Goal: Information Seeking & Learning: Learn about a topic

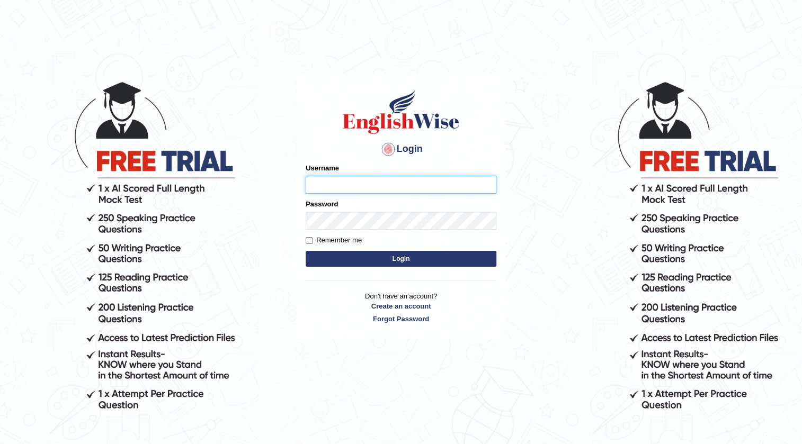
type input "surbhi1315"
drag, startPoint x: 411, startPoint y: 176, endPoint x: 77, endPoint y: 153, distance: 334.0
click at [77, 153] on body "Login Please fix the following errors: Username surbhi1315 Password Remember me…" at bounding box center [401, 262] width 802 height 444
click at [220, 252] on body "Login Please fix the following errors: Username Password Remember me Login Don'…" at bounding box center [401, 262] width 802 height 444
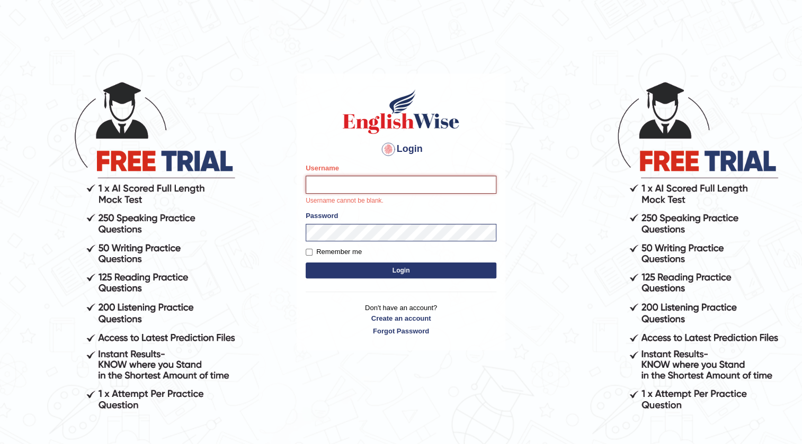
click at [385, 179] on input "Username" at bounding box center [401, 185] width 191 height 18
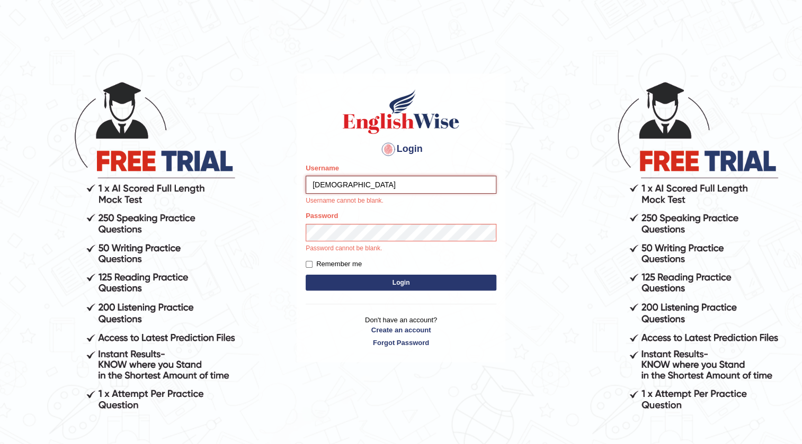
type input "[DEMOGRAPHIC_DATA]"
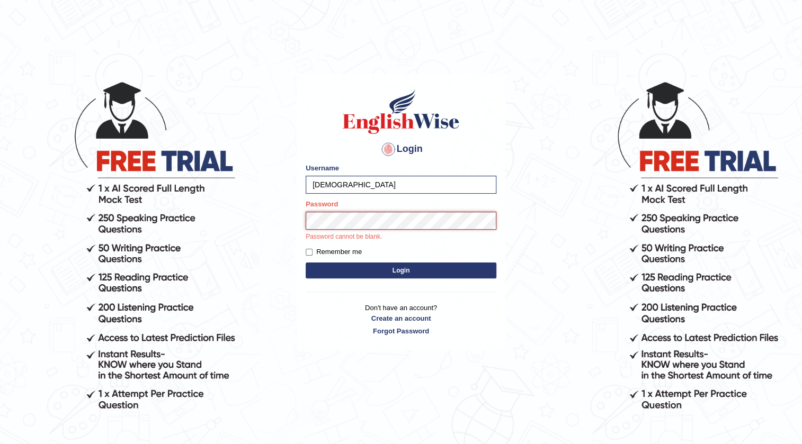
click at [306, 263] on button "Login" at bounding box center [401, 271] width 191 height 16
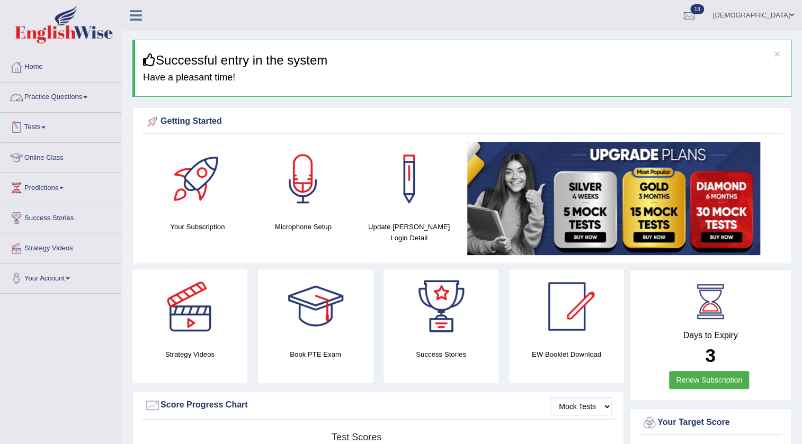
click at [58, 102] on link "Practice Questions" at bounding box center [61, 96] width 121 height 26
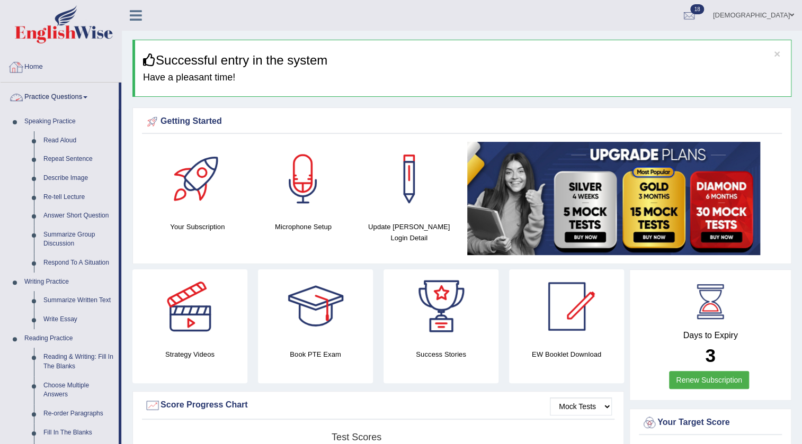
click at [52, 99] on link "Practice Questions" at bounding box center [60, 96] width 118 height 26
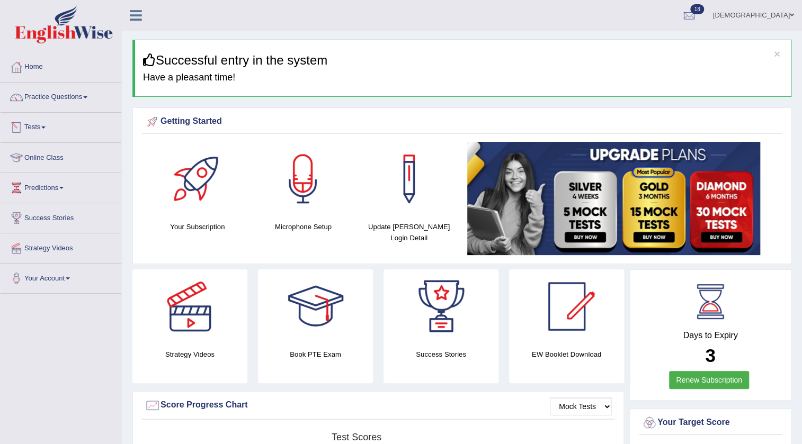
click at [32, 124] on link "Tests" at bounding box center [61, 126] width 121 height 26
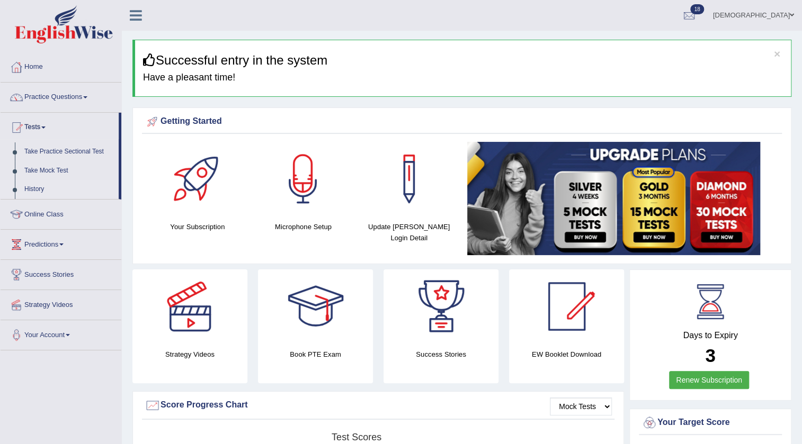
click at [37, 190] on link "History" at bounding box center [69, 189] width 99 height 19
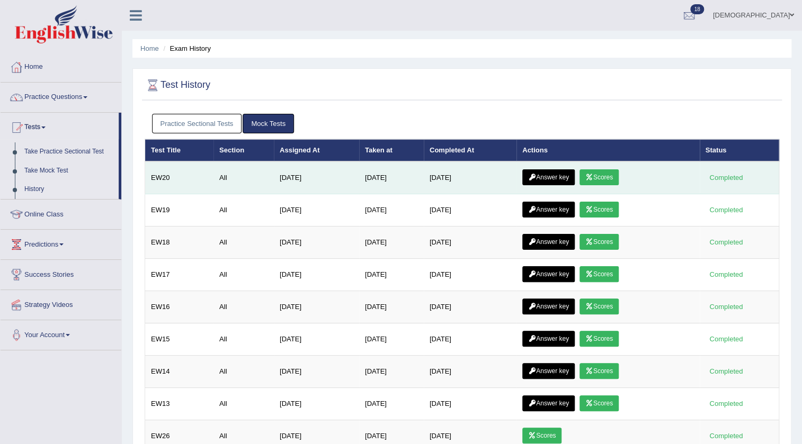
click at [540, 171] on link "Answer key" at bounding box center [548, 178] width 52 height 16
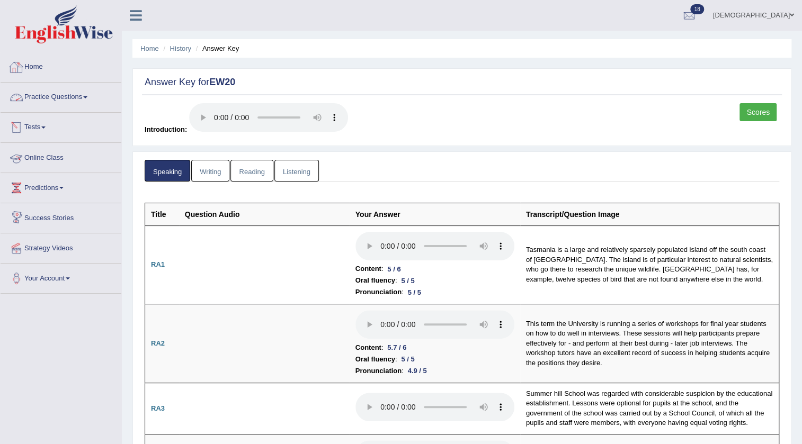
click at [250, 178] on link "Reading" at bounding box center [251, 171] width 42 height 22
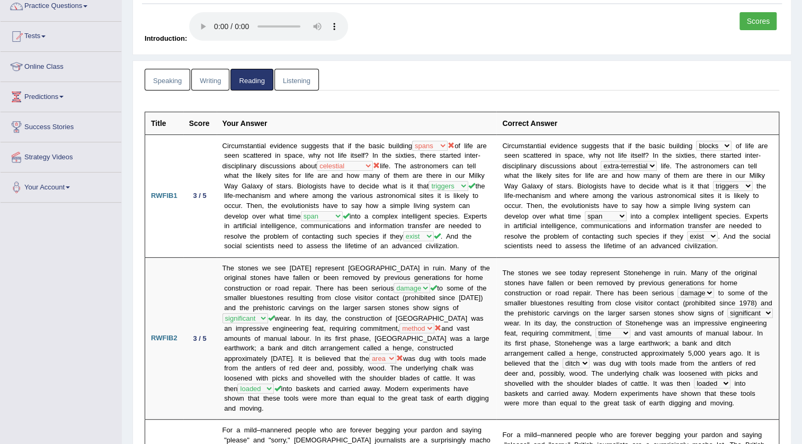
scroll to position [96, 0]
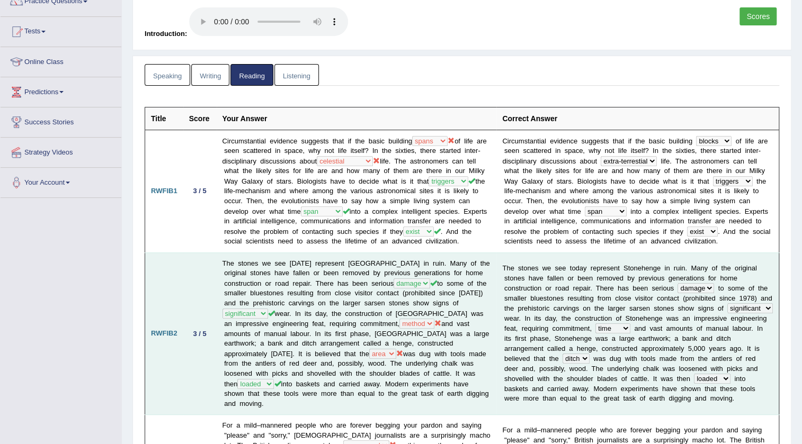
click at [468, 372] on td "The stones we see today represent Stonehenge in ruin. Many of the original ston…" at bounding box center [357, 334] width 280 height 162
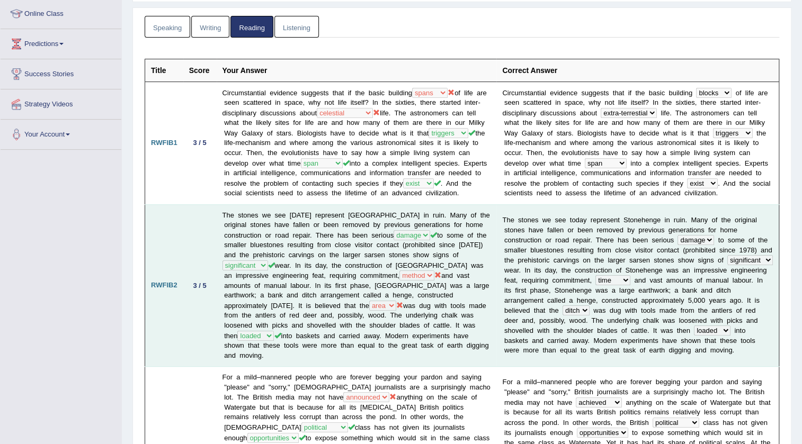
click at [439, 345] on td "The stones we see today represent Stonehenge in ruin. Many of the original ston…" at bounding box center [357, 285] width 280 height 162
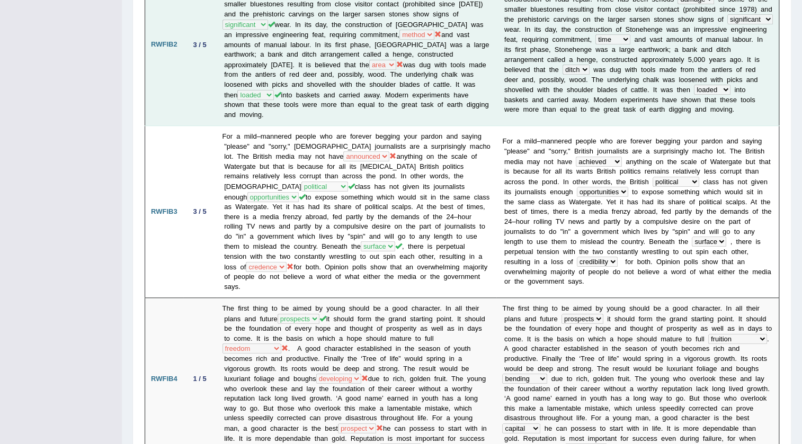
scroll to position [433, 0]
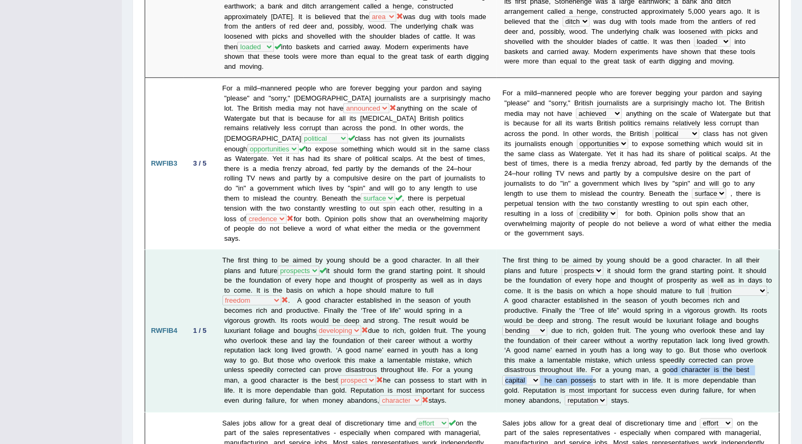
drag, startPoint x: 714, startPoint y: 360, endPoint x: 540, endPoint y: 361, distance: 173.7
click at [540, 361] on td "T h e f i r s t t h i n g t o b e a i m e d b y y o u n g s h o u l d b e a g o…" at bounding box center [637, 331] width 282 height 162
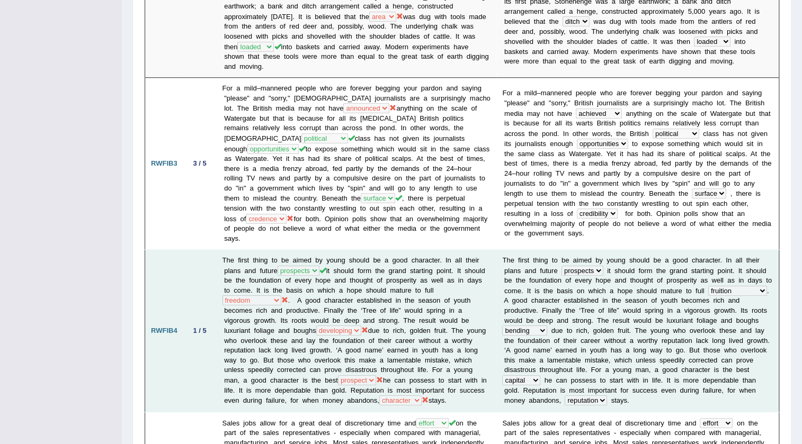
click at [744, 387] on b "h" at bounding box center [746, 391] width 4 height 8
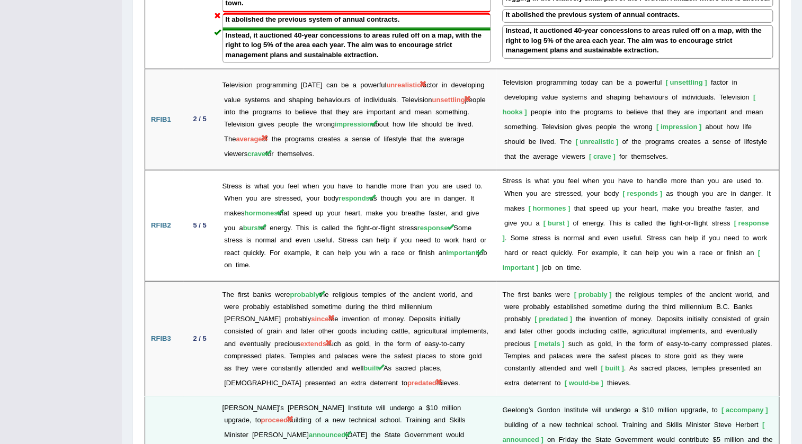
scroll to position [1493, 0]
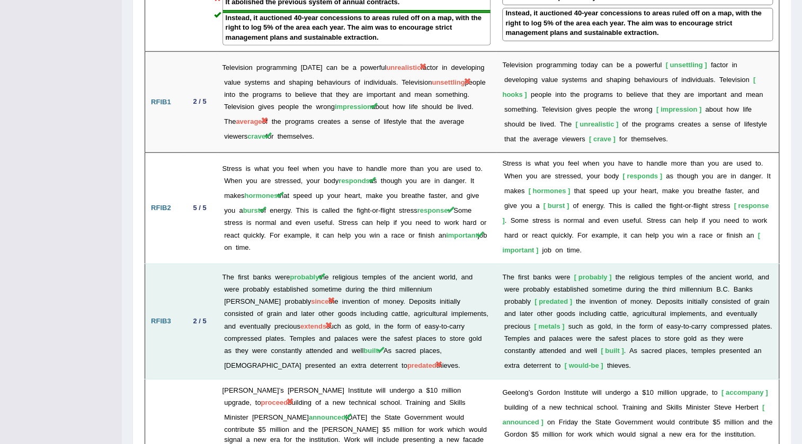
drag, startPoint x: 460, startPoint y: 350, endPoint x: 468, endPoint y: 332, distance: 19.7
click at [461, 380] on td "Geelong’s Gordon Institute will undergo a $10 million upgrade, to proceed build…" at bounding box center [357, 448] width 280 height 136
drag, startPoint x: 407, startPoint y: 358, endPoint x: 466, endPoint y: 322, distance: 68.5
click at [466, 322] on td "The first banks were probably the religious temples of the ancient world, and w…" at bounding box center [357, 322] width 280 height 116
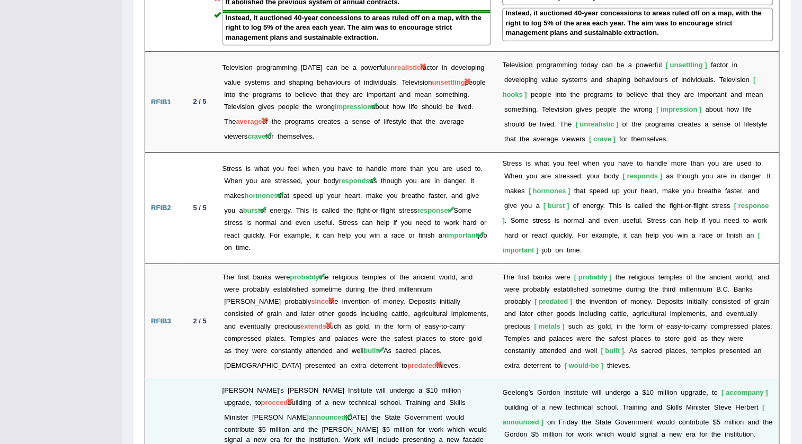
click at [594, 418] on b at bounding box center [593, 422] width 4 height 8
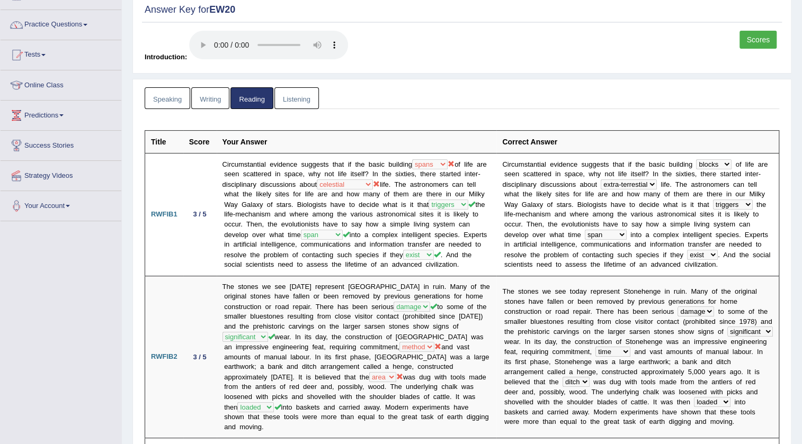
scroll to position [0, 0]
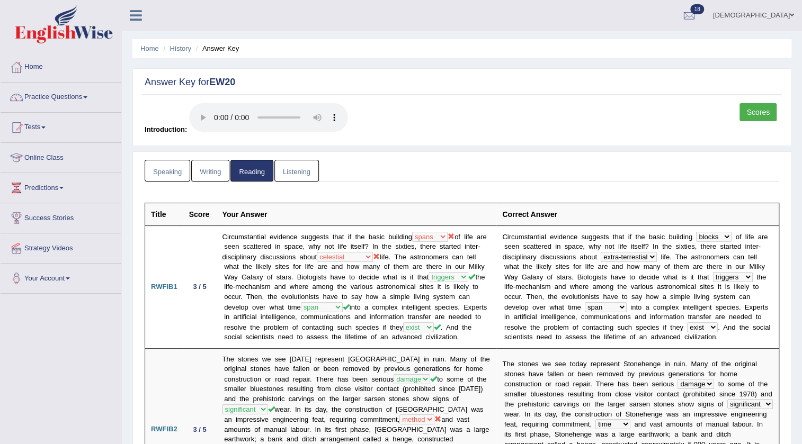
click at [198, 163] on link "Writing" at bounding box center [210, 171] width 38 height 22
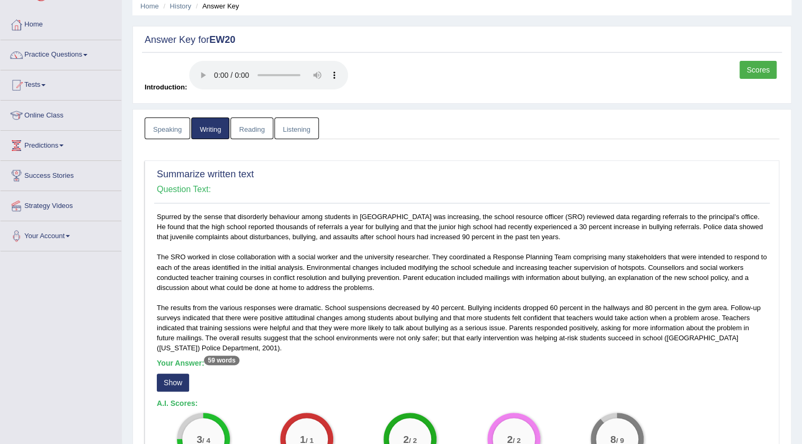
scroll to position [96, 0]
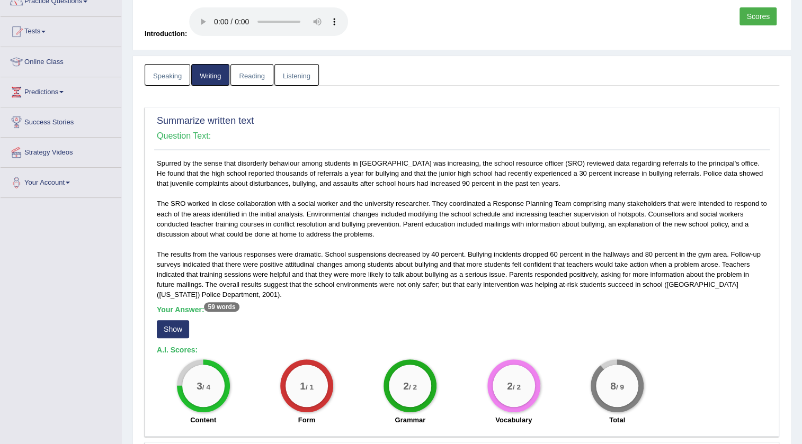
click at [168, 323] on button "Show" at bounding box center [173, 329] width 32 height 18
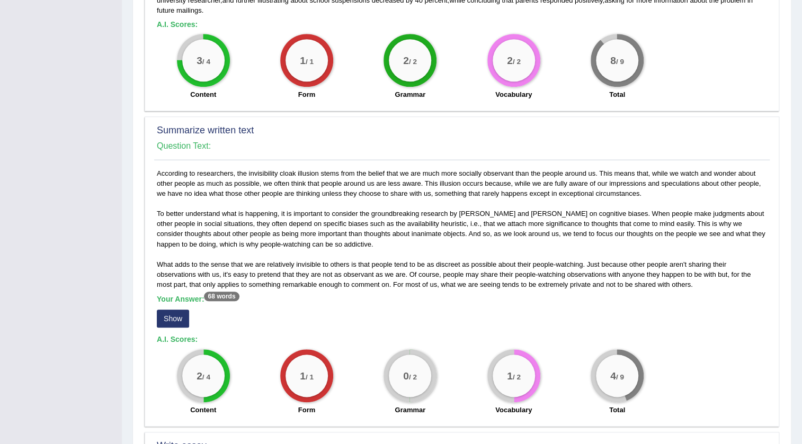
scroll to position [433, 0]
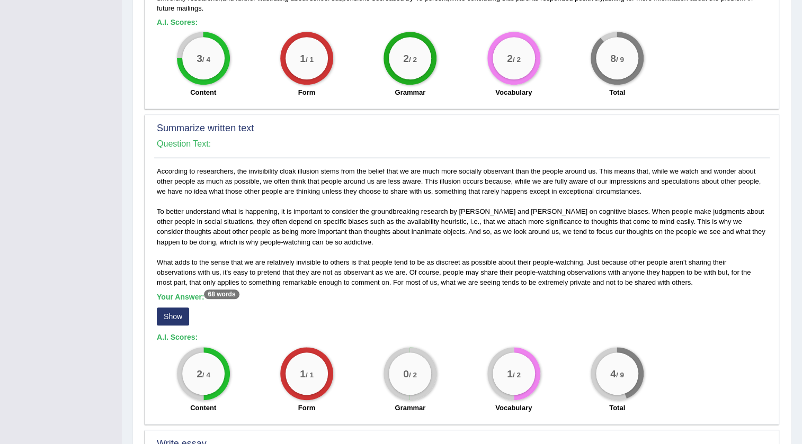
click at [170, 313] on button "Show" at bounding box center [173, 317] width 32 height 18
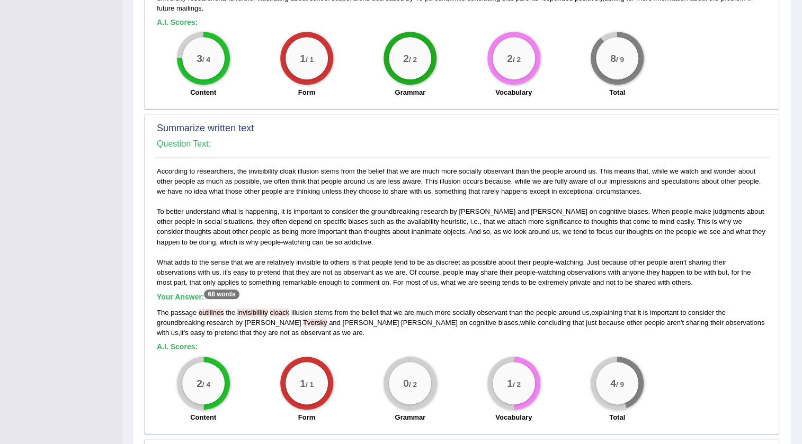
click at [273, 326] on div "The passage outlilnes the invisibillity cloack illusion stems from the belief t…" at bounding box center [462, 323] width 610 height 30
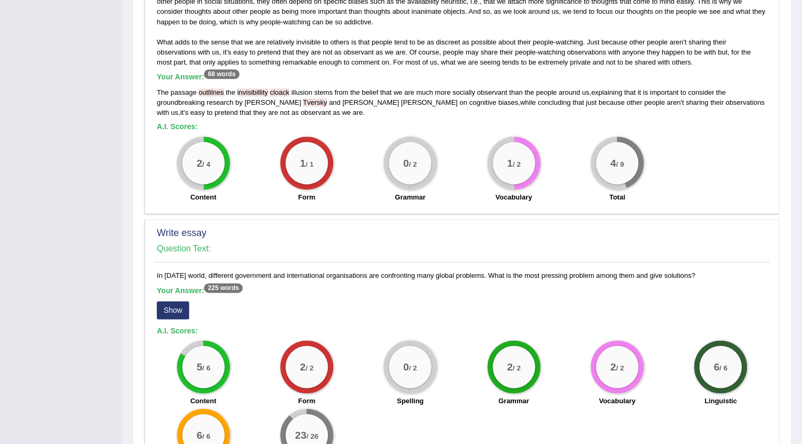
scroll to position [674, 0]
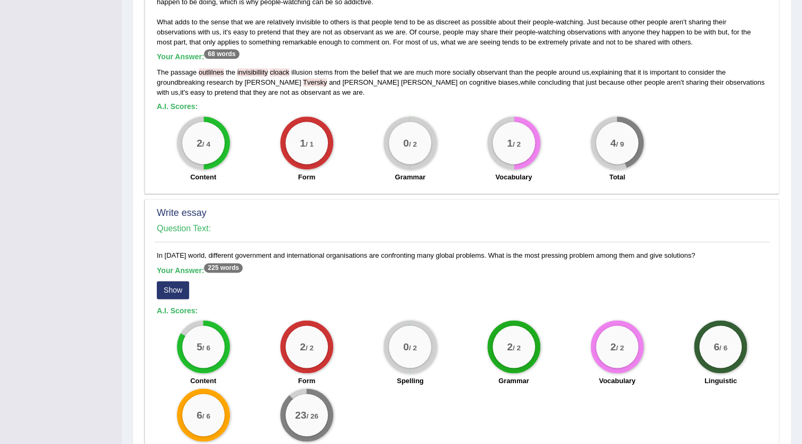
click at [176, 288] on button "Show" at bounding box center [173, 290] width 32 height 18
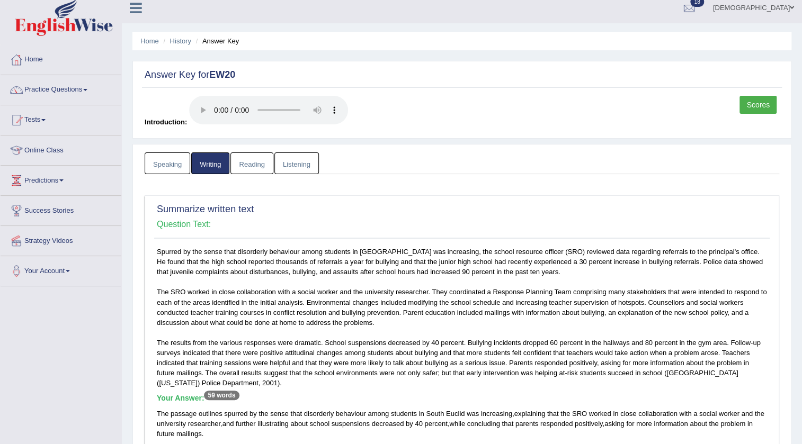
scroll to position [0, 0]
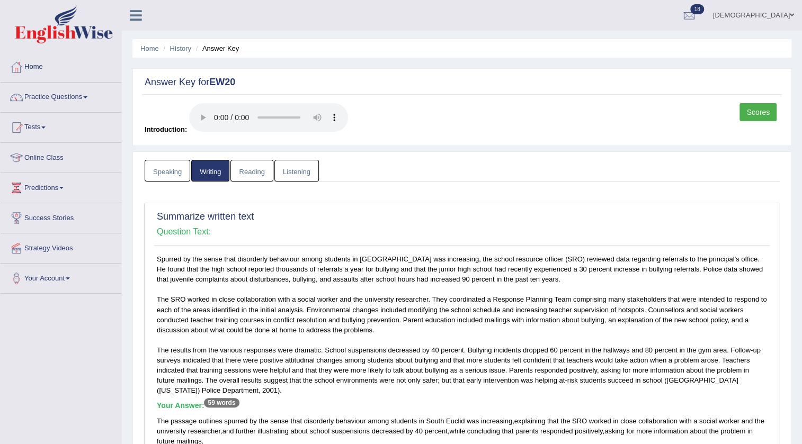
click at [297, 172] on link "Listening" at bounding box center [296, 171] width 44 height 22
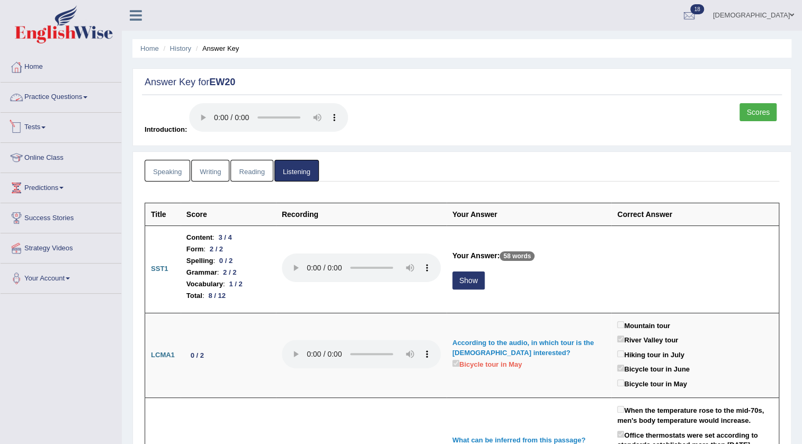
click at [84, 94] on link "Practice Questions" at bounding box center [61, 96] width 121 height 26
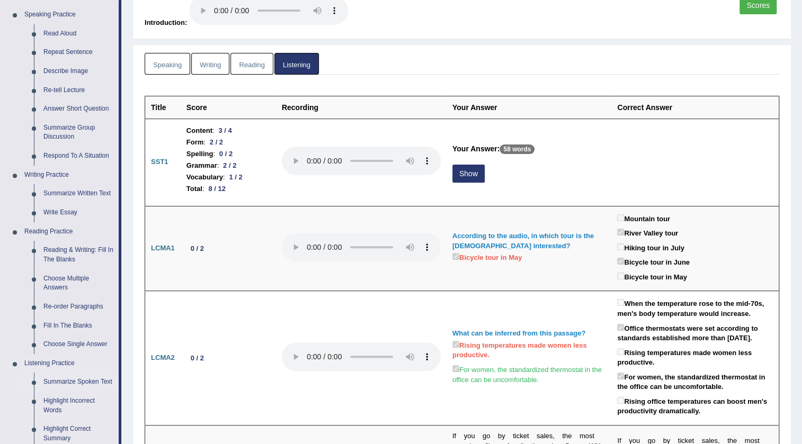
scroll to position [96, 0]
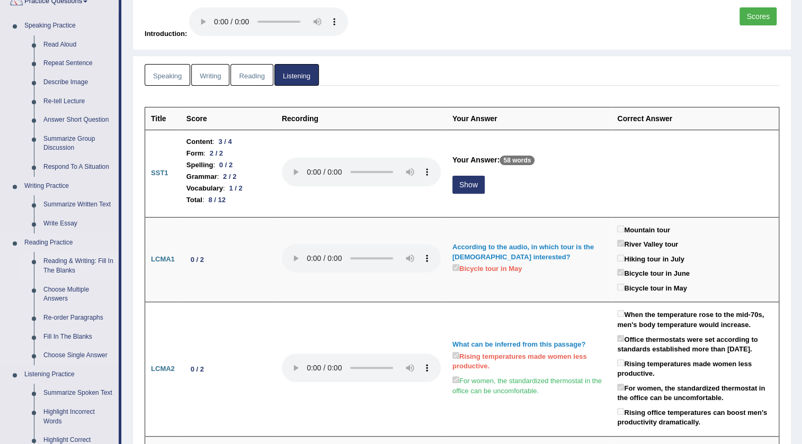
click at [106, 254] on link "Reading & Writing: Fill In The Blanks" at bounding box center [79, 266] width 80 height 28
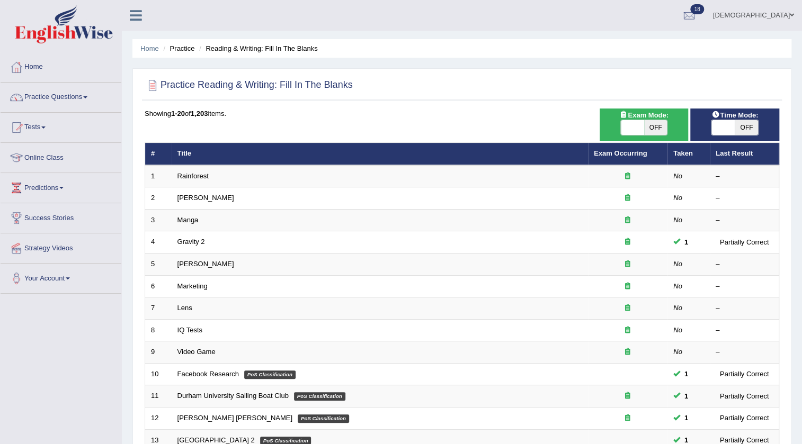
click at [628, 125] on span at bounding box center [632, 127] width 23 height 15
checkbox input "true"
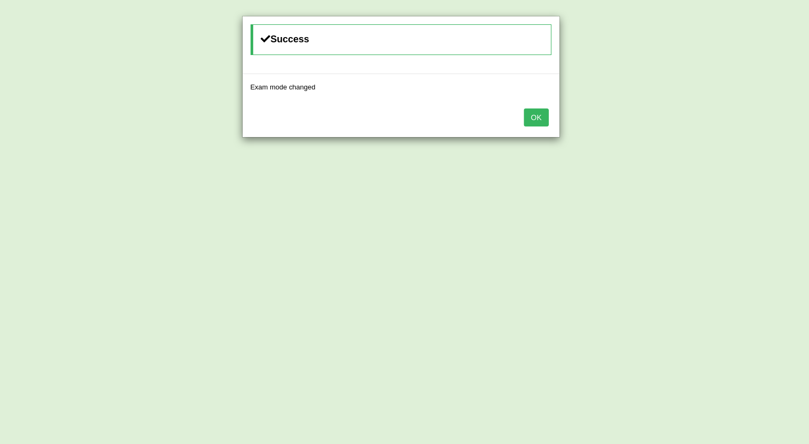
click at [537, 116] on button "OK" at bounding box center [536, 118] width 24 height 18
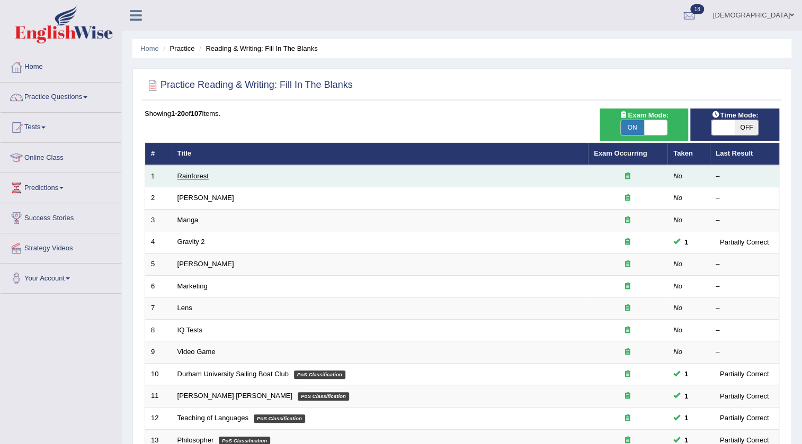
click at [188, 173] on link "Rainforest" at bounding box center [192, 176] width 31 height 8
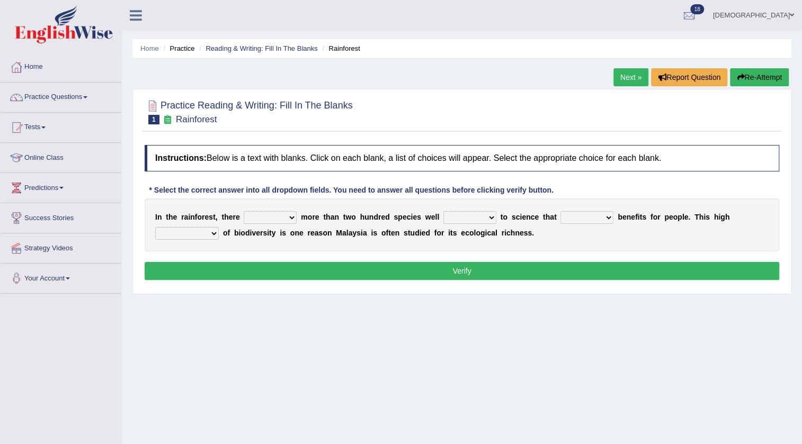
click at [275, 215] on select "have can be has is" at bounding box center [270, 217] width 53 height 13
select select "can be"
click at [244, 211] on select "have can be has is" at bounding box center [270, 217] width 53 height 13
click at [463, 219] on select "knowing known knew know" at bounding box center [469, 217] width 53 height 13
select select "known"
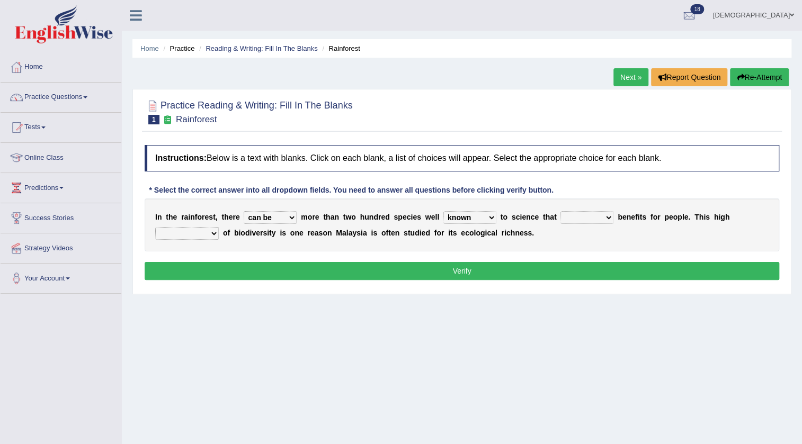
click at [443, 211] on select "knowing known knew know" at bounding box center [469, 217] width 53 height 13
click at [577, 217] on select "contain contained containing contains" at bounding box center [586, 217] width 53 height 13
select select "containing"
click at [560, 211] on select "contain contained containing contains" at bounding box center [586, 217] width 53 height 13
click at [191, 234] on select "condensation conjunction continuity complexity" at bounding box center [187, 233] width 64 height 13
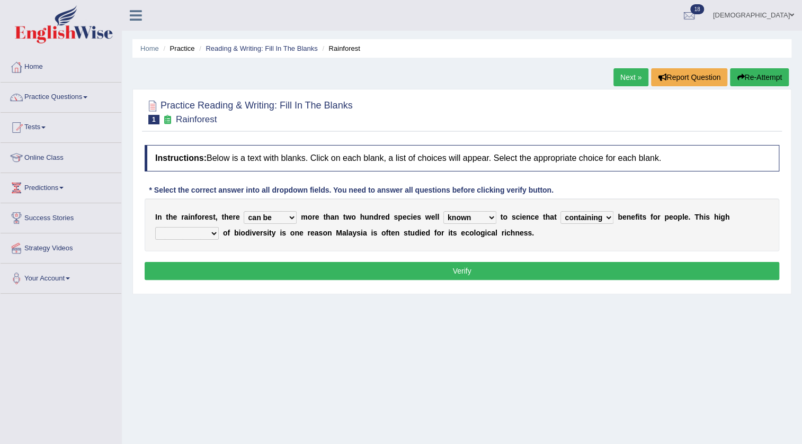
select select "conjunction"
click at [155, 227] on select "condensation conjunction continuity complexity" at bounding box center [187, 233] width 64 height 13
click at [193, 264] on button "Verify" at bounding box center [462, 271] width 635 height 18
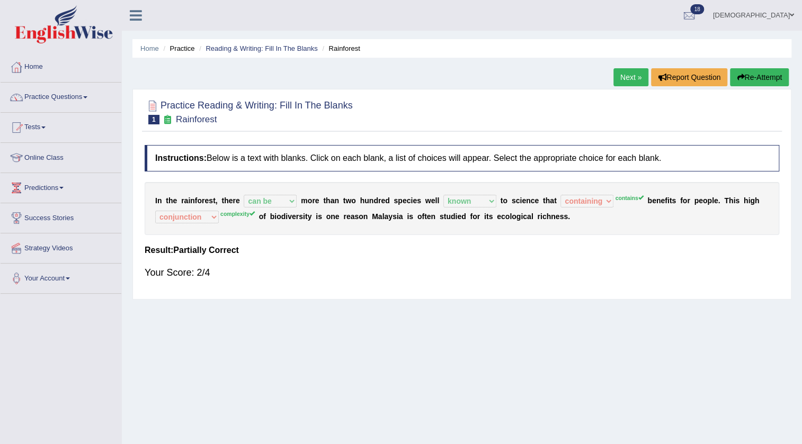
click at [621, 79] on link "Next »" at bounding box center [630, 77] width 35 height 18
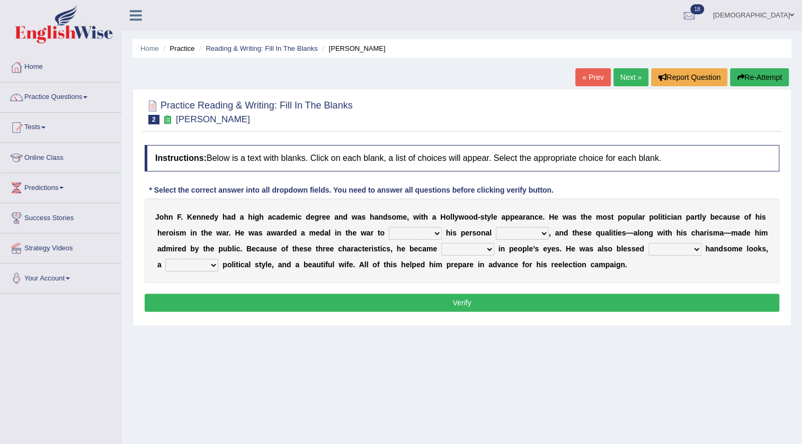
click at [435, 234] on select "prove show evidence upthrow" at bounding box center [415, 233] width 53 height 13
select select "show"
click at [389, 227] on select "prove show evidence upthrow" at bounding box center [415, 233] width 53 height 13
click at [540, 228] on select "passion courage charm liking" at bounding box center [522, 233] width 53 height 13
select select "courage"
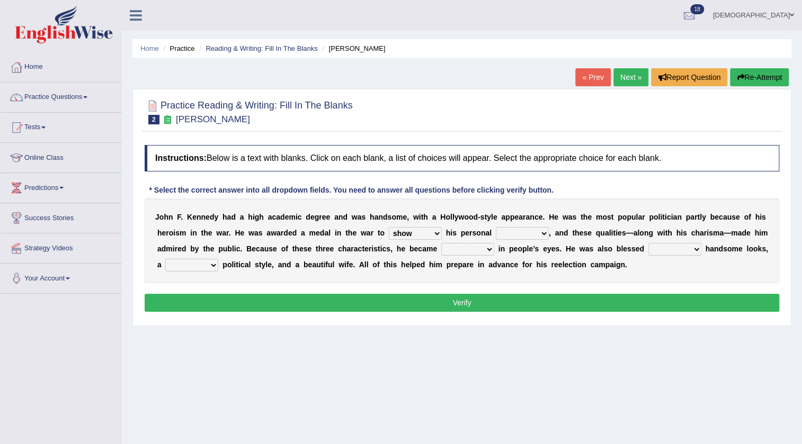
click at [496, 227] on select "passion courage charm liking" at bounding box center [522, 233] width 53 height 13
click at [474, 253] on select "iconic ironic identical impotent" at bounding box center [467, 249] width 53 height 13
select select "iconic"
click at [441, 243] on select "iconic ironic identical impotent" at bounding box center [467, 249] width 53 height 13
click at [688, 248] on select "with in upon to" at bounding box center [674, 249] width 53 height 13
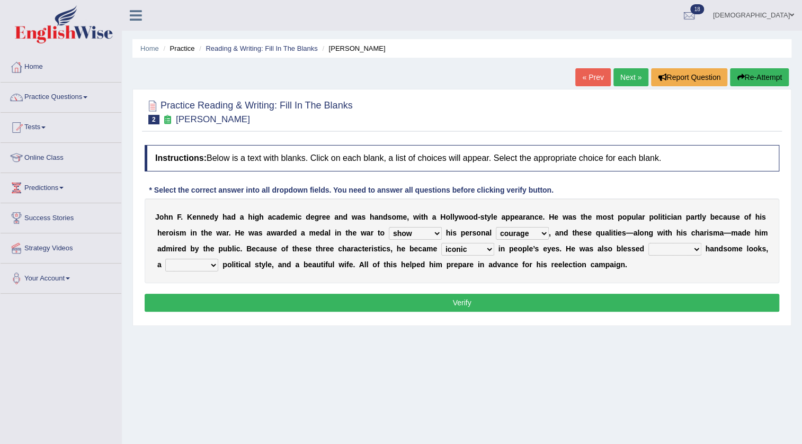
select select "with"
click at [648, 243] on select "with in upon to" at bounding box center [674, 249] width 53 height 13
click at [206, 267] on select "mending mends mended mend" at bounding box center [191, 265] width 53 height 13
select select "mended"
click at [165, 259] on select "mending mends mended mend" at bounding box center [191, 265] width 53 height 13
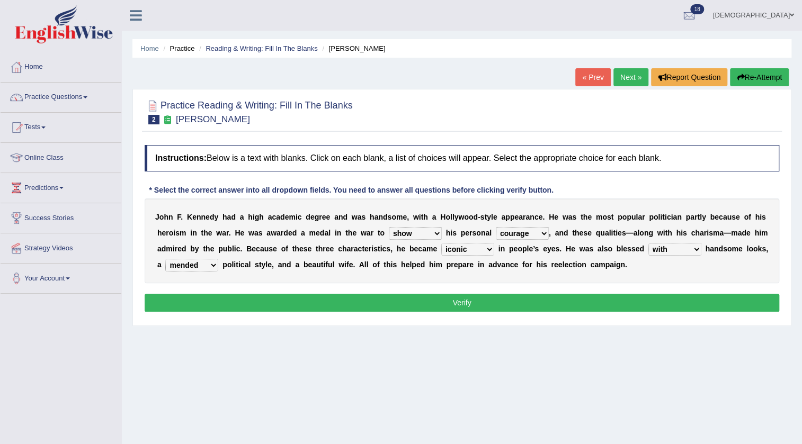
click at [209, 304] on button "Verify" at bounding box center [462, 303] width 635 height 18
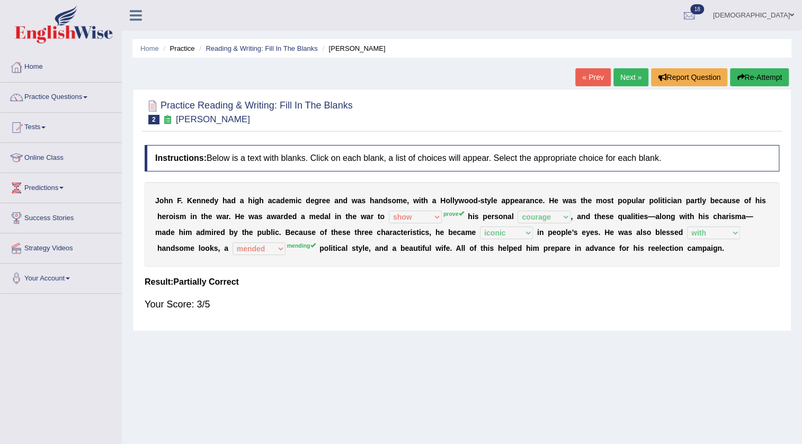
click at [624, 82] on link "Next »" at bounding box center [630, 77] width 35 height 18
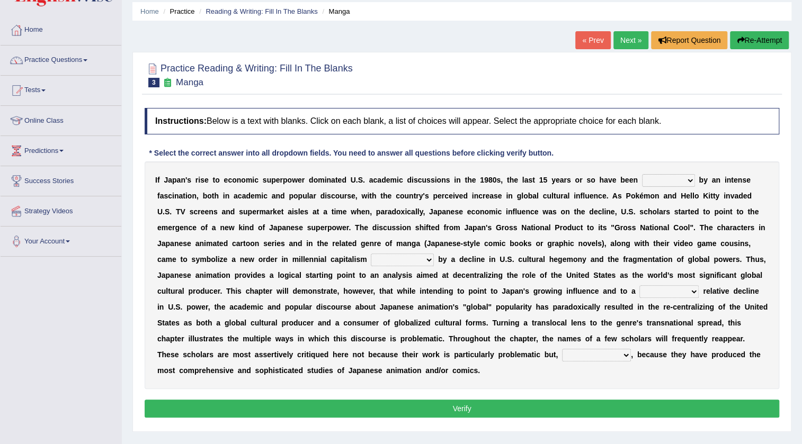
scroll to position [48, 0]
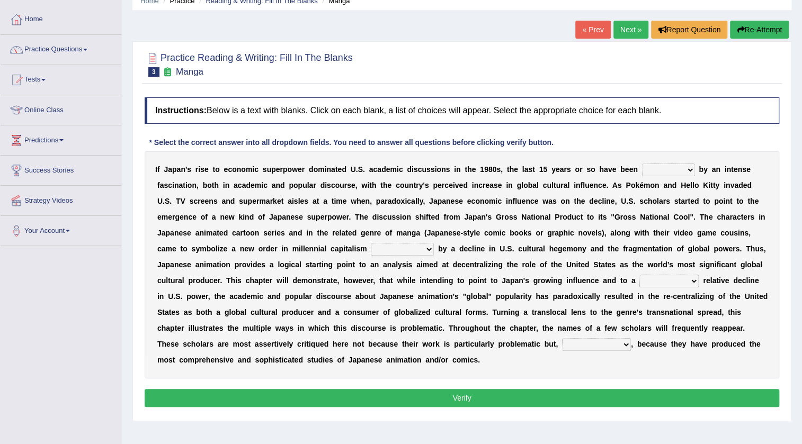
click at [674, 167] on select "marked dedicated made inspired" at bounding box center [668, 170] width 53 height 13
select select "dedicated"
click at [642, 164] on select "marked dedicated made inspired" at bounding box center [668, 170] width 53 height 13
click at [408, 250] on select "pocessed characterized opposed tangled" at bounding box center [402, 249] width 63 height 13
select select "tangled"
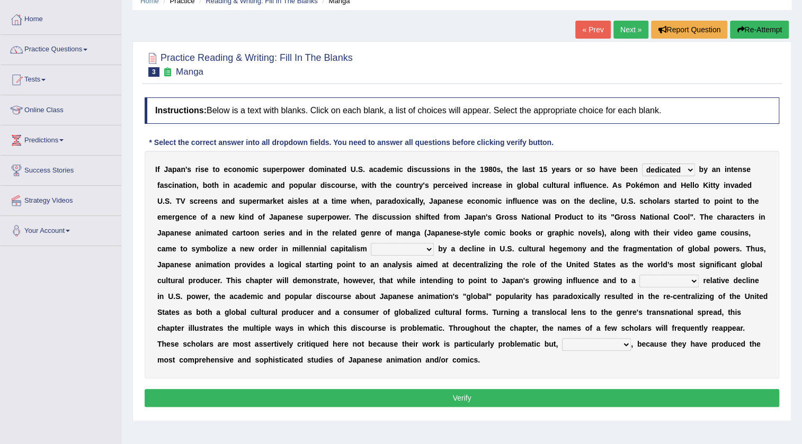
click at [371, 243] on select "pocessed characterized opposed tangled" at bounding box center [402, 249] width 63 height 13
click at [668, 279] on select "concomitant discrete proportional legitimate" at bounding box center [668, 281] width 59 height 13
select select "discrete"
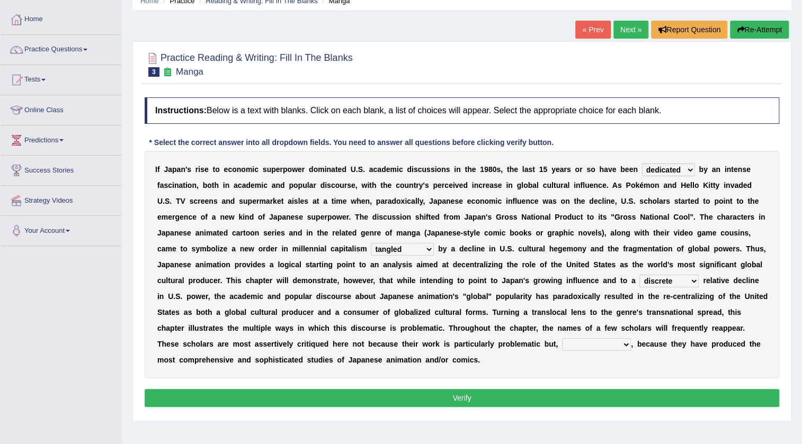
click at [639, 275] on select "concomitant discrete proportional legitimate" at bounding box center [668, 281] width 59 height 13
click at [616, 344] on select "however on the contrary in addition on the whole" at bounding box center [596, 344] width 69 height 13
select select "on the contrary"
click at [562, 338] on select "however on the contrary in addition on the whole" at bounding box center [596, 344] width 69 height 13
click at [613, 395] on button "Verify" at bounding box center [462, 398] width 635 height 18
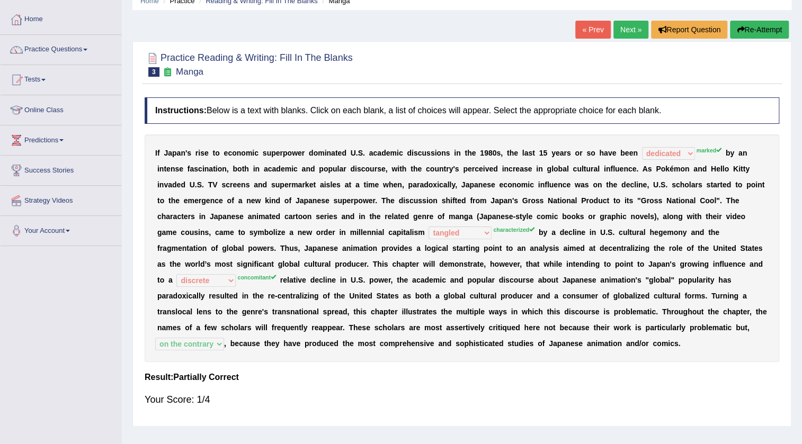
scroll to position [0, 0]
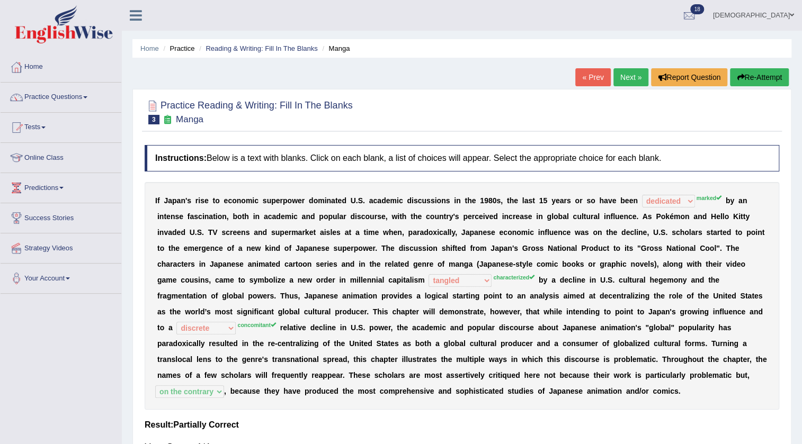
click at [629, 79] on link "Next »" at bounding box center [630, 77] width 35 height 18
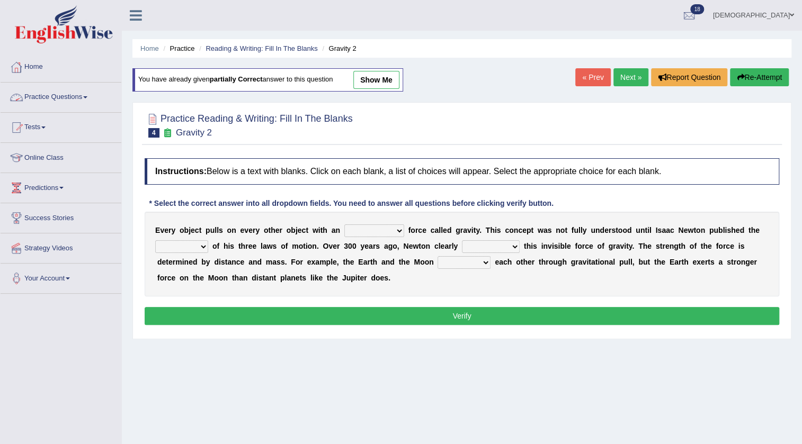
click at [76, 97] on link "Practice Questions" at bounding box center [61, 96] width 121 height 26
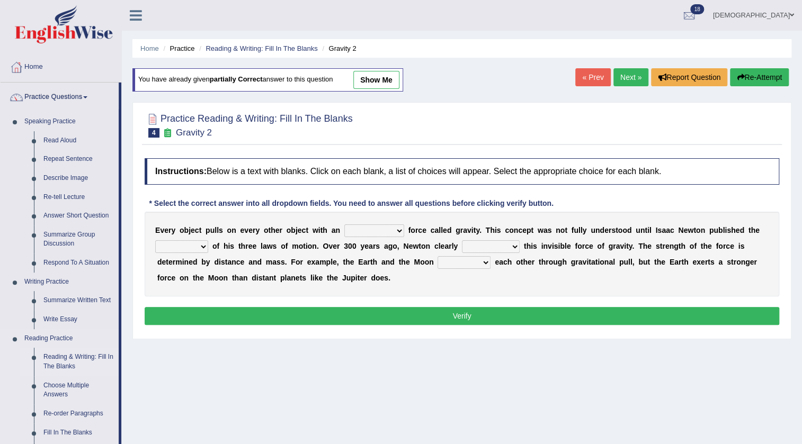
click at [74, 358] on link "Reading & Writing: Fill In The Blanks" at bounding box center [79, 362] width 80 height 28
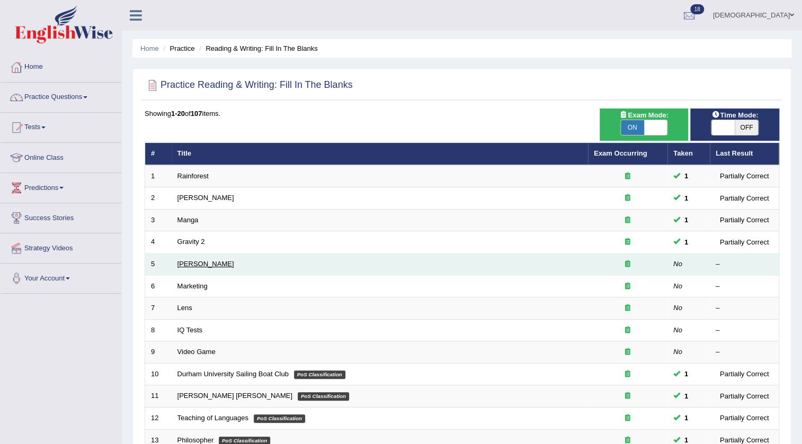
click at [191, 264] on link "[PERSON_NAME]" at bounding box center [205, 264] width 57 height 8
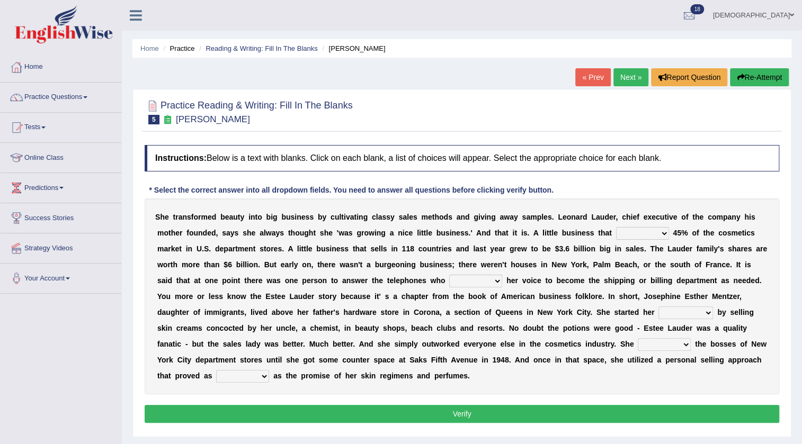
click at [662, 229] on select "has controls makes maintains" at bounding box center [642, 233] width 53 height 13
select select "makes"
click at [616, 227] on select "has controls makes maintains" at bounding box center [642, 233] width 53 height 13
click at [492, 287] on div "S h e t r a n s f o r m e d b e a u t y i n t o b i g b u s i n e s s b y c u l…" at bounding box center [462, 297] width 635 height 196
click at [497, 278] on select "switched changed raised used" at bounding box center [475, 281] width 53 height 13
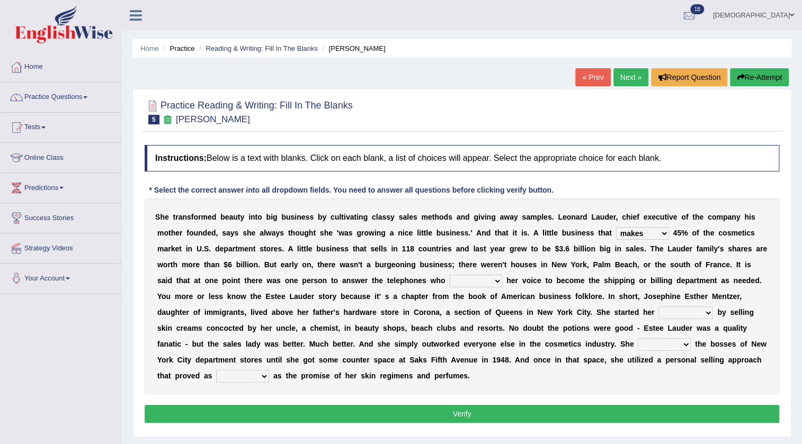
click at [497, 278] on select "switched changed raised used" at bounding box center [475, 281] width 53 height 13
select select "used"
click at [449, 275] on select "switched changed raised used" at bounding box center [475, 281] width 53 height 13
click at [680, 313] on select "job institute companion enterprise" at bounding box center [685, 313] width 55 height 13
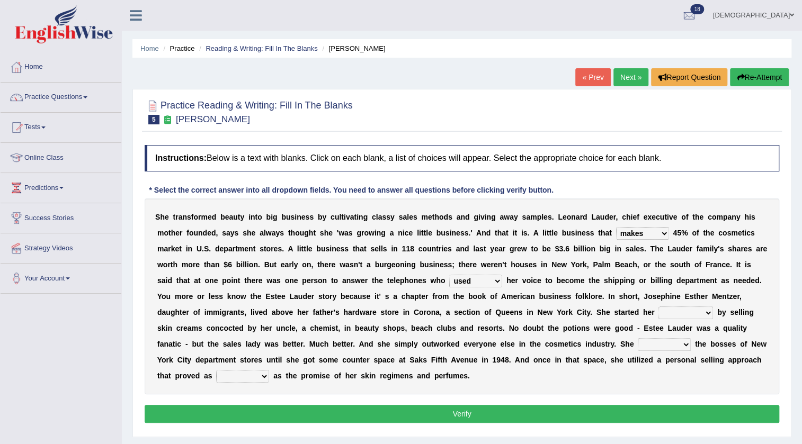
select select "job"
click at [658, 307] on select "job institute companion enterprise" at bounding box center [685, 313] width 55 height 13
click at [666, 346] on select "stated bridged stalked heaved" at bounding box center [664, 344] width 53 height 13
select select "stated"
click at [638, 338] on select "stated bridged stalked heaved" at bounding box center [664, 344] width 53 height 13
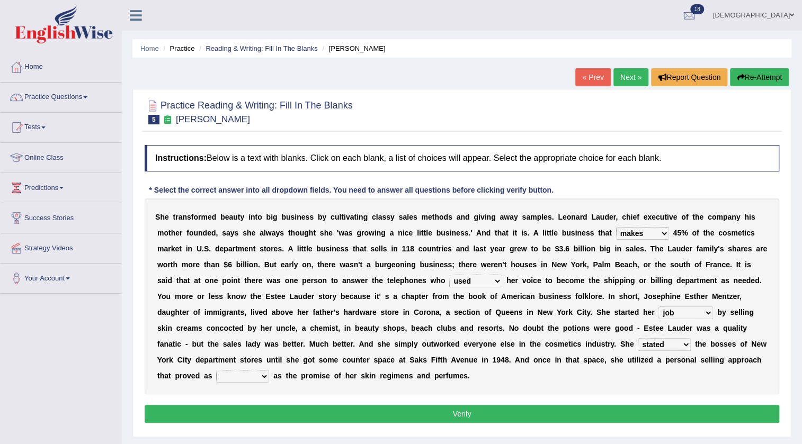
click at [253, 372] on select "potent ruthless potential expensive" at bounding box center [242, 376] width 53 height 13
select select "expensive"
click at [216, 370] on select "potent ruthless potential expensive" at bounding box center [242, 376] width 53 height 13
click at [248, 406] on button "Verify" at bounding box center [462, 414] width 635 height 18
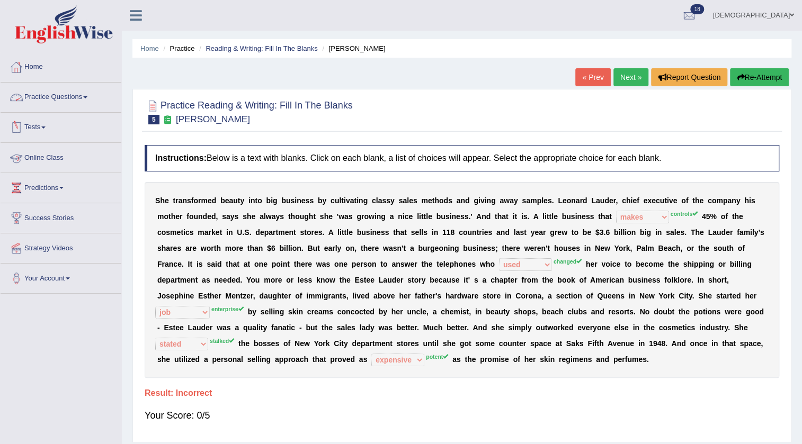
click at [44, 127] on link "Tests" at bounding box center [61, 126] width 121 height 26
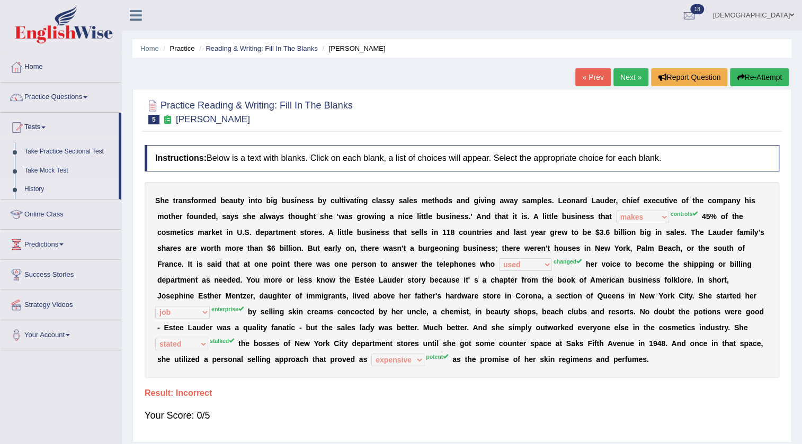
click at [36, 189] on link "History" at bounding box center [69, 189] width 99 height 19
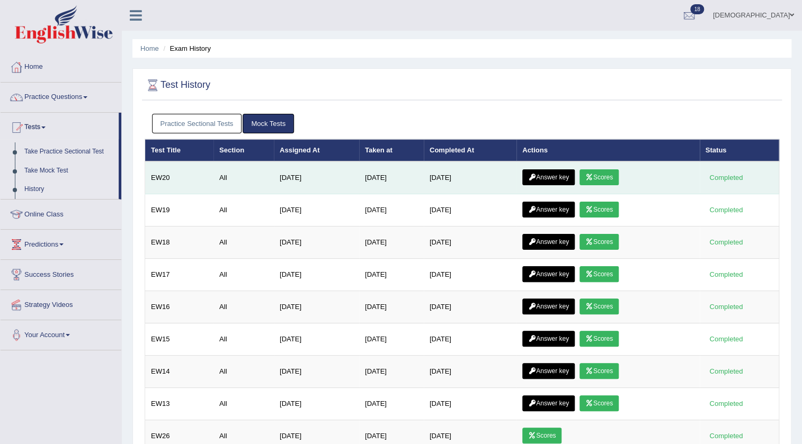
click at [561, 180] on link "Answer key" at bounding box center [548, 178] width 52 height 16
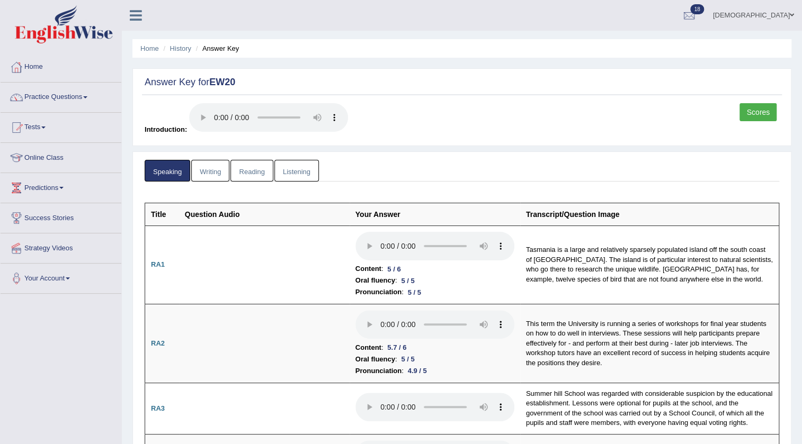
click at [757, 110] on link "Scores" at bounding box center [757, 112] width 37 height 18
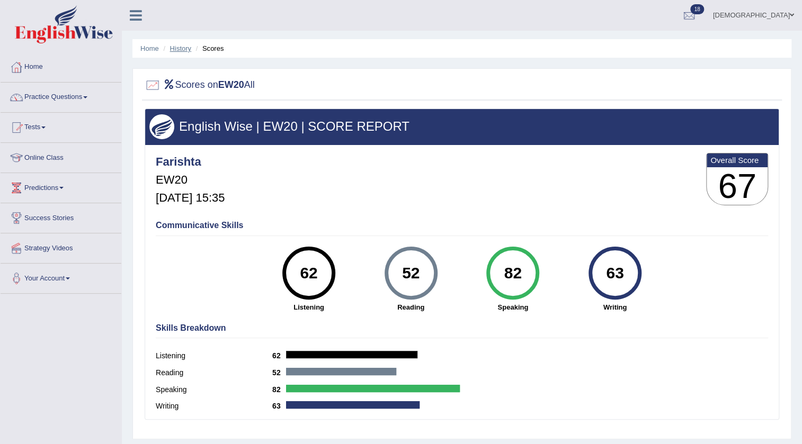
click at [172, 49] on link "History" at bounding box center [180, 48] width 21 height 8
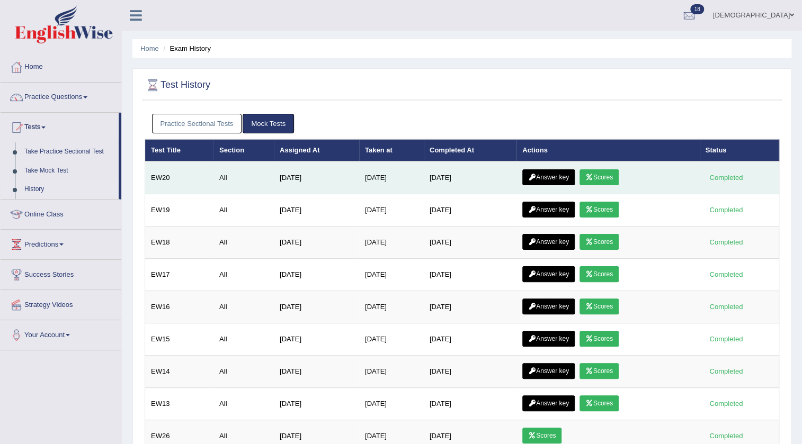
click at [541, 175] on link "Answer key" at bounding box center [548, 178] width 52 height 16
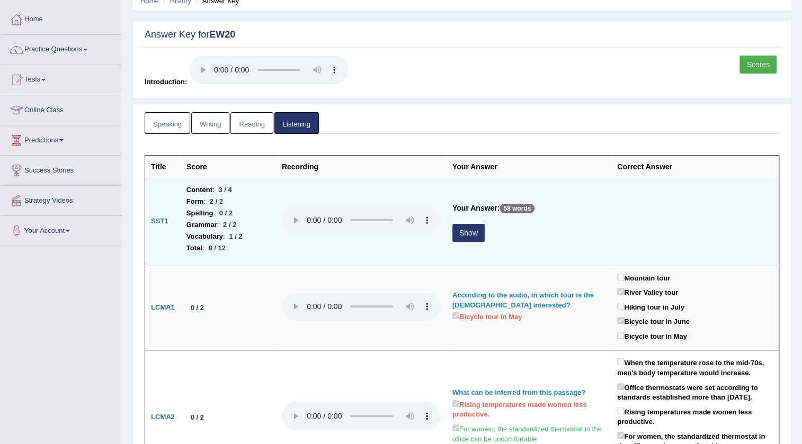
click at [473, 234] on button "Show" at bounding box center [468, 233] width 32 height 18
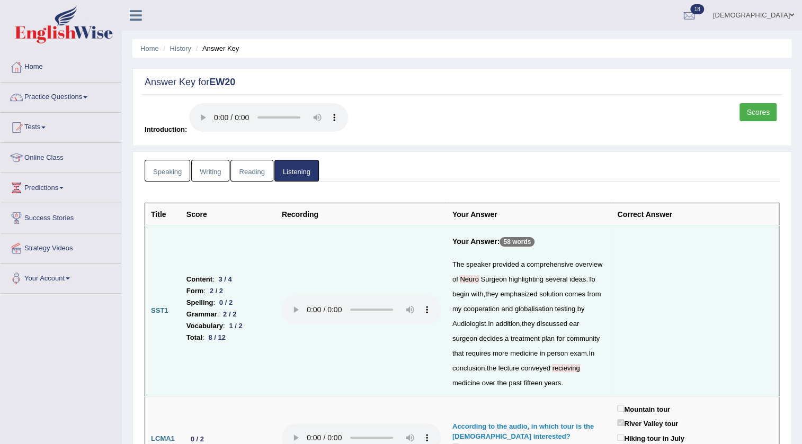
click at [208, 165] on link "Writing" at bounding box center [210, 171] width 38 height 22
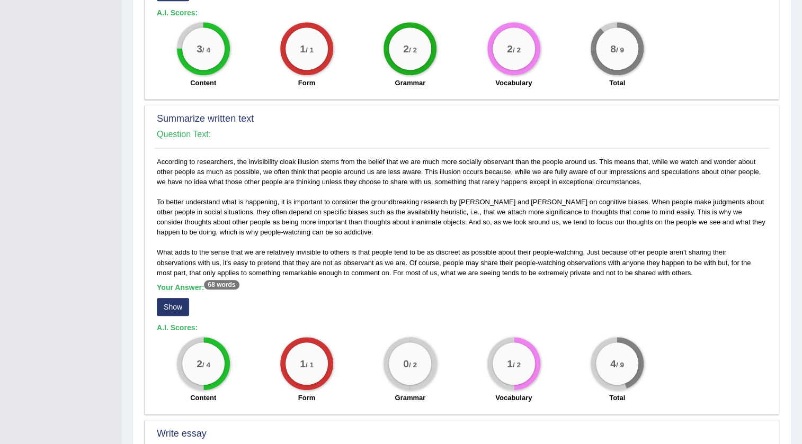
scroll to position [530, 0]
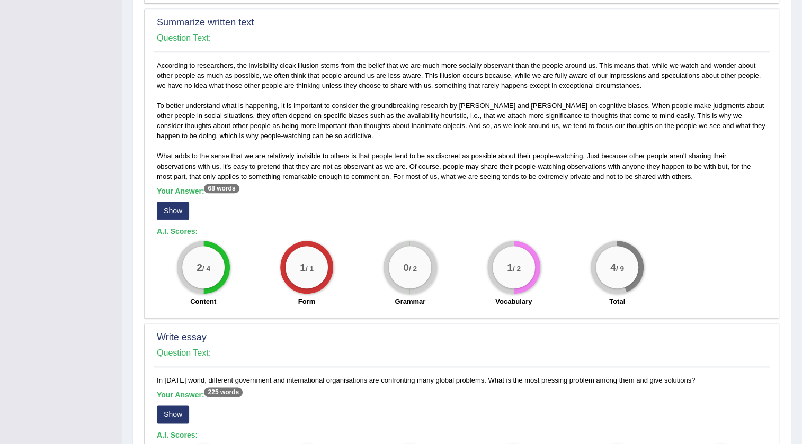
click at [159, 216] on button "Show" at bounding box center [173, 211] width 32 height 18
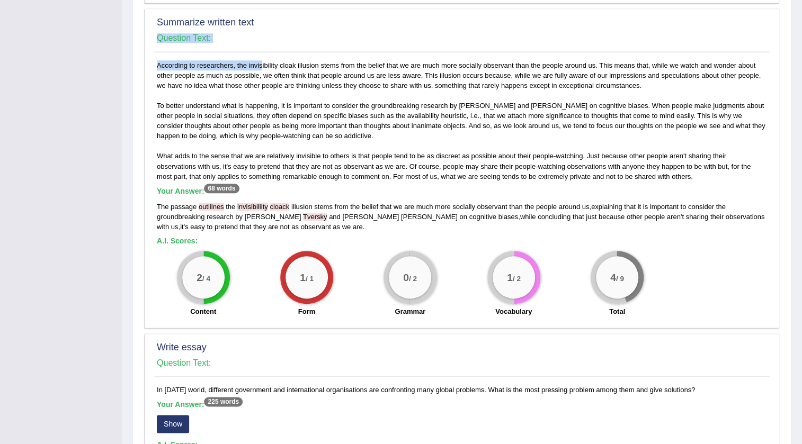
drag, startPoint x: 231, startPoint y: 63, endPoint x: 151, endPoint y: 68, distance: 80.2
click at [151, 68] on div "Summarize written text Question Text: According to researchers, the invisibilit…" at bounding box center [462, 168] width 635 height 320
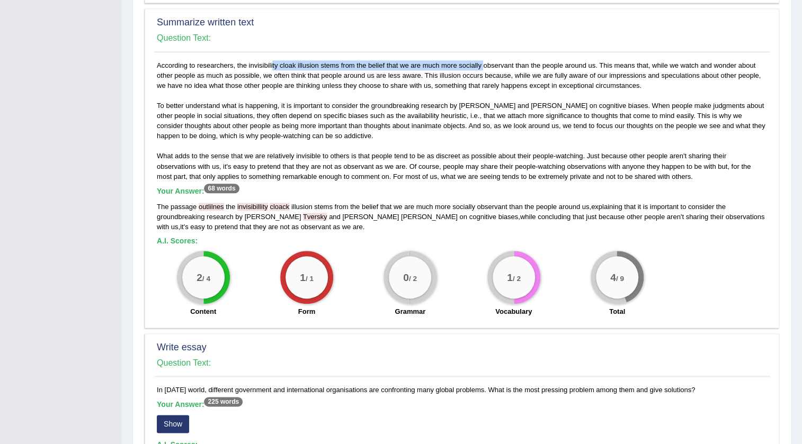
drag, startPoint x: 246, startPoint y: 63, endPoint x: 452, endPoint y: 64, distance: 206.1
click at [452, 64] on div "According to researchers, the invisibility cloak illusion stems from the belief…" at bounding box center [462, 191] width 616 height 262
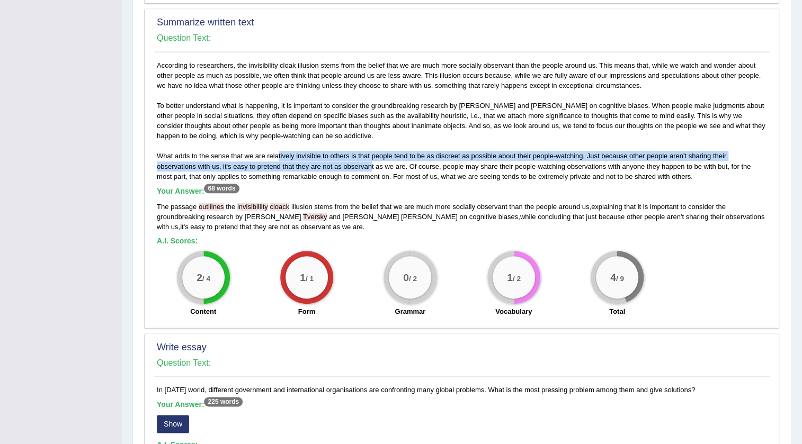
drag, startPoint x: 284, startPoint y: 153, endPoint x: 370, endPoint y: 164, distance: 87.1
click at [370, 164] on div "According to researchers, the invisibility cloak illusion stems from the belief…" at bounding box center [462, 191] width 616 height 262
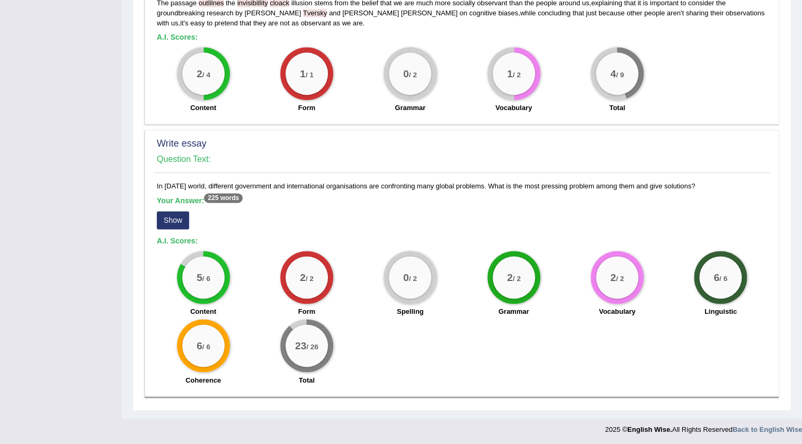
scroll to position [734, 0]
click at [163, 226] on button "Show" at bounding box center [173, 220] width 32 height 18
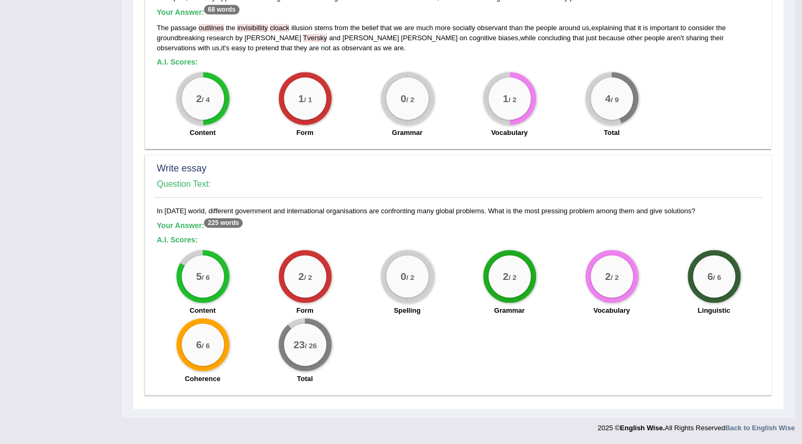
scroll to position [709, 0]
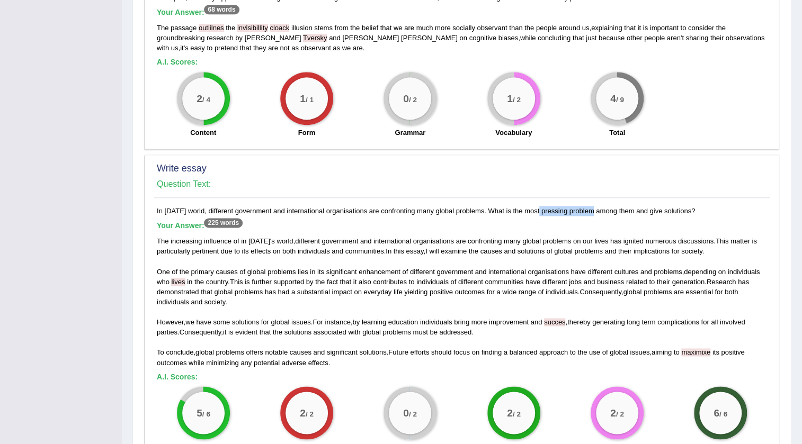
drag, startPoint x: 508, startPoint y: 207, endPoint x: 559, endPoint y: 208, distance: 50.9
click at [559, 208] on div "In today’s world, different government and international organisations are conf…" at bounding box center [462, 366] width 616 height 320
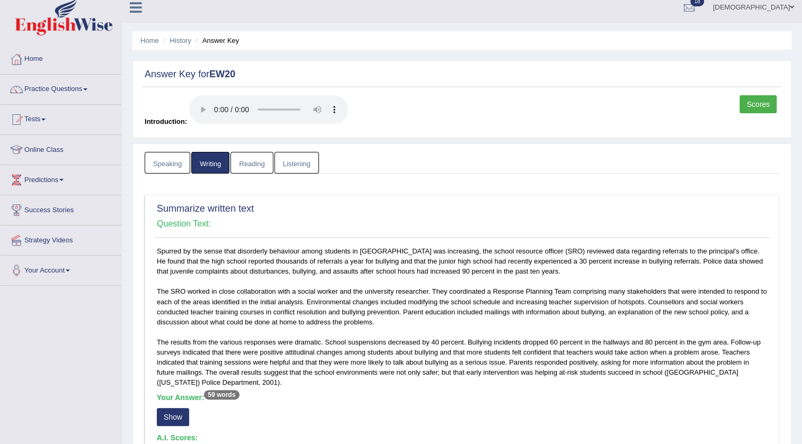
scroll to position [0, 0]
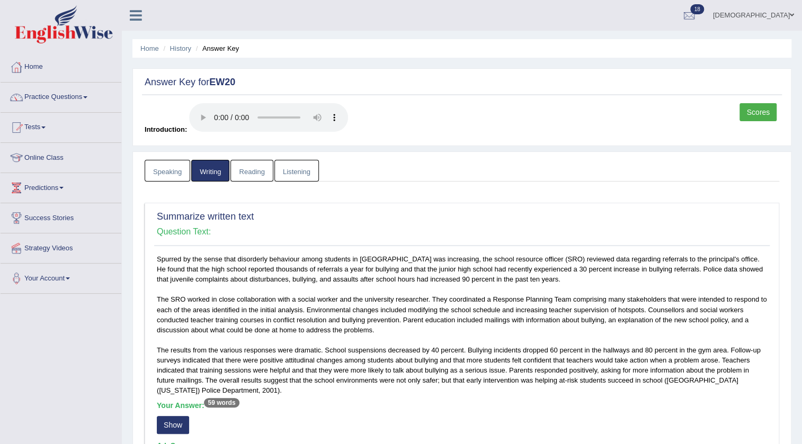
click at [261, 164] on link "Reading" at bounding box center [251, 171] width 42 height 22
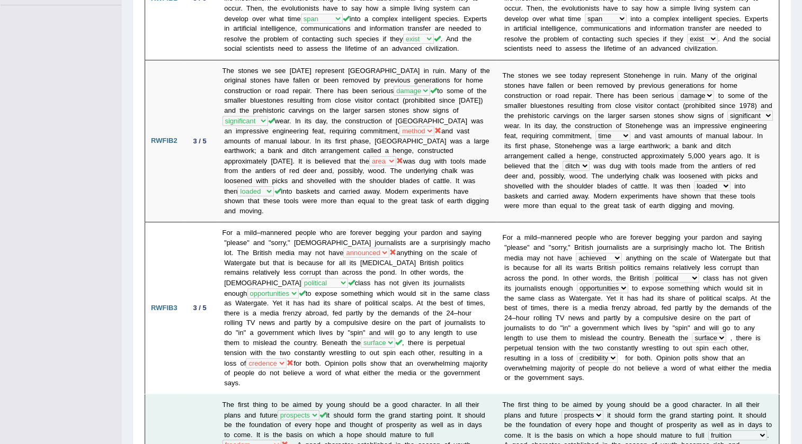
scroll to position [482, 0]
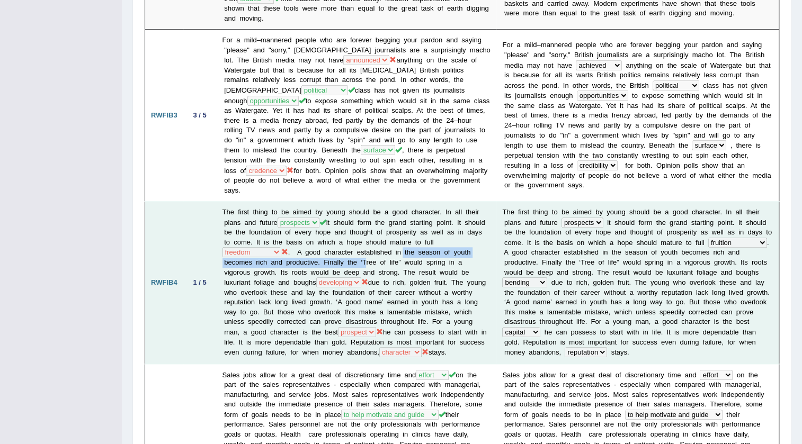
drag, startPoint x: 304, startPoint y: 244, endPoint x: 344, endPoint y: 238, distance: 41.3
click at [344, 238] on td "The first thing to be aimed by young should be a good character. In all their p…" at bounding box center [357, 283] width 280 height 162
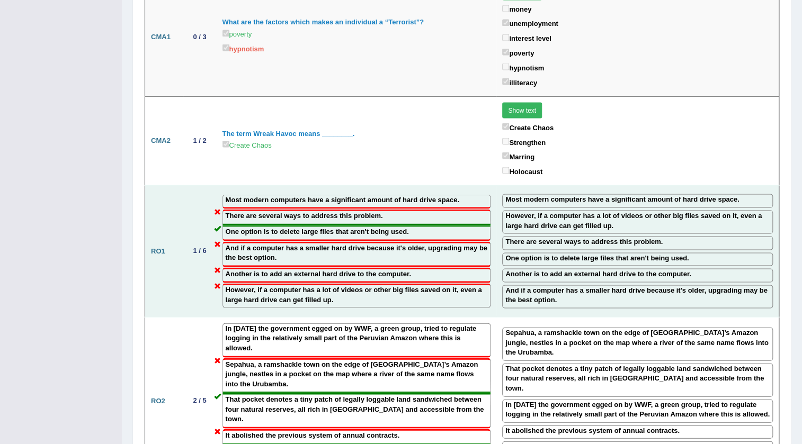
scroll to position [1348, 0]
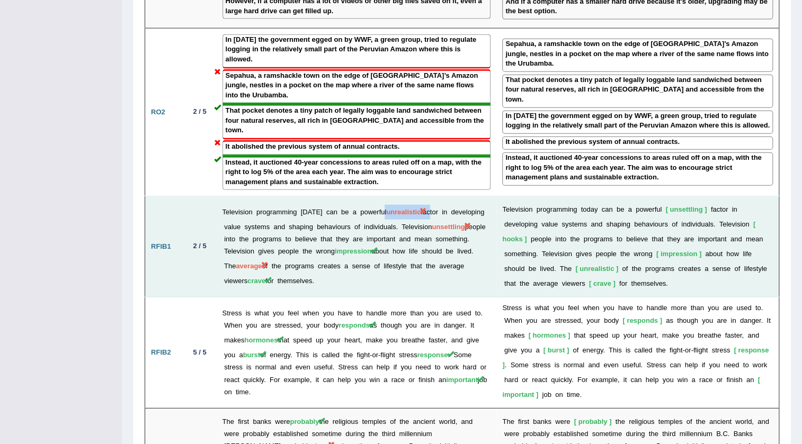
drag, startPoint x: 381, startPoint y: 166, endPoint x: 426, endPoint y: 170, distance: 45.1
click at [426, 197] on td "Television programming today can be a powerful unrealistic factor in developing…" at bounding box center [357, 247] width 280 height 101
drag, startPoint x: 222, startPoint y: 173, endPoint x: 299, endPoint y: 176, distance: 77.4
click at [299, 197] on td "Television programming today can be a powerful unrealistic factor in developing…" at bounding box center [357, 247] width 280 height 101
drag, startPoint x: 412, startPoint y: 185, endPoint x: 423, endPoint y: 185, distance: 11.7
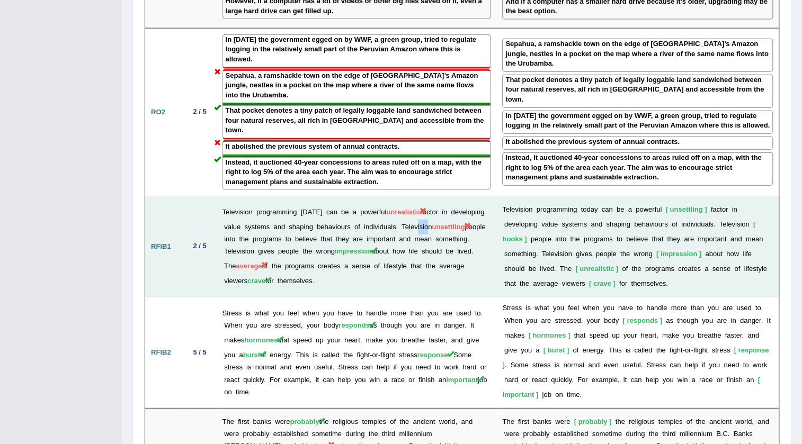
click at [423, 197] on td "Television programming today can be a powerful unrealistic factor in developing…" at bounding box center [357, 247] width 280 height 101
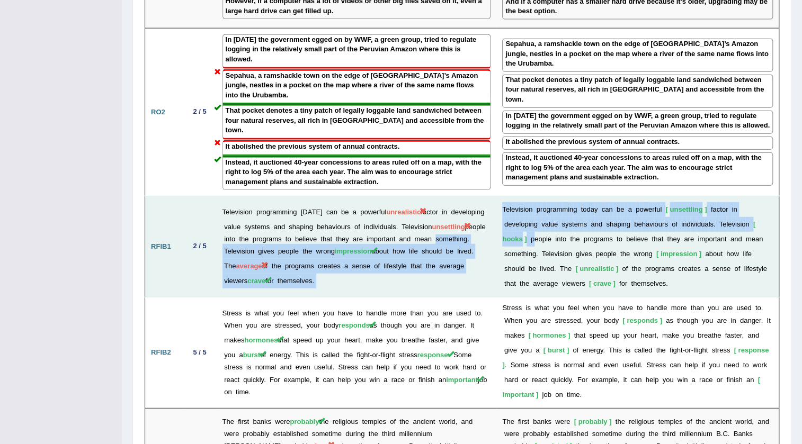
drag, startPoint x: 537, startPoint y: 195, endPoint x: 497, endPoint y: 193, distance: 39.8
click at [497, 197] on tr "RFIB1 2 / 5 Television programming today can be a powerful unrealistic factor i…" at bounding box center [462, 247] width 634 height 101
click at [487, 227] on td "Television programming today can be a powerful unrealistic factor in developing…" at bounding box center [357, 247] width 280 height 101
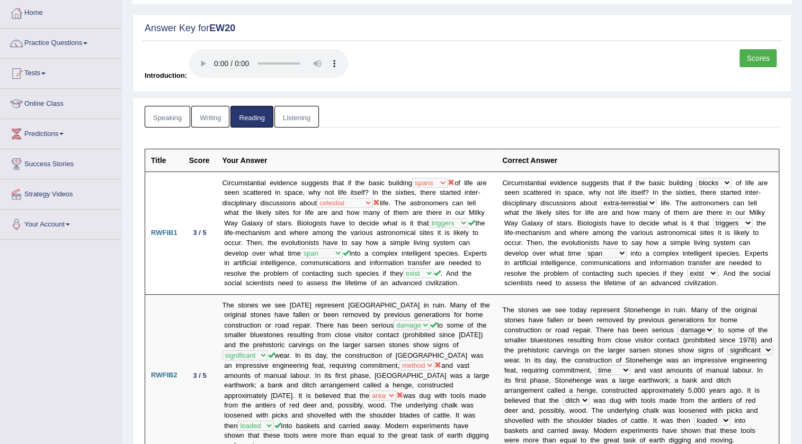
scroll to position [0, 0]
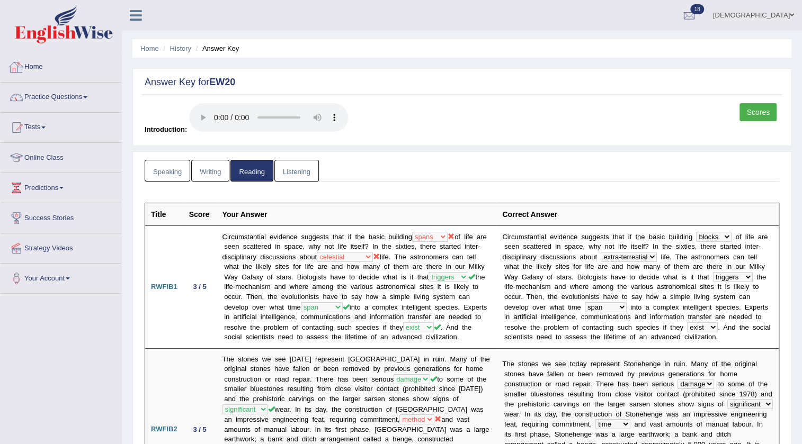
click at [28, 69] on link "Home" at bounding box center [61, 65] width 121 height 26
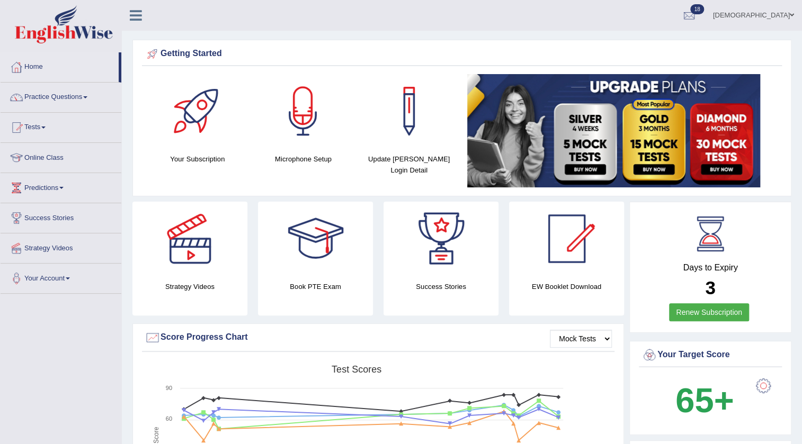
click at [53, 94] on link "Practice Questions" at bounding box center [61, 96] width 121 height 26
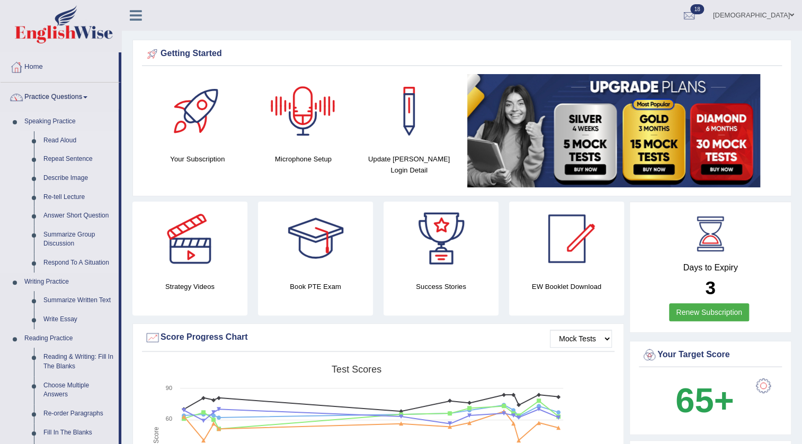
click at [55, 139] on link "Read Aloud" at bounding box center [79, 140] width 80 height 19
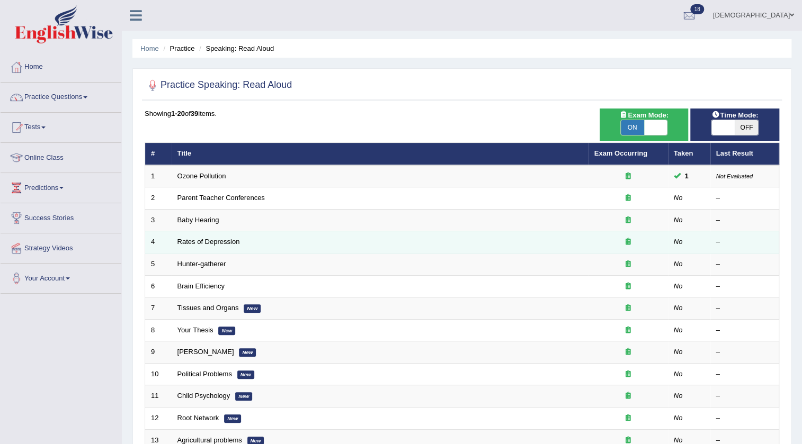
drag, startPoint x: 0, startPoint y: 0, endPoint x: 278, endPoint y: 245, distance: 370.0
click at [278, 245] on td "Rates of Depression" at bounding box center [380, 242] width 417 height 22
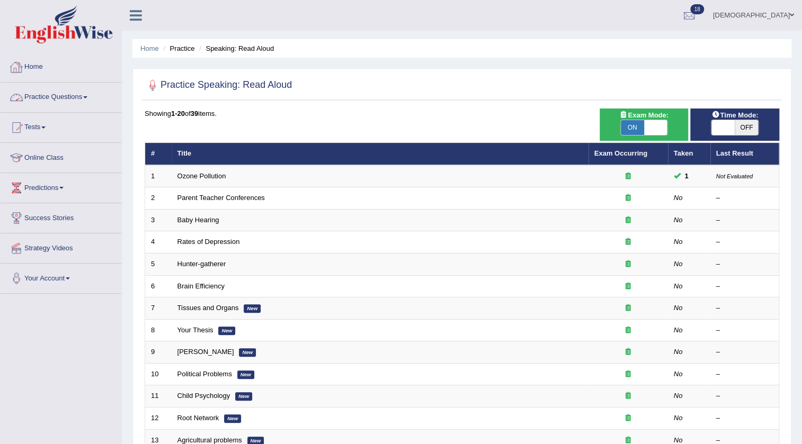
click at [38, 91] on link "Practice Questions" at bounding box center [61, 96] width 121 height 26
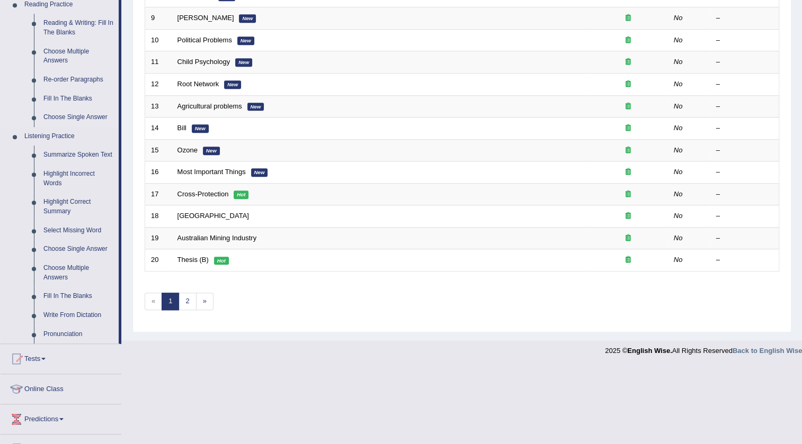
scroll to position [337, 0]
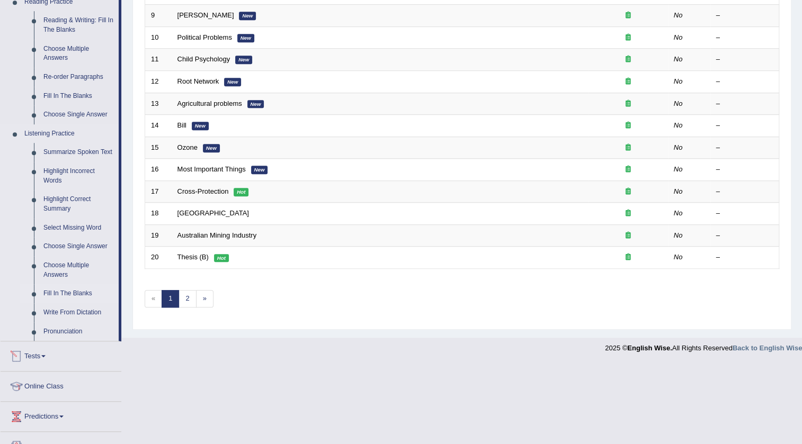
click at [69, 286] on link "Fill In The Blanks" at bounding box center [79, 293] width 80 height 19
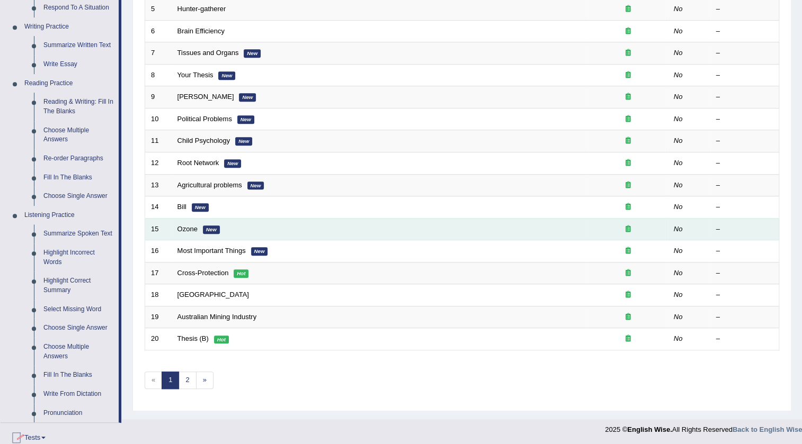
scroll to position [367, 0]
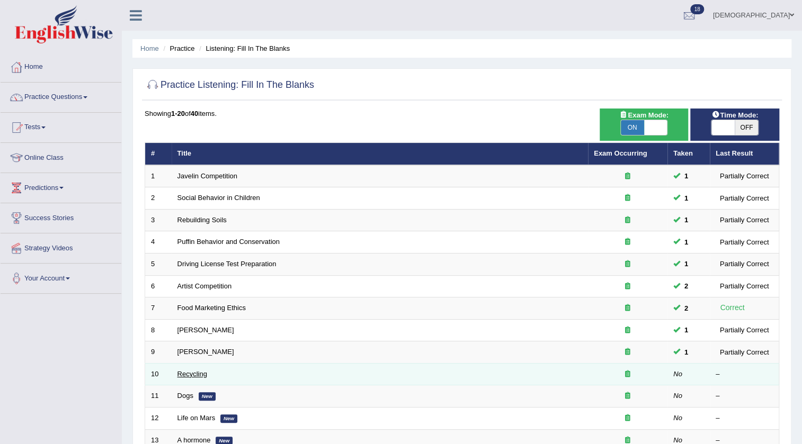
click at [187, 371] on link "Recycling" at bounding box center [192, 374] width 30 height 8
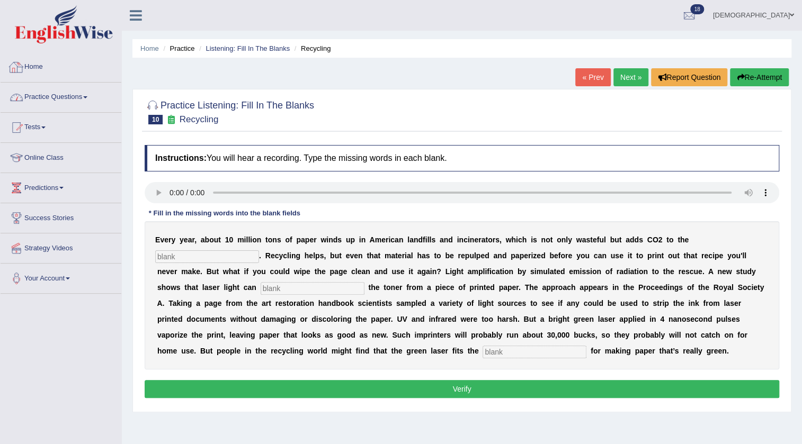
click at [55, 93] on link "Practice Questions" at bounding box center [61, 96] width 121 height 26
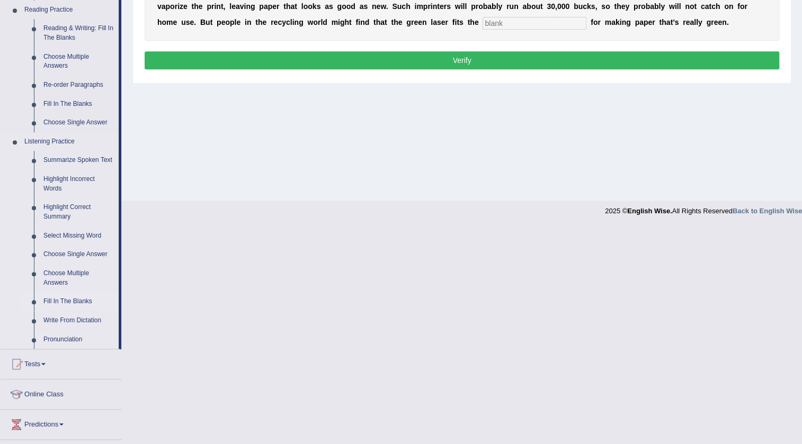
scroll to position [337, 0]
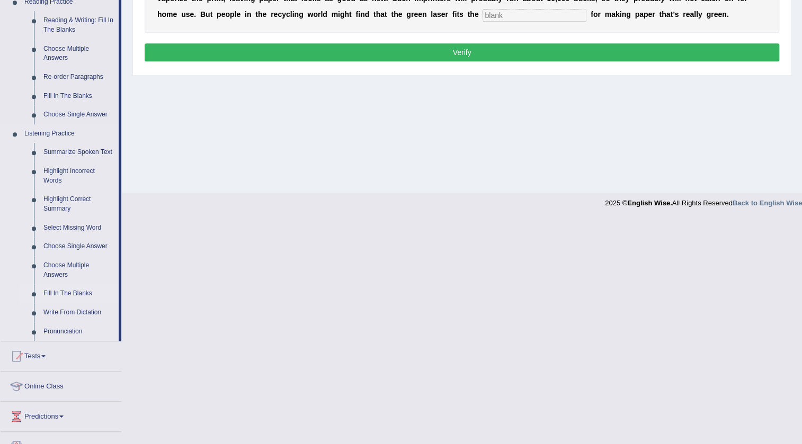
click at [67, 292] on link "Fill In The Blanks" at bounding box center [79, 293] width 80 height 19
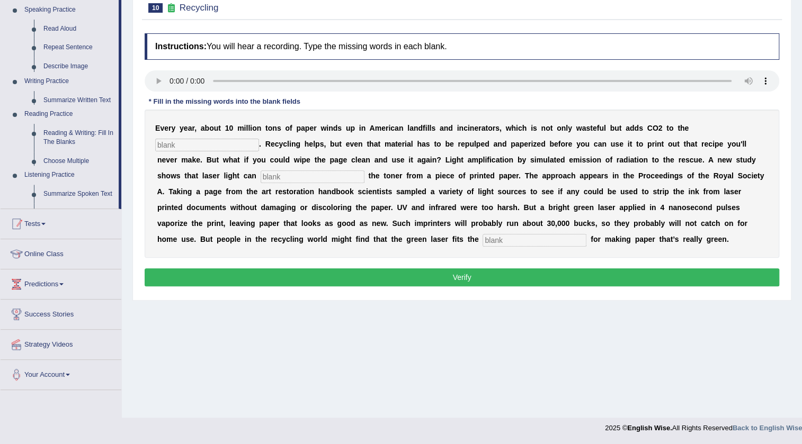
scroll to position [111, 0]
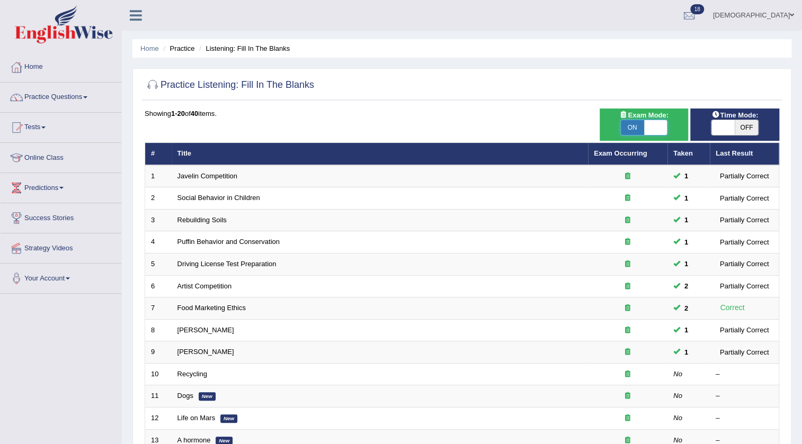
click at [656, 128] on span at bounding box center [655, 127] width 23 height 15
checkbox input "false"
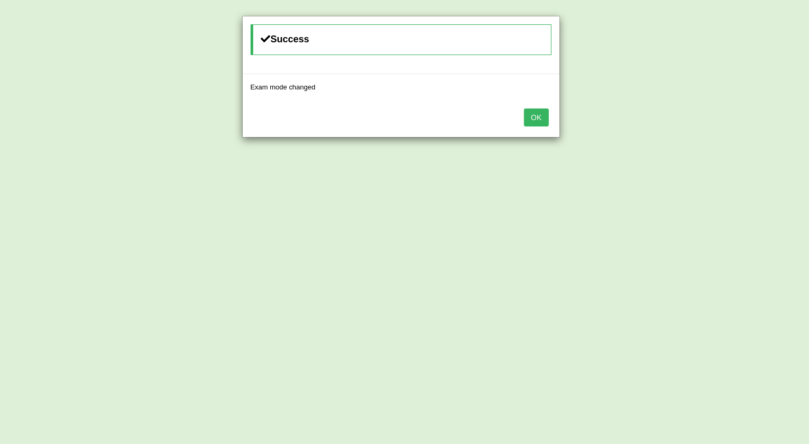
click at [533, 113] on button "OK" at bounding box center [536, 118] width 24 height 18
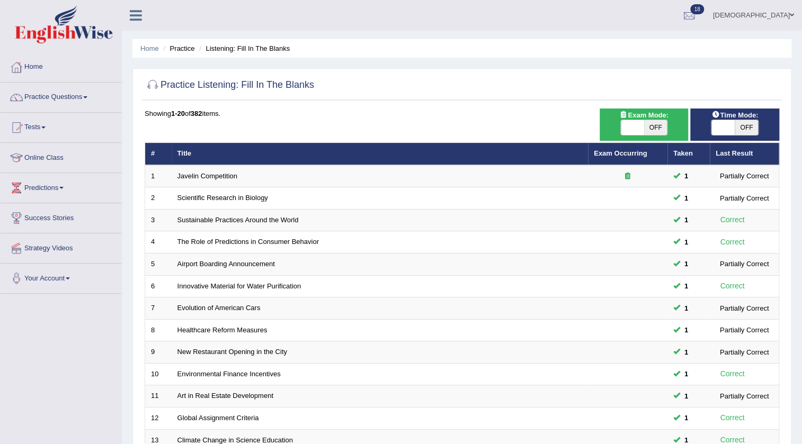
click at [727, 127] on span at bounding box center [722, 127] width 23 height 15
checkbox input "true"
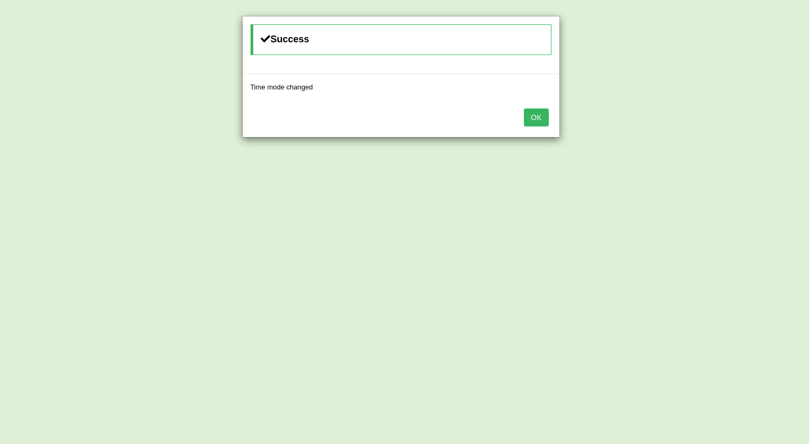
click at [538, 115] on button "OK" at bounding box center [536, 118] width 24 height 18
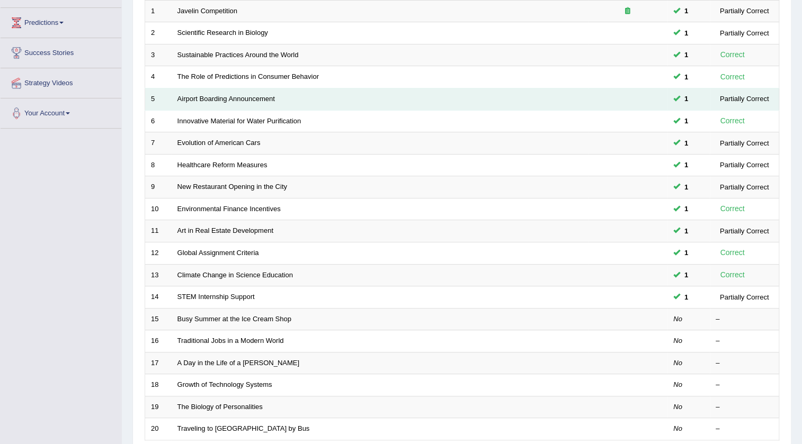
scroll to position [192, 0]
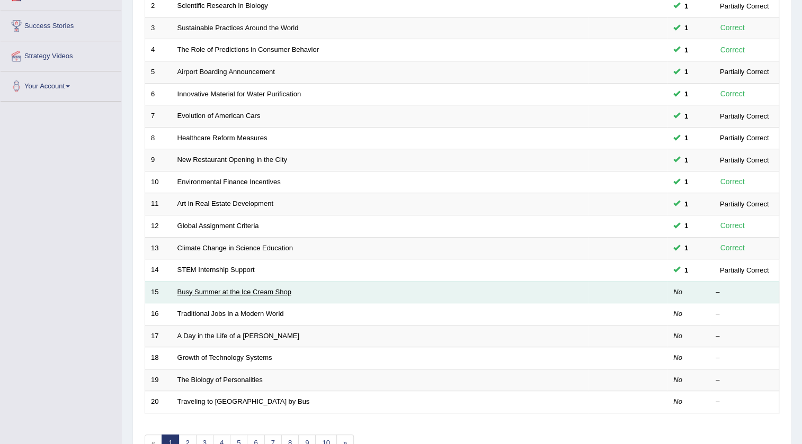
click at [262, 288] on link "Busy Summer at the Ice Cream Shop" at bounding box center [234, 292] width 114 height 8
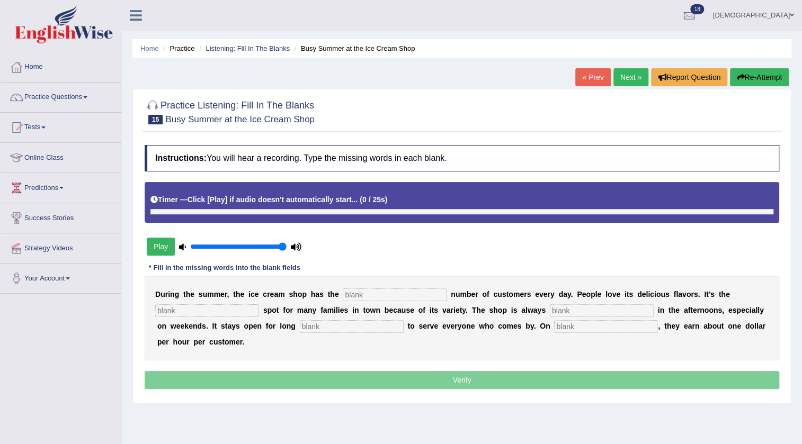
click at [359, 293] on input "text" at bounding box center [395, 295] width 104 height 13
type input "n"
type input "a"
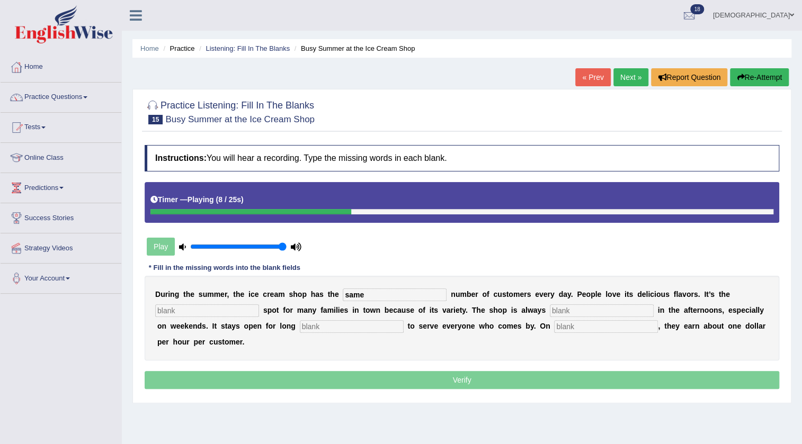
type input "same"
click at [244, 313] on input "text" at bounding box center [207, 311] width 104 height 13
type input "favprite"
click at [613, 310] on input "text" at bounding box center [602, 311] width 104 height 13
type input "busy"
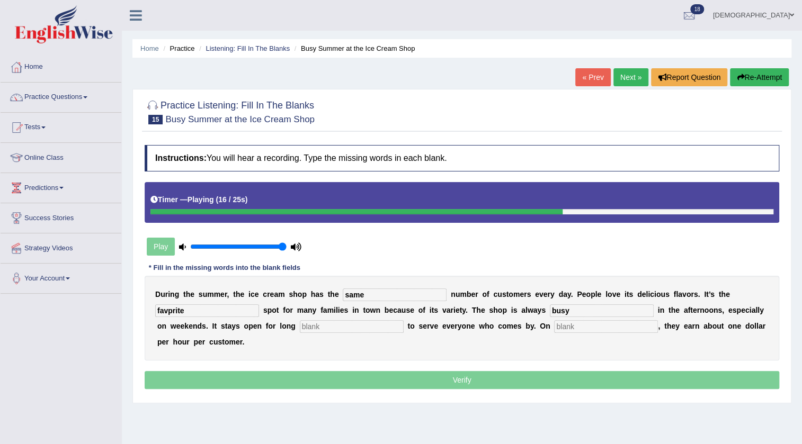
click at [390, 329] on input "text" at bounding box center [352, 326] width 104 height 13
type input "hours"
click at [619, 327] on input "text" at bounding box center [606, 326] width 104 height 13
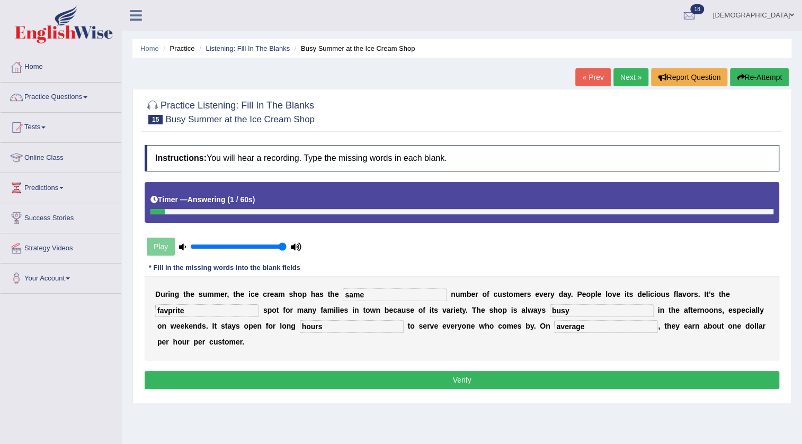
type input "average"
click at [170, 316] on input "favprite" at bounding box center [207, 311] width 104 height 13
type input "favorite"
click at [221, 375] on button "Verify" at bounding box center [462, 380] width 635 height 18
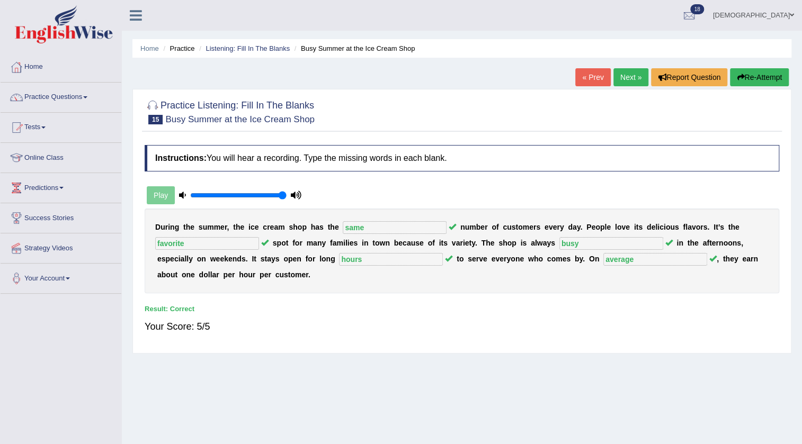
click at [614, 79] on link "Next »" at bounding box center [630, 77] width 35 height 18
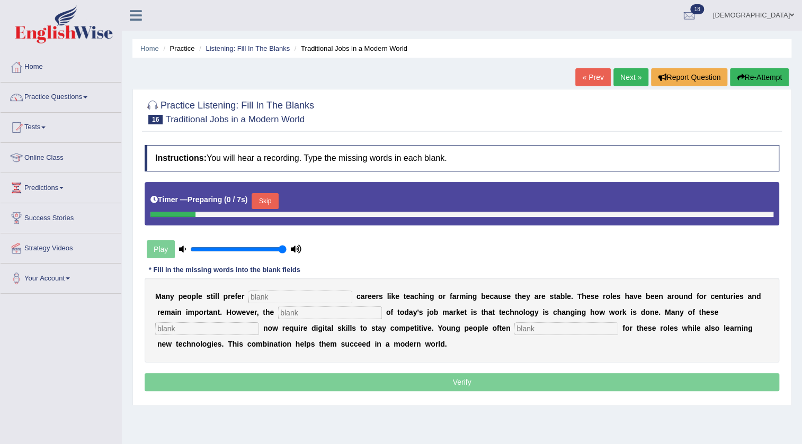
click at [334, 292] on input "text" at bounding box center [300, 297] width 104 height 13
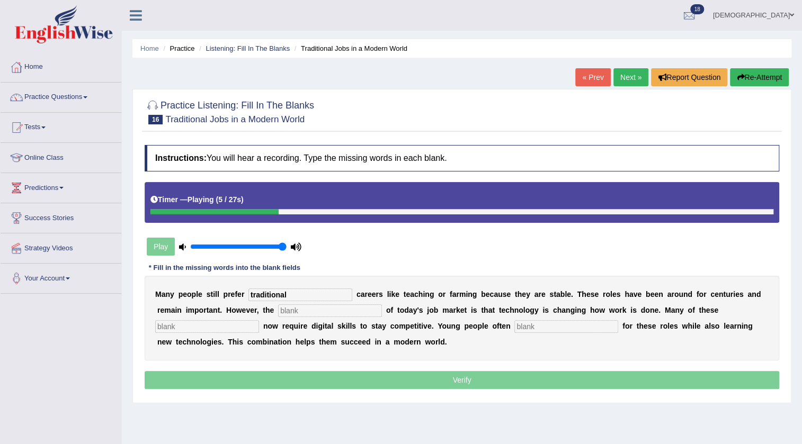
type input "traditional"
click at [344, 310] on input "text" at bounding box center [330, 311] width 104 height 13
type input "reality"
click at [251, 325] on input "text" at bounding box center [207, 326] width 104 height 13
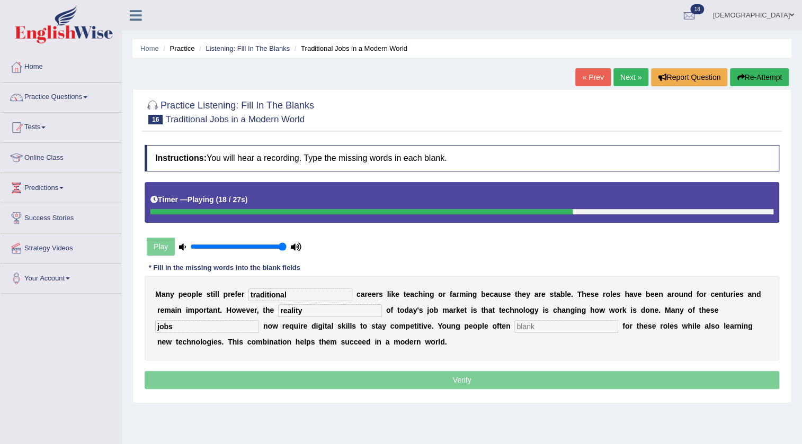
type input "jobs"
click at [600, 325] on input "text" at bounding box center [566, 326] width 104 height 13
click at [530, 332] on input "appply" at bounding box center [566, 326] width 104 height 13
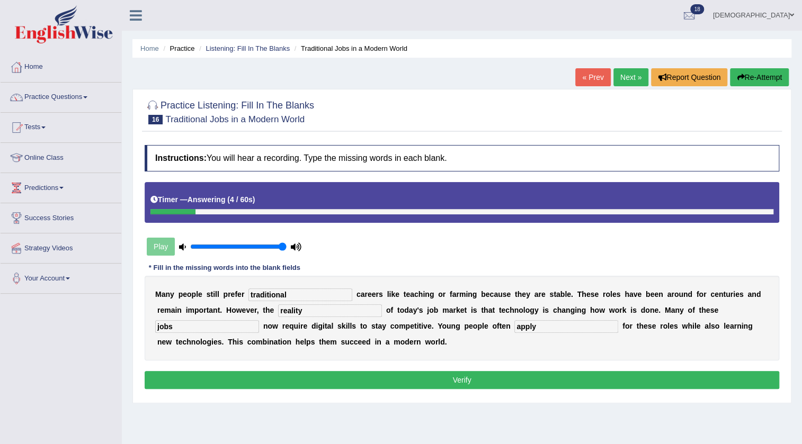
type input "apply"
click at [473, 375] on button "Verify" at bounding box center [462, 380] width 635 height 18
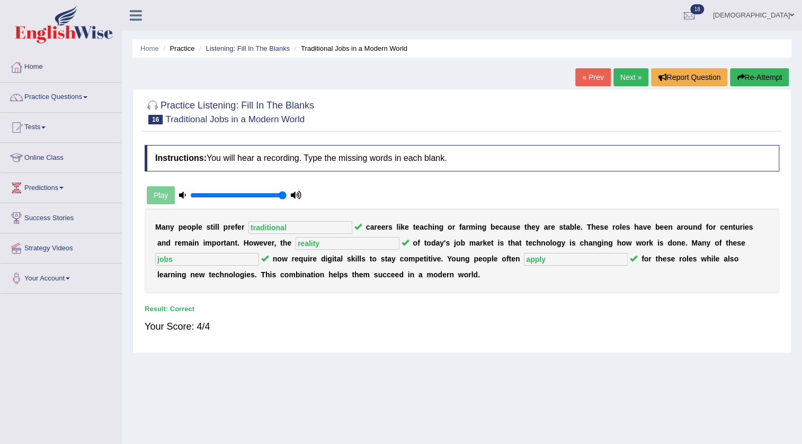
click at [622, 81] on link "Next »" at bounding box center [630, 77] width 35 height 18
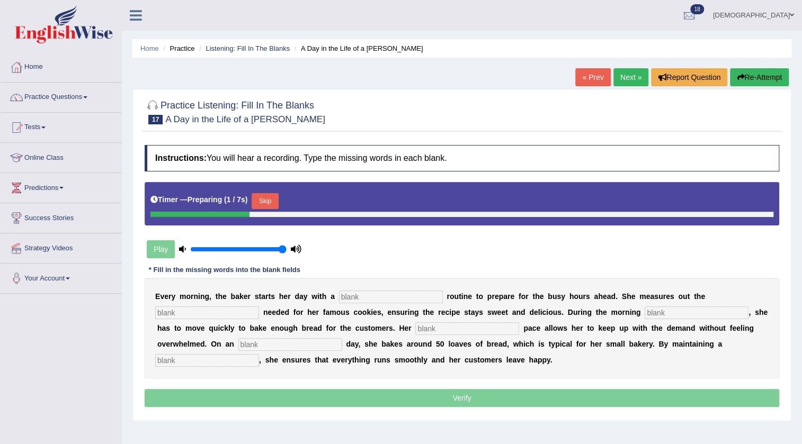
click at [411, 296] on input "text" at bounding box center [391, 297] width 104 height 13
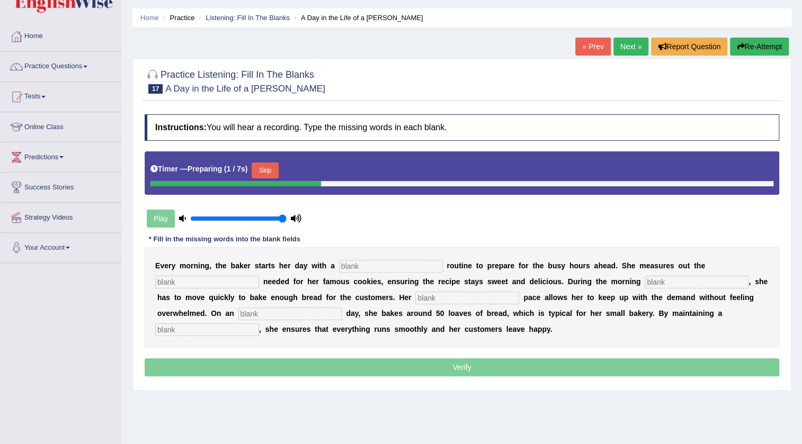
scroll to position [48, 0]
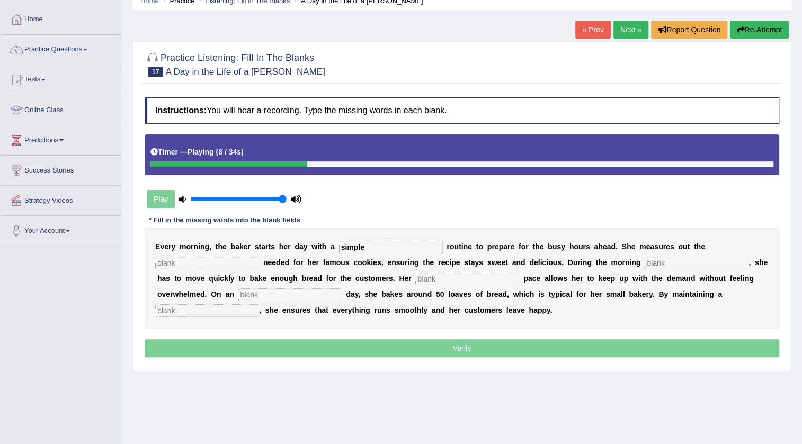
type input "simple"
click at [250, 264] on input "text" at bounding box center [207, 263] width 104 height 13
type input "sugar"
click at [708, 258] on input "text" at bounding box center [697, 263] width 104 height 13
type input "rush"
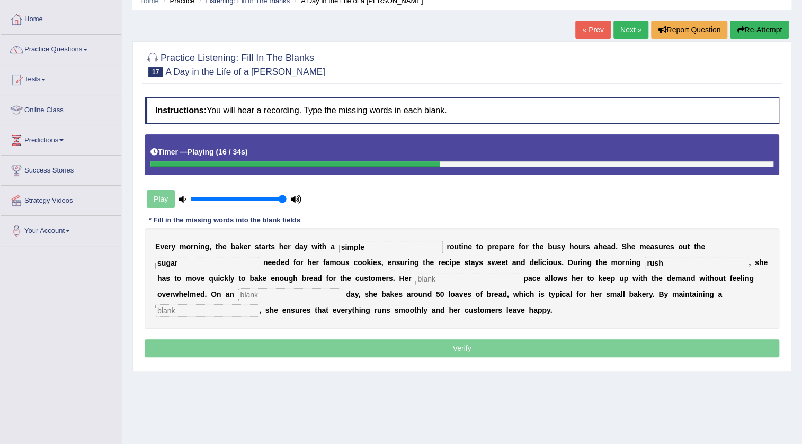
click at [519, 281] on input "text" at bounding box center [467, 279] width 104 height 13
type input "study"
click at [342, 291] on input "text" at bounding box center [290, 295] width 104 height 13
type input "average"
click at [241, 313] on input "text" at bounding box center [207, 311] width 104 height 13
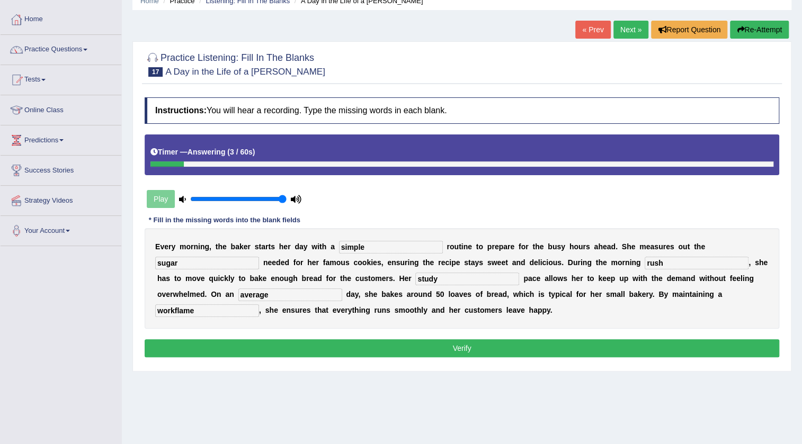
type input "workflame"
click at [298, 340] on button "Verify" at bounding box center [462, 349] width 635 height 18
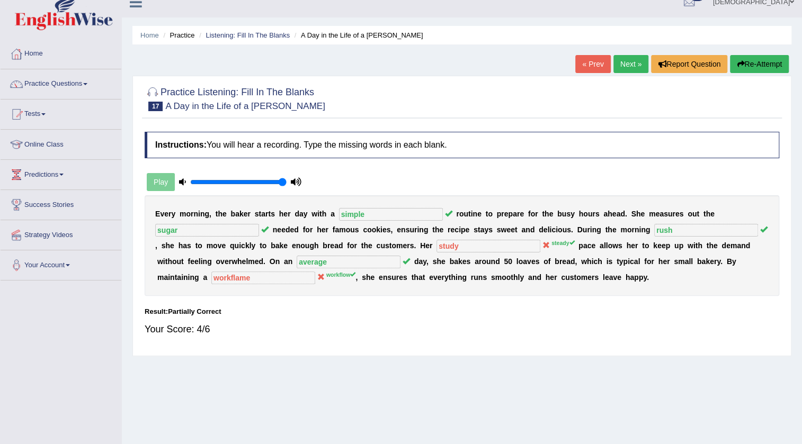
scroll to position [0, 0]
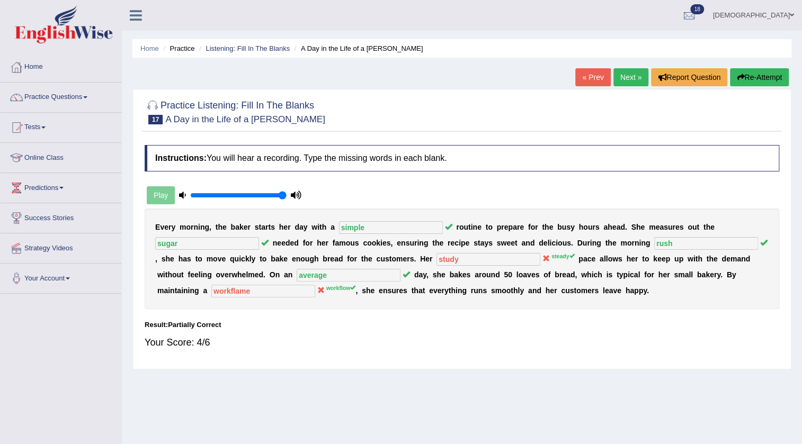
click at [625, 73] on link "Next »" at bounding box center [630, 77] width 35 height 18
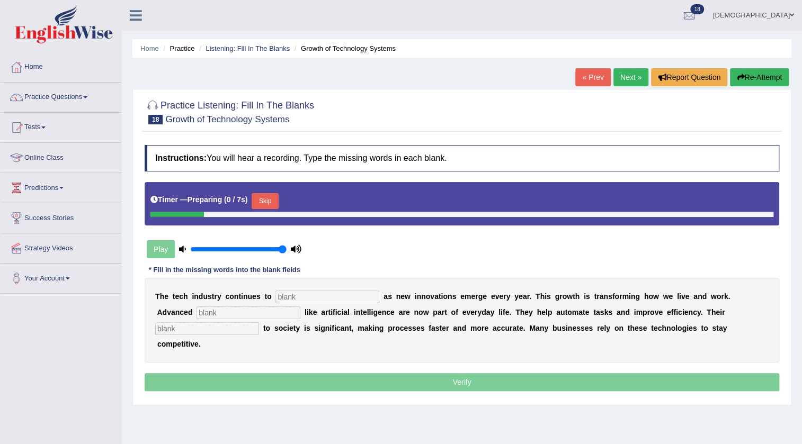
click at [349, 299] on input "text" at bounding box center [327, 297] width 104 height 13
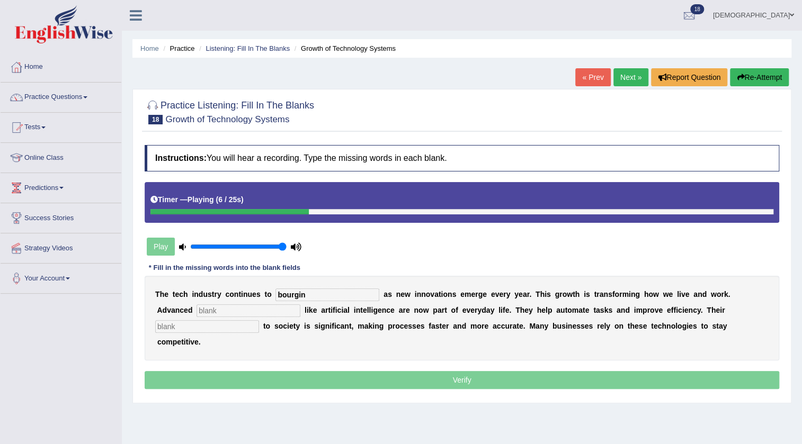
type input "bourgin"
click at [227, 318] on div "T h e t e c h i n d u s t r y c o n t i n u e s t o bourgin a s n e w i n n o v…" at bounding box center [462, 318] width 635 height 85
click at [228, 316] on input "text" at bounding box center [249, 311] width 104 height 13
type input "systems"
click at [238, 331] on input "text" at bounding box center [207, 326] width 104 height 13
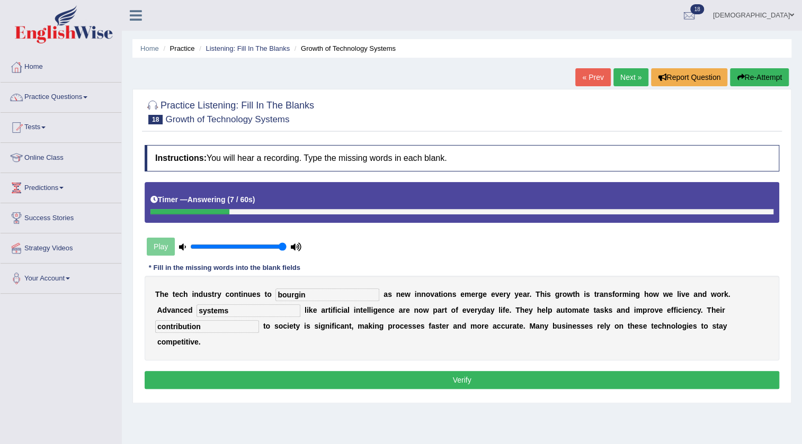
type input "contribution"
click at [304, 377] on button "Verify" at bounding box center [462, 380] width 635 height 18
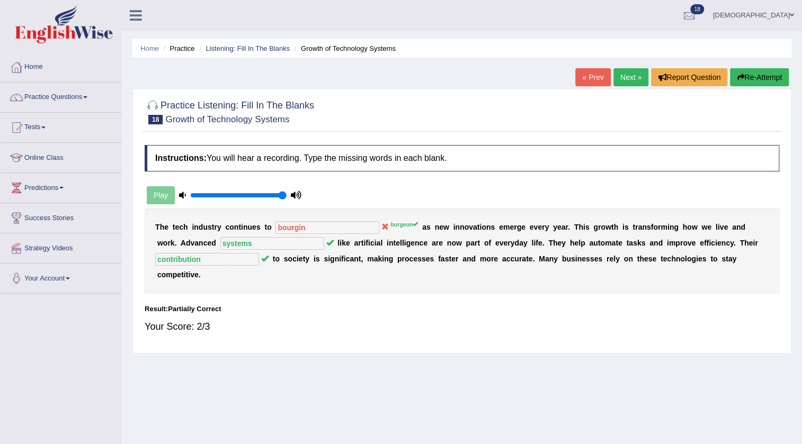
click at [622, 73] on link "Next »" at bounding box center [630, 77] width 35 height 18
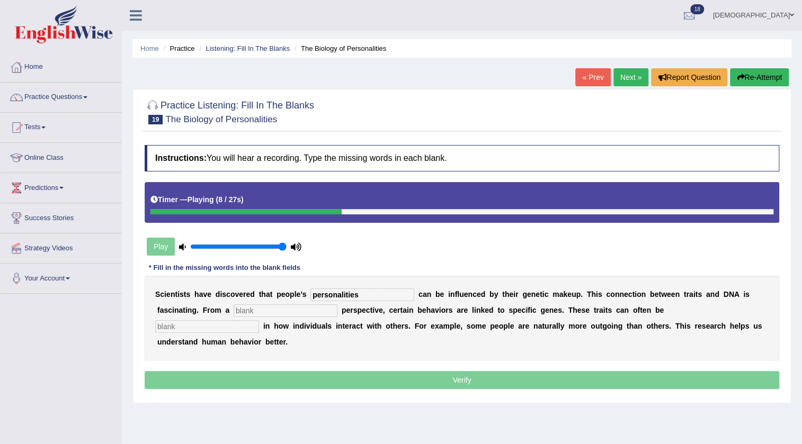
type input "personalities"
click at [297, 317] on div "S c i e n t i s t s h a v e d i s c o v e r e d t h a t p e o p l e ’ s persona…" at bounding box center [462, 318] width 635 height 85
click at [302, 306] on input "text" at bounding box center [286, 311] width 104 height 13
type input "biology"
click at [247, 325] on input "text" at bounding box center [207, 326] width 104 height 13
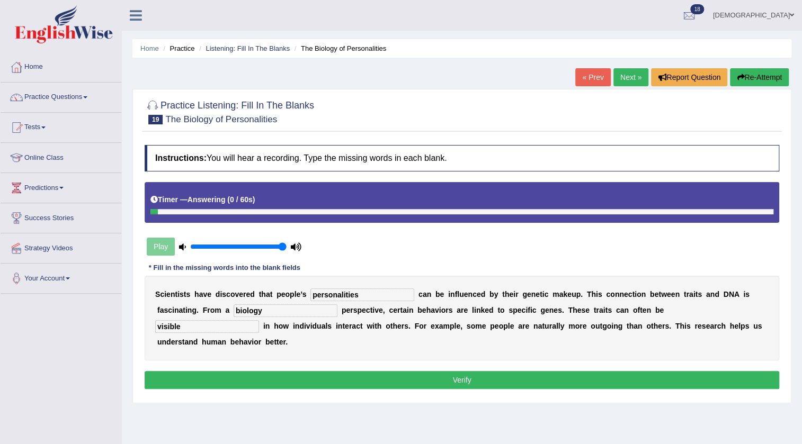
type input "visible"
click at [434, 373] on button "Verify" at bounding box center [462, 380] width 635 height 18
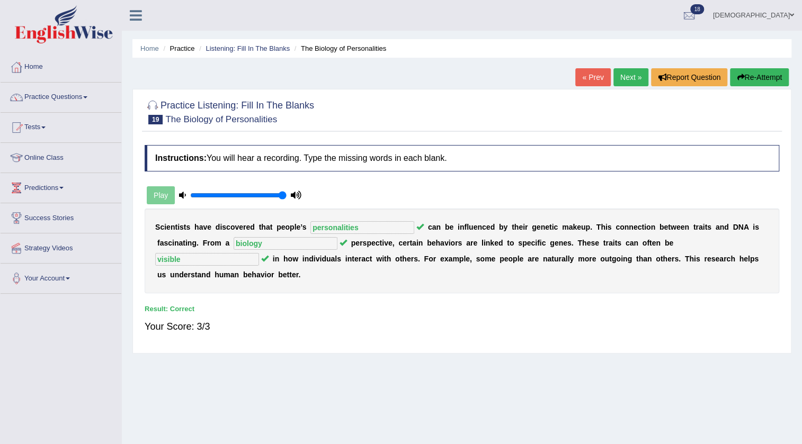
click at [626, 79] on link "Next »" at bounding box center [630, 77] width 35 height 18
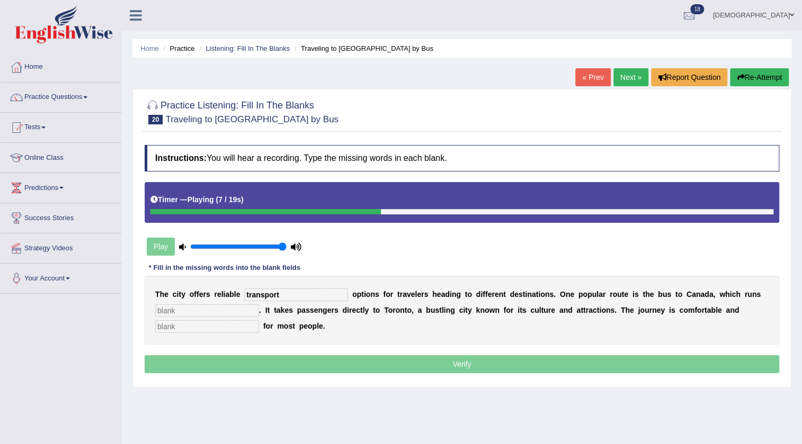
type input "transport"
click at [188, 316] on input "text" at bounding box center [207, 311] width 104 height 13
type input "daily"
click at [209, 329] on input "text" at bounding box center [207, 326] width 104 height 13
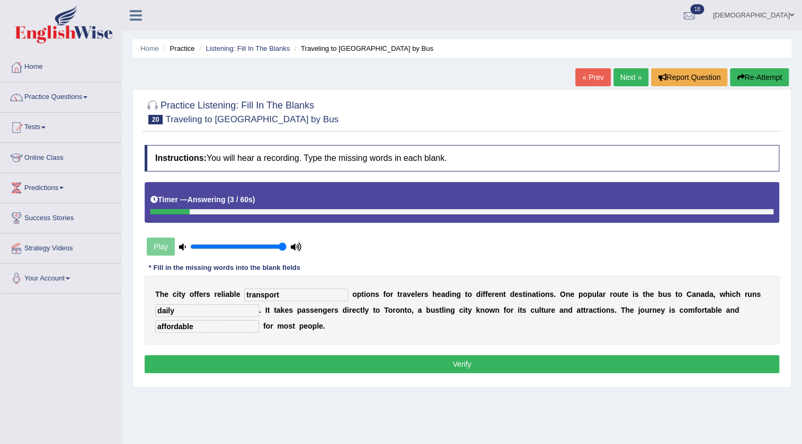
type input "affordable"
click at [216, 364] on button "Verify" at bounding box center [462, 364] width 635 height 18
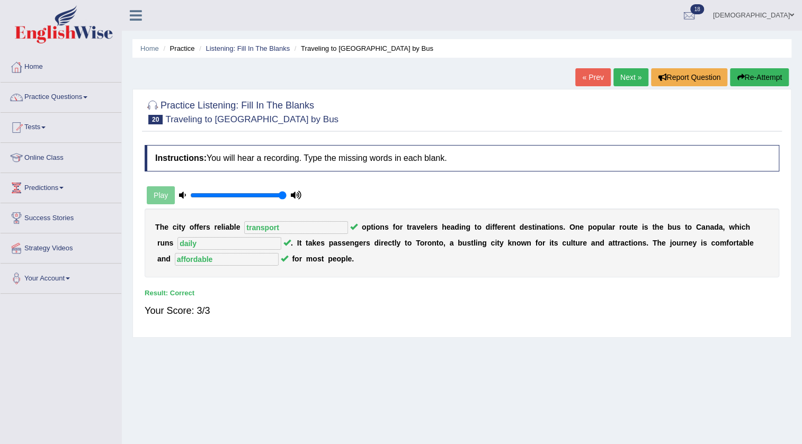
click at [631, 74] on link "Next »" at bounding box center [630, 77] width 35 height 18
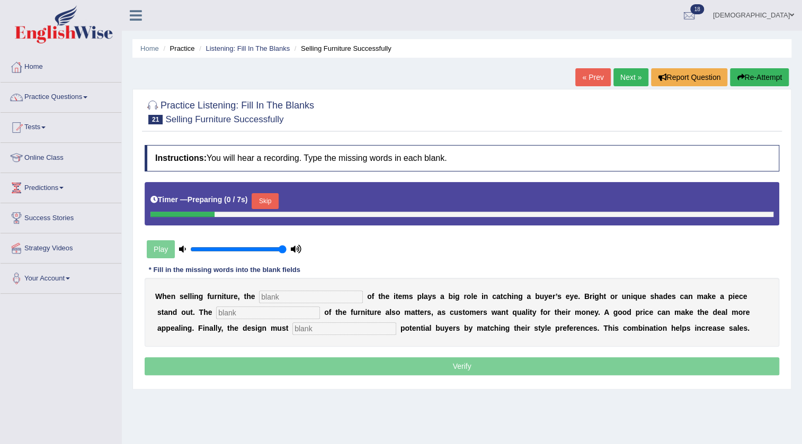
click at [332, 297] on input "text" at bounding box center [311, 297] width 104 height 13
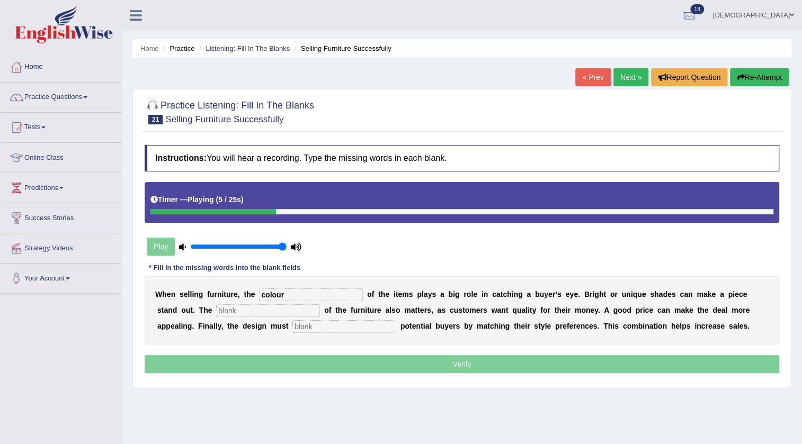
type input "colour"
click at [314, 311] on input "text" at bounding box center [268, 311] width 104 height 13
type input "value"
click at [324, 329] on input "text" at bounding box center [344, 326] width 104 height 13
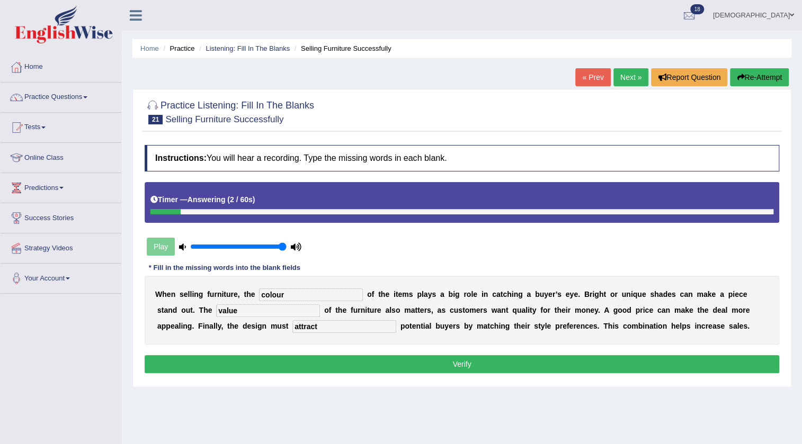
type input "attract"
click at [333, 358] on button "Verify" at bounding box center [462, 364] width 635 height 18
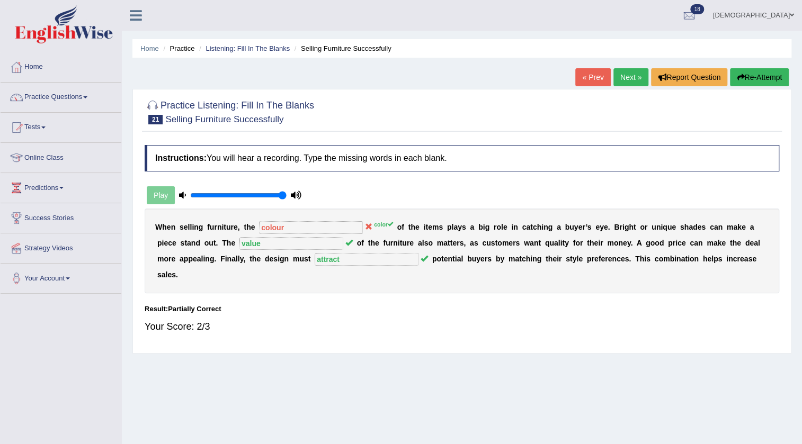
click at [630, 75] on link "Next »" at bounding box center [630, 77] width 35 height 18
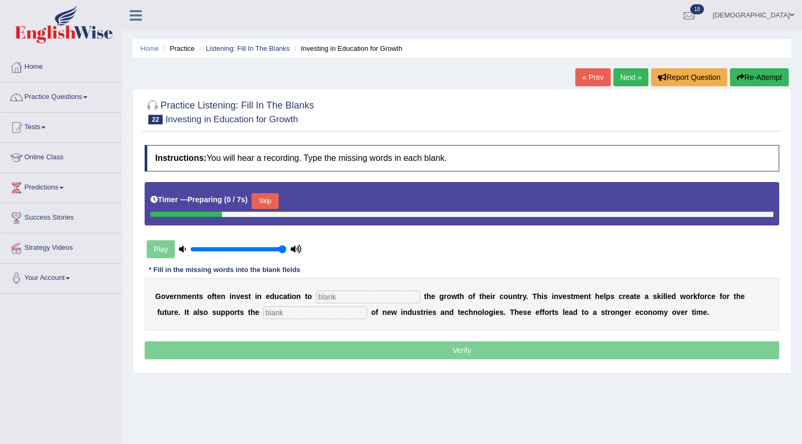
click at [381, 292] on input "text" at bounding box center [368, 297] width 104 height 13
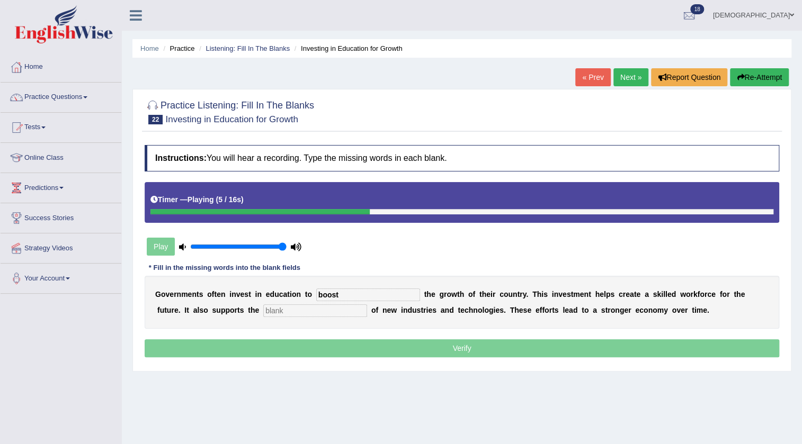
type input "boost"
click at [367, 313] on input "text" at bounding box center [315, 311] width 104 height 13
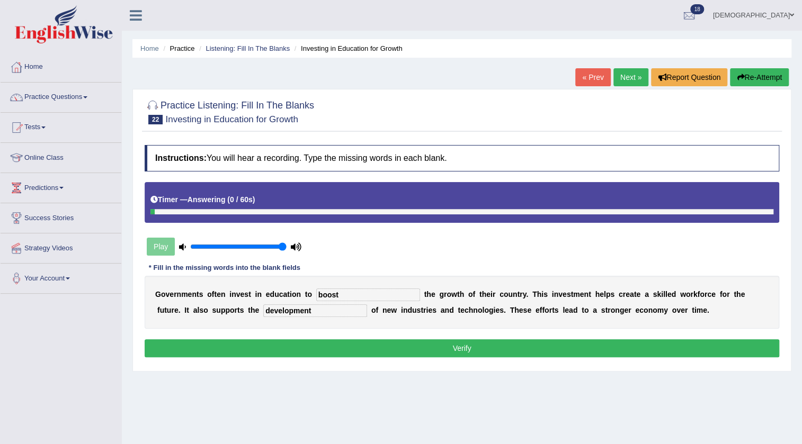
type input "development"
click at [423, 348] on button "Verify" at bounding box center [462, 349] width 635 height 18
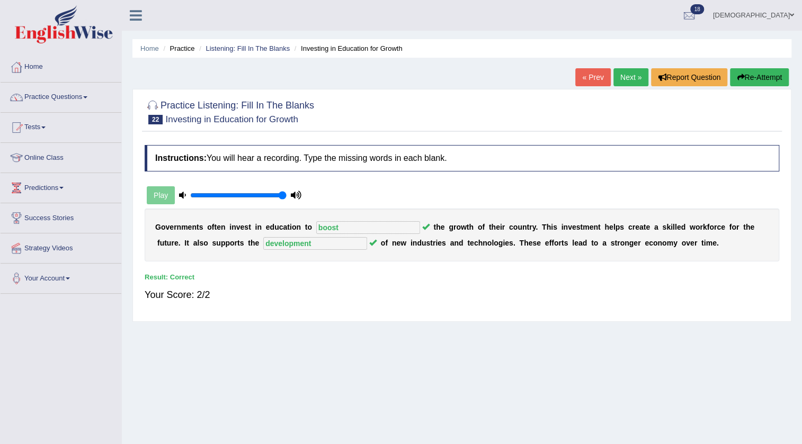
click at [632, 71] on link "Next »" at bounding box center [630, 77] width 35 height 18
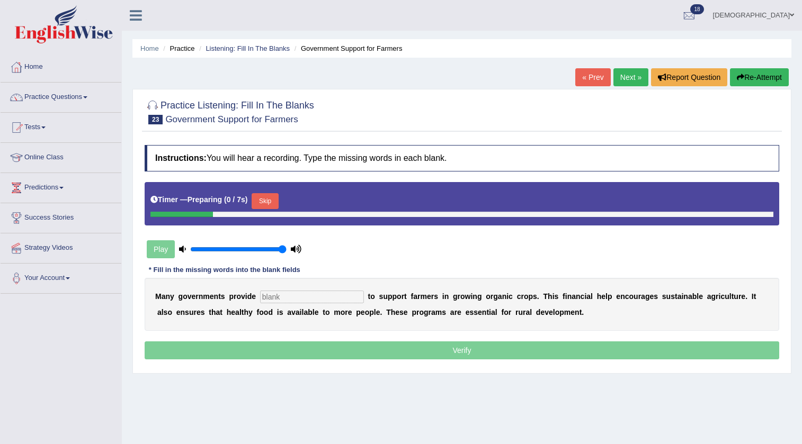
click at [350, 295] on input "text" at bounding box center [312, 297] width 104 height 13
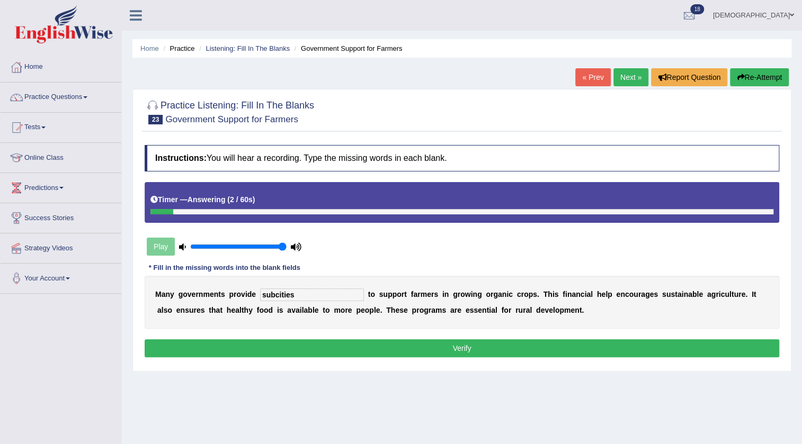
type input "subcities"
click at [352, 349] on button "Verify" at bounding box center [462, 349] width 635 height 18
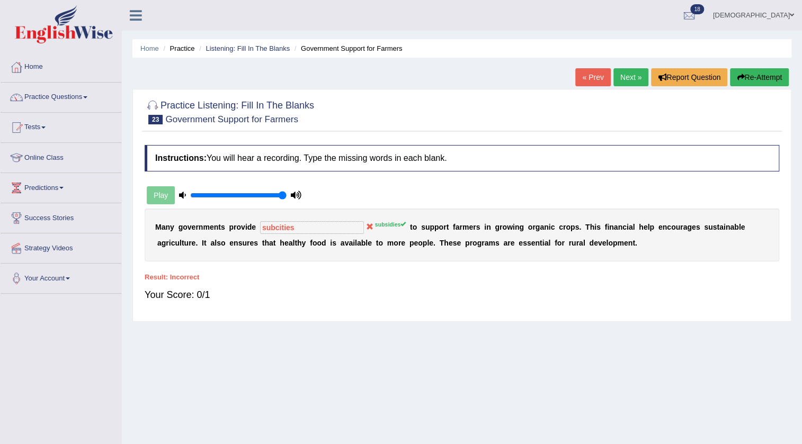
click at [628, 76] on link "Next »" at bounding box center [630, 77] width 35 height 18
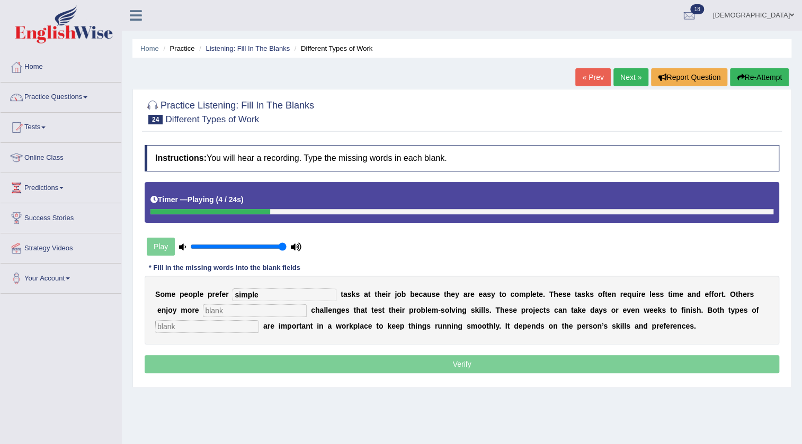
type input "simple"
click at [299, 311] on input "text" at bounding box center [255, 311] width 104 height 13
type input "complex"
click at [244, 325] on input "text" at bounding box center [207, 326] width 104 height 13
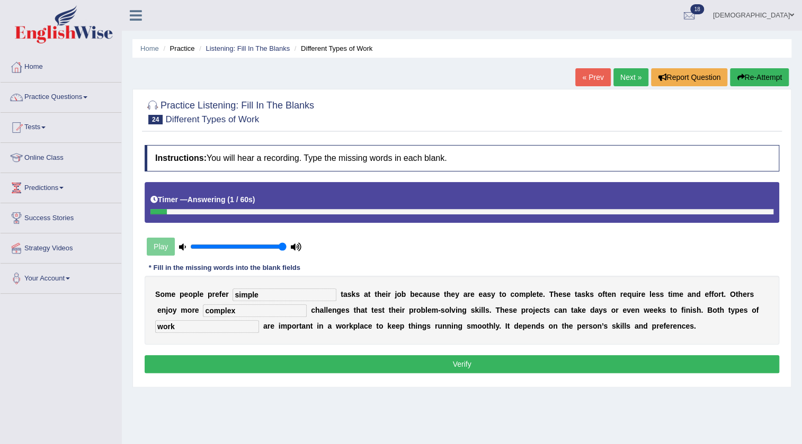
type input "work"
click at [259, 361] on button "Verify" at bounding box center [462, 364] width 635 height 18
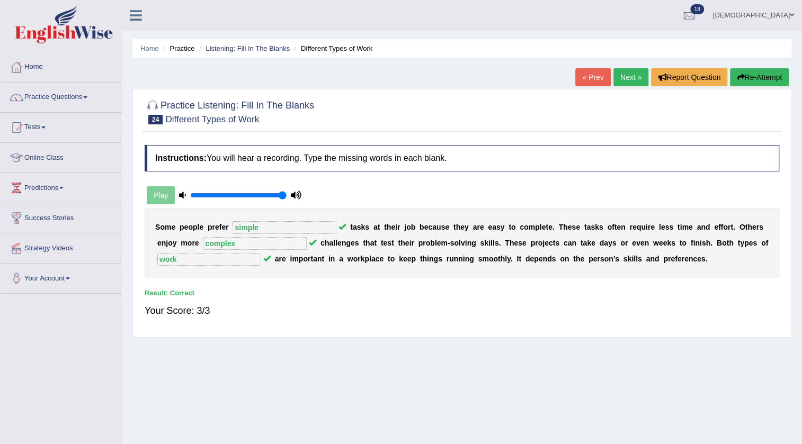
click at [625, 77] on link "Next »" at bounding box center [630, 77] width 35 height 18
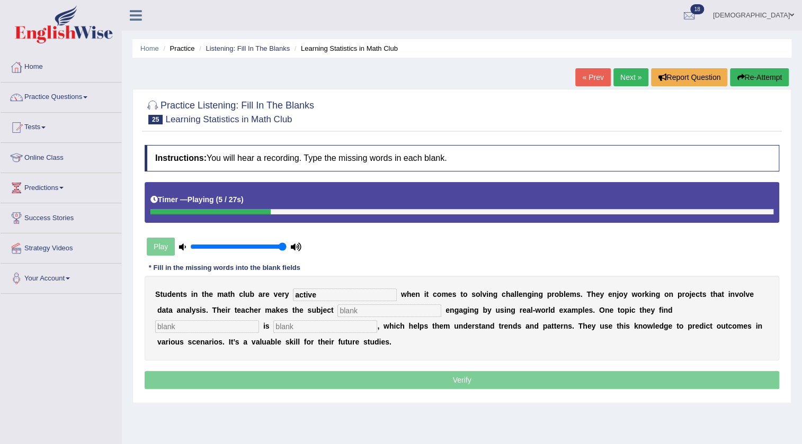
type input "active"
click at [367, 309] on input "text" at bounding box center [389, 311] width 104 height 13
type input "completely"
click at [227, 334] on div "S t u d e n t s i n t h e m a t h c l u b a r e v e r y active w h e n i t c o …" at bounding box center [462, 318] width 635 height 85
click at [231, 332] on input "text" at bounding box center [207, 326] width 104 height 13
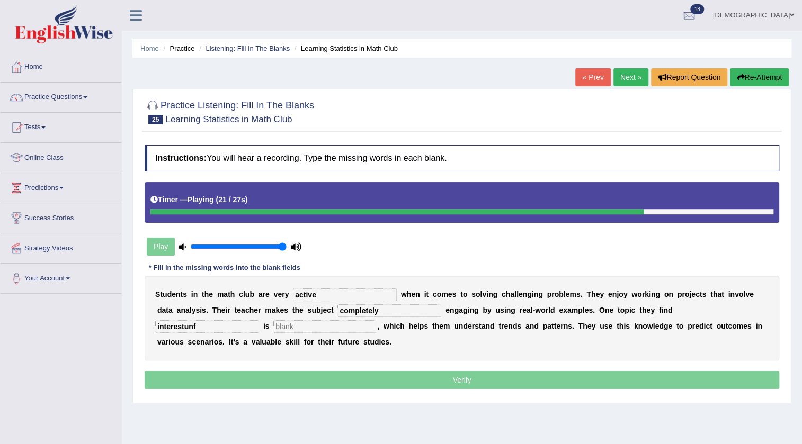
type input "interestunf"
click at [349, 329] on input "text" at bounding box center [325, 326] width 104 height 13
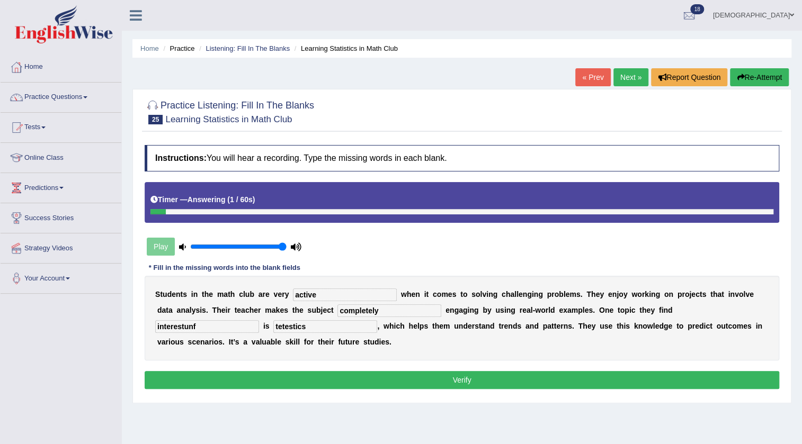
type input "tetestics"
click at [200, 328] on input "interestunf" at bounding box center [207, 326] width 104 height 13
type input "interesting"
click at [315, 379] on button "Verify" at bounding box center [462, 380] width 635 height 18
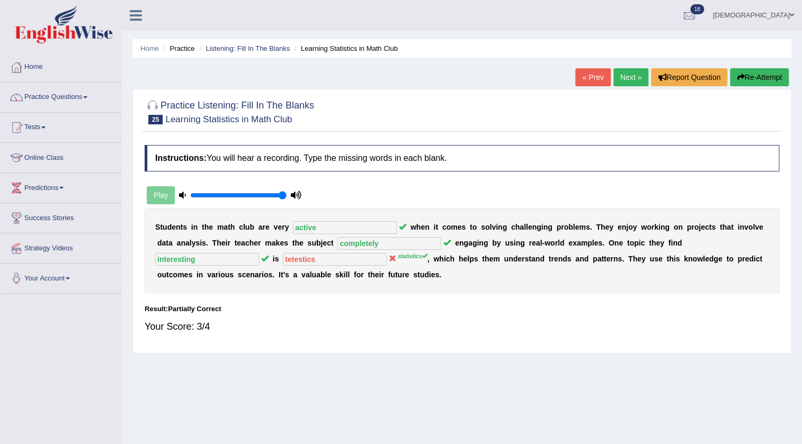
click at [626, 72] on link "Next »" at bounding box center [630, 77] width 35 height 18
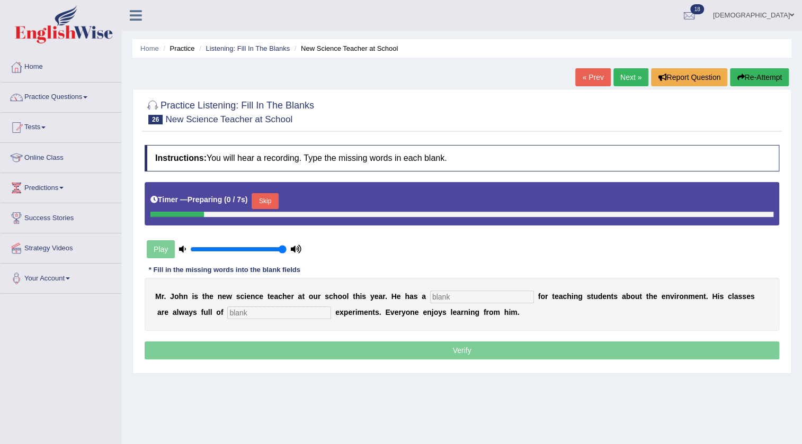
click at [515, 297] on input "text" at bounding box center [482, 297] width 104 height 13
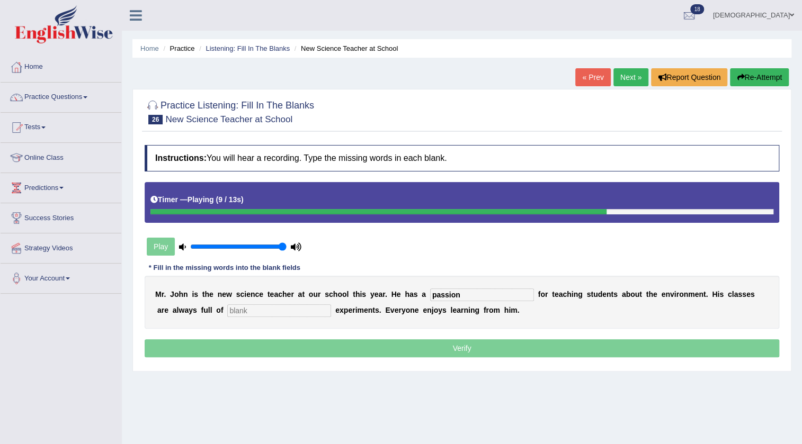
type input "passion"
click at [286, 314] on input "text" at bounding box center [279, 311] width 104 height 13
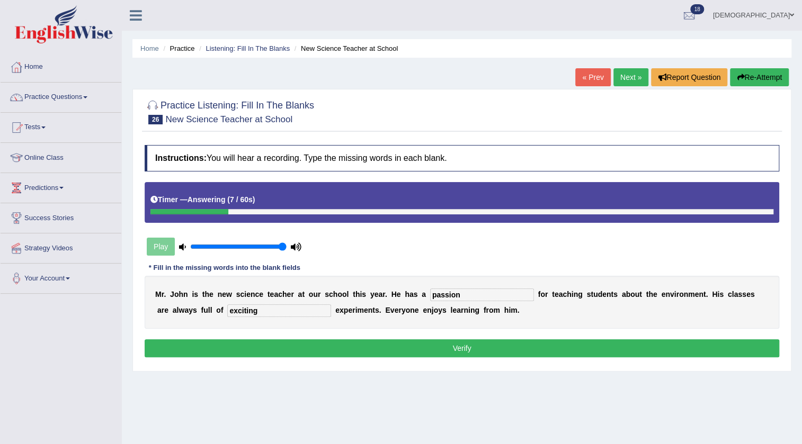
type input "exciting"
click at [281, 345] on button "Verify" at bounding box center [462, 349] width 635 height 18
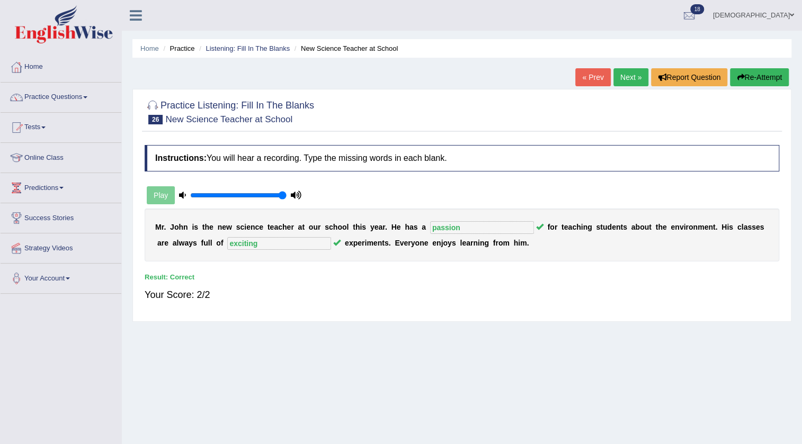
click at [625, 76] on link "Next »" at bounding box center [630, 77] width 35 height 18
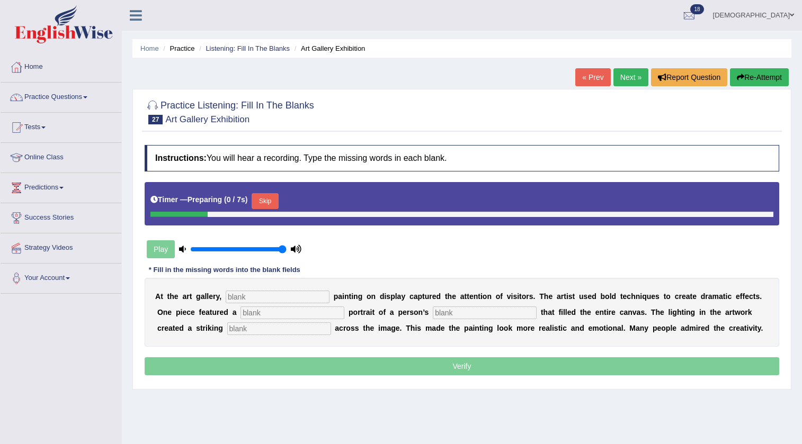
click at [286, 301] on input "text" at bounding box center [278, 297] width 104 height 13
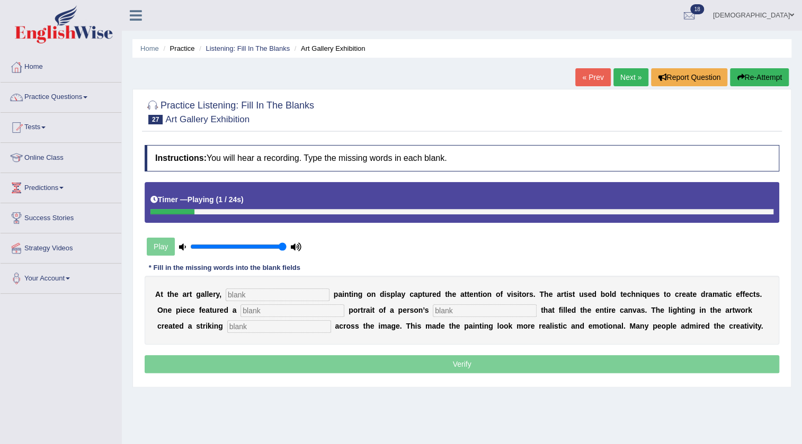
type input "a"
type input "every"
click at [286, 302] on div "A t t h e a r t g a l l e r y , every p a i n t i n g o n d i s p l a y c a p t…" at bounding box center [462, 310] width 635 height 69
click at [292, 309] on input "text" at bounding box center [292, 311] width 104 height 13
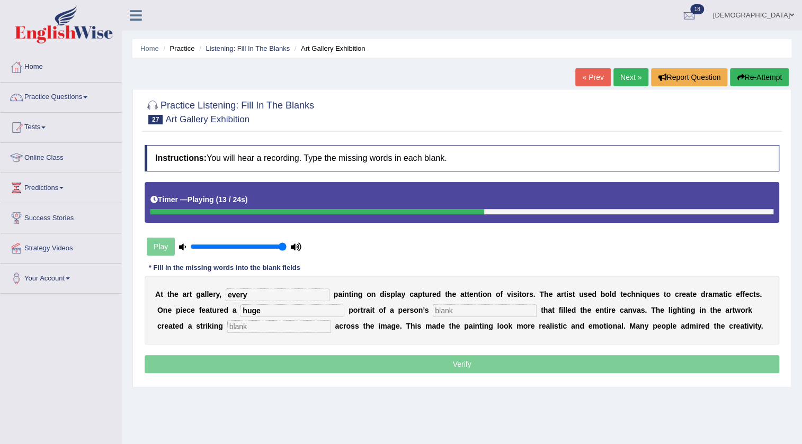
type input "huge"
click at [496, 303] on div "A t t h e a r t g a l l e r y , every p a i n t i n g o n d i s p l a y c a p t…" at bounding box center [462, 310] width 635 height 69
click at [506, 315] on input "text" at bounding box center [485, 311] width 104 height 13
type input "face"
click at [297, 327] on input "text" at bounding box center [279, 326] width 104 height 13
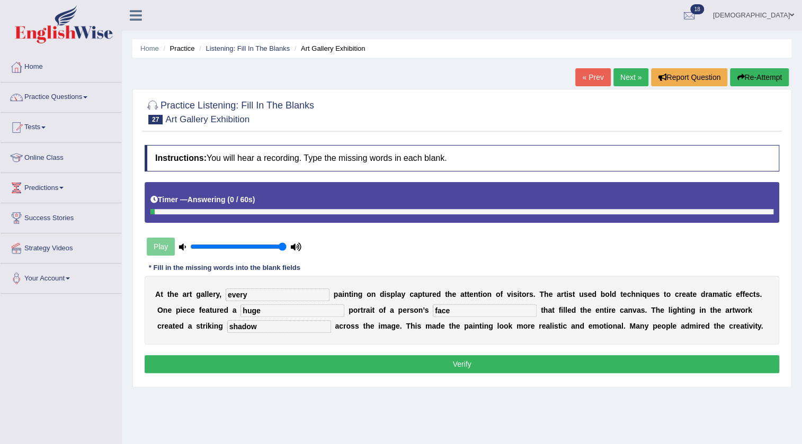
type input "shadow"
click at [361, 371] on button "Verify" at bounding box center [462, 364] width 635 height 18
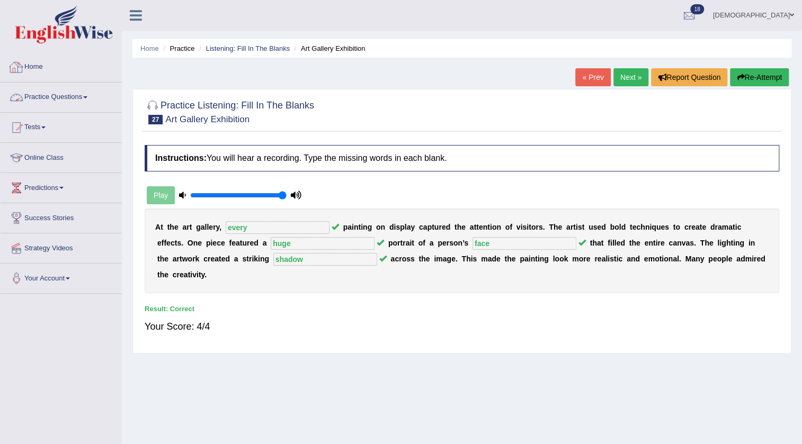
click at [44, 95] on link "Practice Questions" at bounding box center [61, 96] width 121 height 26
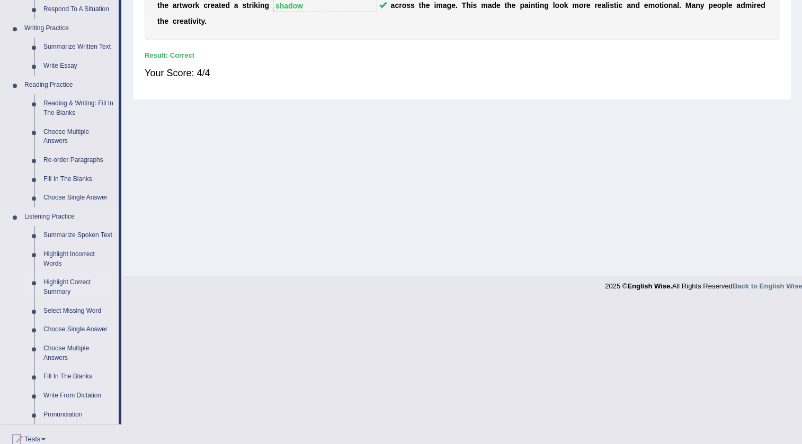
scroll to position [385, 0]
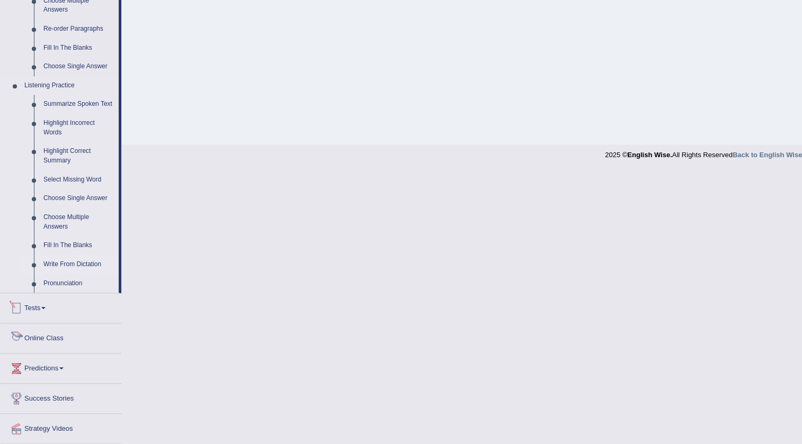
click at [80, 259] on link "Write From Dictation" at bounding box center [79, 264] width 80 height 19
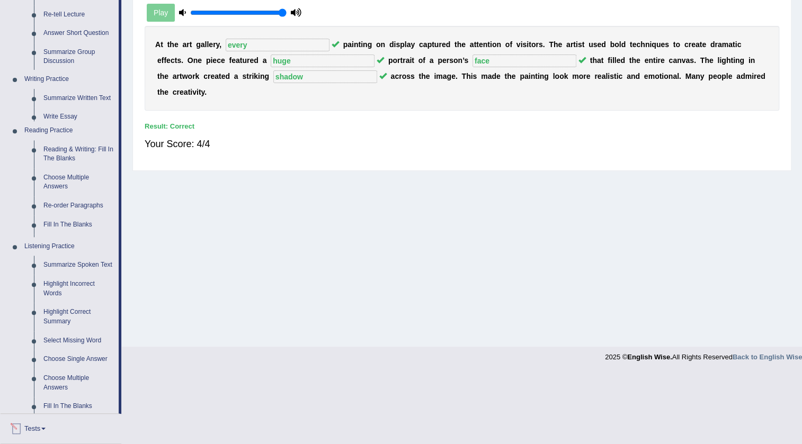
scroll to position [111, 0]
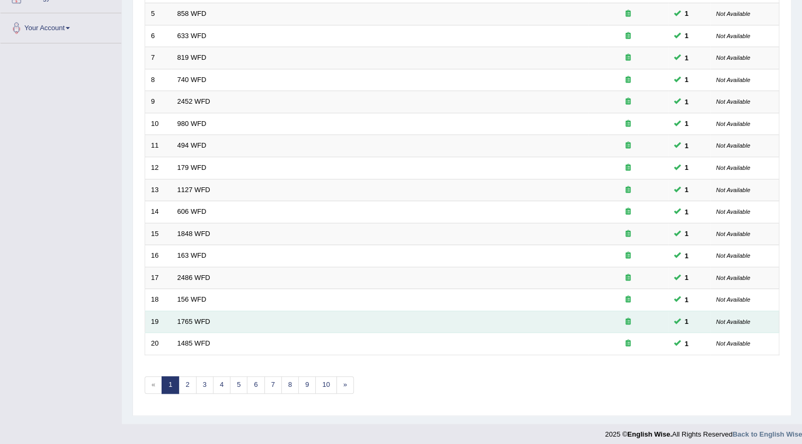
scroll to position [255, 0]
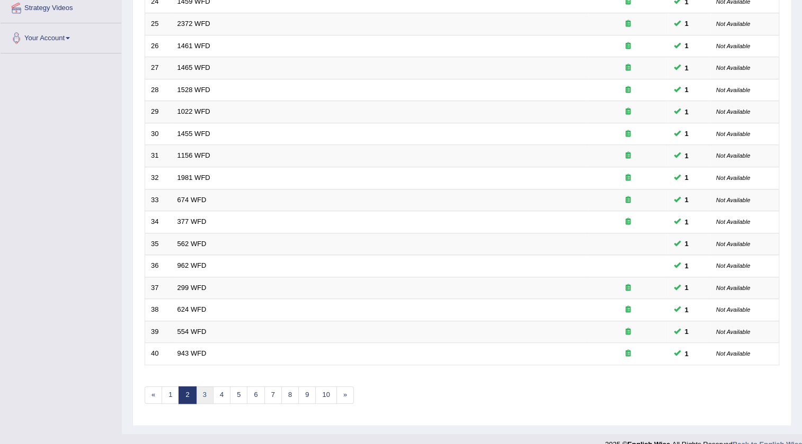
click at [202, 393] on link "3" at bounding box center [204, 395] width 17 height 17
click at [230, 394] on link "5" at bounding box center [238, 395] width 17 height 17
click at [257, 394] on link "6" at bounding box center [255, 395] width 17 height 17
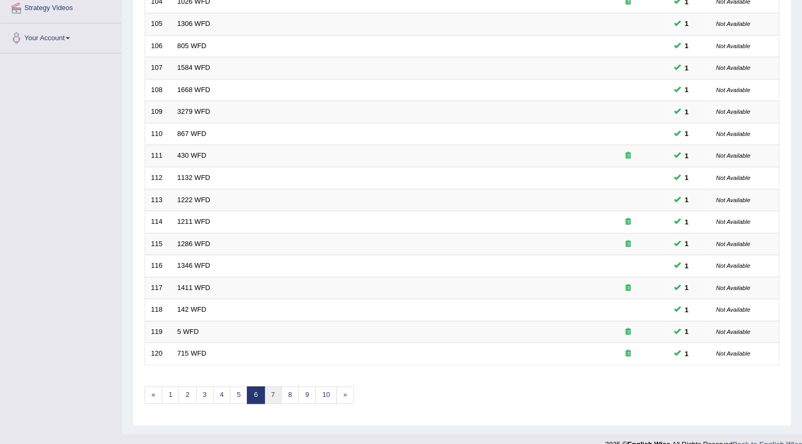
click at [274, 389] on link "7" at bounding box center [272, 395] width 17 height 17
click at [271, 394] on link "8" at bounding box center [272, 395] width 17 height 17
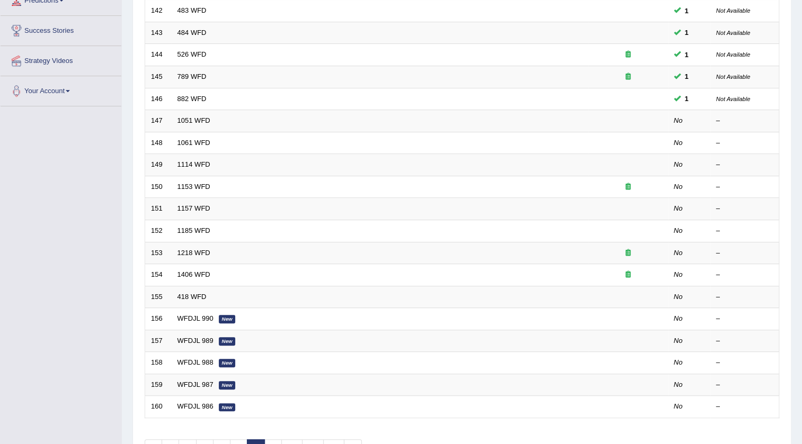
scroll to position [144, 0]
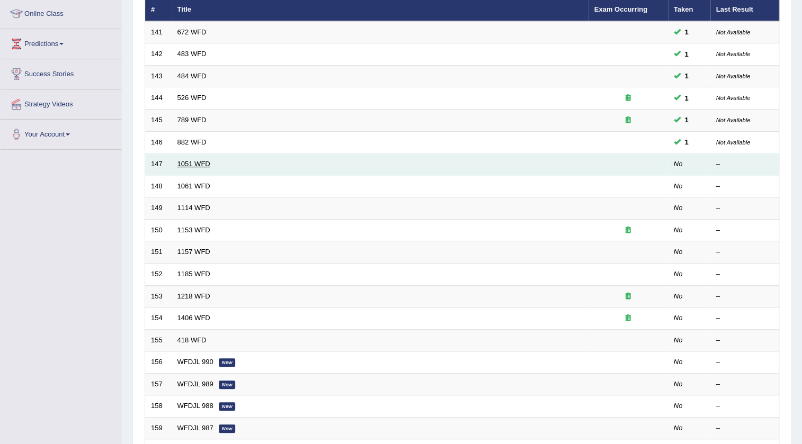
click at [204, 163] on link "1051 WFD" at bounding box center [193, 164] width 33 height 8
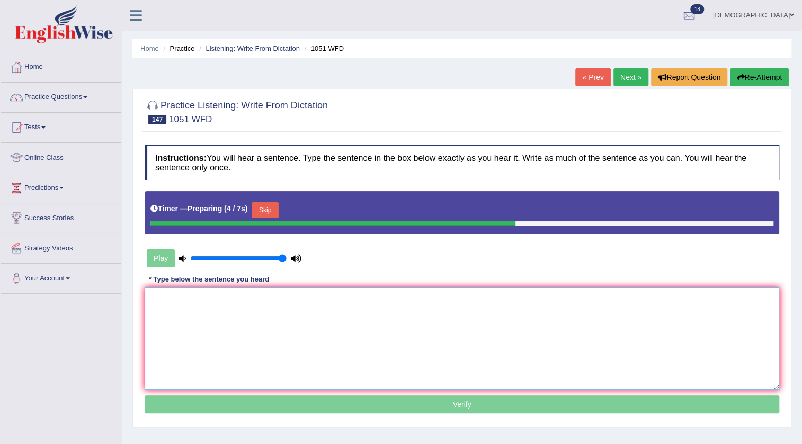
click at [247, 333] on textarea at bounding box center [462, 339] width 635 height 103
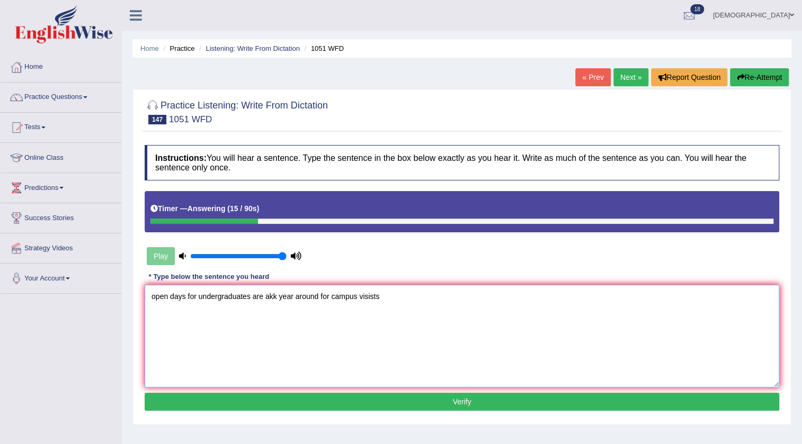
click at [152, 298] on textarea "open days for undergraduates are akk year around for campus visists" at bounding box center [462, 336] width 635 height 103
click at [157, 298] on textarea "open days for undergraduates are akk year around for campus visists" at bounding box center [462, 336] width 635 height 103
click at [278, 301] on textarea "Open days for undergraduates are akk year around for campus visists" at bounding box center [462, 336] width 635 height 103
click at [394, 302] on textarea "Open days for undergraduates are all the year around for campus visists" at bounding box center [462, 336] width 635 height 103
type textarea "Open days for undergraduates are all the year around for campus visits."
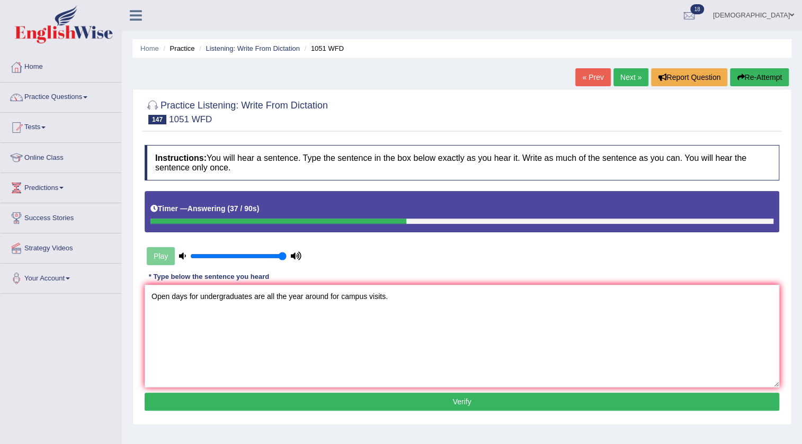
click at [317, 403] on button "Verify" at bounding box center [462, 402] width 635 height 18
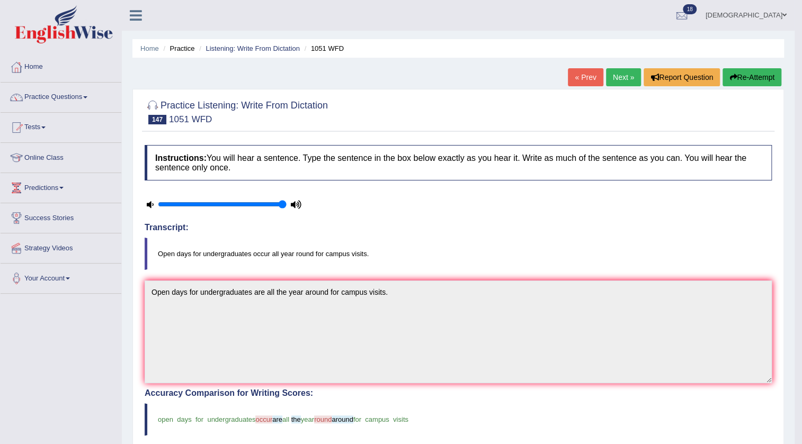
click at [616, 79] on link "Next »" at bounding box center [623, 77] width 35 height 18
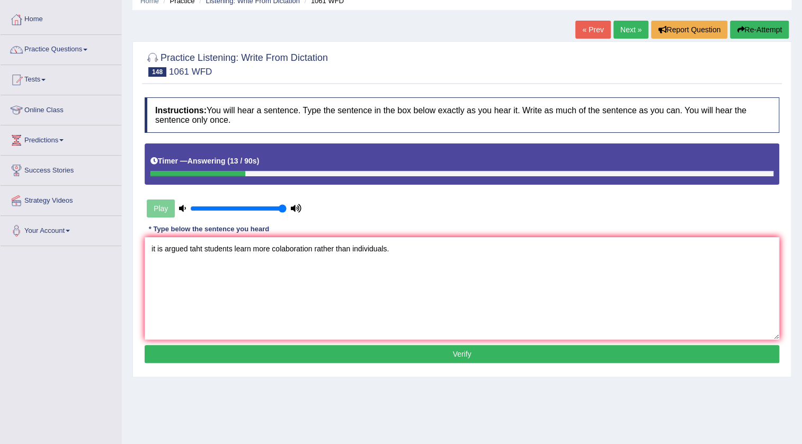
click at [153, 251] on textarea "it is argued taht students learn more colaboration rather than individuals." at bounding box center [462, 288] width 635 height 103
click at [201, 251] on textarea "It is argued taht students learn more colaboration rather than individuals." at bounding box center [462, 288] width 635 height 103
click at [270, 251] on textarea "It is argued that students learn more colaboration rather than individuals." at bounding box center [462, 288] width 635 height 103
click at [417, 253] on textarea "It is argued that students learn more in colaboration rather than individuals." at bounding box center [462, 288] width 635 height 103
type textarea "It is argued that students learn more in colaboration rather than individuals."
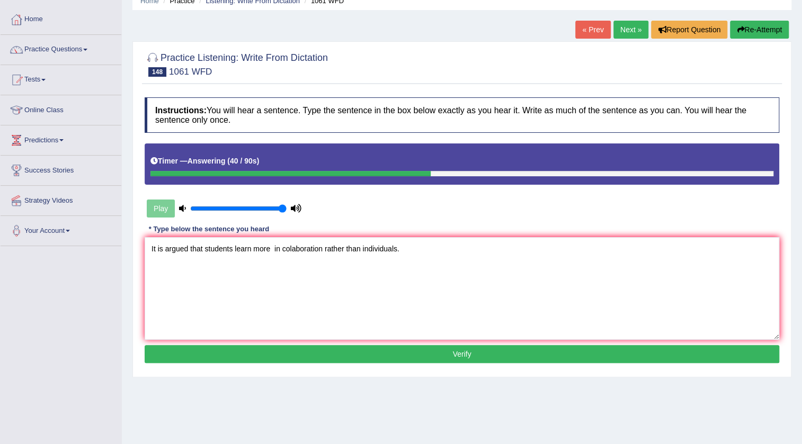
click at [297, 345] on button "Verify" at bounding box center [462, 354] width 635 height 18
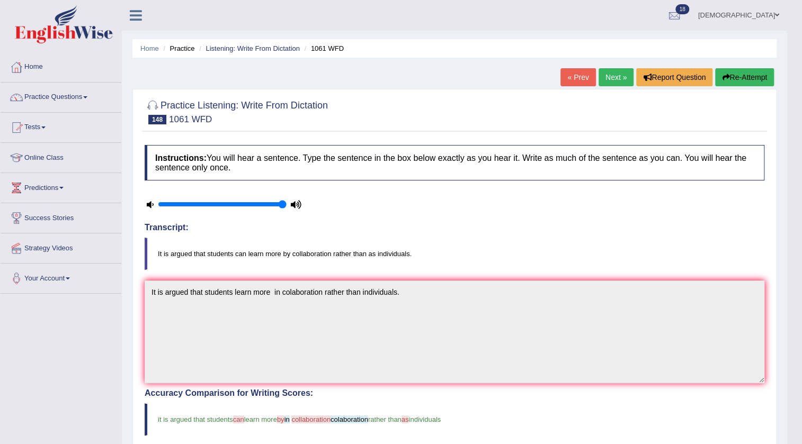
click at [605, 76] on link "Next »" at bounding box center [616, 77] width 35 height 18
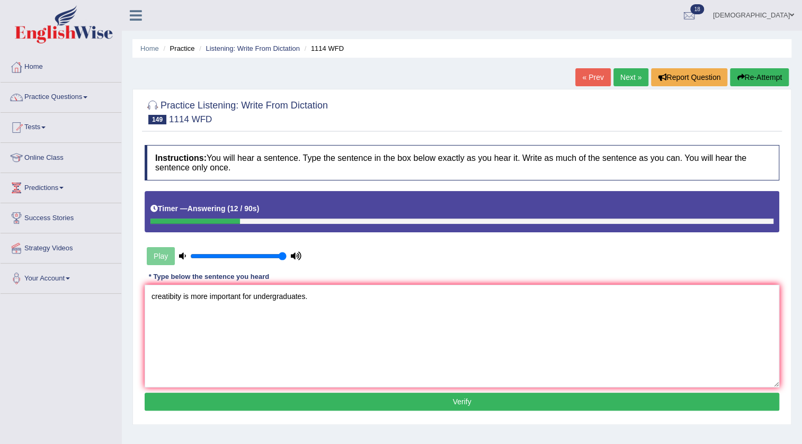
click at [154, 299] on textarea "creatibity is more important for undergraduates." at bounding box center [462, 336] width 635 height 103
click at [358, 300] on textarea "Creativity is more important for undergraduates." at bounding box center [462, 336] width 635 height 103
type textarea "Creativity is more important for undergraduates."
click at [455, 401] on button "Verify" at bounding box center [462, 402] width 635 height 18
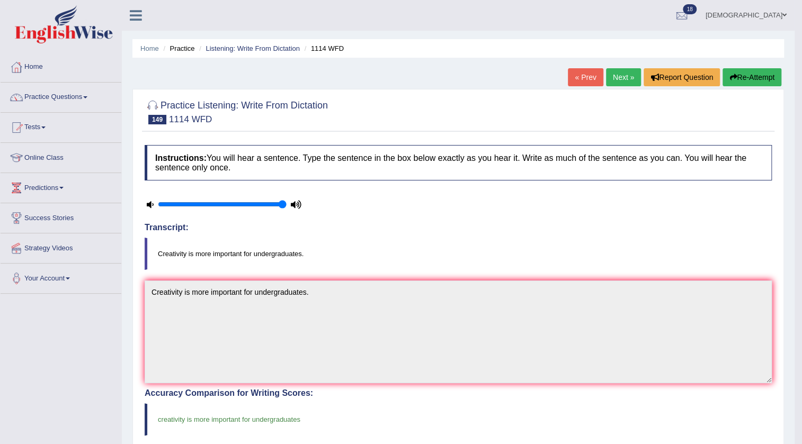
click at [616, 84] on link "Next »" at bounding box center [623, 77] width 35 height 18
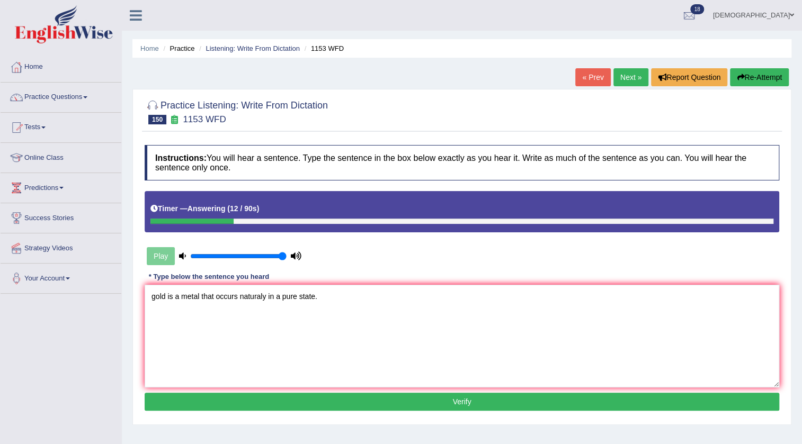
click at [154, 302] on textarea "gold is a metal that occurs naturaly in a pure state." at bounding box center [462, 336] width 635 height 103
click at [355, 297] on textarea "Gold is a metal that occurs naturaly in a pure state." at bounding box center [462, 336] width 635 height 103
type textarea "Gold is a metal that occurs naturaly in a pure state."
click at [384, 395] on button "Verify" at bounding box center [462, 402] width 635 height 18
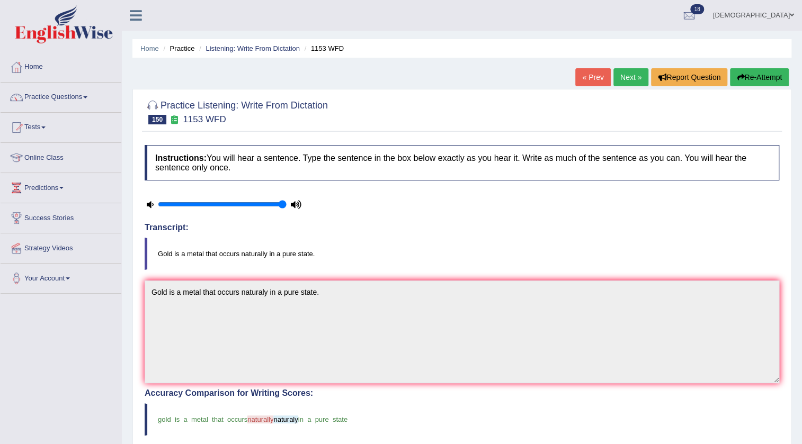
click at [623, 74] on link "Next »" at bounding box center [630, 77] width 35 height 18
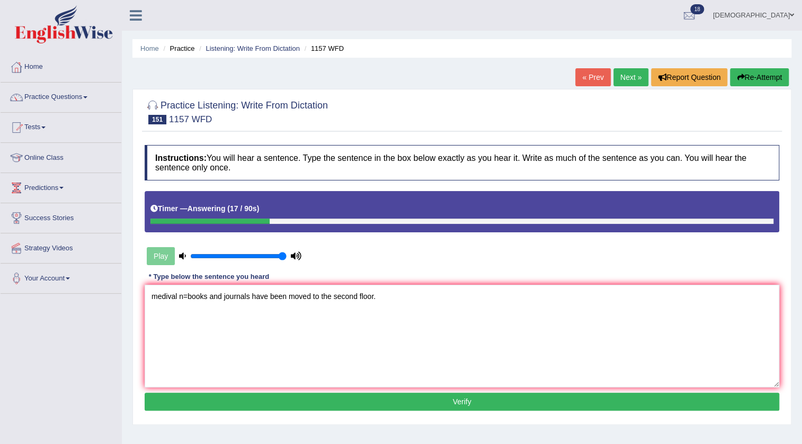
click at [179, 304] on textarea "medival n=books and journals have been moved to the second floor." at bounding box center [462, 336] width 635 height 103
click at [186, 301] on textarea "Medical n=books and journals have been moved to the second floor." at bounding box center [462, 336] width 635 height 103
click at [215, 297] on textarea "Medical books and journals have been moved to the second floor." at bounding box center [462, 336] width 635 height 103
click at [470, 295] on textarea "Medical books and in journals have been moved to the second floor." at bounding box center [462, 336] width 635 height 103
type textarea "Medical books and in journals have been moved to the second floor."
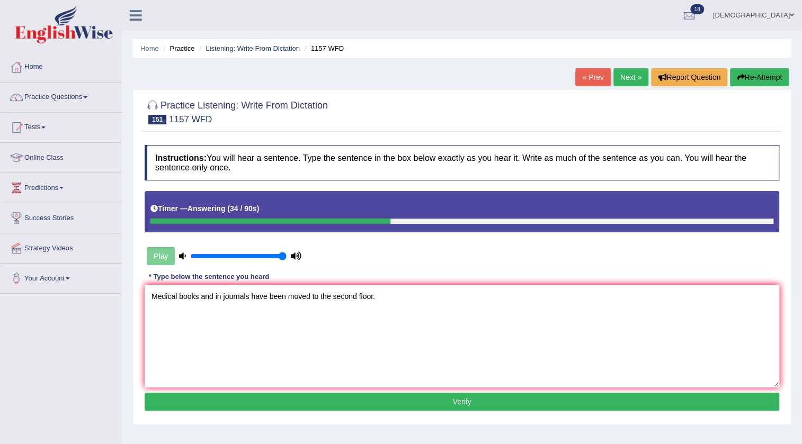
click at [426, 406] on button "Verify" at bounding box center [462, 402] width 635 height 18
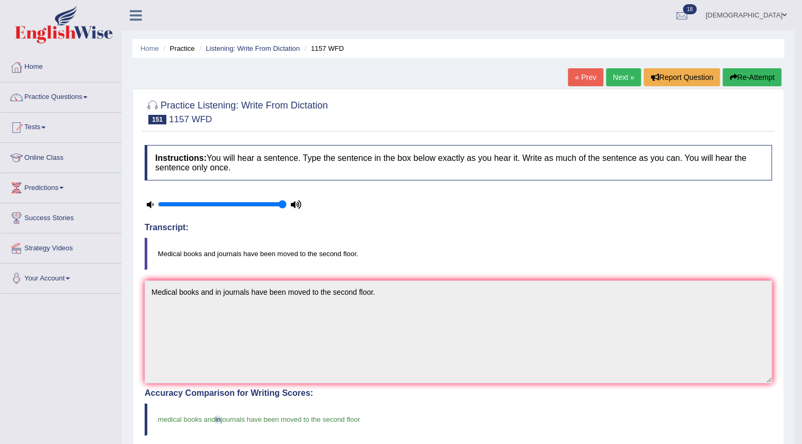
click at [613, 74] on link "Next »" at bounding box center [623, 77] width 35 height 18
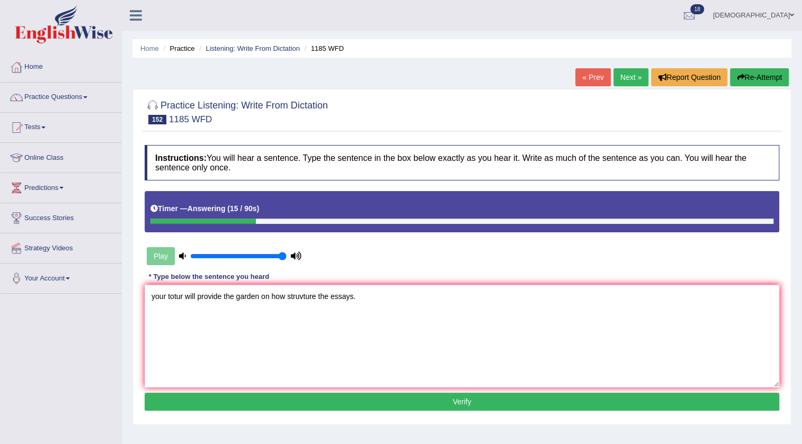
click at [154, 305] on textarea "your totur will provide the garden on how struvture the essays." at bounding box center [462, 336] width 635 height 103
click at [182, 304] on textarea "Your totur will provide the garden on how struvture the essays." at bounding box center [462, 336] width 635 height 103
click at [304, 302] on textarea "Your totur will provide the garden on how struvture the essays." at bounding box center [462, 336] width 635 height 103
click at [368, 298] on textarea "Your totur will provide the garden on how structure the essays." at bounding box center [462, 336] width 635 height 103
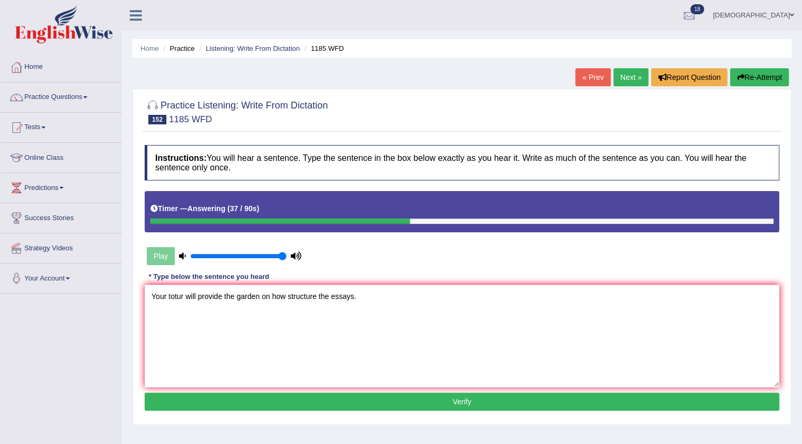
click at [234, 300] on textarea "Your totur will provide the garden on how structure the essays." at bounding box center [462, 336] width 635 height 103
click at [396, 304] on textarea "Your totur will provide the a garden on how structure the essays." at bounding box center [462, 336] width 635 height 103
click at [295, 298] on textarea "Your totur will provide the a garden on how structure the essays." at bounding box center [462, 336] width 635 height 103
type textarea "Your totur will provide the a garden on how to structure the essays."
click at [349, 395] on button "Verify" at bounding box center [462, 402] width 635 height 18
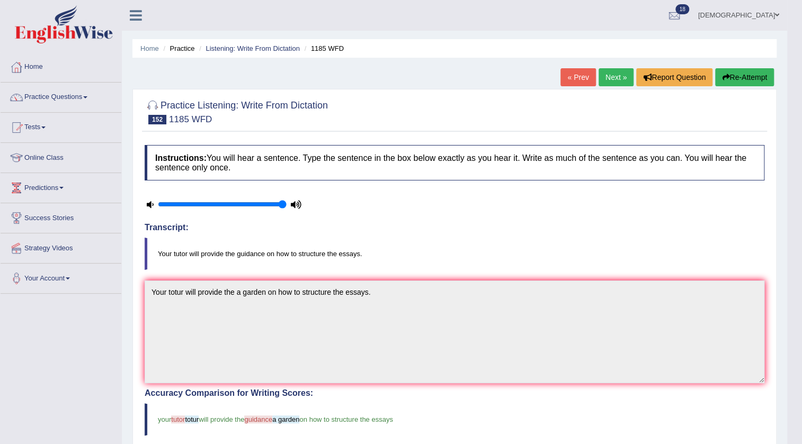
click at [616, 74] on link "Next »" at bounding box center [616, 77] width 35 height 18
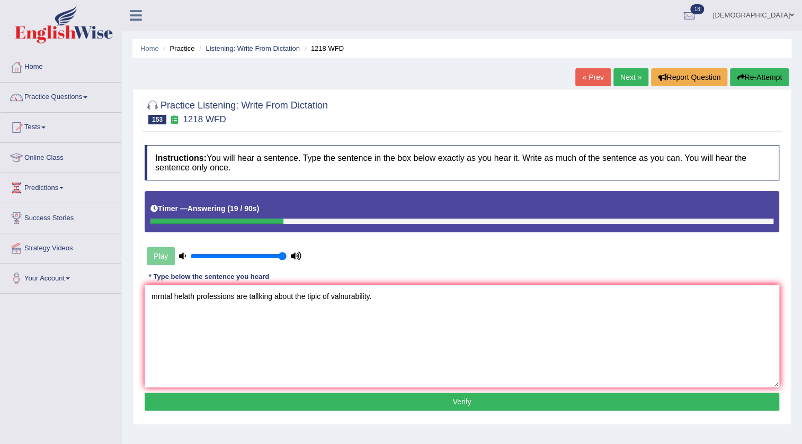
click at [159, 301] on textarea "mrntal helath professions are tallking about the tipic of valnurability." at bounding box center [462, 336] width 635 height 103
click at [188, 298] on textarea "Mental helath professions are tallking about the tipic of valnurability." at bounding box center [462, 336] width 635 height 103
click at [257, 302] on textarea "Mental health professions are tallking about the tipic of valnurability." at bounding box center [462, 336] width 635 height 103
click at [311, 297] on textarea "Mental health professions are talking about the tipic of valnurability." at bounding box center [462, 336] width 635 height 103
click at [341, 298] on textarea "Mental health professions are talking about the topic of valnurability." at bounding box center [462, 336] width 635 height 103
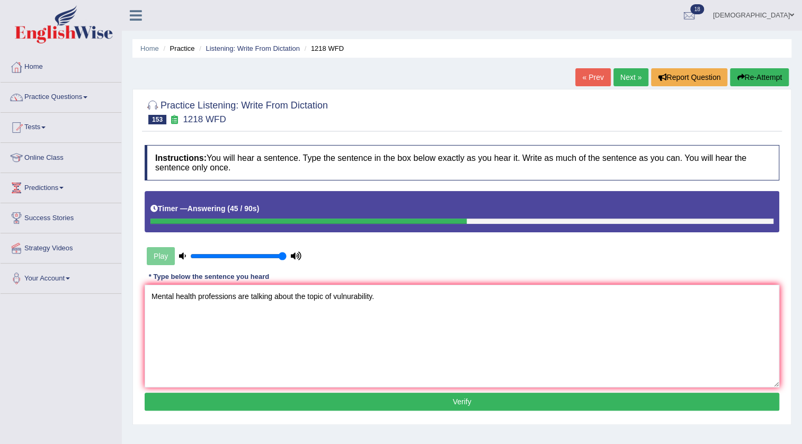
click at [350, 296] on textarea "Mental health professions are talking about the topic of vulnurability." at bounding box center [462, 336] width 635 height 103
click at [396, 295] on textarea "Mental health professions are talking about the topic of vulnarability." at bounding box center [462, 336] width 635 height 103
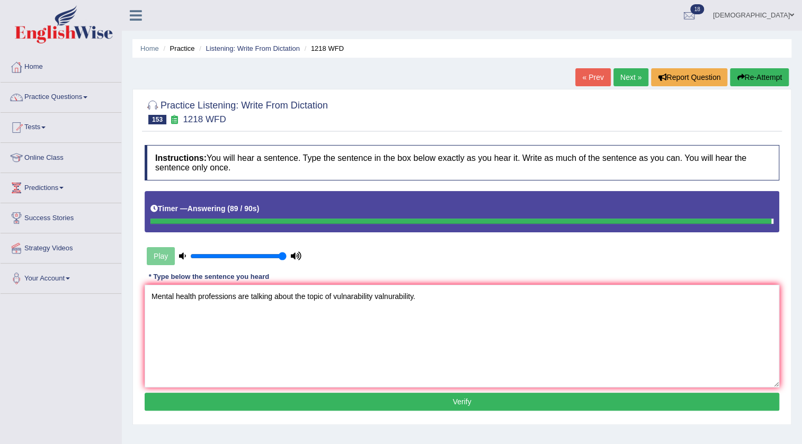
type textarea "Mental health professions are talking about the topic of vulnarability valnurab…"
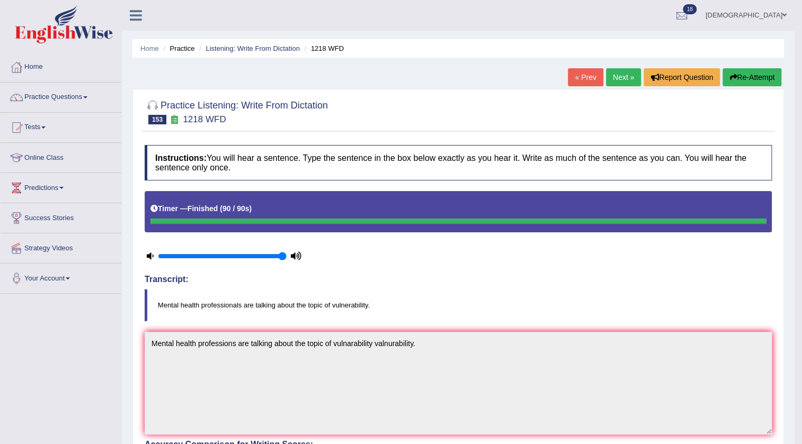
click at [614, 76] on link "Next »" at bounding box center [623, 77] width 35 height 18
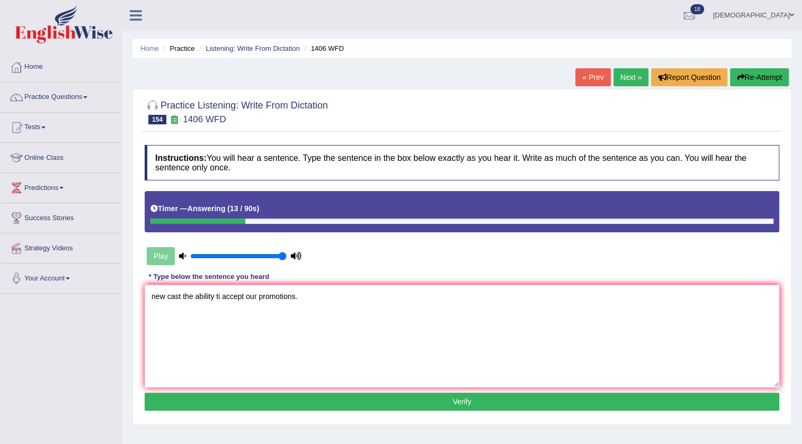
click at [155, 297] on textarea "new cast the ability ti accept our promotions." at bounding box center [462, 336] width 635 height 103
click at [166, 300] on textarea "New cast the ability ti accept our promotions." at bounding box center [462, 336] width 635 height 103
click at [222, 300] on textarea "News cast the ability ti accept our promotions." at bounding box center [462, 336] width 635 height 103
click at [225, 300] on textarea "News cast the ability ti accept our promotions." at bounding box center [462, 336] width 635 height 103
click at [394, 297] on textarea "News cast the ability to accept our promotions." at bounding box center [462, 336] width 635 height 103
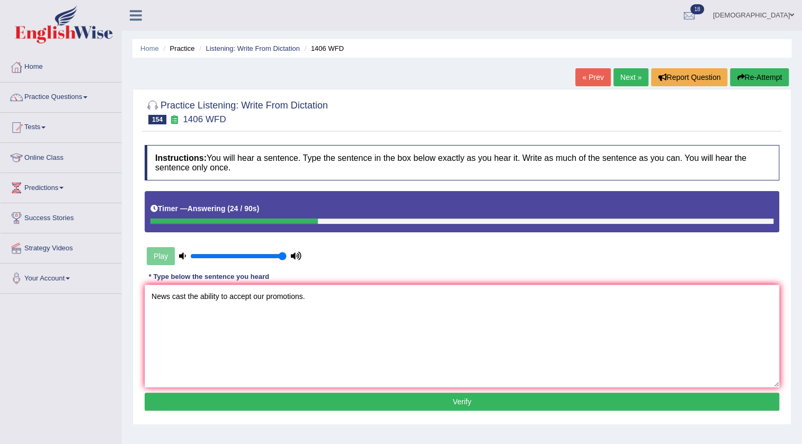
type textarea "News cast the ability to accept our promotions."
click at [349, 394] on button "Verify" at bounding box center [462, 402] width 635 height 18
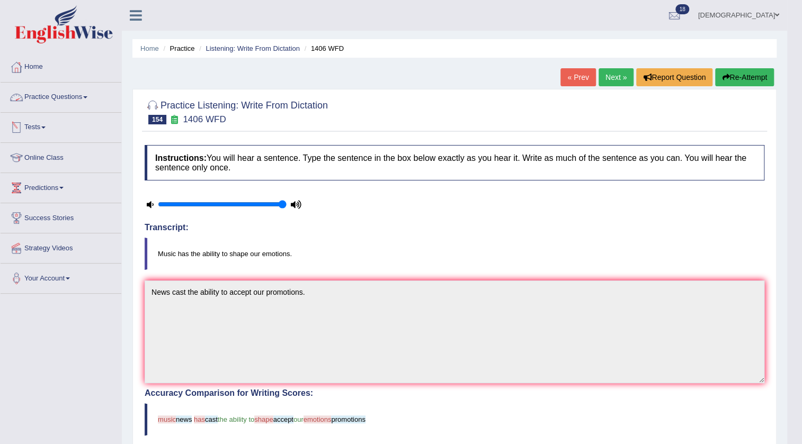
click at [31, 92] on link "Practice Questions" at bounding box center [61, 96] width 121 height 26
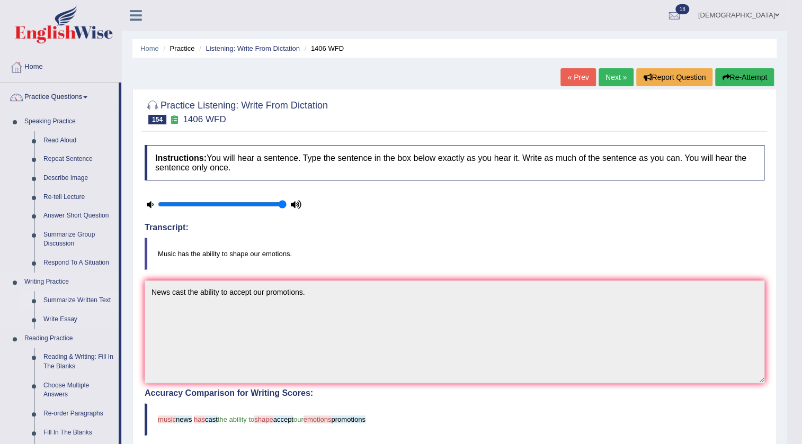
click at [88, 293] on link "Summarize Written Text" at bounding box center [79, 300] width 80 height 19
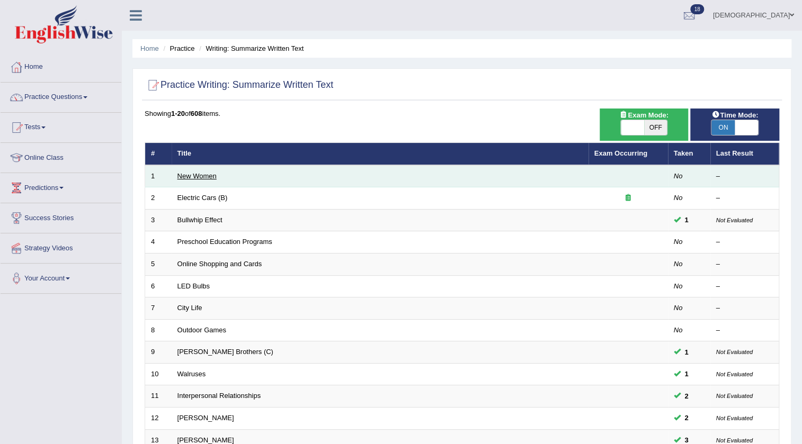
click at [200, 172] on link "New Women" at bounding box center [196, 176] width 39 height 8
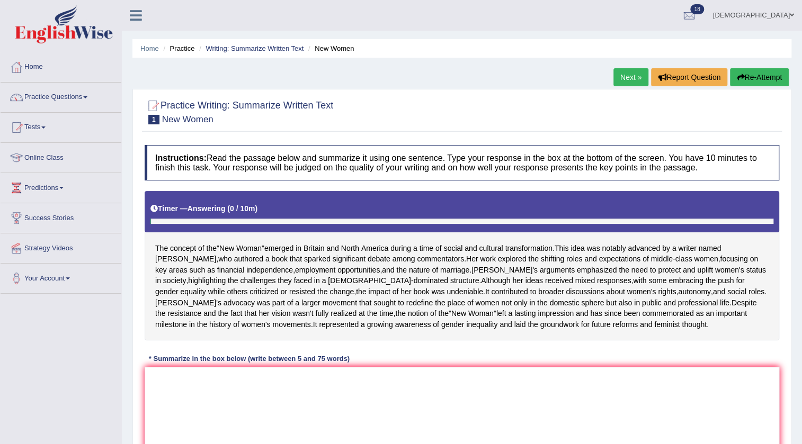
scroll to position [48, 0]
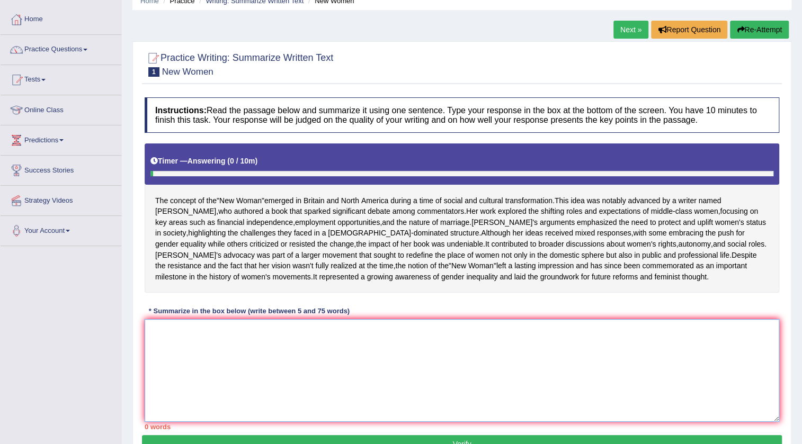
click at [262, 390] on textarea at bounding box center [462, 370] width 635 height 103
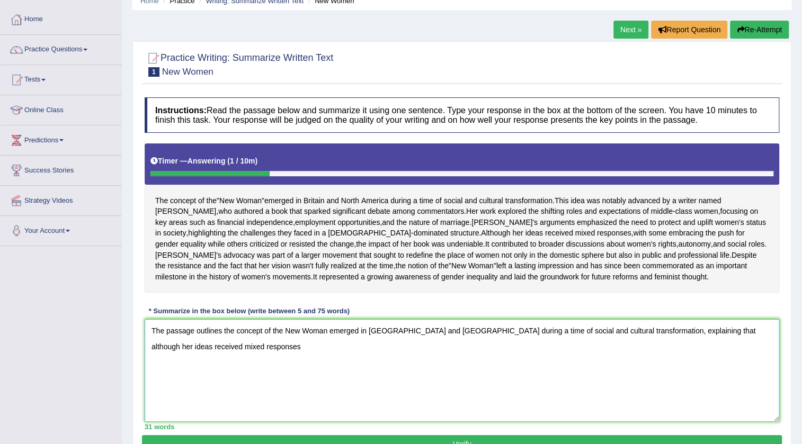
scroll to position [96, 0]
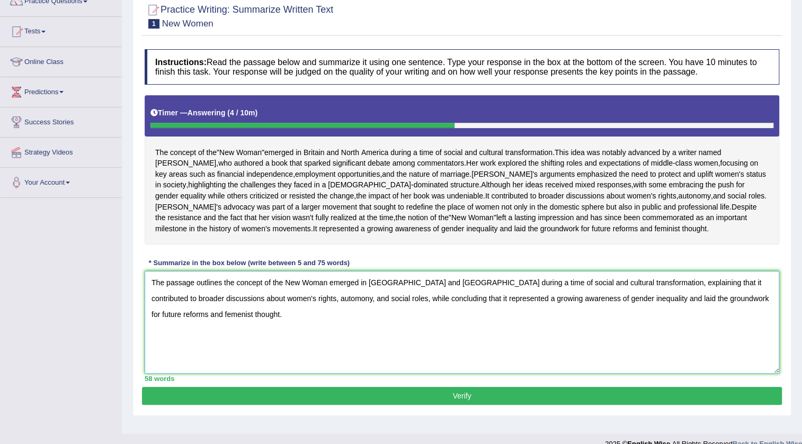
click at [167, 347] on textarea "The passage outlines the concept of the New Woman emerged in [GEOGRAPHIC_DATA] …" at bounding box center [462, 322] width 635 height 103
click at [220, 349] on textarea "The passage outlines the concept of the New Woman emerged in [GEOGRAPHIC_DATA] …" at bounding box center [462, 322] width 635 height 103
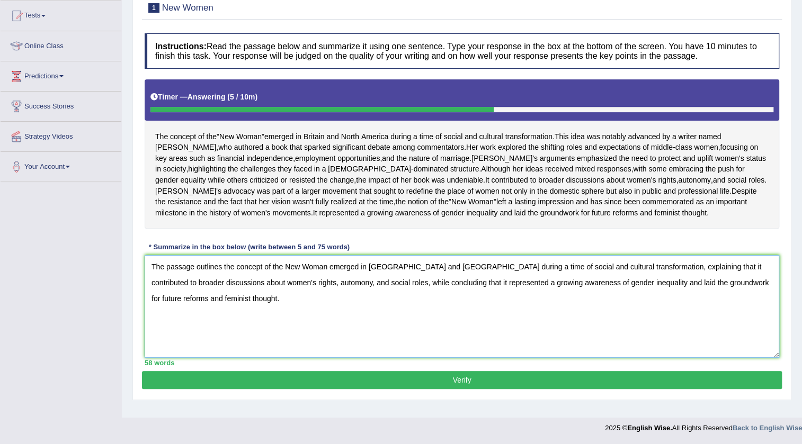
type textarea "The passage outlines the concept of the New Woman emerged in [GEOGRAPHIC_DATA] …"
click at [266, 389] on button "Verify" at bounding box center [462, 380] width 640 height 18
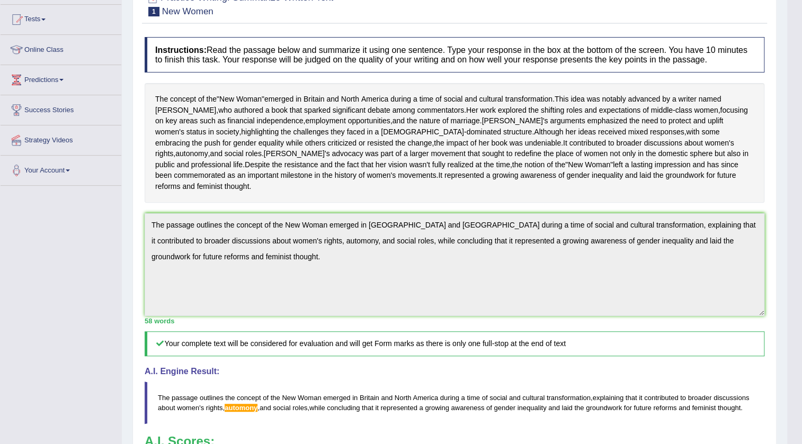
scroll to position [64, 0]
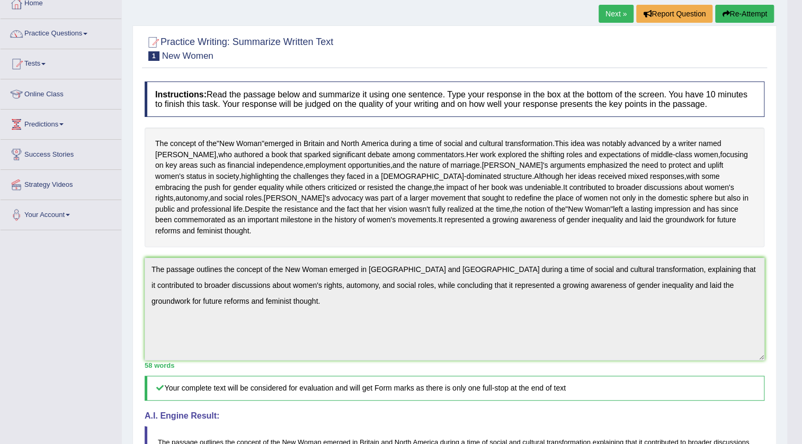
click at [132, 281] on div "Practice Writing: Summarize Written Text 1 New Women Instructions: Read the pas…" at bounding box center [454, 329] width 644 height 609
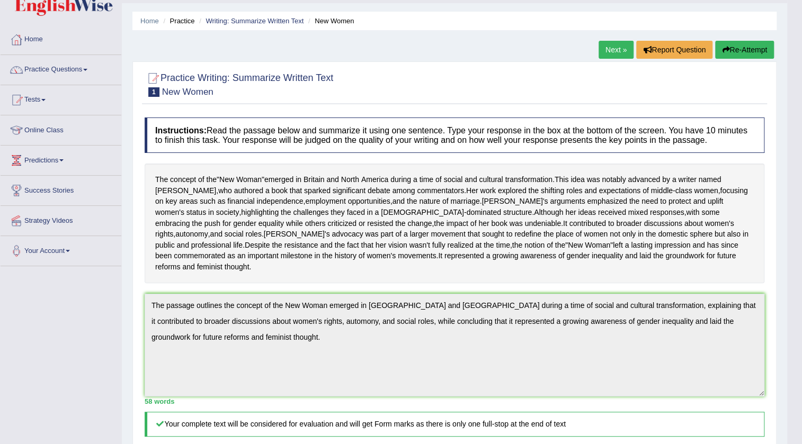
scroll to position [0, 0]
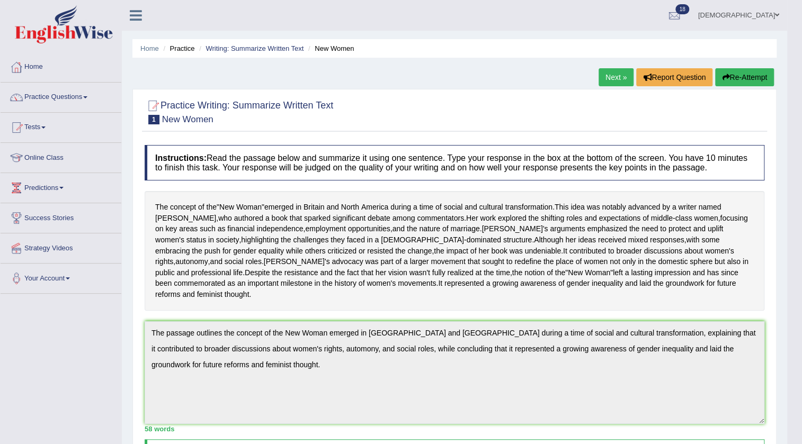
click at [742, 71] on button "Re-Attempt" at bounding box center [744, 77] width 59 height 18
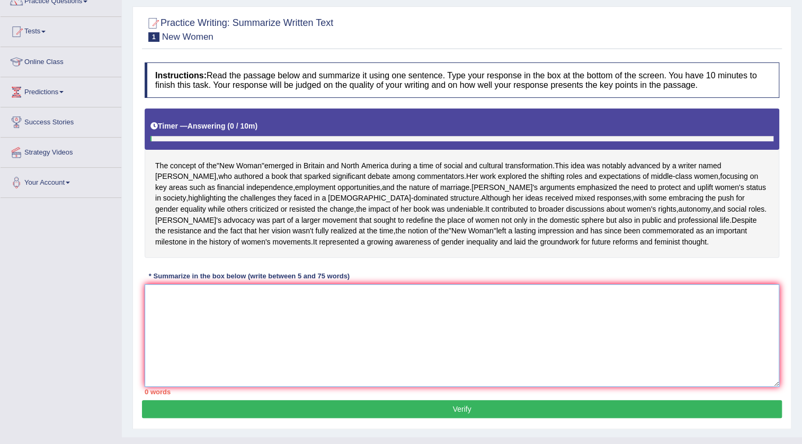
click at [288, 353] on textarea at bounding box center [462, 335] width 635 height 103
paste textarea "The passage outlines the concept of the New Woman emerged in [GEOGRAPHIC_DATA] …"
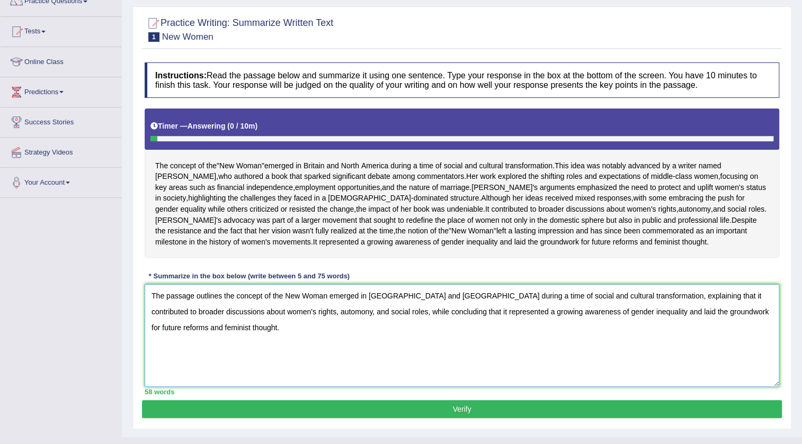
click at [296, 345] on textarea "The passage outlines the concept of the New Woman emerged in [GEOGRAPHIC_DATA] …" at bounding box center [462, 335] width 635 height 103
click at [313, 363] on textarea "The passage outlines the concept of the New Woman emerged in [GEOGRAPHIC_DATA] …" at bounding box center [462, 335] width 635 height 103
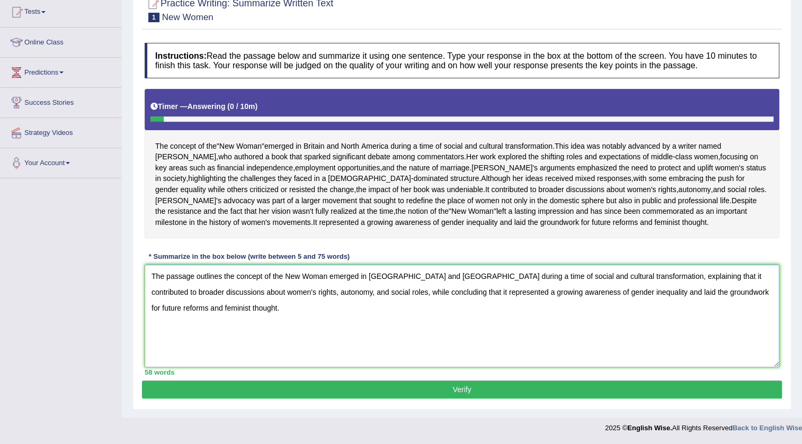
scroll to position [148, 0]
type textarea "The passage outlines the concept of the New Woman emerged in [GEOGRAPHIC_DATA] …"
click at [299, 392] on button "Verify" at bounding box center [462, 390] width 640 height 18
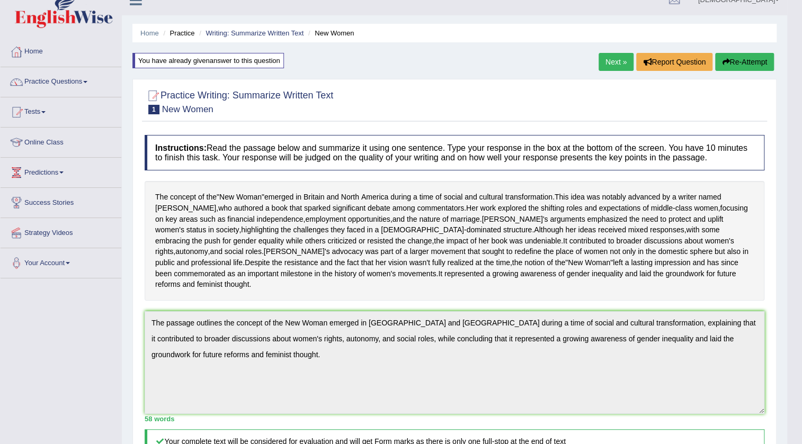
scroll to position [0, 0]
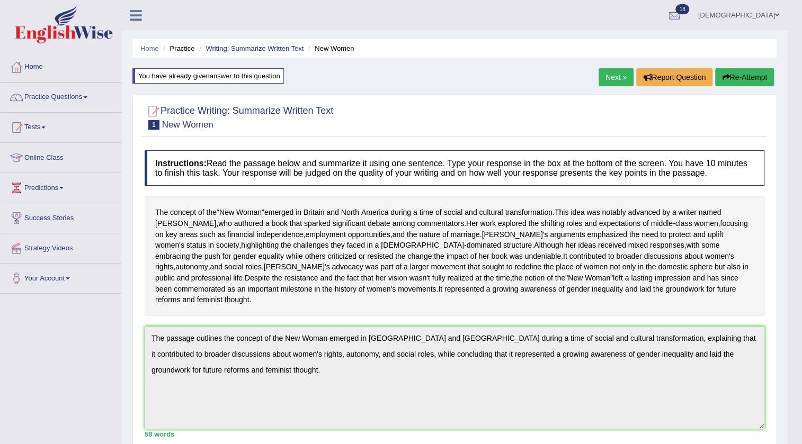
click at [608, 77] on link "Next »" at bounding box center [616, 77] width 35 height 18
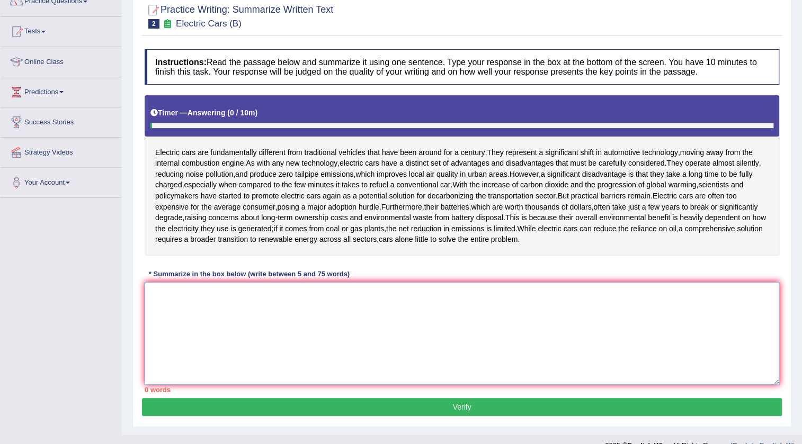
click at [355, 312] on textarea at bounding box center [462, 333] width 635 height 103
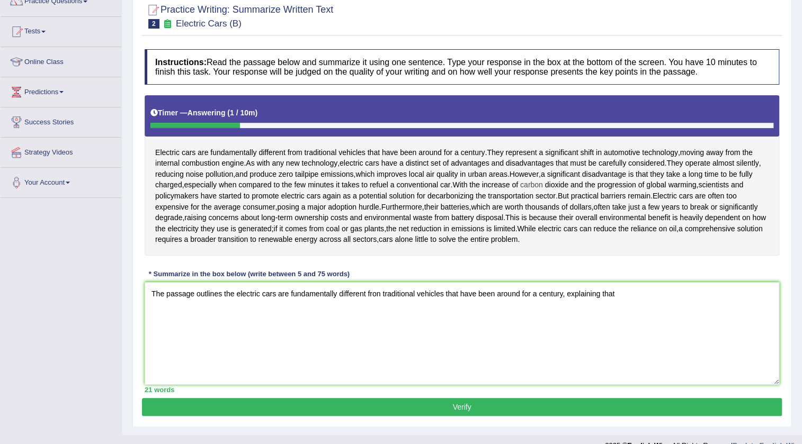
drag, startPoint x: 459, startPoint y: 181, endPoint x: 528, endPoint y: 187, distance: 69.1
click at [528, 187] on div "Electric cars are fundamentally different from traditional vehicles that have b…" at bounding box center [462, 175] width 635 height 161
drag, startPoint x: 508, startPoint y: 183, endPoint x: 652, endPoint y: 186, distance: 143.6
click at [652, 186] on div "Electric cars are fundamentally different from traditional vehicles that have b…" at bounding box center [462, 175] width 635 height 161
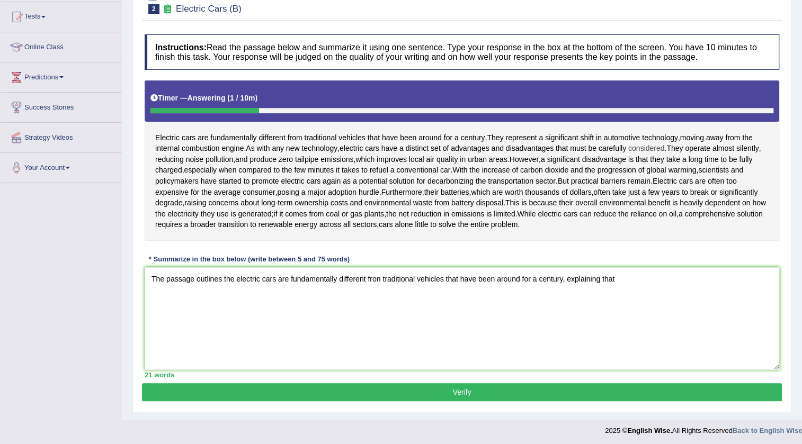
scroll to position [112, 0]
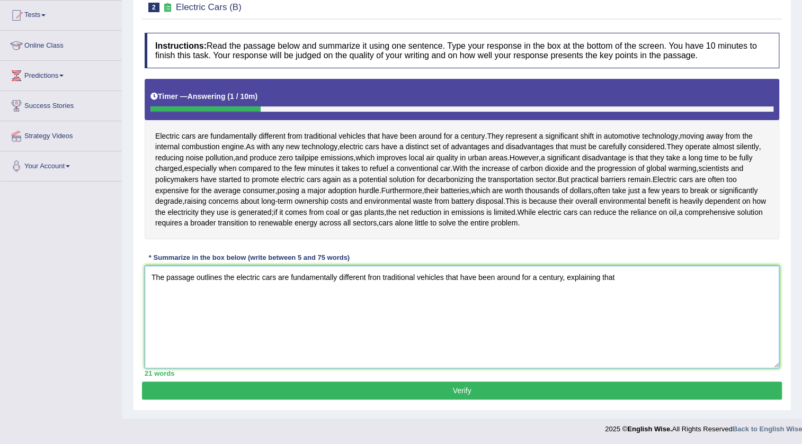
click at [685, 282] on textarea "The passage outlines the electric cars are fundamentally different fron traditi…" at bounding box center [462, 317] width 635 height 103
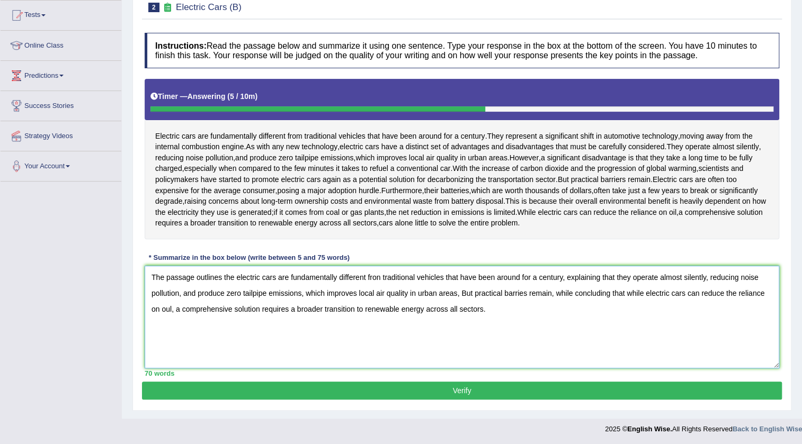
click at [168, 309] on textarea "The passage outlines the electric cars are fundamentally different fron traditi…" at bounding box center [462, 317] width 635 height 103
click at [662, 326] on textarea "The passage outlines the electric cars are fundamentally different fron traditi…" at bounding box center [462, 317] width 635 height 103
type textarea "The passage outlines the electric cars are fundamentally different fron traditi…"
click at [449, 394] on button "Verify" at bounding box center [462, 391] width 640 height 18
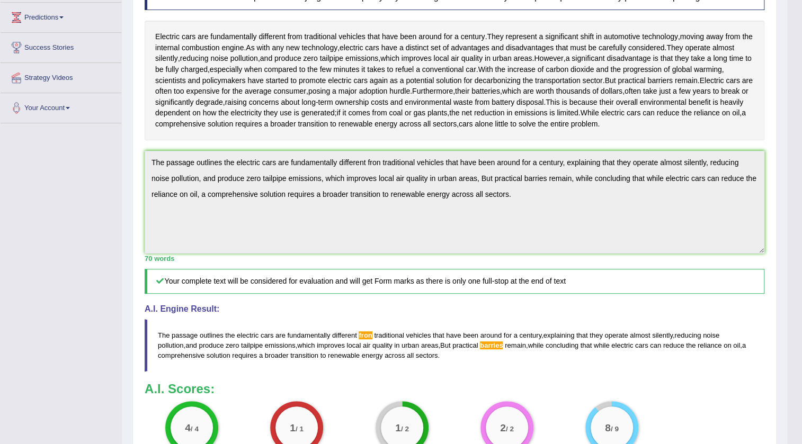
scroll to position [154, 0]
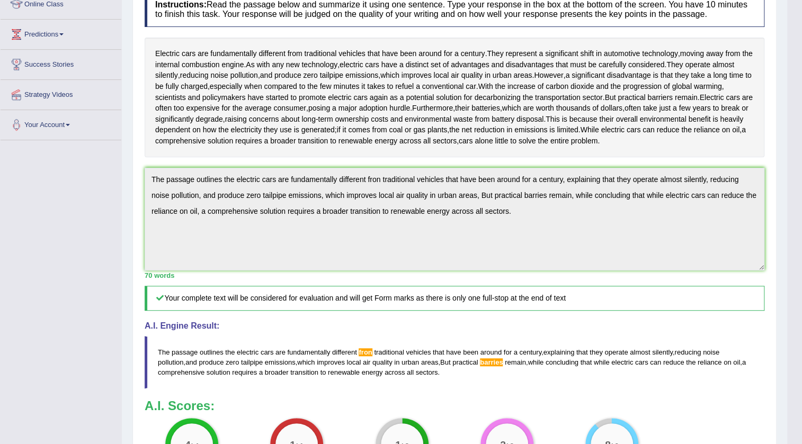
click at [125, 177] on div "Home Practice Writing: Summarize Written Text Electric Cars (B) « Prev Next » R…" at bounding box center [454, 204] width 665 height 717
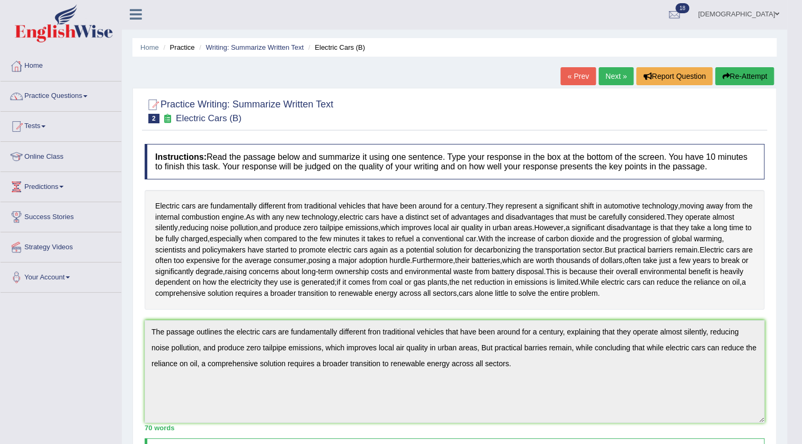
scroll to position [0, 0]
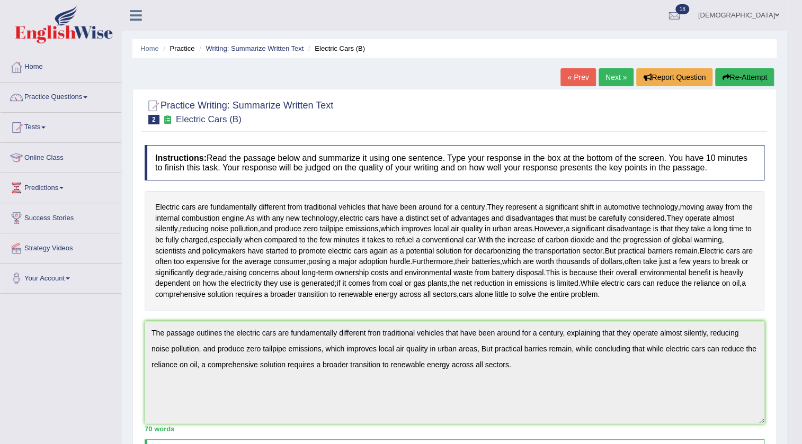
click at [739, 70] on button "Re-Attempt" at bounding box center [744, 77] width 59 height 18
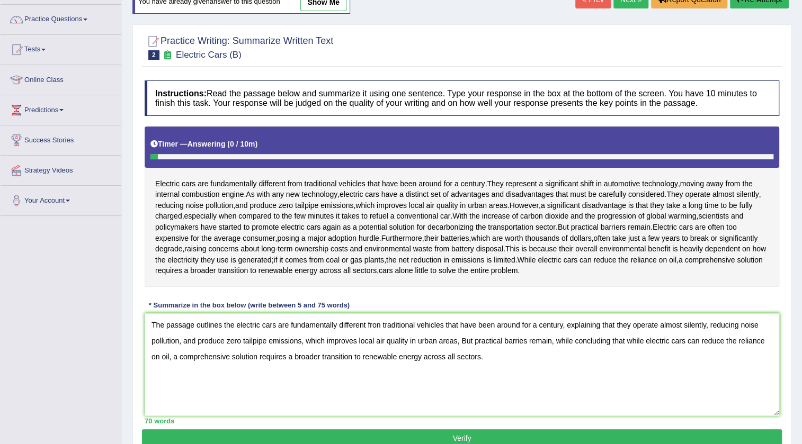
click at [380, 329] on textarea "The passage outlines the electric cars are fundamentally different fron traditi…" at bounding box center [462, 365] width 635 height 103
click at [527, 344] on textarea "The passage outlines the electric cars are fundamentally different from traditi…" at bounding box center [462, 365] width 635 height 103
click at [500, 363] on textarea "The passage outlines the electric cars are fundamentally different from traditi…" at bounding box center [462, 365] width 635 height 103
type textarea "The passage outlines the electric cars are fundamentally different from traditi…"
click at [492, 435] on button "Verify" at bounding box center [462, 439] width 640 height 18
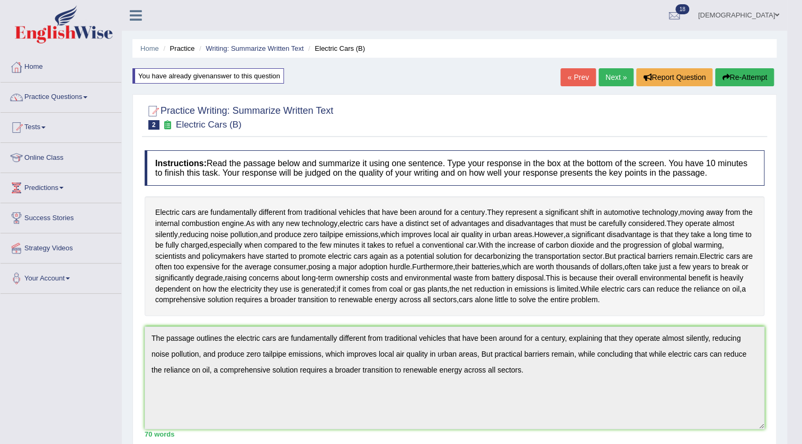
click at [611, 74] on link "Next »" at bounding box center [616, 77] width 35 height 18
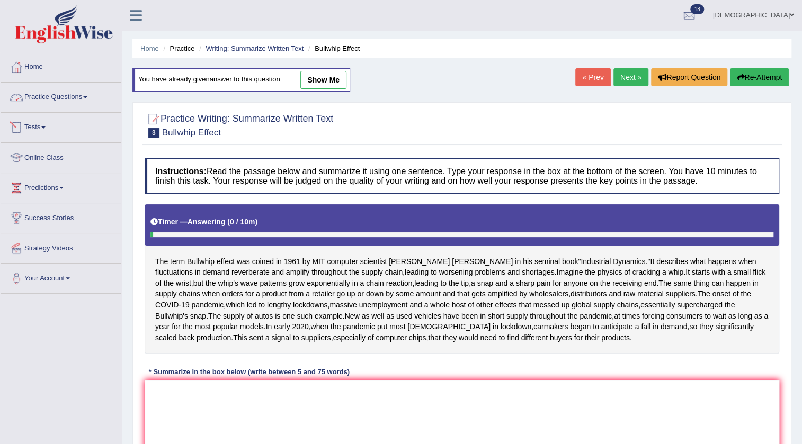
click at [63, 92] on link "Practice Questions" at bounding box center [61, 96] width 121 height 26
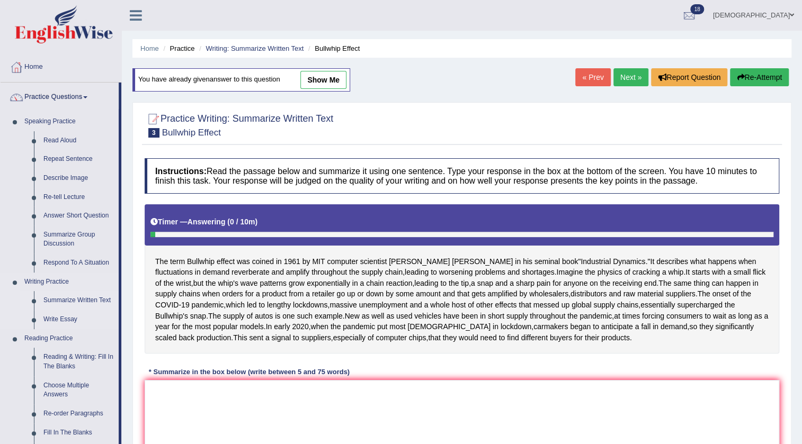
click at [88, 292] on link "Summarize Written Text" at bounding box center [79, 300] width 80 height 19
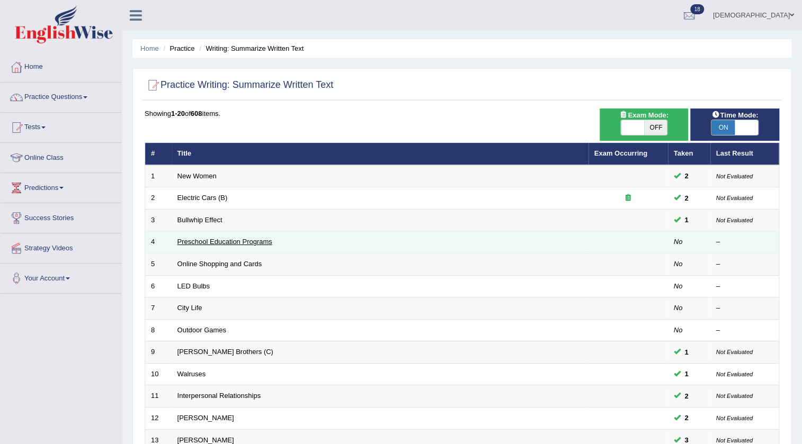
click at [227, 239] on link "Preschool Education Programs" at bounding box center [224, 242] width 95 height 8
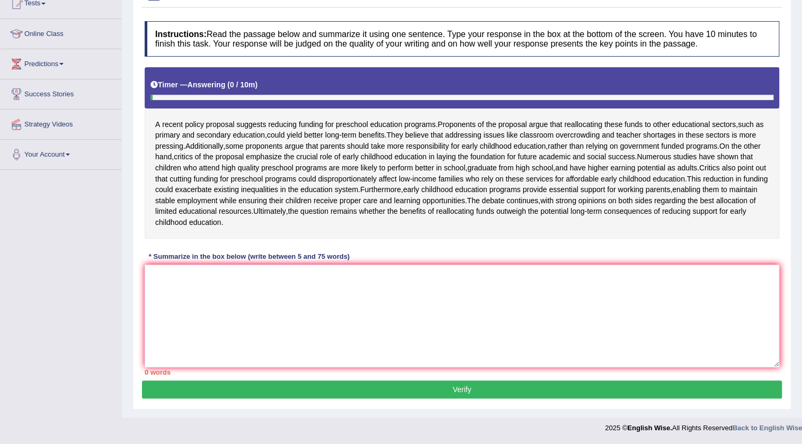
scroll to position [144, 0]
click at [352, 284] on textarea at bounding box center [462, 316] width 635 height 103
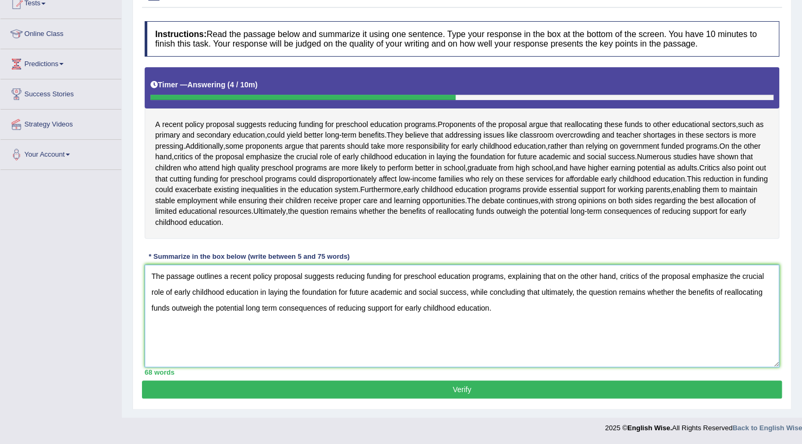
type textarea "The passage outlines a recent policy proposal suggests reducing funding for pre…"
click at [402, 387] on button "Verify" at bounding box center [462, 390] width 640 height 18
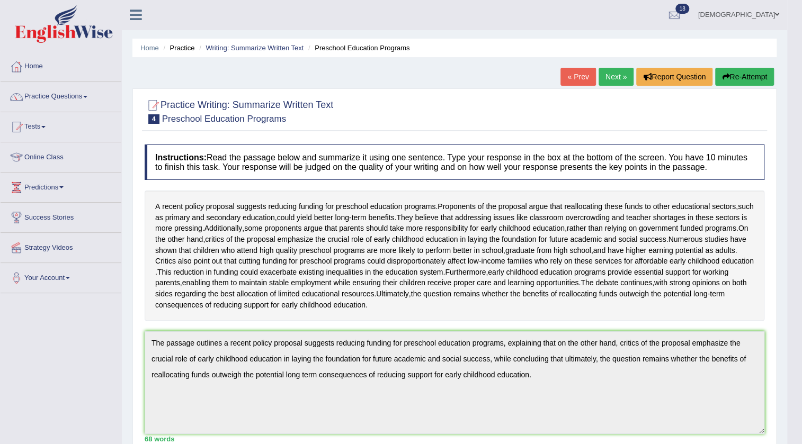
scroll to position [0, 0]
click at [603, 76] on link "Next »" at bounding box center [616, 77] width 35 height 18
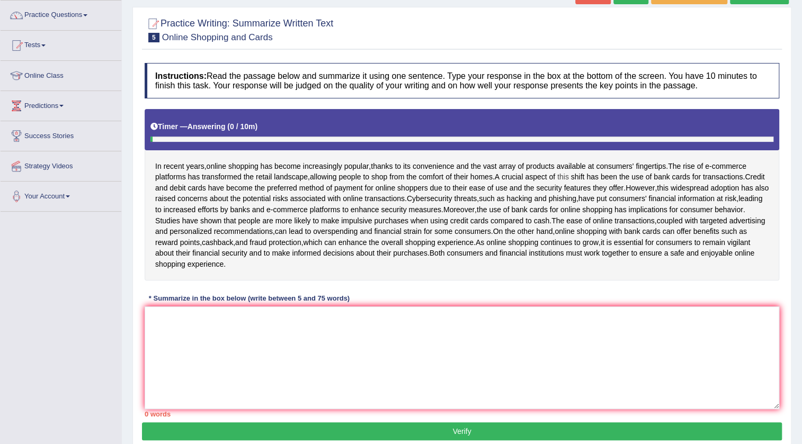
scroll to position [96, 0]
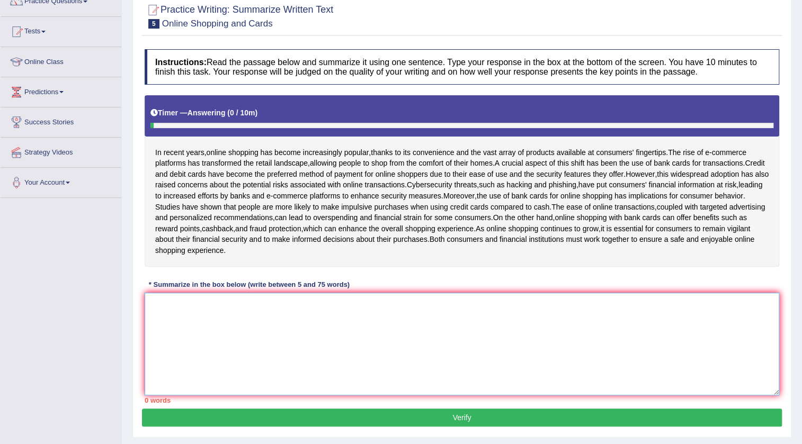
click at [540, 334] on textarea at bounding box center [462, 344] width 635 height 103
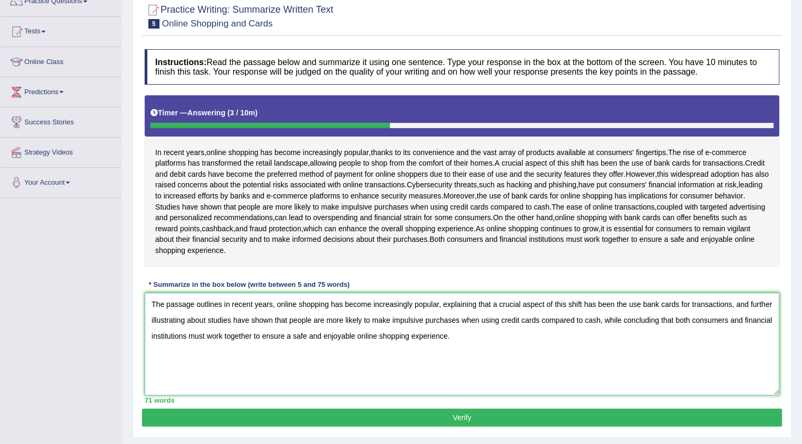
type textarea "The passage outlines in recent years, online shopping has become increasingly p…"
click at [459, 423] on button "Verify" at bounding box center [462, 418] width 640 height 18
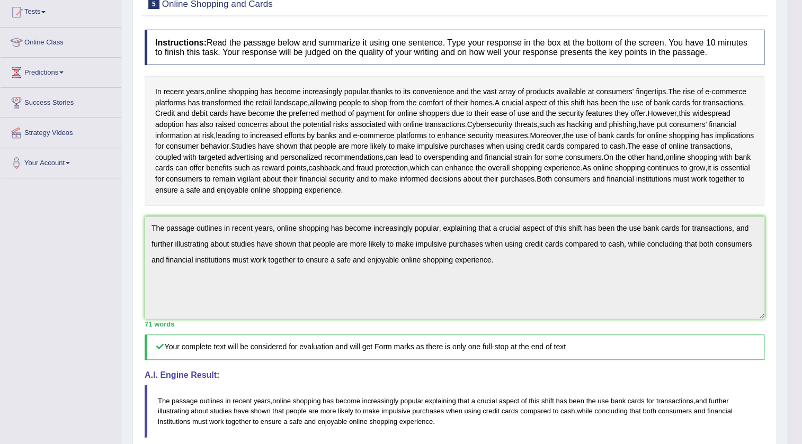
scroll to position [19, 0]
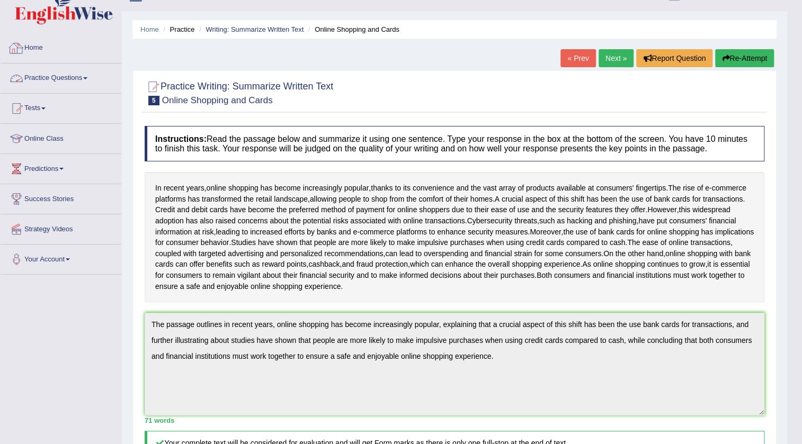
click at [53, 78] on link "Practice Questions" at bounding box center [61, 77] width 121 height 26
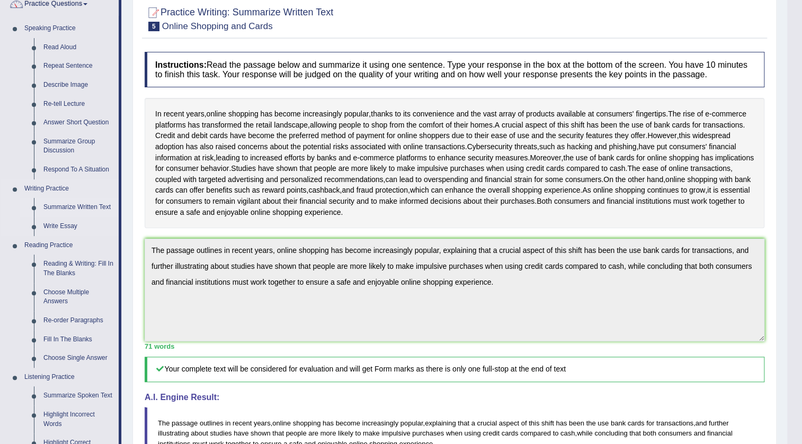
scroll to position [212, 0]
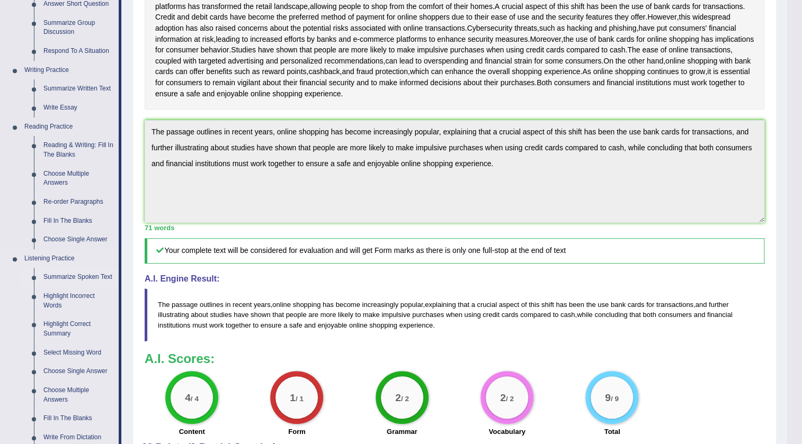
click at [78, 272] on link "Summarize Spoken Text" at bounding box center [79, 277] width 80 height 19
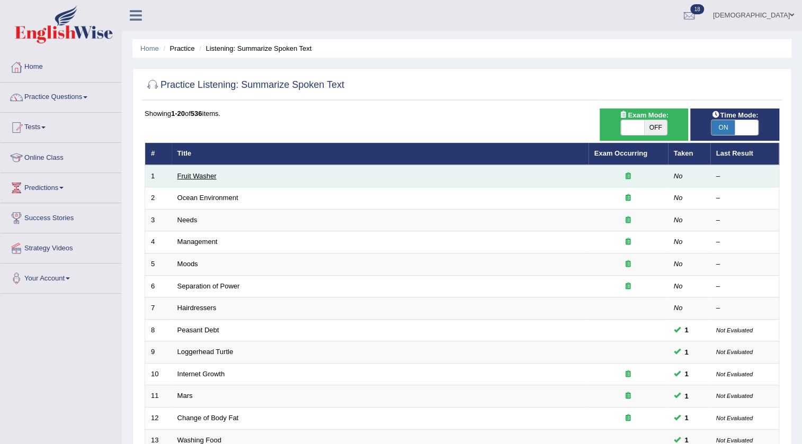
click at [188, 172] on link "Fruit Washer" at bounding box center [196, 176] width 39 height 8
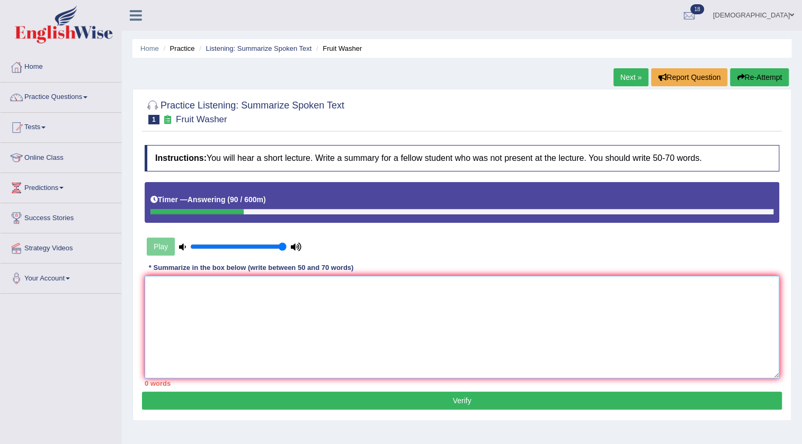
click at [534, 314] on textarea at bounding box center [462, 327] width 635 height 103
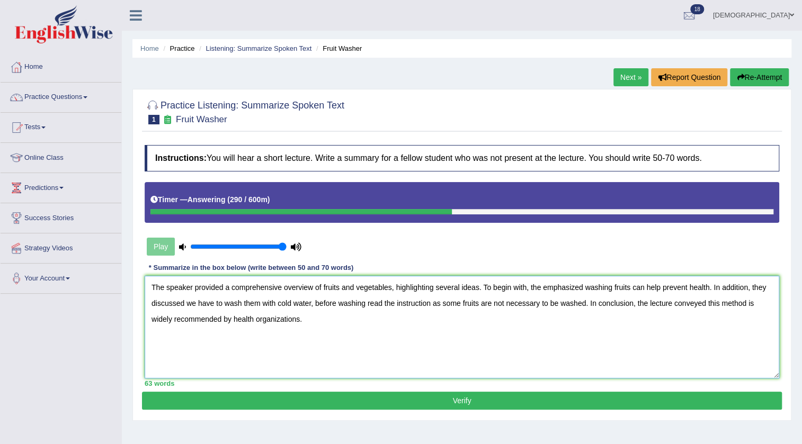
type textarea "The speaker provided a comprehensive overview of fruits and vegetables, highlig…"
click at [406, 402] on button "Verify" at bounding box center [462, 401] width 640 height 18
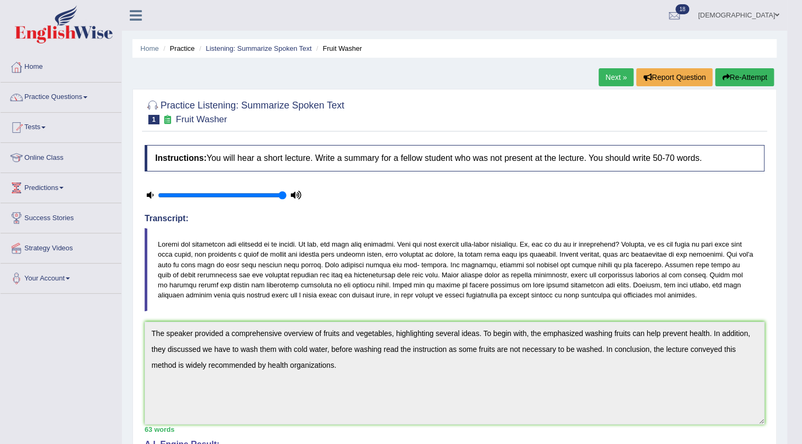
click at [610, 76] on link "Next »" at bounding box center [616, 77] width 35 height 18
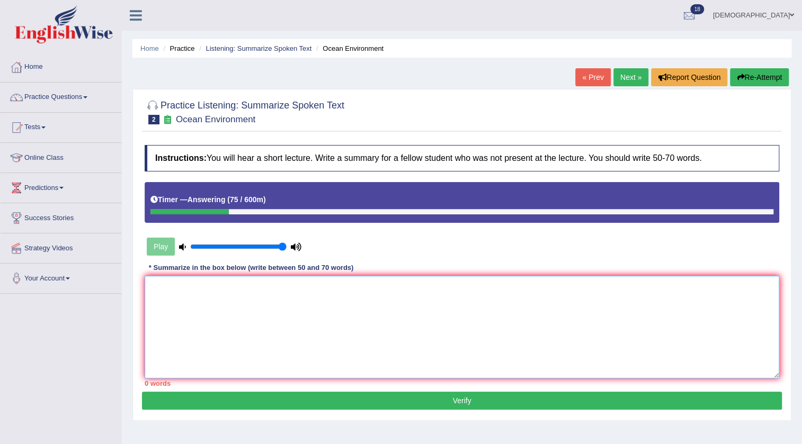
click at [569, 347] on textarea at bounding box center [462, 327] width 635 height 103
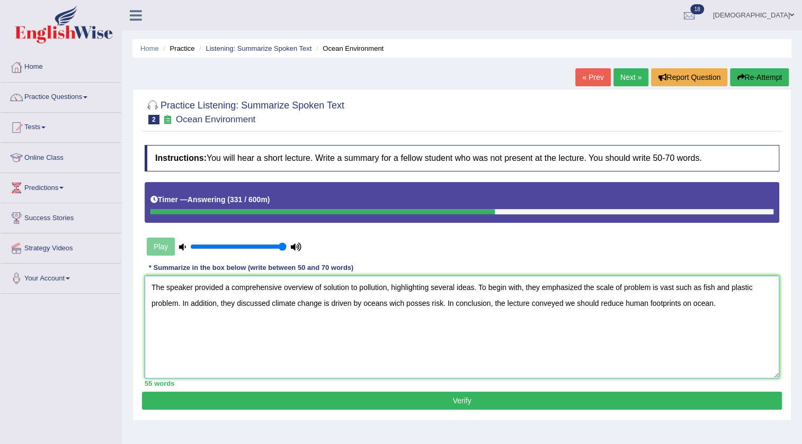
type textarea "The speaker provided a comprehensive overview of solution to pollution, highlig…"
click at [532, 403] on button "Verify" at bounding box center [462, 401] width 640 height 18
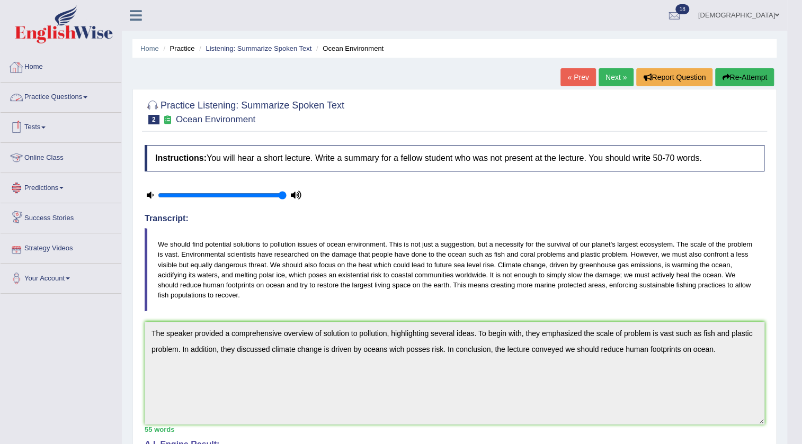
click at [61, 88] on link "Practice Questions" at bounding box center [61, 96] width 121 height 26
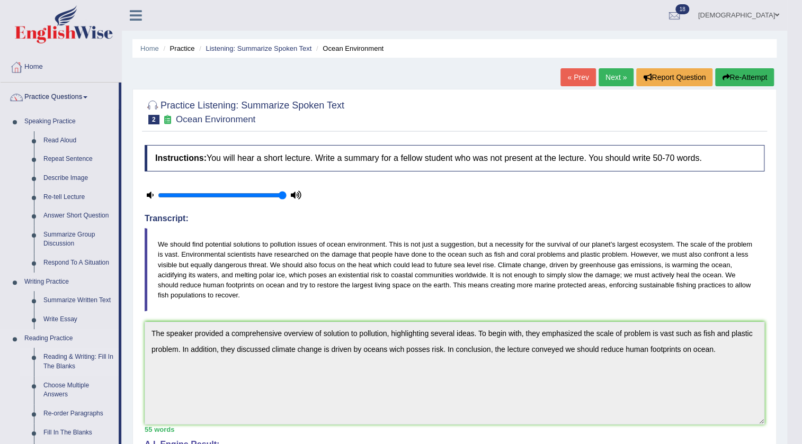
click at [62, 355] on link "Reading & Writing: Fill In The Blanks" at bounding box center [79, 362] width 80 height 28
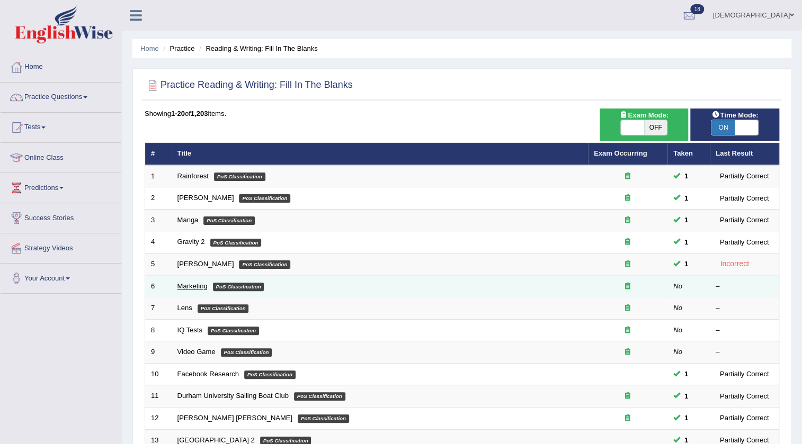
click at [193, 287] on link "Marketing" at bounding box center [192, 286] width 30 height 8
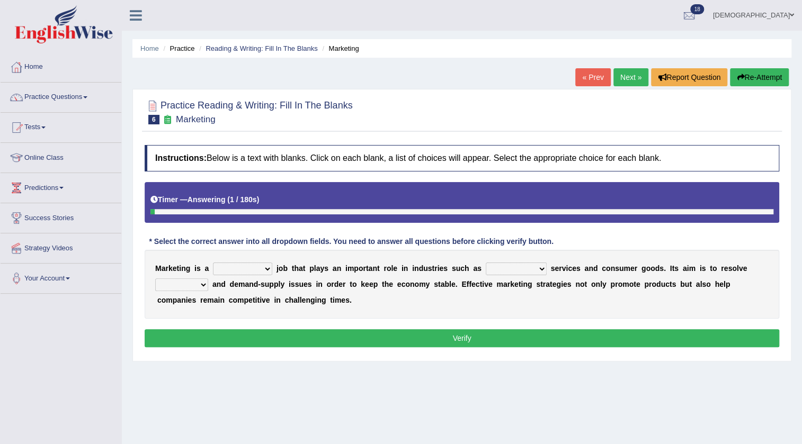
click at [227, 269] on select "professional flexible parochial descriptive" at bounding box center [242, 269] width 59 height 13
select select "professional"
click at [213, 263] on select "professional flexible parochial descriptive" at bounding box center [242, 269] width 59 height 13
click at [507, 273] on select "civil financial conventional foremost" at bounding box center [516, 269] width 61 height 13
select select "conventional"
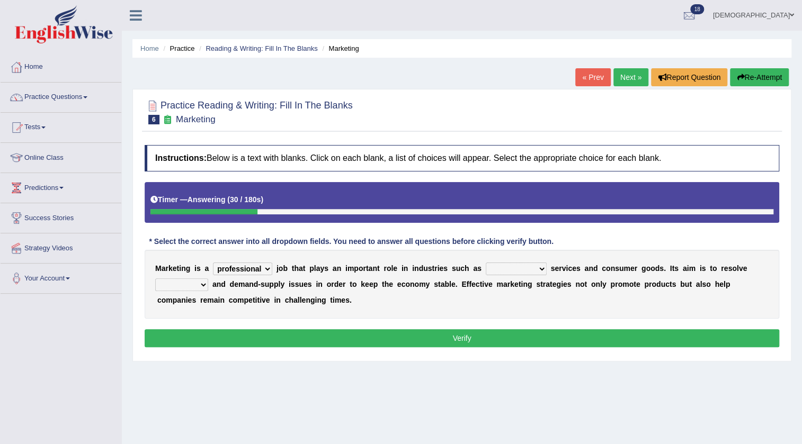
click at [486, 263] on select "civil financial conventional foremost" at bounding box center [516, 269] width 61 height 13
click at [179, 282] on select "imbalance excess symmetry budget" at bounding box center [181, 285] width 53 height 13
select select "excess"
click at [155, 279] on select "imbalance excess symmetry budget" at bounding box center [181, 285] width 53 height 13
click at [197, 318] on div "M a r k e t i n g i s a professional flexible parochial descriptive j o b t h a…" at bounding box center [462, 284] width 635 height 69
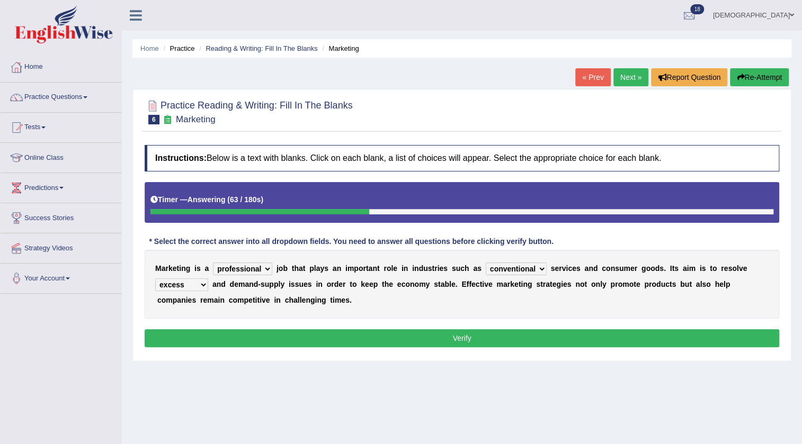
click at [201, 327] on div "Instructions: Below is a text with blanks. Click on each blank, a list of choic…" at bounding box center [462, 248] width 640 height 216
click at [204, 348] on div "Instructions: Below is a text with blanks. Click on each blank, a list of choic…" at bounding box center [462, 248] width 640 height 216
click at [206, 344] on button "Verify" at bounding box center [462, 338] width 635 height 18
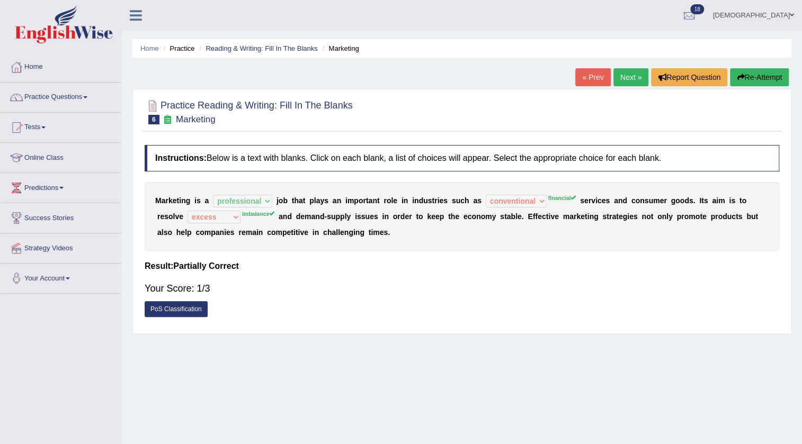
click at [623, 77] on link "Next »" at bounding box center [630, 77] width 35 height 18
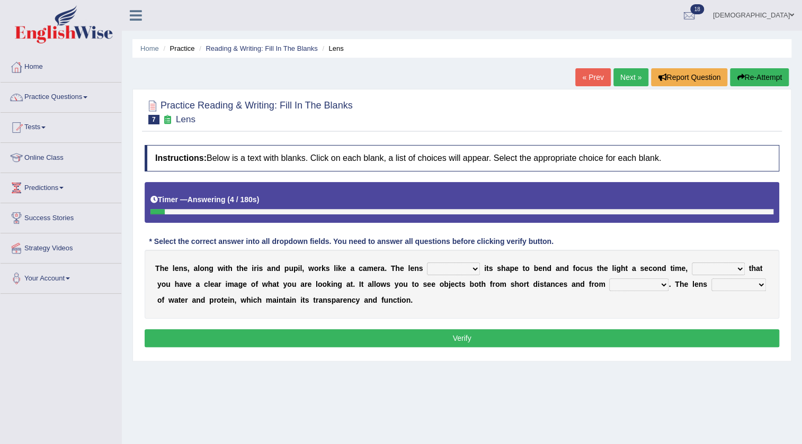
click at [438, 269] on select "adjusts shows selects presents" at bounding box center [453, 269] width 53 height 13
click at [427, 263] on select "adjusts shows selects presents" at bounding box center [453, 269] width 53 height 13
click at [727, 270] on select "ensures to ensure ensure ensured" at bounding box center [718, 269] width 53 height 13
click at [449, 272] on select "adjusts shows selects presents" at bounding box center [453, 269] width 53 height 13
select select "presents"
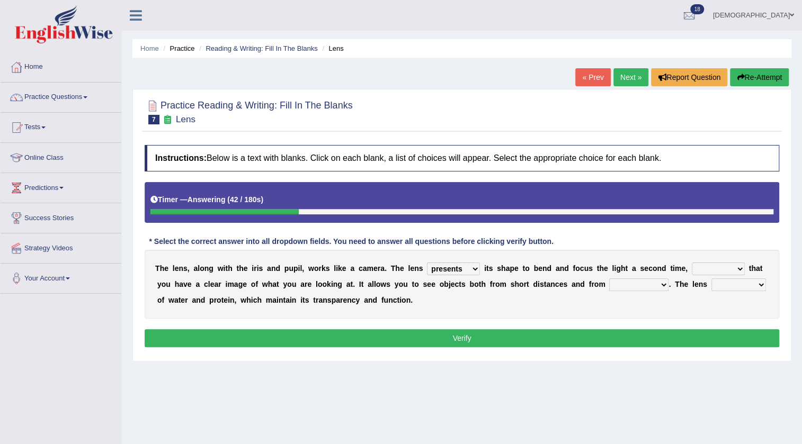
click at [427, 263] on select "adjusts shows selects presents" at bounding box center [453, 269] width 53 height 13
click at [726, 262] on div "T h e l e n s , a l o n g w i t h t h e i r i s a n d p u p i l , w o r k s l i…" at bounding box center [462, 284] width 635 height 69
click at [725, 266] on select "ensures to ensure ensure ensured" at bounding box center [718, 269] width 53 height 13
select select "to ensure"
click at [692, 263] on select "ensures to ensure ensure ensured" at bounding box center [718, 269] width 53 height 13
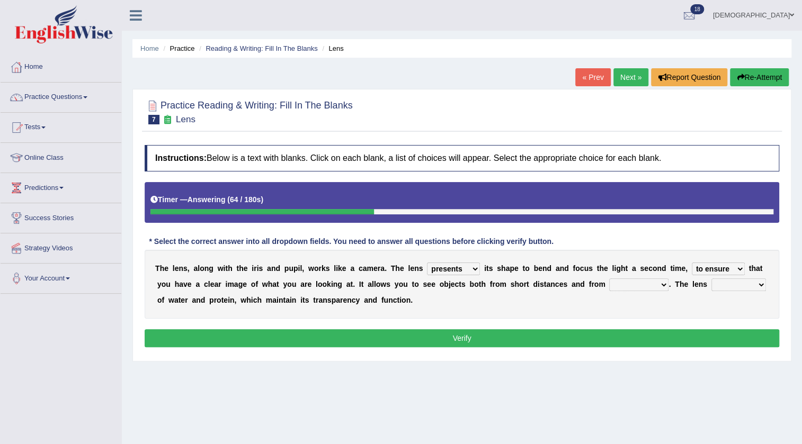
click at [636, 288] on select "far away in between further apart all along" at bounding box center [638, 285] width 59 height 13
select select "further apart"
click at [609, 279] on select "far away in between further apart all along" at bounding box center [638, 285] width 59 height 13
click at [734, 281] on select "constitutes comprises composes consists" at bounding box center [738, 285] width 55 height 13
select select "consists"
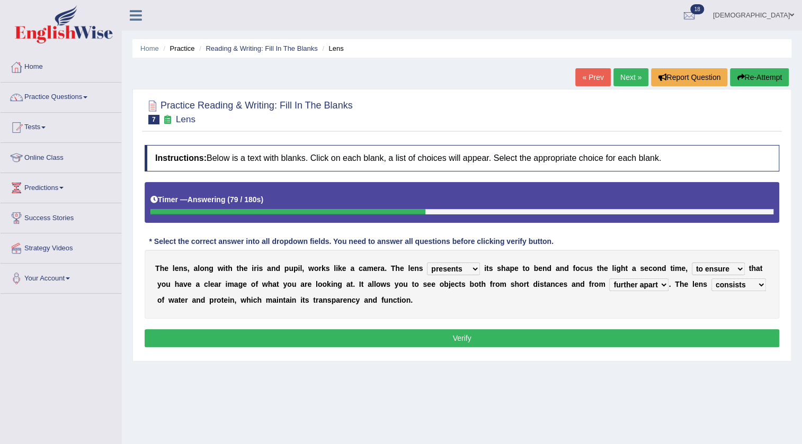
click at [711, 279] on select "constitutes comprises composes consists" at bounding box center [738, 285] width 55 height 13
click at [725, 338] on button "Verify" at bounding box center [462, 338] width 635 height 18
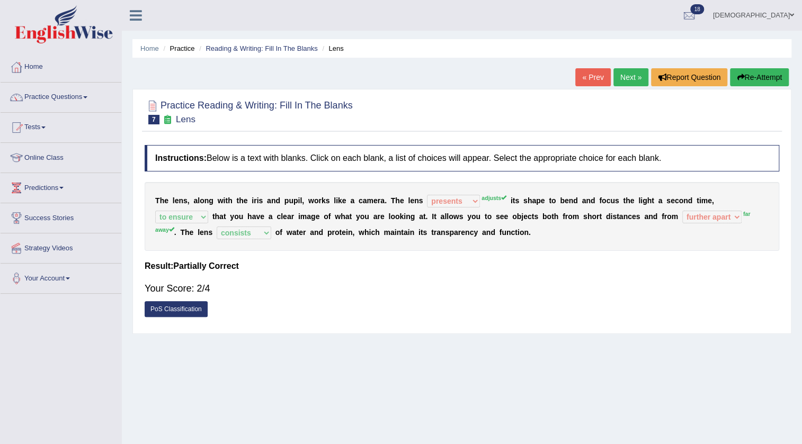
click at [627, 73] on link "Next »" at bounding box center [630, 77] width 35 height 18
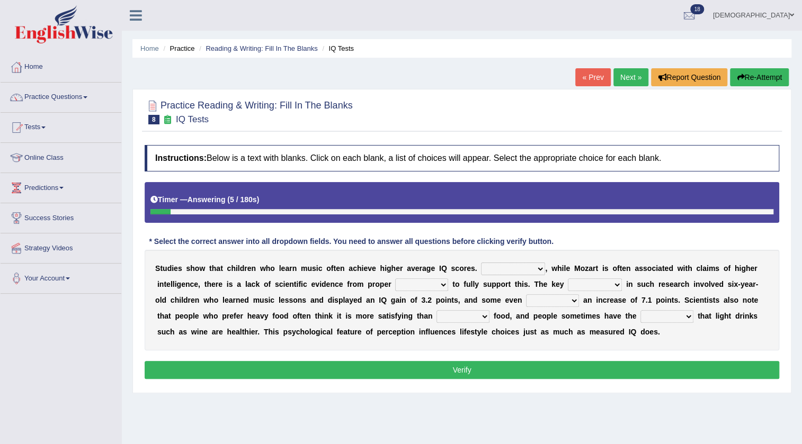
click at [487, 269] on select "However Therefore Consequently While" at bounding box center [513, 269] width 64 height 13
select select "However"
click at [481, 263] on select "However Therefore Consequently While" at bounding box center [513, 269] width 64 height 13
click at [436, 287] on select "test tests testing tested" at bounding box center [421, 285] width 53 height 13
select select "tests"
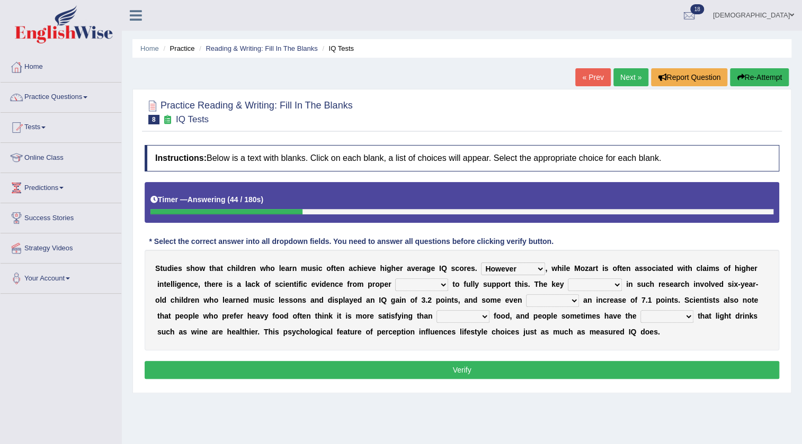
click at [395, 279] on select "test tests testing tested" at bounding box center [421, 285] width 53 height 13
click at [580, 286] on select "process goal implication odd" at bounding box center [595, 285] width 54 height 13
click at [568, 279] on select "process goal implication odd" at bounding box center [595, 285] width 54 height 13
click at [583, 282] on select "process goal implication odd" at bounding box center [595, 285] width 54 height 13
select select "goal"
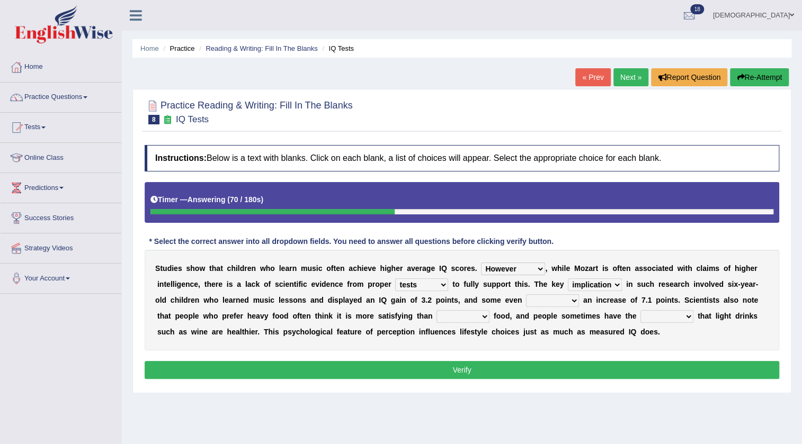
click at [568, 279] on select "process goal implication odd" at bounding box center [595, 285] width 54 height 13
click at [551, 300] on select "exhibited taught learned threatened" at bounding box center [552, 301] width 53 height 13
select select "threatened"
click at [526, 295] on select "exhibited taught learned threatened" at bounding box center [552, 301] width 53 height 13
click at [435, 318] on b at bounding box center [434, 316] width 4 height 8
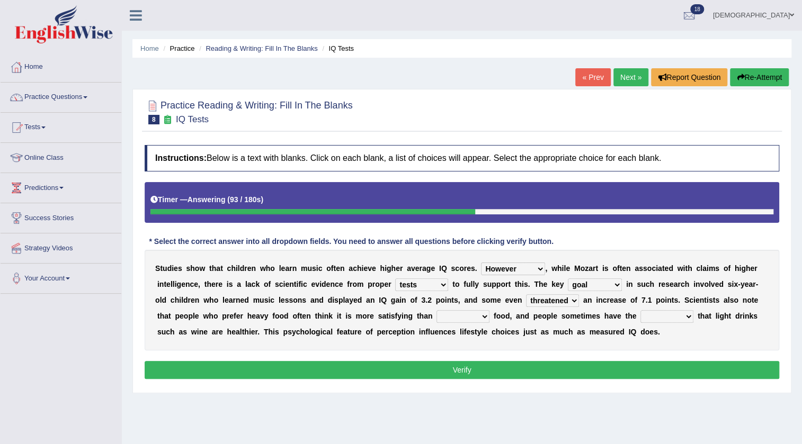
click at [444, 320] on select "choosy lighter cushiony spooky" at bounding box center [462, 316] width 53 height 13
select select "lighter"
click at [436, 310] on select "choosy lighter cushiony spooky" at bounding box center [462, 316] width 53 height 13
click at [667, 314] on select "illusion sight anecdote intention" at bounding box center [666, 316] width 53 height 13
select select "intention"
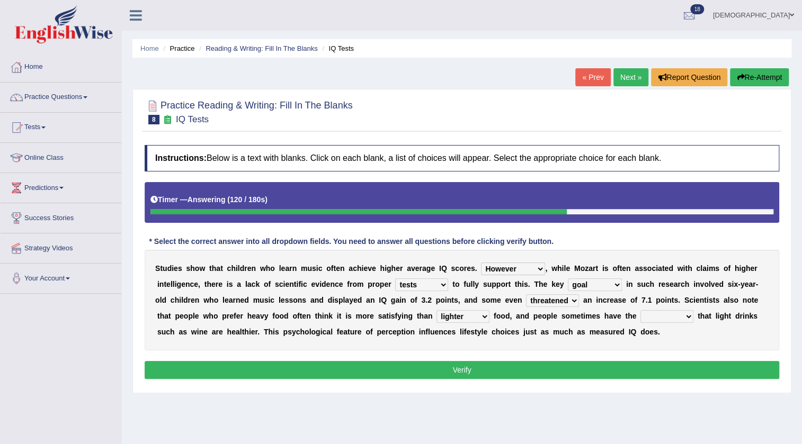
click at [640, 310] on select "illusion sight anecdote intention" at bounding box center [666, 316] width 53 height 13
click at [655, 366] on button "Verify" at bounding box center [462, 370] width 635 height 18
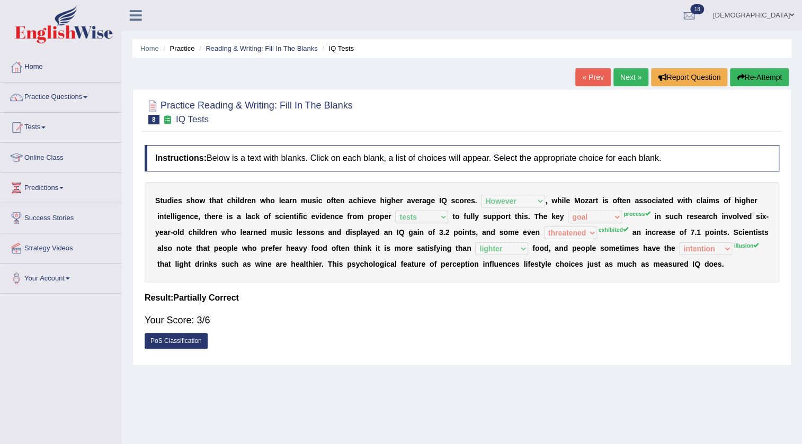
click at [617, 79] on link "Next »" at bounding box center [630, 77] width 35 height 18
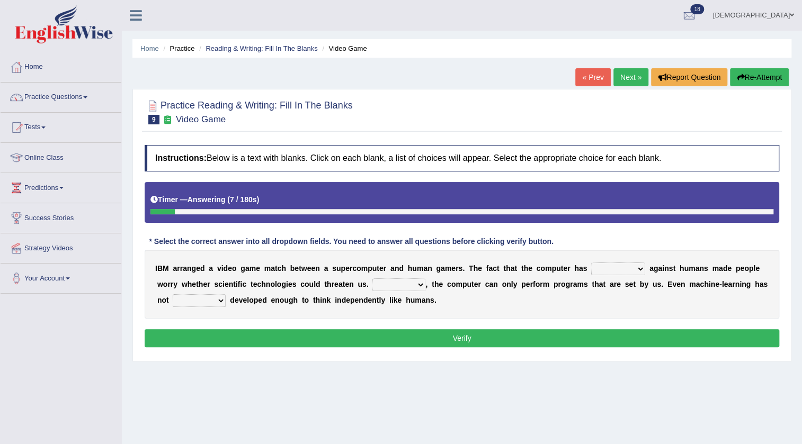
click at [620, 268] on select "competed fought acted challenged" at bounding box center [618, 269] width 54 height 13
select select "competed"
click at [591, 263] on select "competed fought acted challenged" at bounding box center [618, 269] width 54 height 13
click at [385, 283] on select "Moreover However Thus So" at bounding box center [398, 285] width 53 height 13
select select "However"
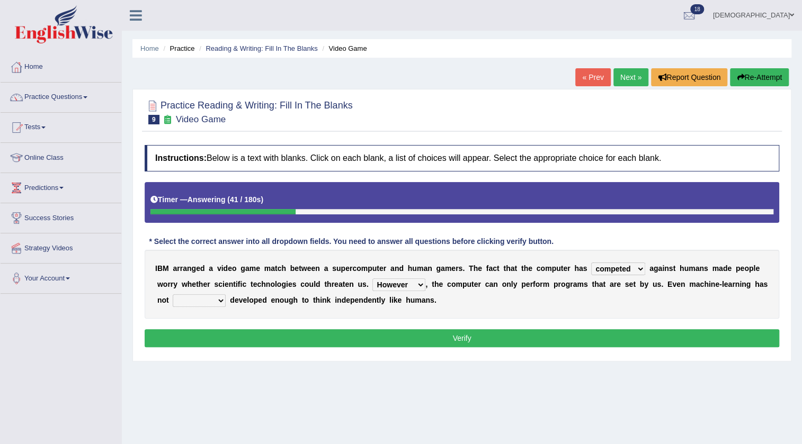
click at [372, 279] on select "Moreover However Thus So" at bounding box center [398, 285] width 53 height 13
click at [201, 305] on select "yet still only just" at bounding box center [199, 301] width 53 height 13
select select "yet"
click at [173, 295] on select "yet still only just" at bounding box center [199, 301] width 53 height 13
click at [219, 337] on button "Verify" at bounding box center [462, 338] width 635 height 18
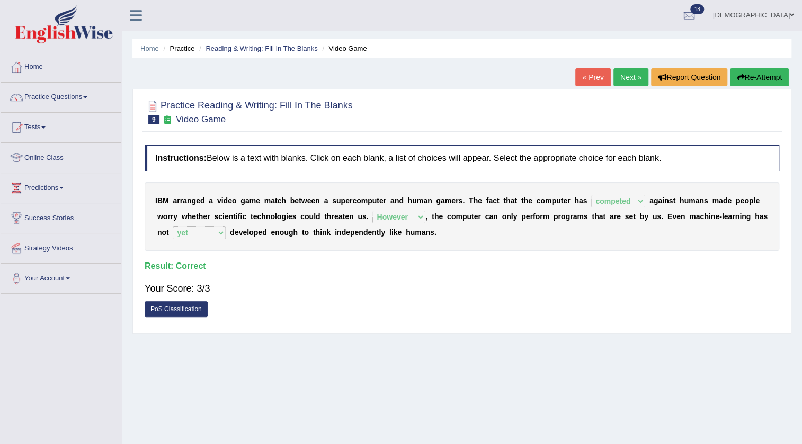
drag, startPoint x: 617, startPoint y: 79, endPoint x: 608, endPoint y: 106, distance: 28.5
click at [618, 79] on link "Next »" at bounding box center [630, 77] width 35 height 18
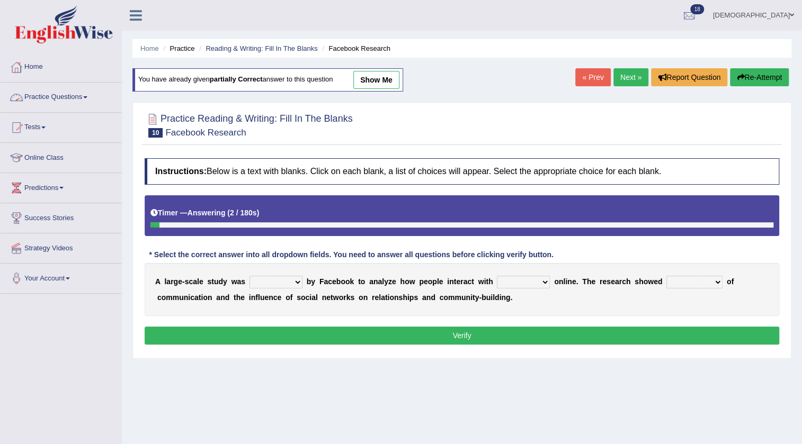
click at [46, 93] on link "Practice Questions" at bounding box center [61, 96] width 121 height 26
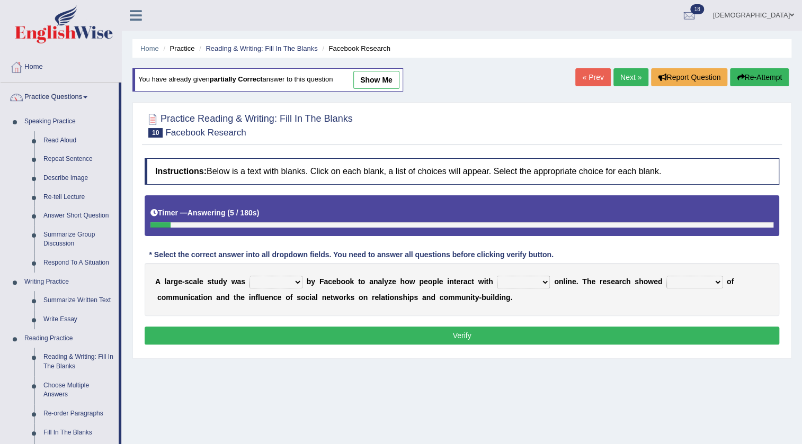
click at [275, 282] on select "surveyed had asked made" at bounding box center [275, 282] width 53 height 13
select select "made"
click at [249, 276] on select "surveyed had asked made" at bounding box center [275, 282] width 53 height 13
click at [525, 284] on select "together all each other another" at bounding box center [523, 282] width 53 height 13
select select "each other"
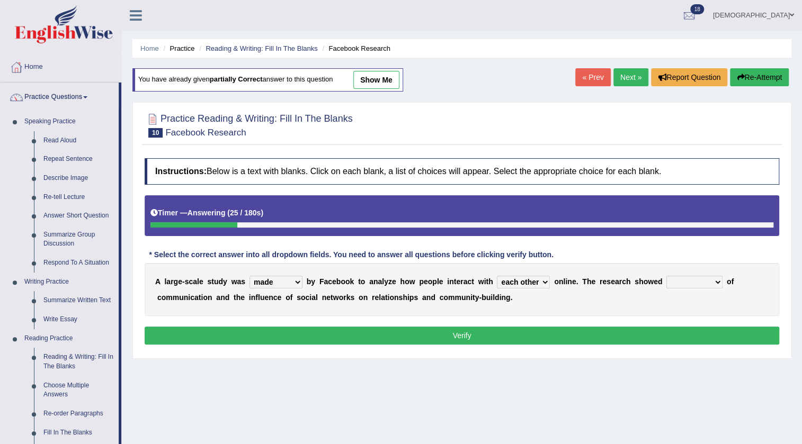
click at [497, 276] on select "together all each other another" at bounding box center [523, 282] width 53 height 13
click at [708, 279] on select "advantages standards fellowships patterns" at bounding box center [694, 282] width 56 height 13
select select "patterns"
click at [666, 276] on select "advantages standards fellowships patterns" at bounding box center [694, 282] width 56 height 13
click at [681, 328] on button "Verify" at bounding box center [462, 336] width 635 height 18
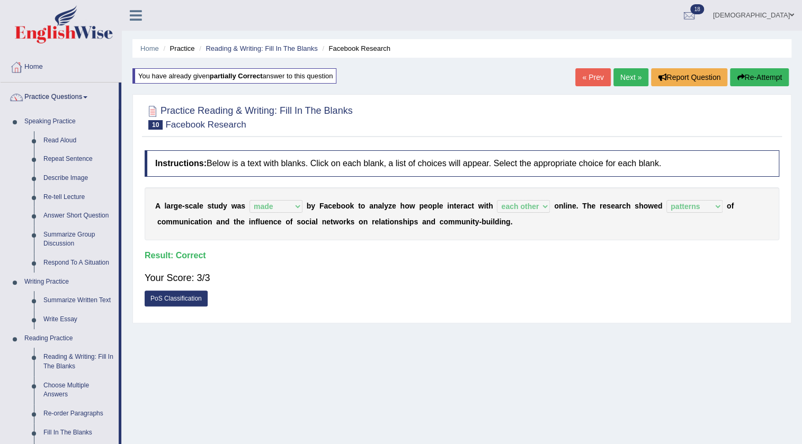
click at [462, 278] on div "Your Score: 3/3" at bounding box center [462, 277] width 635 height 25
click at [641, 77] on link "Next »" at bounding box center [630, 77] width 35 height 18
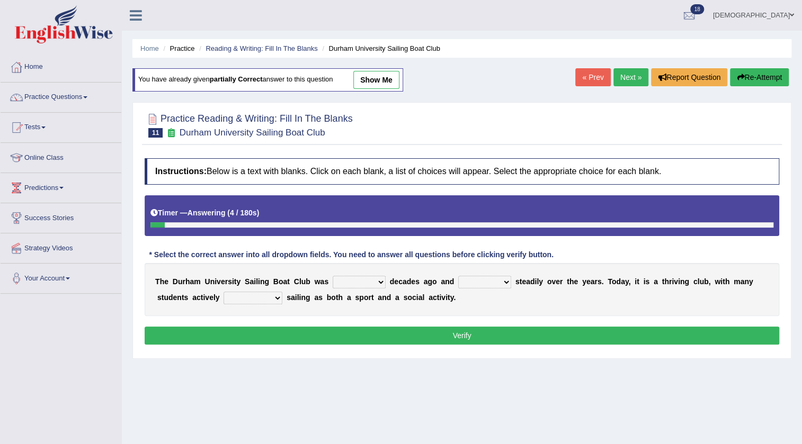
click at [375, 285] on select "found fund founded find" at bounding box center [359, 282] width 53 height 13
select select "founded"
click at [333, 276] on select "found fund founded find" at bounding box center [359, 282] width 53 height 13
click at [491, 281] on select "grow growing has grown grown" at bounding box center [484, 282] width 53 height 13
select select "has grown"
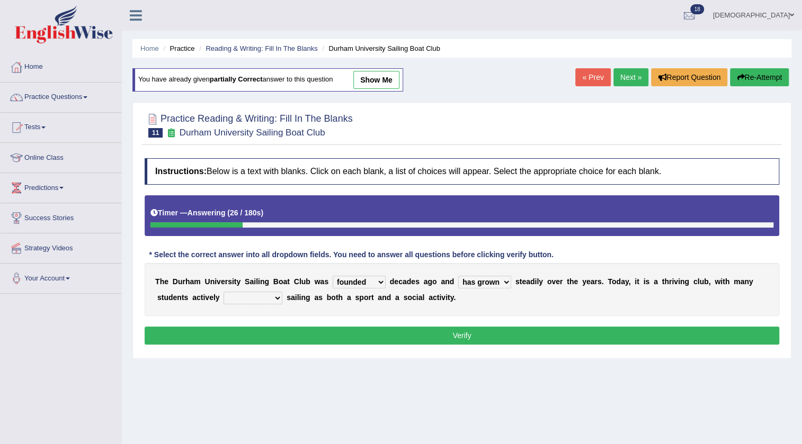
click at [458, 276] on select "grow growing has grown grown" at bounding box center [484, 282] width 53 height 13
click at [267, 299] on select "enjoy enjoyed are enjoying enjoying" at bounding box center [253, 298] width 59 height 13
select select "enjoying"
click at [224, 292] on select "enjoy enjoyed are enjoying enjoying" at bounding box center [253, 298] width 59 height 13
click at [283, 327] on button "Verify" at bounding box center [462, 336] width 635 height 18
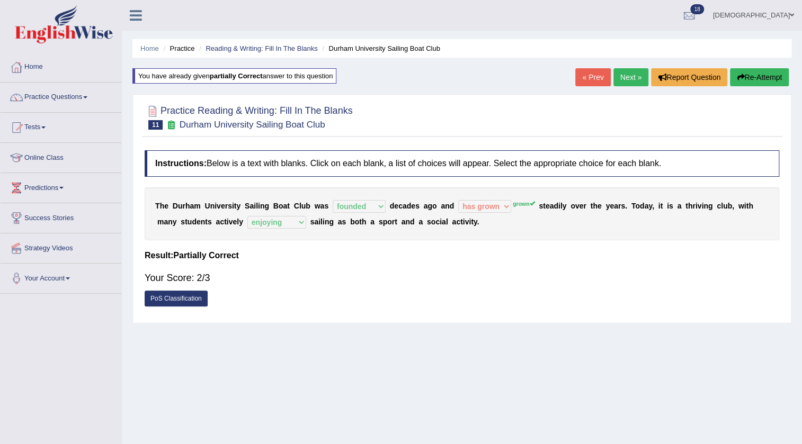
click at [623, 77] on link "Next »" at bounding box center [630, 77] width 35 height 18
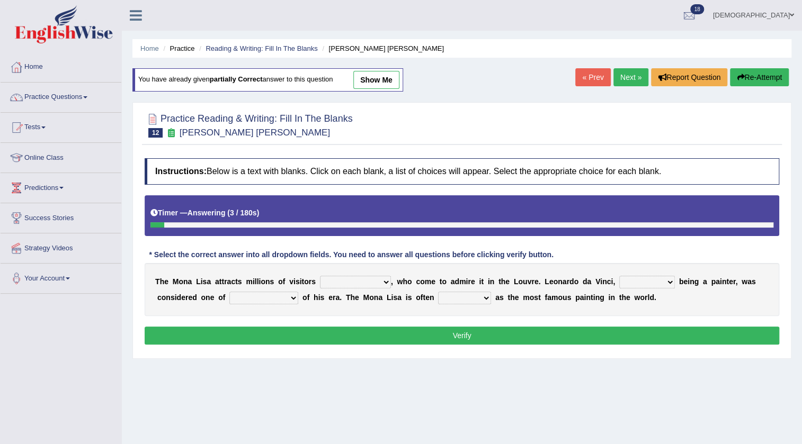
click at [369, 281] on select "around the year the all year all year round per year" at bounding box center [355, 282] width 71 height 13
select select "per year"
click at [320, 276] on select "around the year the all year all year round per year" at bounding box center [355, 282] width 71 height 13
click at [650, 282] on select "rather than as much as as well as as long as" at bounding box center [647, 282] width 56 height 13
select select "as long as"
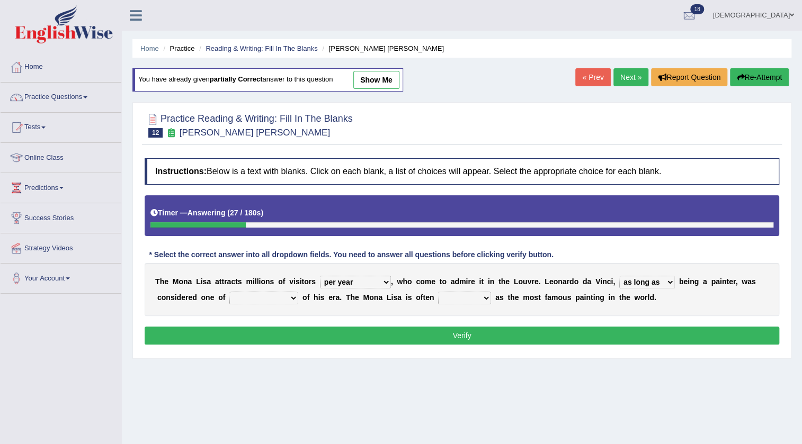
click at [619, 276] on select "rather than as much as as well as as long as" at bounding box center [647, 282] width 56 height 13
click at [260, 296] on select "better artists artist the better artist the best artists" at bounding box center [263, 298] width 69 height 13
select select "the best artists"
click at [229, 292] on select "better artists artist the better artist the best artists" at bounding box center [263, 298] width 69 height 13
click at [466, 297] on select "classified suggested predicted described" at bounding box center [464, 298] width 53 height 13
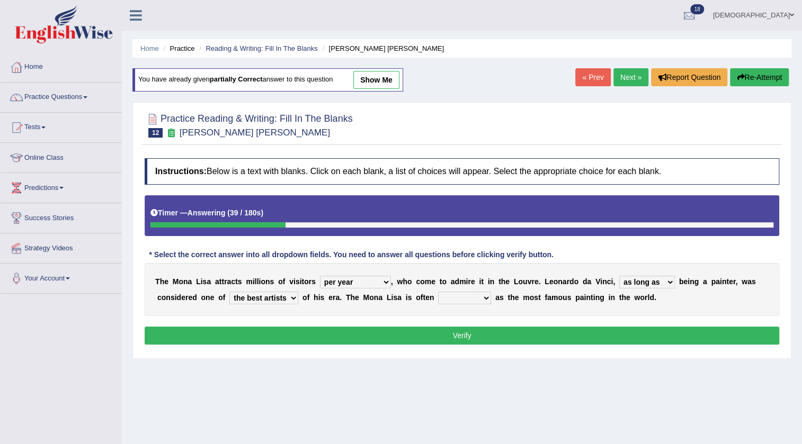
select select "classified"
click at [438, 292] on select "classified suggested predicted described" at bounding box center [464, 298] width 53 height 13
click at [456, 338] on button "Verify" at bounding box center [462, 336] width 635 height 18
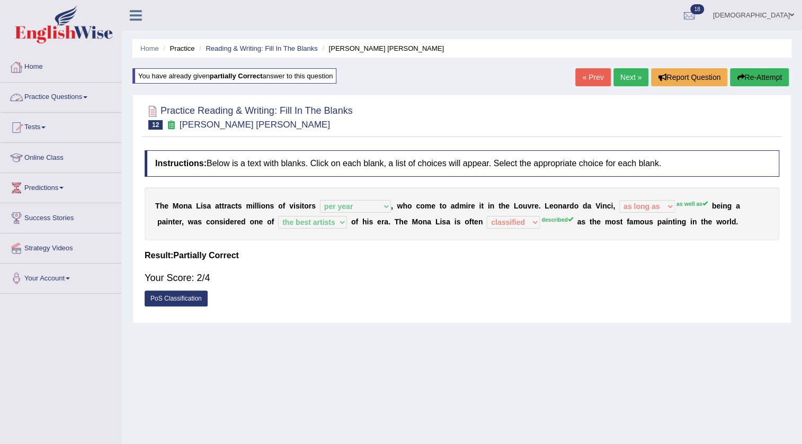
click at [52, 93] on link "Practice Questions" at bounding box center [61, 96] width 121 height 26
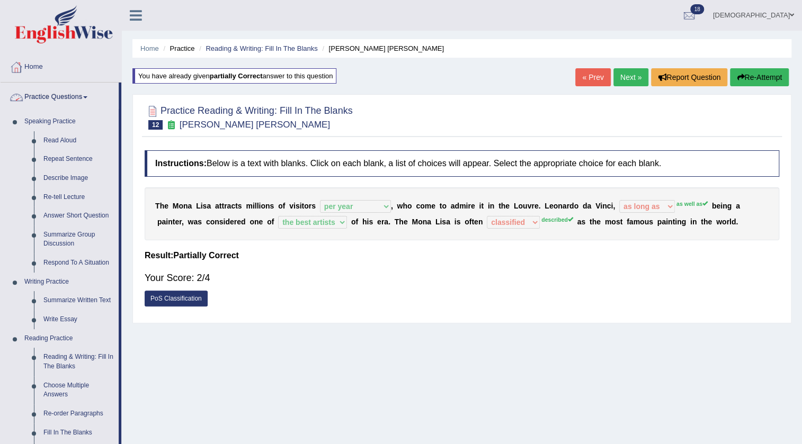
click at [31, 64] on link "Home" at bounding box center [61, 65] width 121 height 26
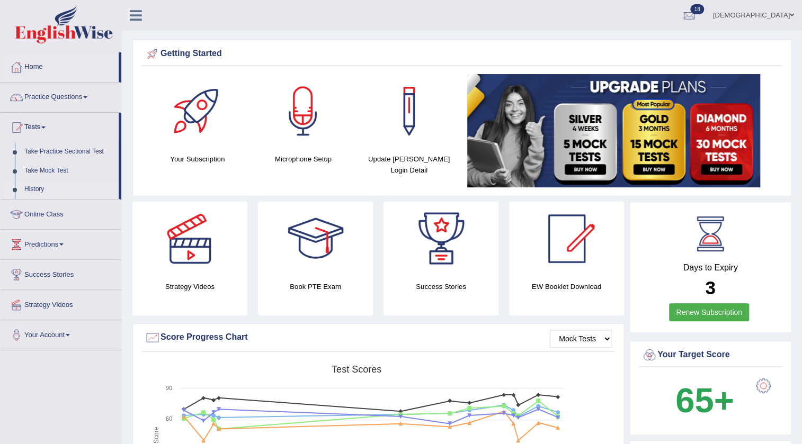
click at [37, 185] on link "History" at bounding box center [69, 189] width 99 height 19
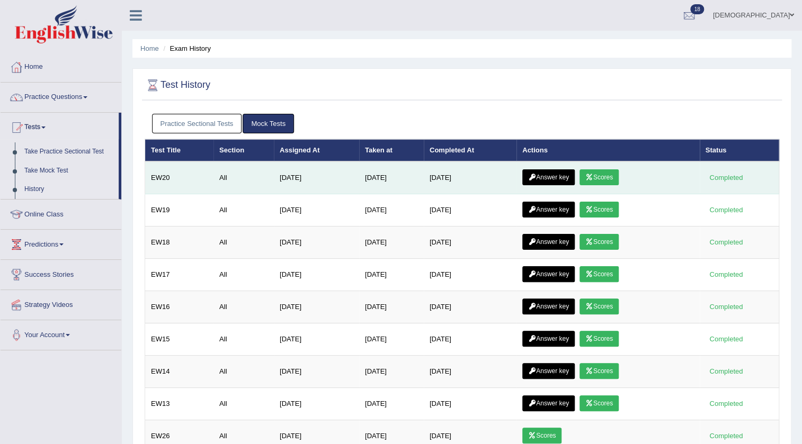
click at [543, 175] on link "Answer key" at bounding box center [548, 178] width 52 height 16
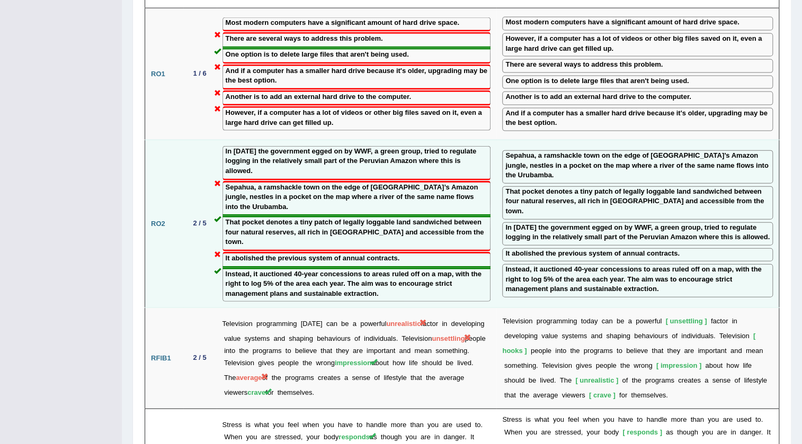
scroll to position [1261, 0]
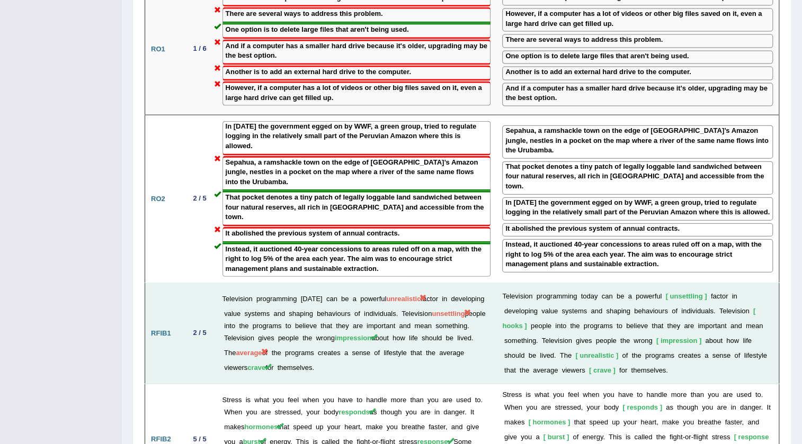
drag, startPoint x: 582, startPoint y: 370, endPoint x: 502, endPoint y: 297, distance: 108.7
click at [502, 297] on td "T e l e v i s i o n p r o g r a m m i n g t o d a y c a n b e a p o w e r f u l…" at bounding box center [637, 333] width 282 height 101
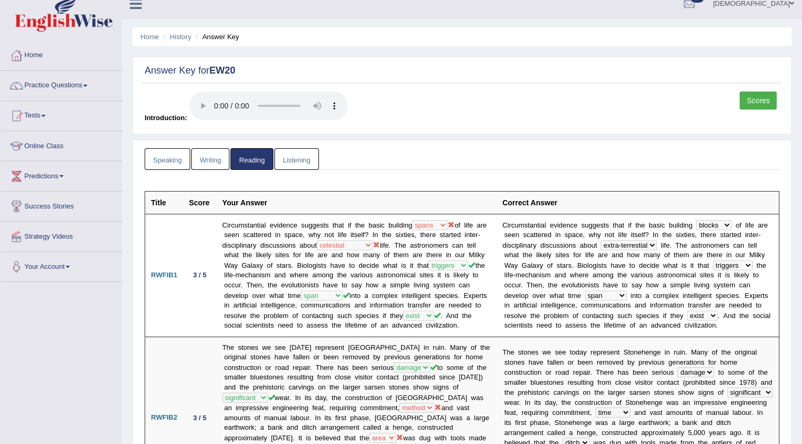
scroll to position [10, 0]
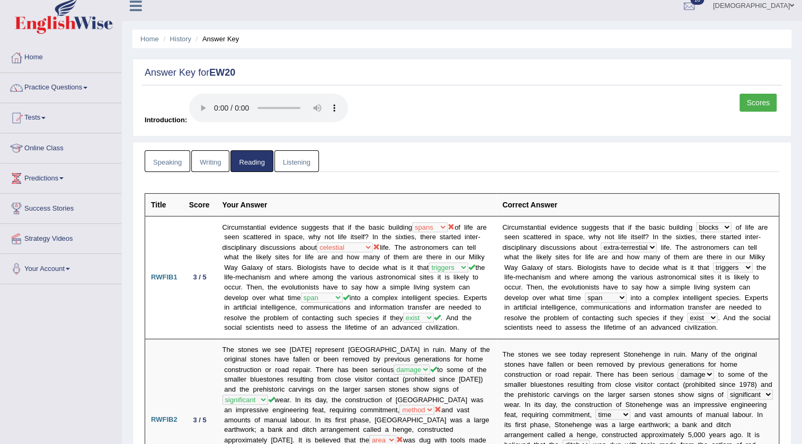
click at [289, 165] on link "Listening" at bounding box center [296, 161] width 44 height 22
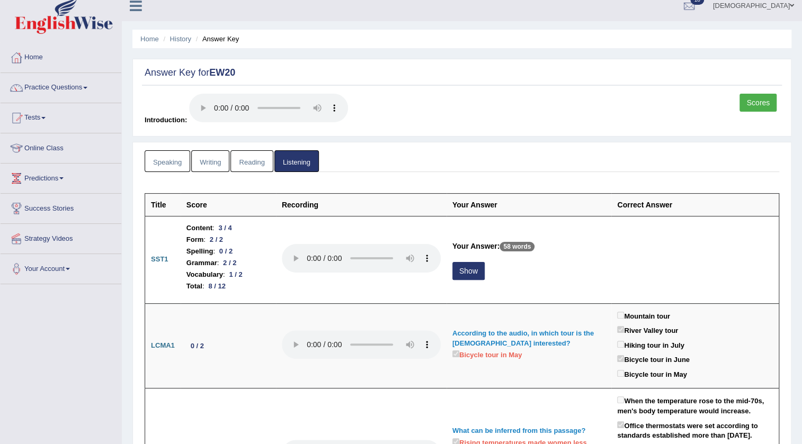
click at [55, 91] on link "Practice Questions" at bounding box center [61, 86] width 121 height 26
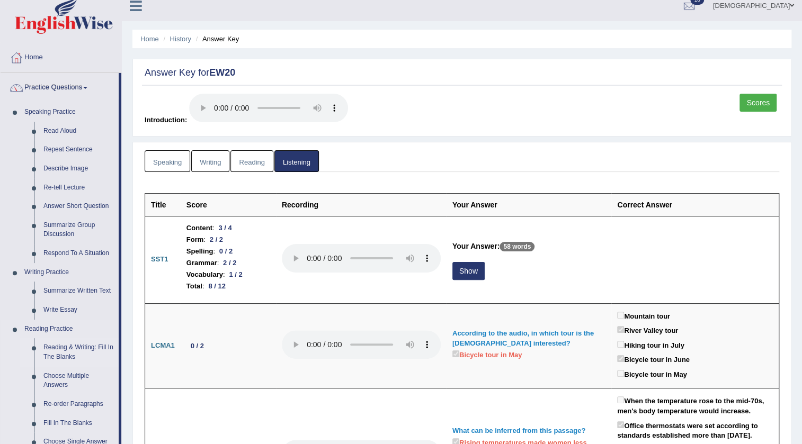
click at [106, 351] on link "Reading & Writing: Fill In The Blanks" at bounding box center [79, 352] width 80 height 28
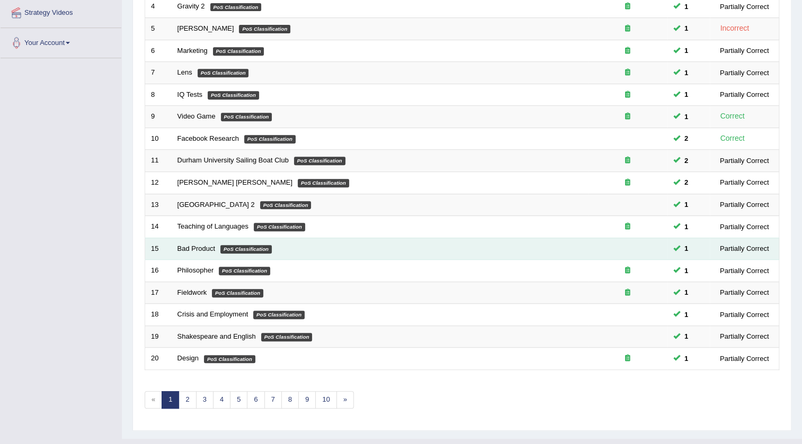
scroll to position [255, 0]
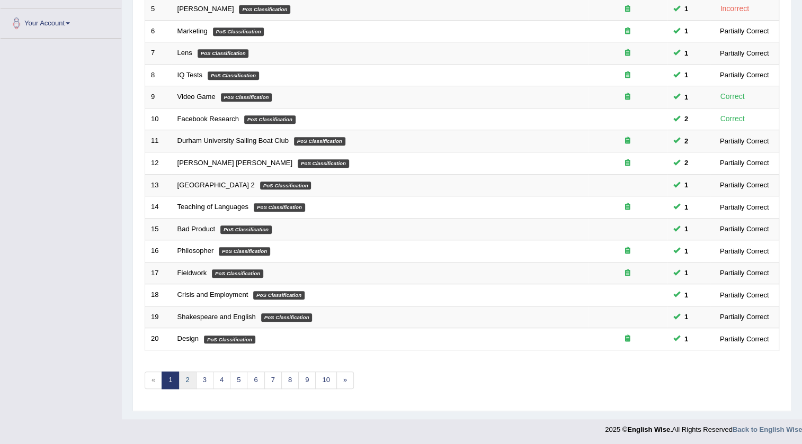
click at [189, 375] on link "2" at bounding box center [187, 380] width 17 height 17
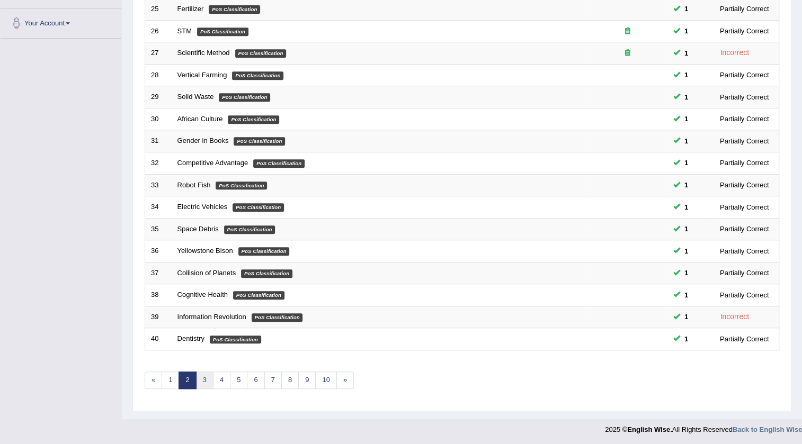
click at [207, 376] on link "3" at bounding box center [204, 380] width 17 height 17
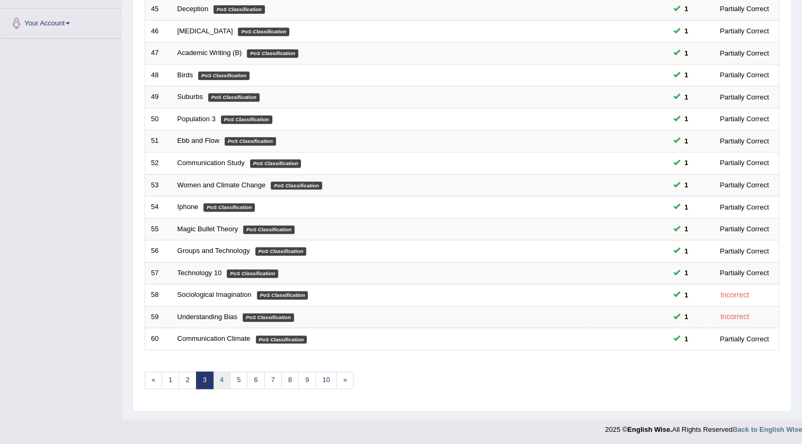
click at [214, 373] on link "4" at bounding box center [221, 380] width 17 height 17
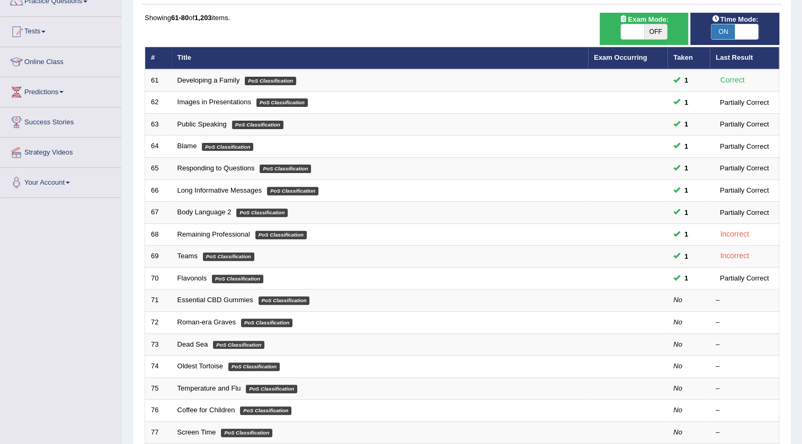
scroll to position [48, 0]
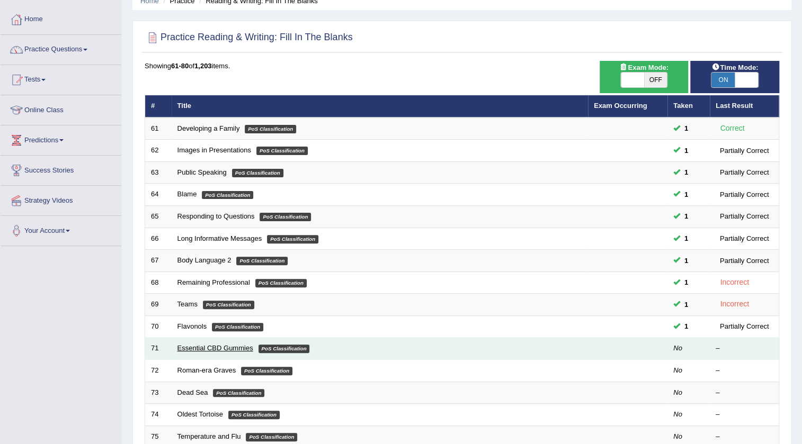
click at [218, 345] on link "Essential CBD Gummies" at bounding box center [215, 348] width 76 height 8
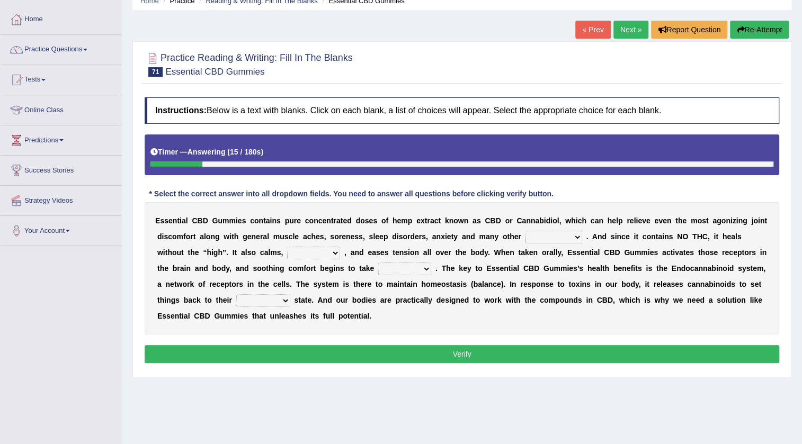
click at [551, 237] on select "pains phenomena poisons ailments" at bounding box center [553, 237] width 57 height 13
select select "ailments"
click at [525, 231] on select "pains phenomena poisons ailments" at bounding box center [553, 237] width 57 height 13
click at [297, 255] on select "excites relaxes cures digests" at bounding box center [313, 253] width 53 height 13
select select "relaxes"
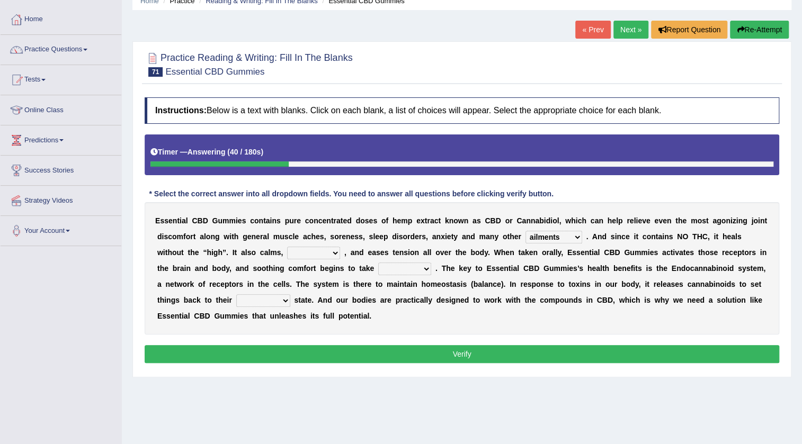
click at [287, 247] on select "excites relaxes cures digests" at bounding box center [313, 253] width 53 height 13
click at [408, 271] on select "it formation in form" at bounding box center [404, 269] width 53 height 13
select select "formation"
click at [378, 263] on select "it formation in form" at bounding box center [404, 269] width 53 height 13
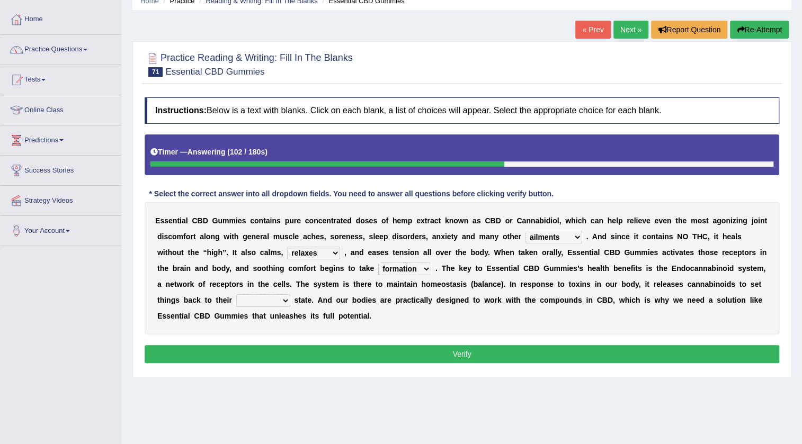
click at [252, 301] on select "new next substantial natural" at bounding box center [263, 301] width 54 height 13
select select "natural"
click at [236, 295] on select "new next substantial natural" at bounding box center [263, 301] width 54 height 13
click at [249, 355] on button "Verify" at bounding box center [462, 354] width 635 height 18
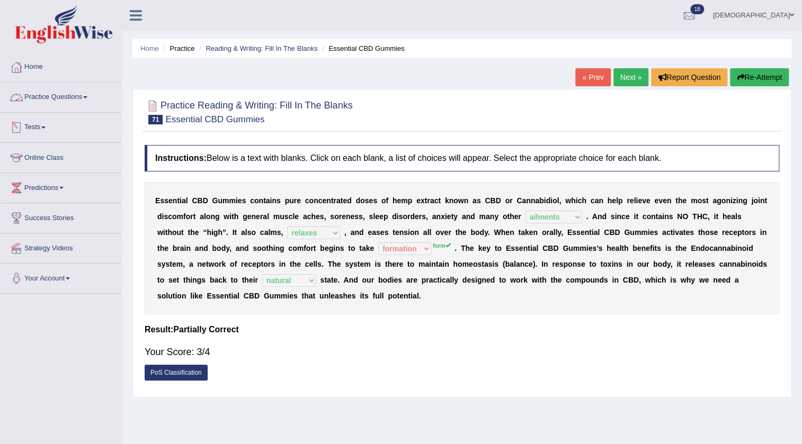
click at [37, 97] on link "Practice Questions" at bounding box center [61, 96] width 121 height 26
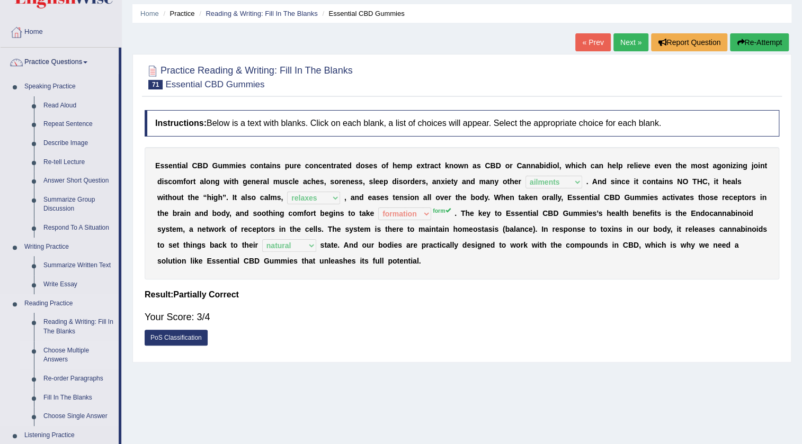
scroll to position [96, 0]
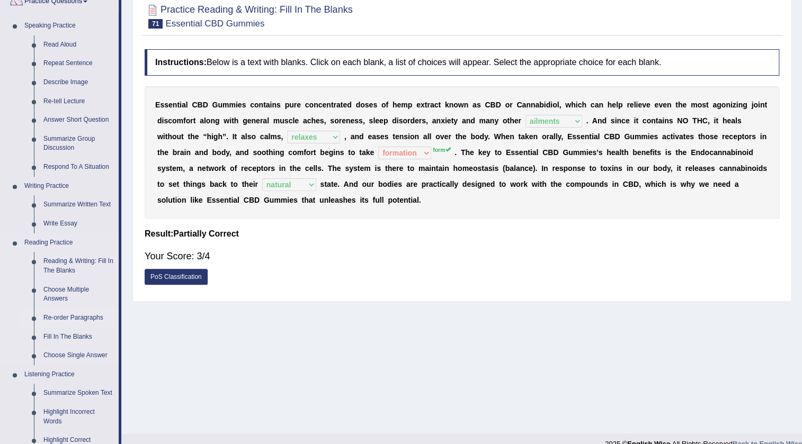
click at [83, 310] on link "Re-order Paragraphs" at bounding box center [79, 318] width 80 height 19
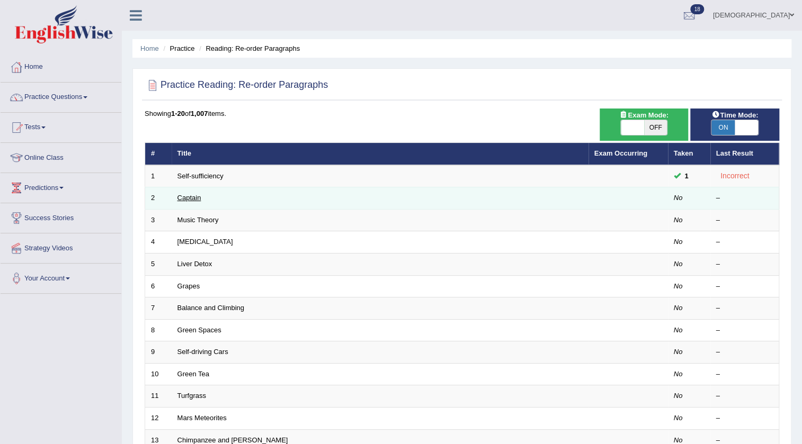
click at [183, 198] on link "Captain" at bounding box center [189, 198] width 24 height 8
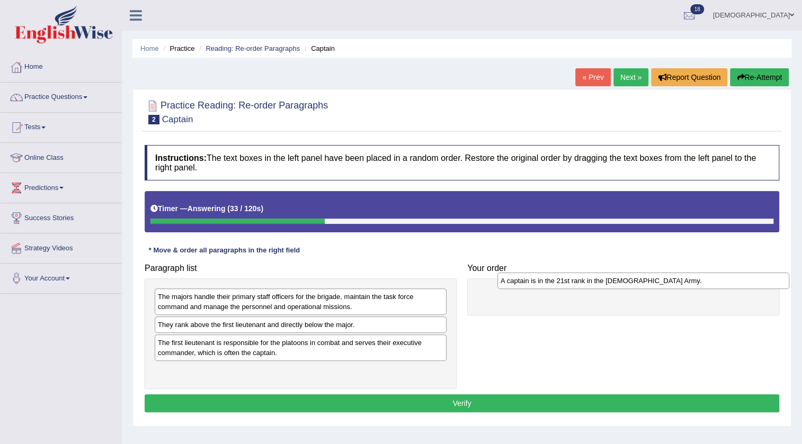
drag, startPoint x: 395, startPoint y: 324, endPoint x: 740, endPoint y: 279, distance: 347.8
click at [740, 279] on div "A captain is in the 21st rank in the [DEMOGRAPHIC_DATA] Army." at bounding box center [643, 281] width 292 height 16
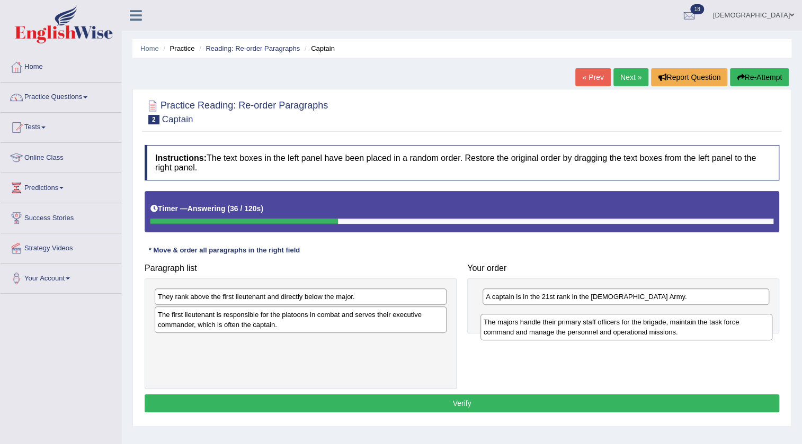
drag, startPoint x: 386, startPoint y: 302, endPoint x: 711, endPoint y: 328, distance: 326.8
click at [711, 328] on div "The majors handle their primary staff officers for the brigade, maintain the ta…" at bounding box center [626, 327] width 292 height 26
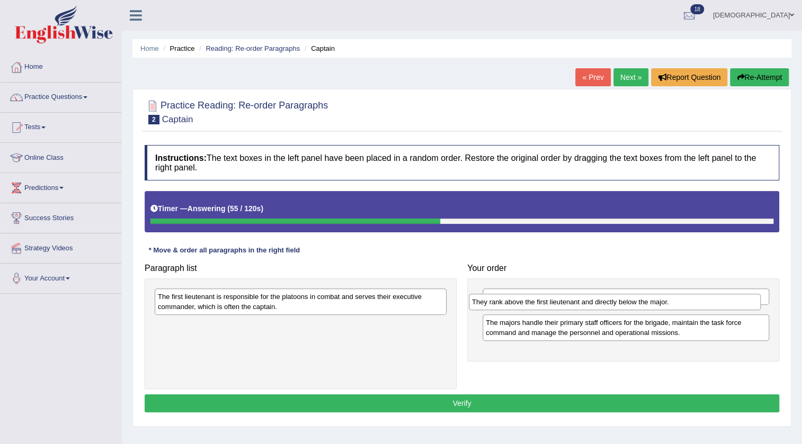
drag, startPoint x: 373, startPoint y: 298, endPoint x: 687, endPoint y: 303, distance: 314.2
click at [687, 303] on div "They rank above the first lieutenant and directly below the major." at bounding box center [615, 302] width 292 height 16
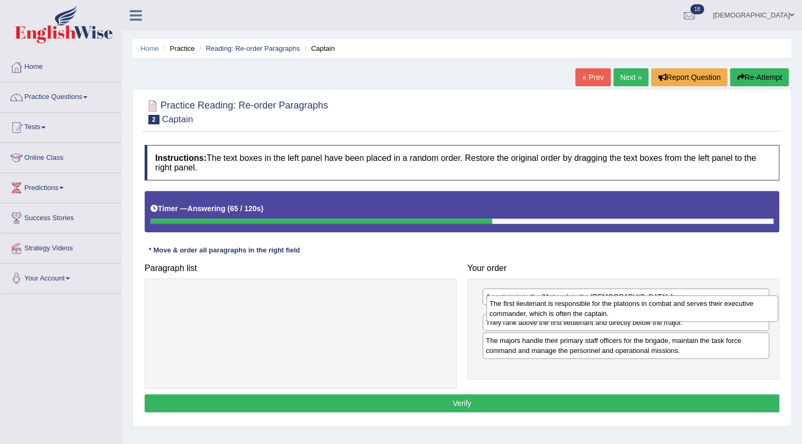
drag, startPoint x: 372, startPoint y: 305, endPoint x: 704, endPoint y: 312, distance: 331.7
click at [704, 312] on div "The first lieutenant is responsible for the platoons in combat and serves their…" at bounding box center [632, 309] width 292 height 26
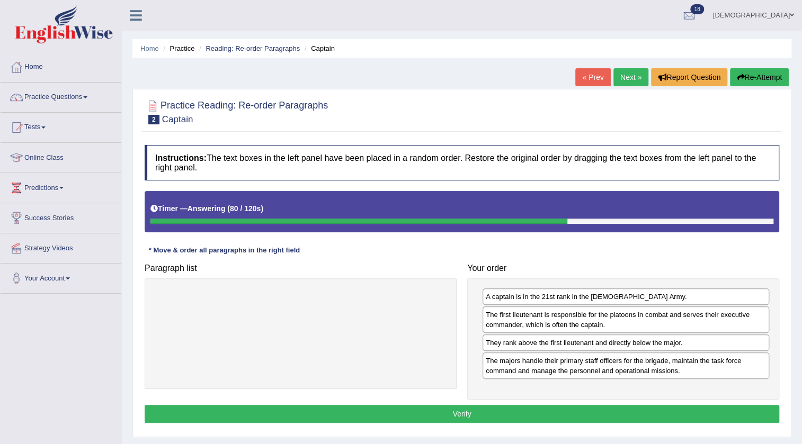
click at [578, 412] on button "Verify" at bounding box center [462, 414] width 635 height 18
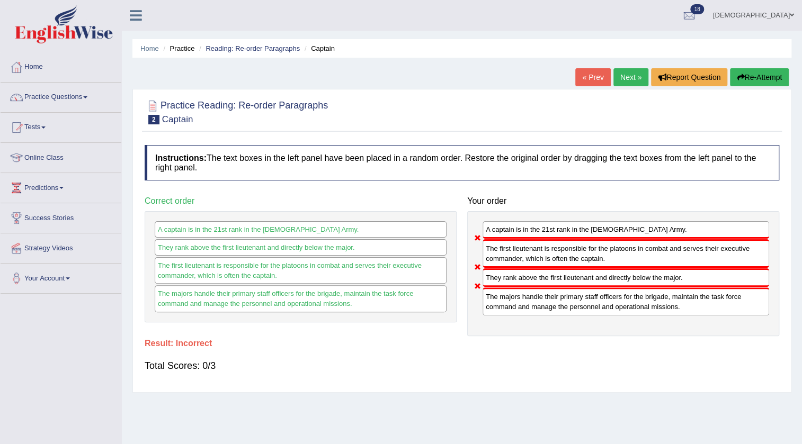
click at [620, 74] on link "Next »" at bounding box center [630, 77] width 35 height 18
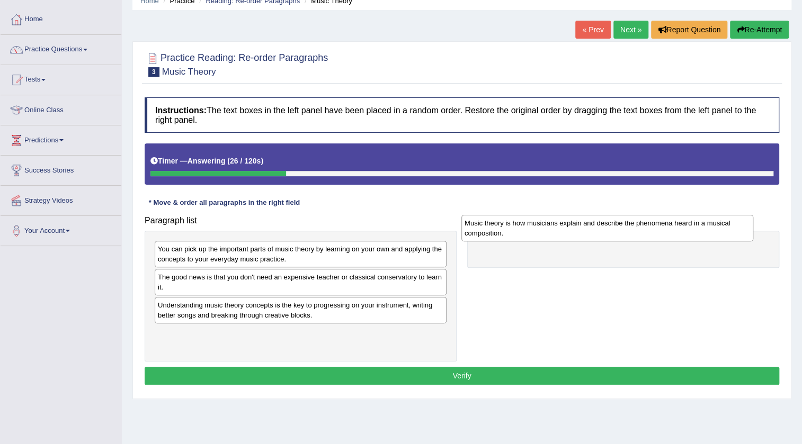
drag, startPoint x: 307, startPoint y: 307, endPoint x: 613, endPoint y: 224, distance: 317.6
click at [613, 224] on div "Music theory is how musicians explain and describe the phenomena heard in a mus…" at bounding box center [607, 228] width 292 height 26
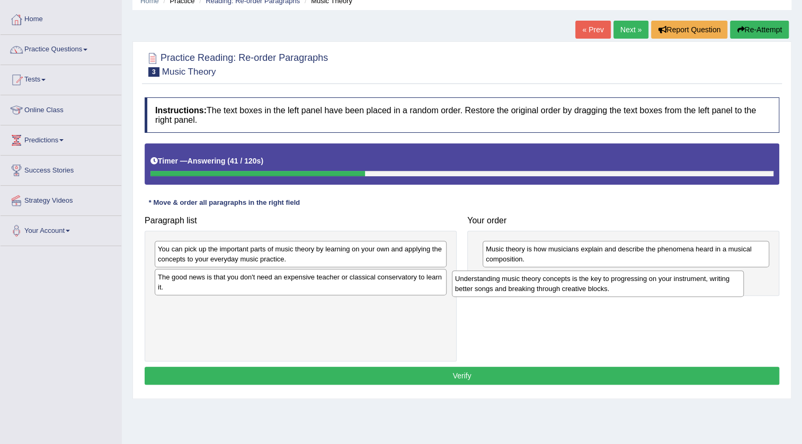
drag, startPoint x: 400, startPoint y: 309, endPoint x: 697, endPoint y: 282, distance: 298.3
click at [697, 282] on div "Understanding music theory concepts is the key to progressing on your instrumen…" at bounding box center [598, 284] width 292 height 26
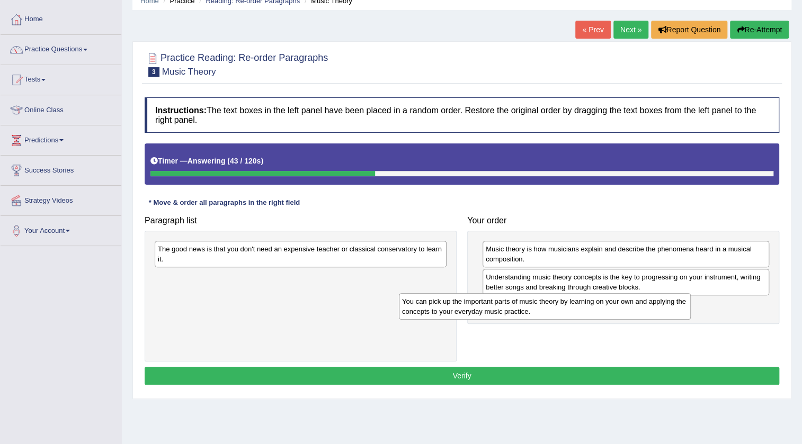
drag, startPoint x: 380, startPoint y: 250, endPoint x: 627, endPoint y: 302, distance: 252.9
click at [627, 302] on div "You can pick up the important parts of music theory by learning on your own and…" at bounding box center [545, 306] width 292 height 26
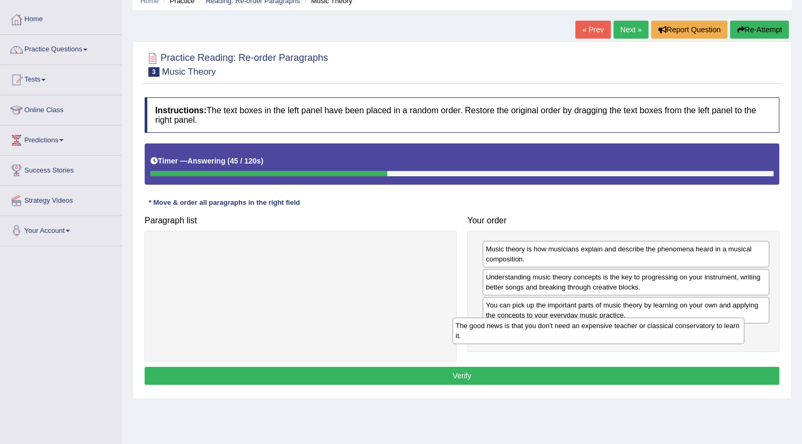
drag, startPoint x: 417, startPoint y: 248, endPoint x: 715, endPoint y: 325, distance: 307.4
click at [715, 325] on div "The good news is that you don't need an expensive teacher or classical conserva…" at bounding box center [598, 331] width 292 height 26
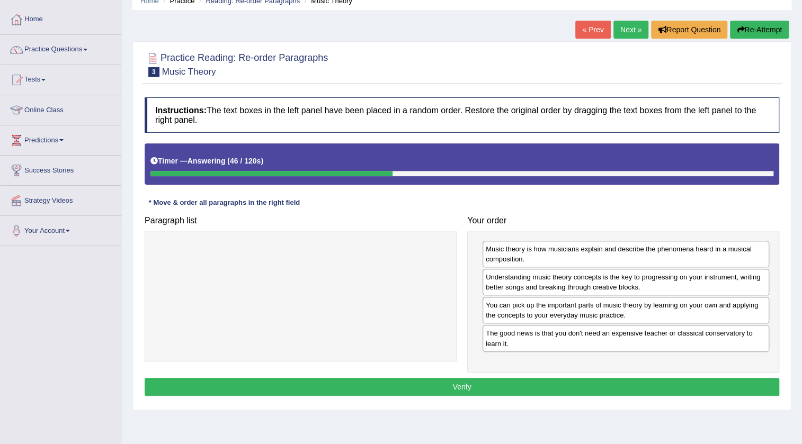
click at [628, 384] on button "Verify" at bounding box center [462, 387] width 635 height 18
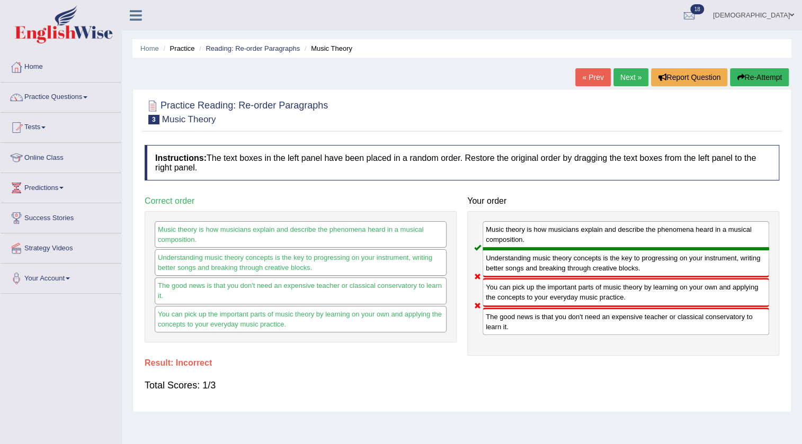
click at [620, 79] on link "Next »" at bounding box center [630, 77] width 35 height 18
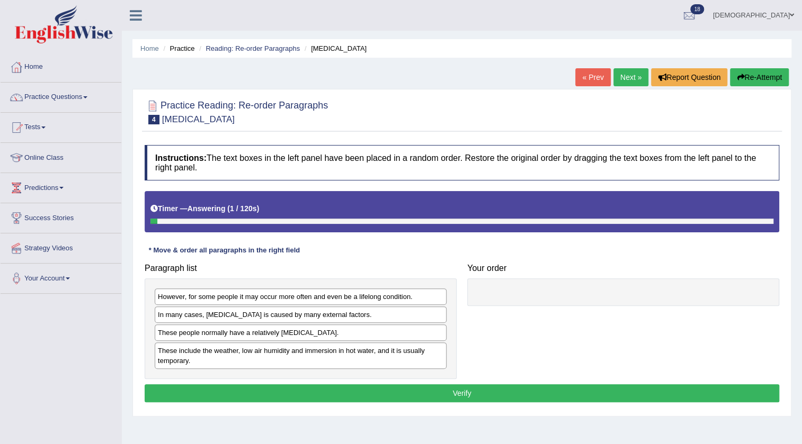
scroll to position [48, 0]
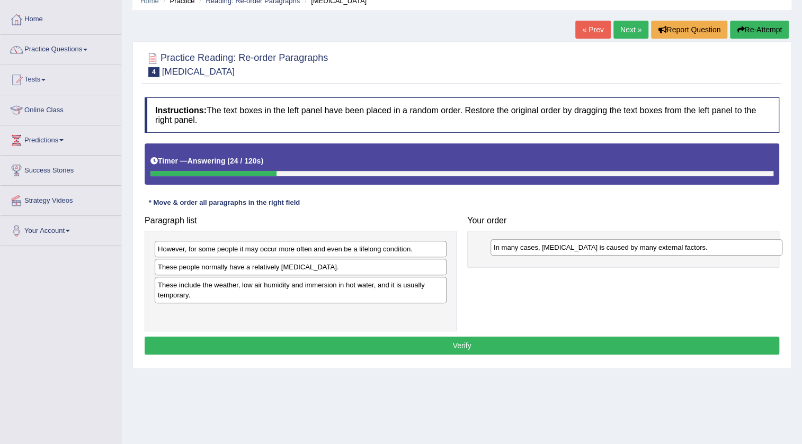
drag, startPoint x: 0, startPoint y: 0, endPoint x: 744, endPoint y: 252, distance: 785.1
click at [744, 252] on div "In many cases, dry skin is caused by many external factors." at bounding box center [637, 247] width 292 height 16
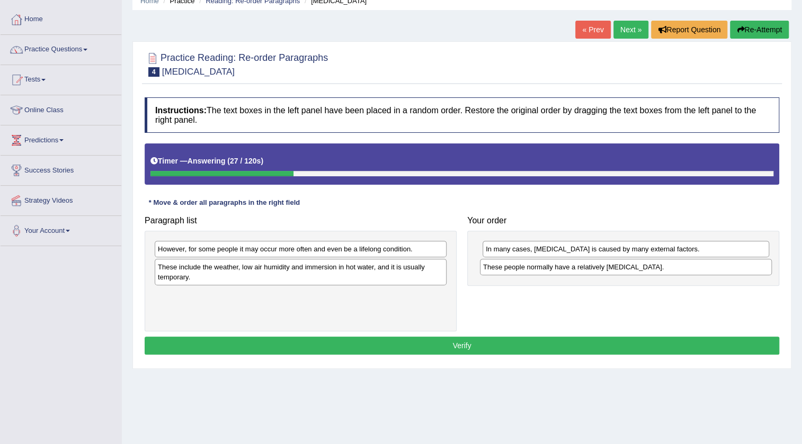
drag, startPoint x: 353, startPoint y: 268, endPoint x: 679, endPoint y: 268, distance: 325.2
click at [679, 268] on div "These people normally have a relatively sensitive skin." at bounding box center [626, 267] width 292 height 16
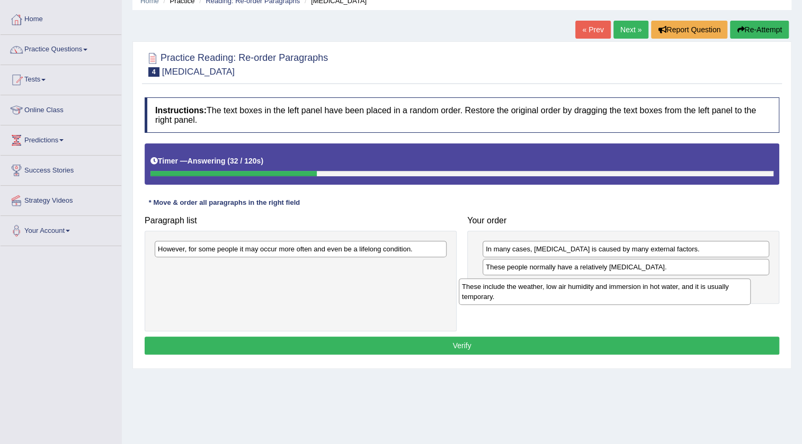
drag, startPoint x: 406, startPoint y: 271, endPoint x: 710, endPoint y: 291, distance: 304.7
click at [710, 291] on div "These include the weather, low air humidity and immersion in hot water, and it …" at bounding box center [605, 292] width 292 height 26
drag, startPoint x: 370, startPoint y: 238, endPoint x: 374, endPoint y: 253, distance: 15.8
click at [374, 253] on div "However, for some people it may occur more often and even be a lifelong conditi…" at bounding box center [301, 281] width 312 height 101
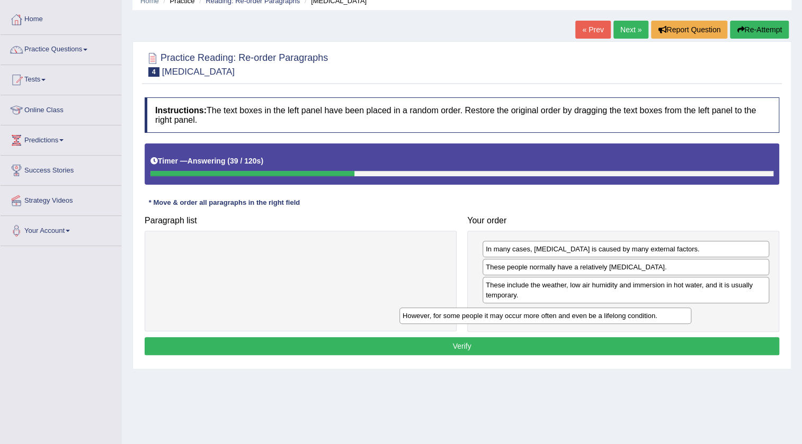
drag, startPoint x: 394, startPoint y: 247, endPoint x: 638, endPoint y: 314, distance: 253.7
click at [638, 314] on div "However, for some people it may occur more often and even be a lifelong conditi…" at bounding box center [545, 316] width 292 height 16
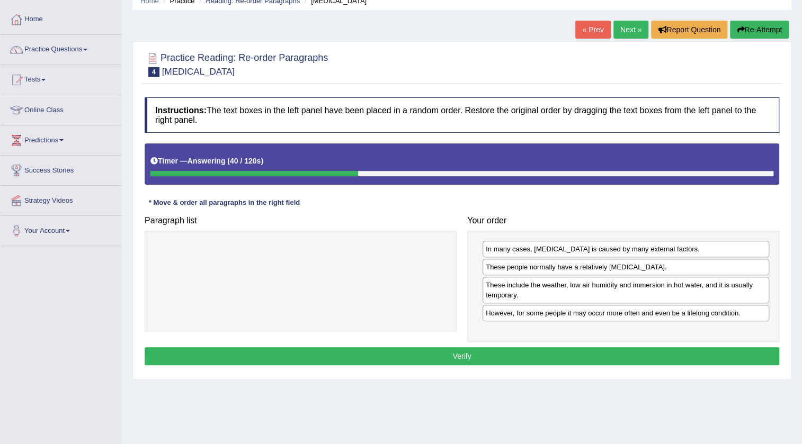
click at [551, 347] on button "Verify" at bounding box center [462, 356] width 635 height 18
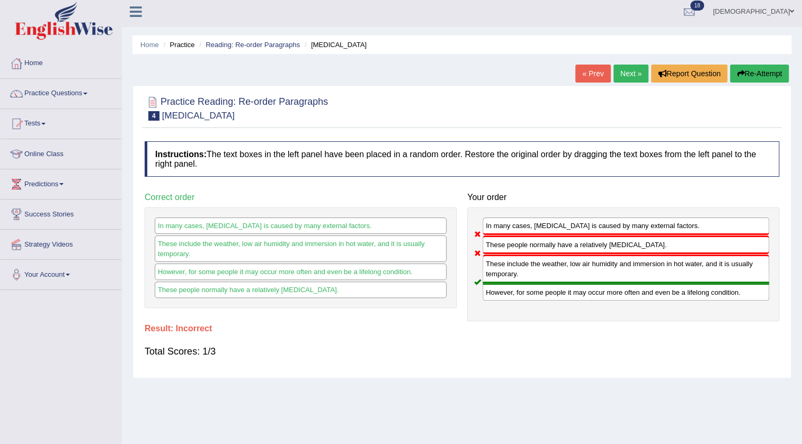
scroll to position [0, 0]
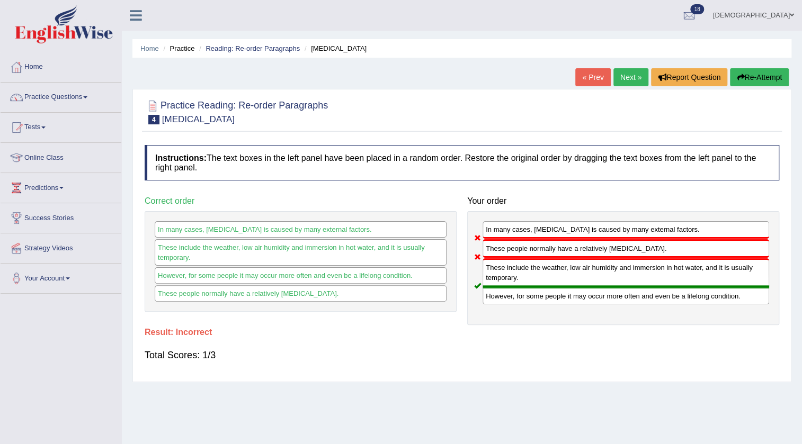
click at [621, 77] on link "Next »" at bounding box center [630, 77] width 35 height 18
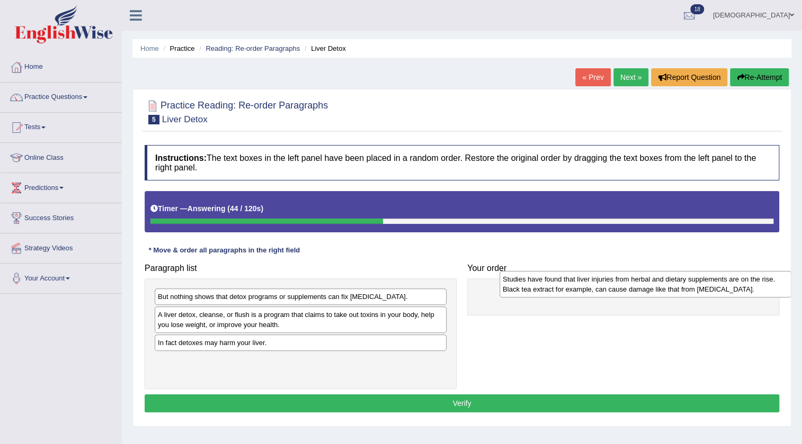
drag, startPoint x: 382, startPoint y: 350, endPoint x: 727, endPoint y: 286, distance: 350.7
click at [727, 286] on div "Studies have found that liver injuries from herbal and dietary supplements are …" at bounding box center [646, 284] width 292 height 26
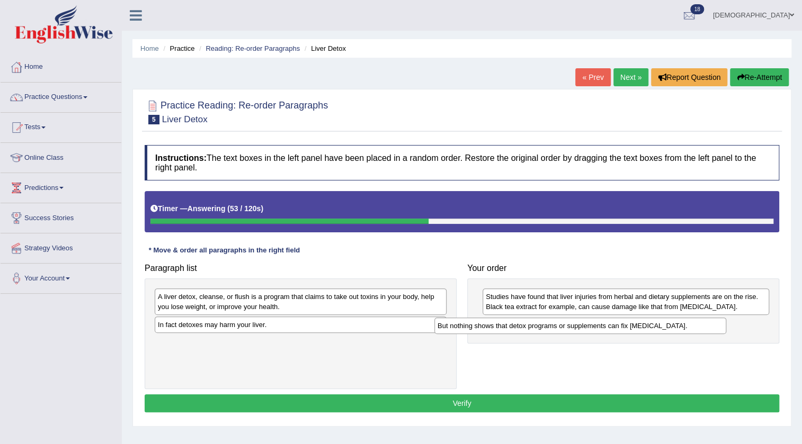
drag, startPoint x: 412, startPoint y: 297, endPoint x: 692, endPoint y: 326, distance: 281.2
click at [692, 326] on div "But nothing shows that detox programs or supplements can fix [MEDICAL_DATA]." at bounding box center [580, 326] width 292 height 16
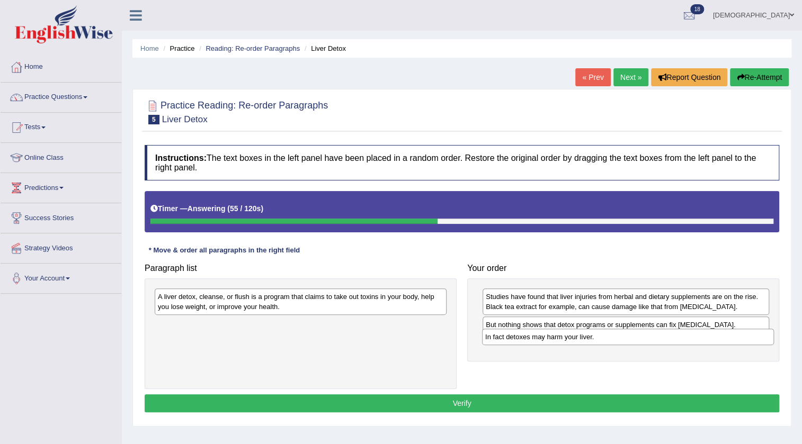
drag, startPoint x: 235, startPoint y: 324, endPoint x: 563, endPoint y: 336, distance: 327.6
click at [563, 336] on div "In fact detoxes may harm your liver." at bounding box center [628, 337] width 292 height 16
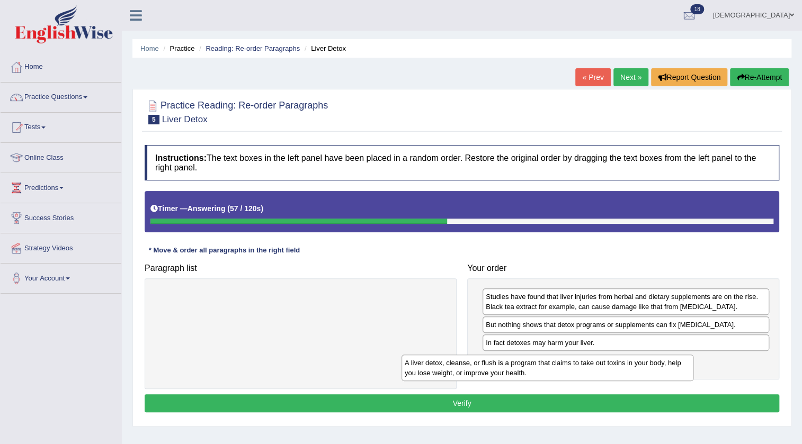
drag, startPoint x: 394, startPoint y: 289, endPoint x: 650, endPoint y: 354, distance: 264.5
click at [650, 355] on div "A liver detox, cleanse, or flush is a program that claims to take out toxins in…" at bounding box center [548, 368] width 292 height 26
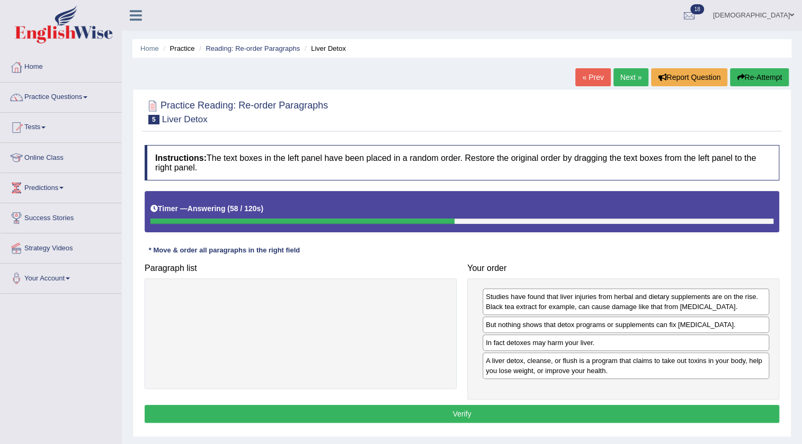
click at [545, 418] on button "Verify" at bounding box center [462, 414] width 635 height 18
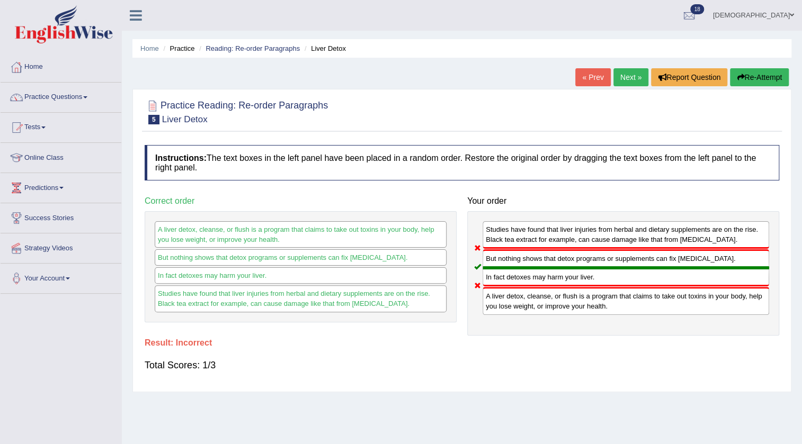
click at [624, 77] on link "Next »" at bounding box center [630, 77] width 35 height 18
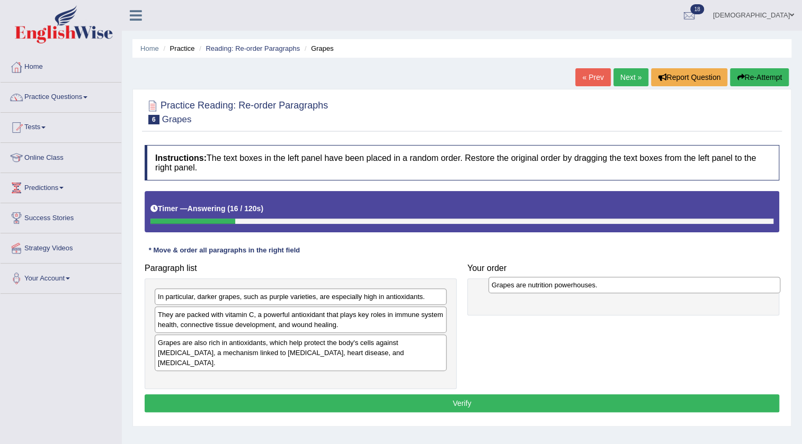
drag, startPoint x: 297, startPoint y: 291, endPoint x: 630, endPoint y: 279, distance: 333.9
click at [630, 279] on div "Grapes are nutrition powerhouses." at bounding box center [634, 285] width 292 height 16
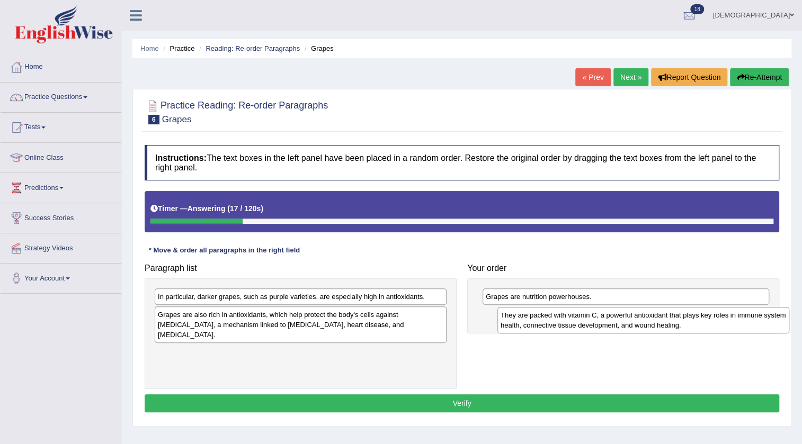
drag, startPoint x: 272, startPoint y: 323, endPoint x: 614, endPoint y: 324, distance: 342.7
click at [614, 324] on div "They are packed with vitamin C, a powerful antioxidant that plays key roles in …" at bounding box center [643, 320] width 292 height 26
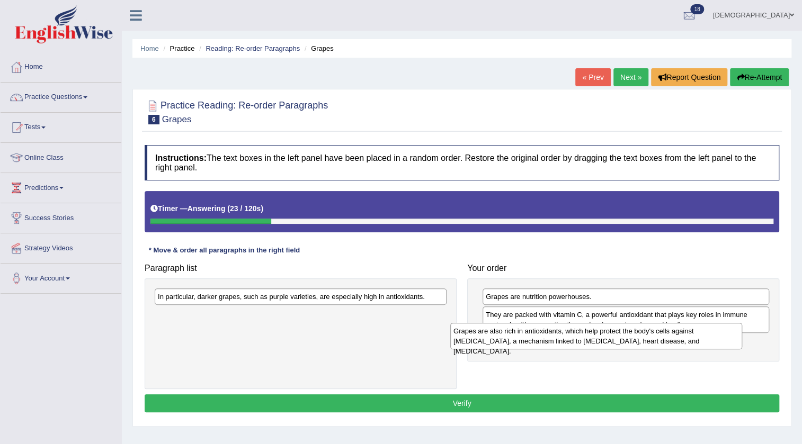
drag, startPoint x: 377, startPoint y: 321, endPoint x: 672, endPoint y: 337, distance: 296.0
click at [672, 337] on div "Grapes are also rich in antioxidants, which help protect the body's cells again…" at bounding box center [596, 336] width 292 height 26
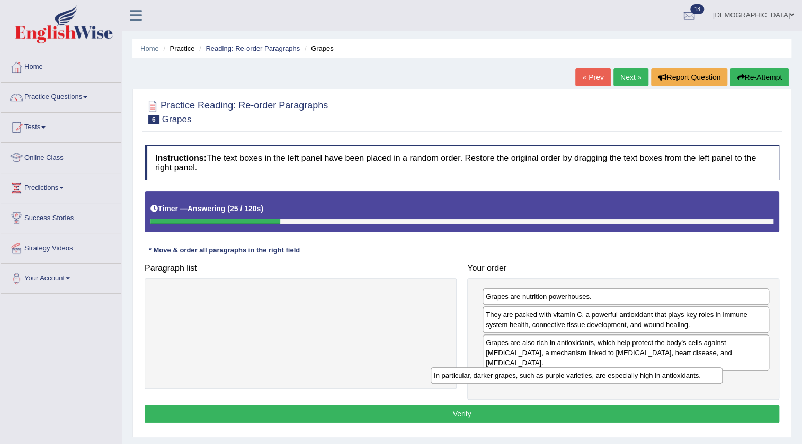
drag, startPoint x: 362, startPoint y: 298, endPoint x: 638, endPoint y: 377, distance: 287.0
click at [638, 377] on div "In particular, darker grapes, such as purple varieties, are especially high in …" at bounding box center [577, 376] width 292 height 16
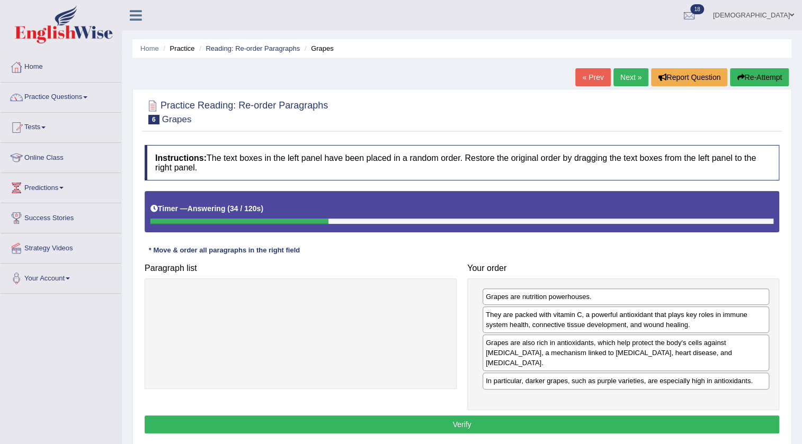
click at [374, 416] on button "Verify" at bounding box center [462, 425] width 635 height 18
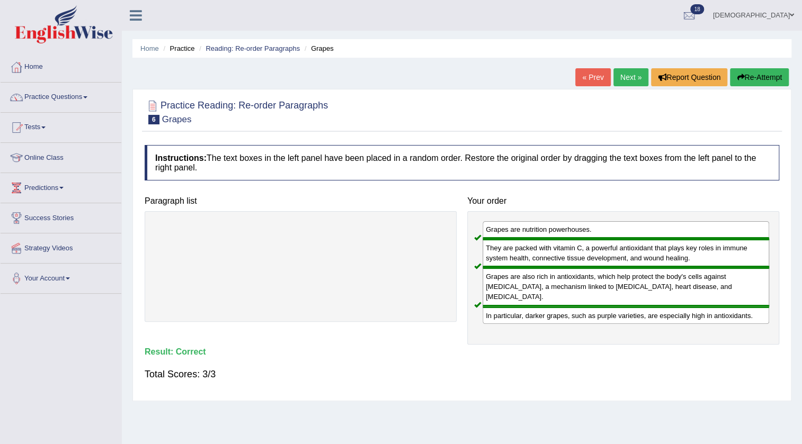
click at [635, 75] on link "Next »" at bounding box center [630, 77] width 35 height 18
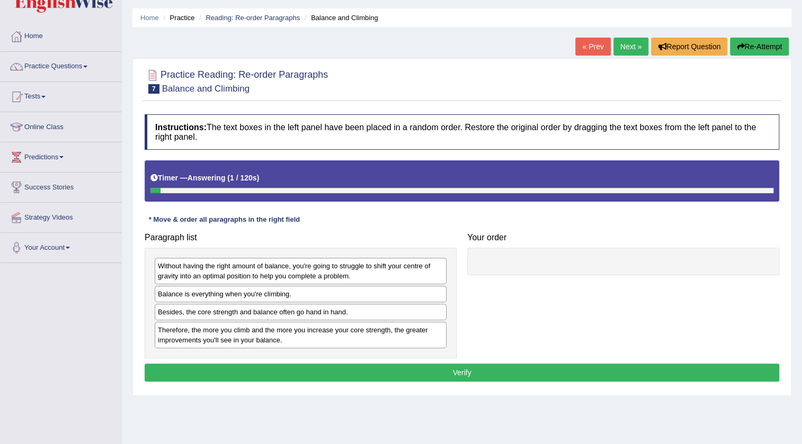
scroll to position [48, 0]
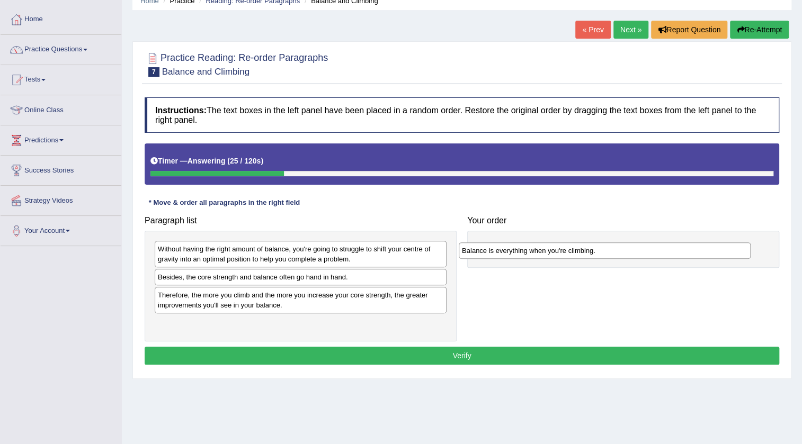
drag, startPoint x: 368, startPoint y: 277, endPoint x: 672, endPoint y: 250, distance: 305.2
click at [672, 250] on div "Balance is everything when you're climbing." at bounding box center [605, 251] width 292 height 16
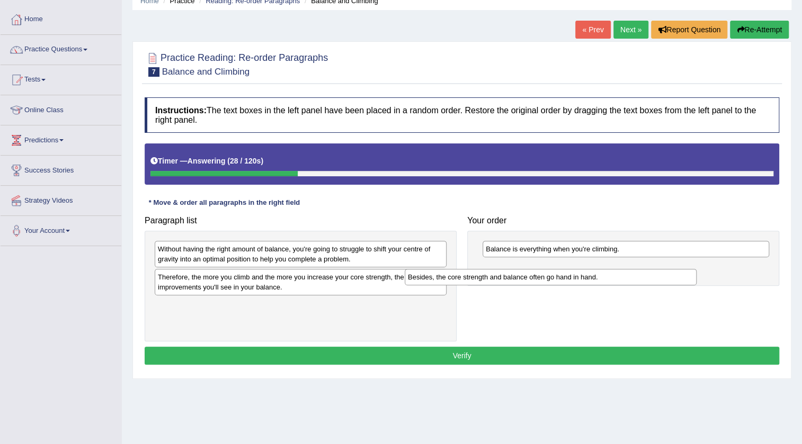
drag, startPoint x: 383, startPoint y: 272, endPoint x: 633, endPoint y: 272, distance: 250.0
click at [633, 272] on div "Besides, the core strength and balance often go hand in hand." at bounding box center [551, 277] width 292 height 16
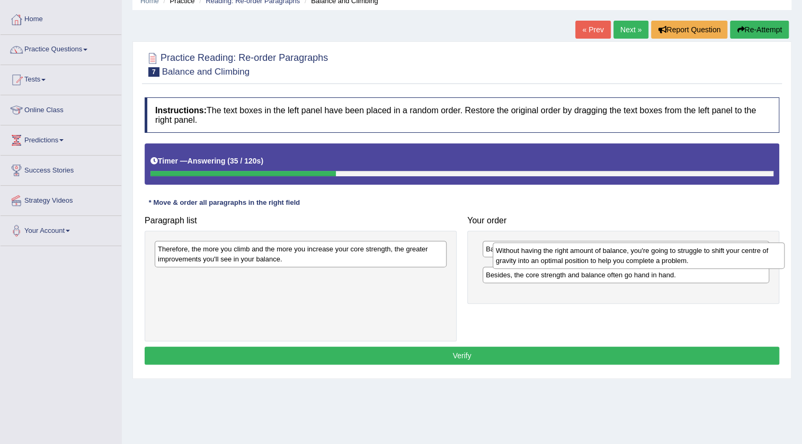
drag, startPoint x: 325, startPoint y: 252, endPoint x: 663, endPoint y: 253, distance: 338.0
click at [663, 253] on div "Without having the right amount of balance, you're going to struggle to shift y…" at bounding box center [639, 256] width 292 height 26
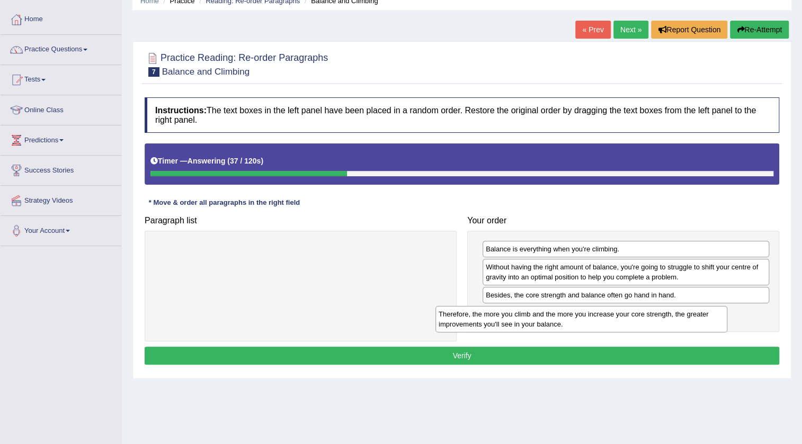
drag, startPoint x: 297, startPoint y: 256, endPoint x: 577, endPoint y: 321, distance: 288.2
click at [577, 321] on div "Therefore, the more you climb and the more you increase your core strength, the…" at bounding box center [581, 319] width 292 height 26
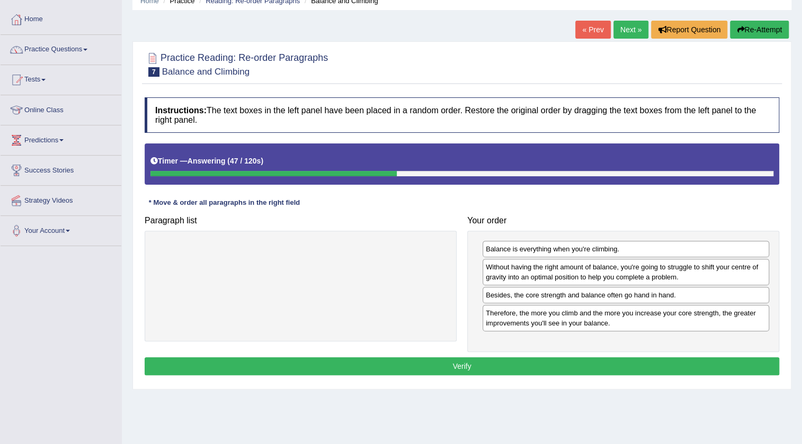
click at [202, 354] on div "Instructions: The text boxes in the left panel have been placed in a random ord…" at bounding box center [462, 238] width 640 height 292
click at [201, 358] on button "Verify" at bounding box center [462, 367] width 635 height 18
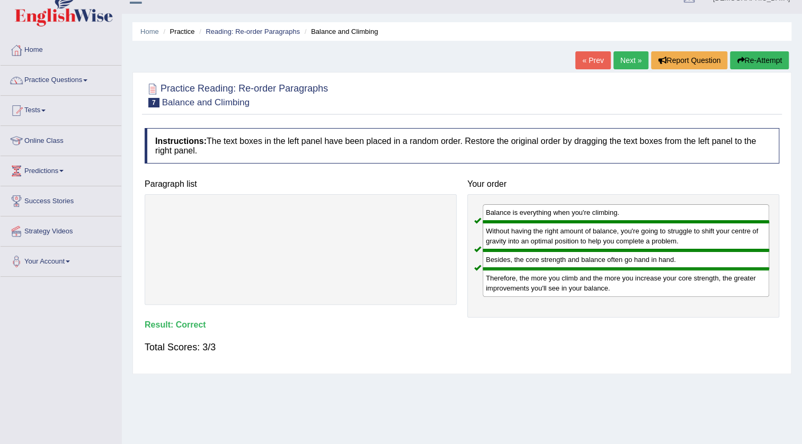
scroll to position [0, 0]
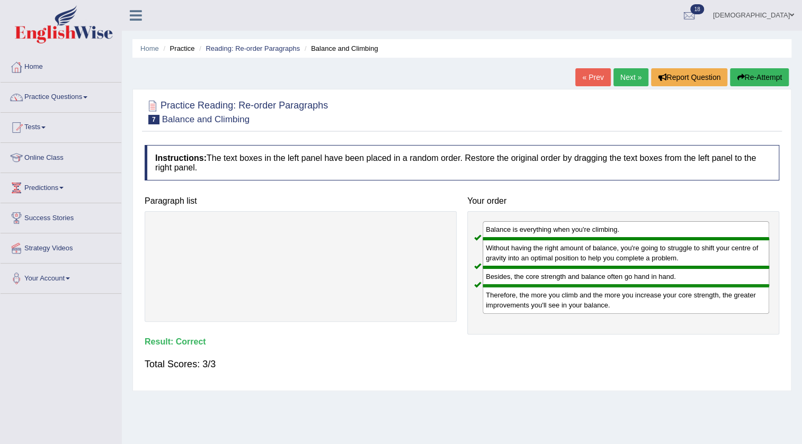
click at [623, 79] on link "Next »" at bounding box center [630, 77] width 35 height 18
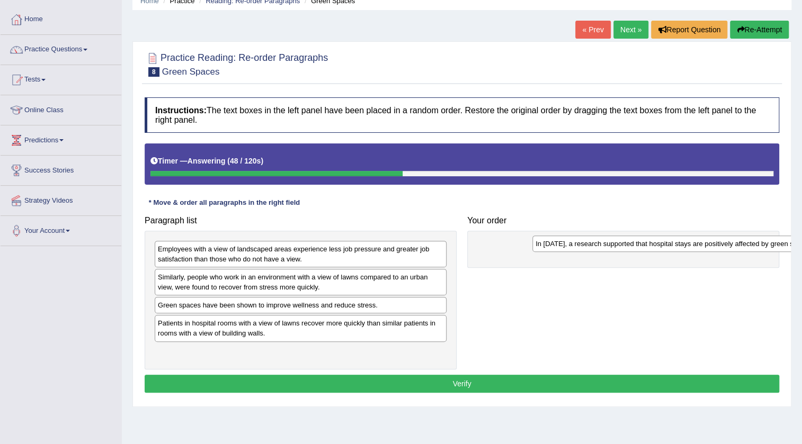
drag, startPoint x: 228, startPoint y: 243, endPoint x: 606, endPoint y: 237, distance: 377.7
click at [606, 237] on div "In 2002, a research supported that hospital stays are positively affected by gr…" at bounding box center [678, 244] width 292 height 16
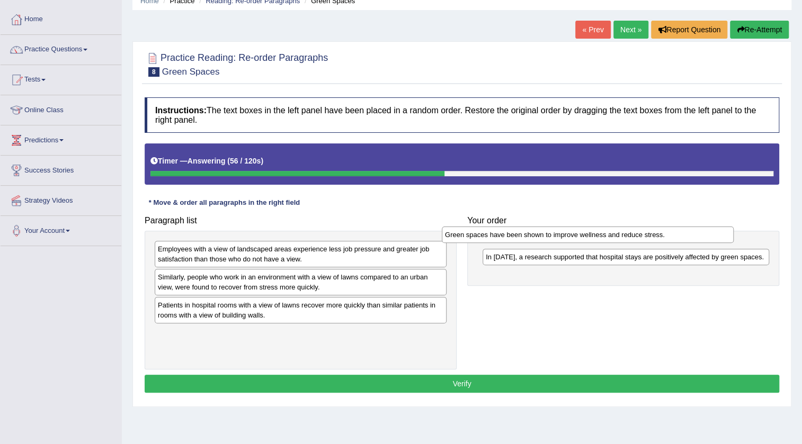
drag, startPoint x: 349, startPoint y: 302, endPoint x: 636, endPoint y: 232, distance: 295.6
click at [636, 232] on div "Green spaces have been shown to improve wellness and reduce stress." at bounding box center [588, 235] width 292 height 16
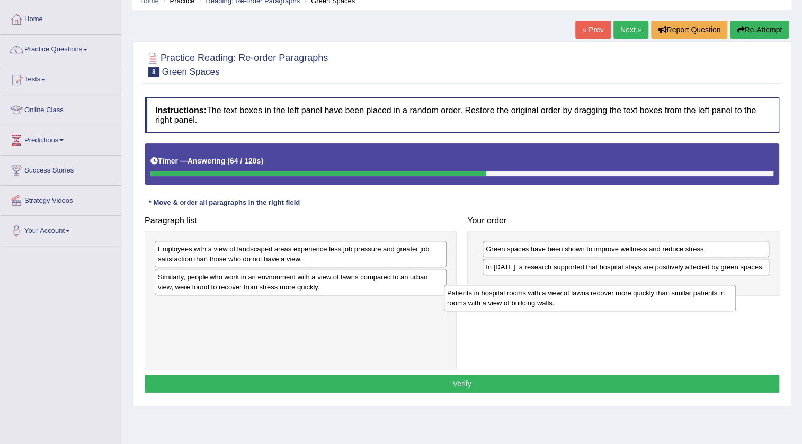
drag, startPoint x: 327, startPoint y: 313, endPoint x: 617, endPoint y: 301, distance: 289.5
click at [617, 301] on div "Patients in hospital rooms with a view of lawns recover more quickly than simil…" at bounding box center [590, 298] width 292 height 26
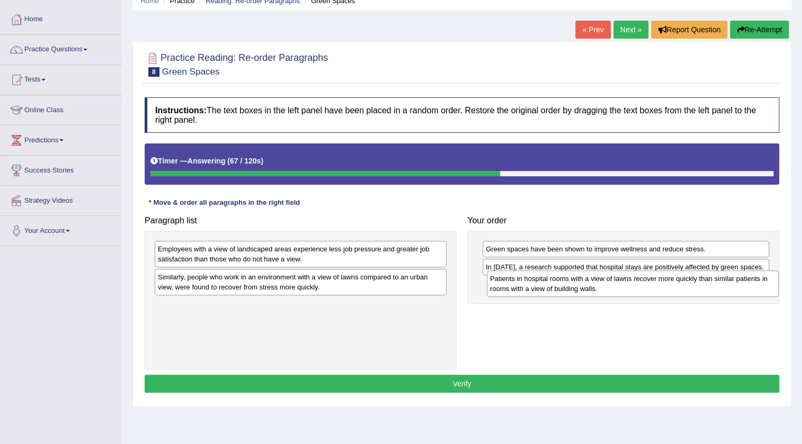
drag, startPoint x: 175, startPoint y: 312, endPoint x: 507, endPoint y: 285, distance: 333.2
click at [507, 285] on div "Patients in hospital rooms with a view of lawns recover more quickly than simil…" at bounding box center [633, 284] width 292 height 26
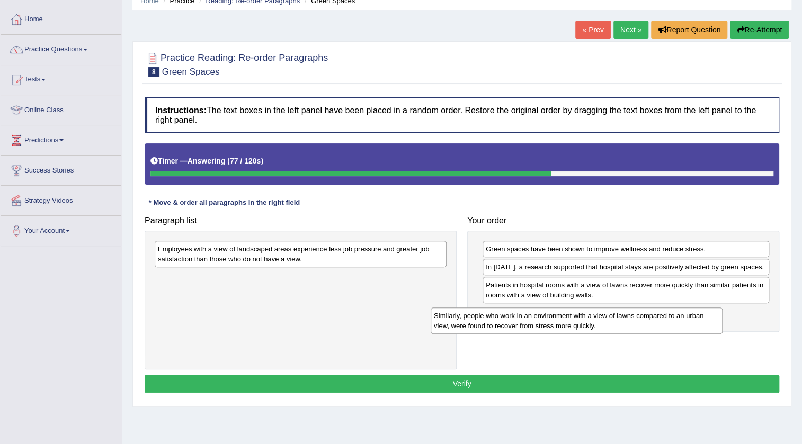
drag, startPoint x: 391, startPoint y: 286, endPoint x: 667, endPoint y: 325, distance: 278.7
click at [667, 325] on div "Similarly, people who work in an environment with a view of lawns compared to a…" at bounding box center [577, 321] width 292 height 26
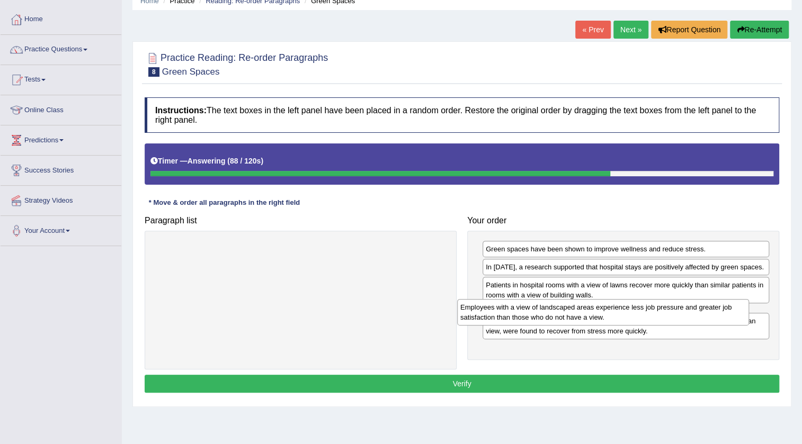
drag, startPoint x: 349, startPoint y: 248, endPoint x: 651, endPoint y: 307, distance: 308.0
click at [651, 307] on div "Employees with a view of landscaped areas experience less job pressure and grea…" at bounding box center [603, 312] width 292 height 26
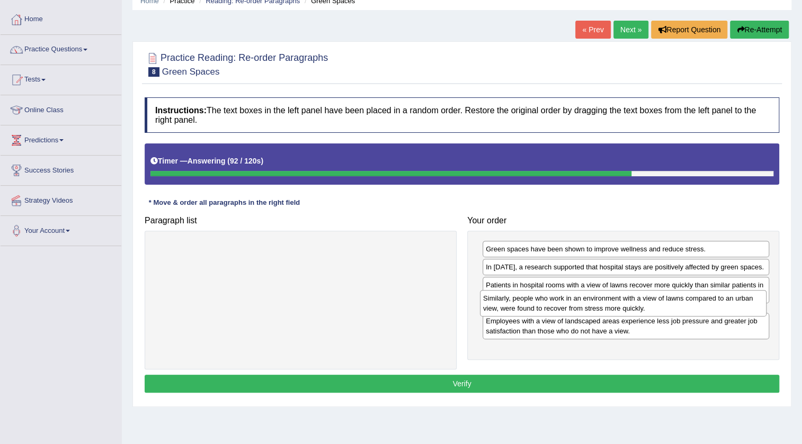
drag, startPoint x: 560, startPoint y: 358, endPoint x: 557, endPoint y: 315, distance: 43.0
click at [557, 315] on div "Similarly, people who work in an environment with a view of lawns compared to a…" at bounding box center [623, 303] width 287 height 26
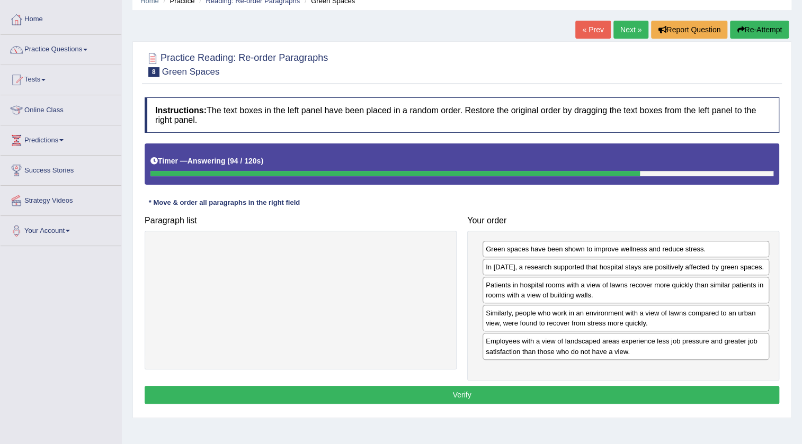
click at [467, 398] on button "Verify" at bounding box center [462, 395] width 635 height 18
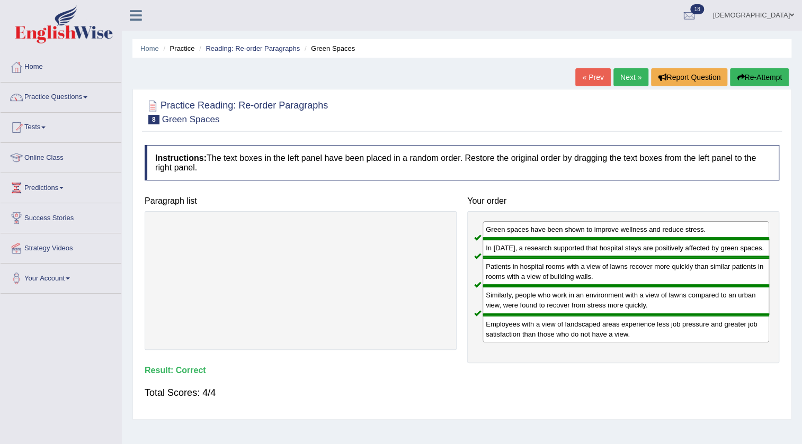
click at [617, 75] on link "Next »" at bounding box center [630, 77] width 35 height 18
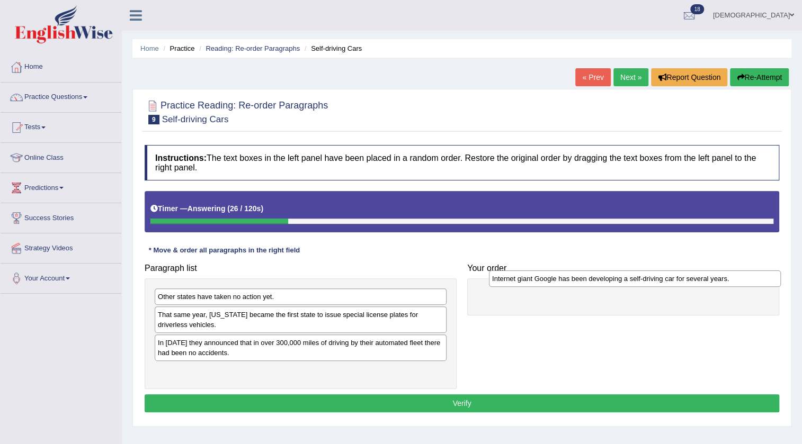
drag, startPoint x: 257, startPoint y: 341, endPoint x: 591, endPoint y: 277, distance: 340.3
click at [591, 277] on div "Internet giant Google has been developing a self-driving car for several years." at bounding box center [635, 279] width 292 height 16
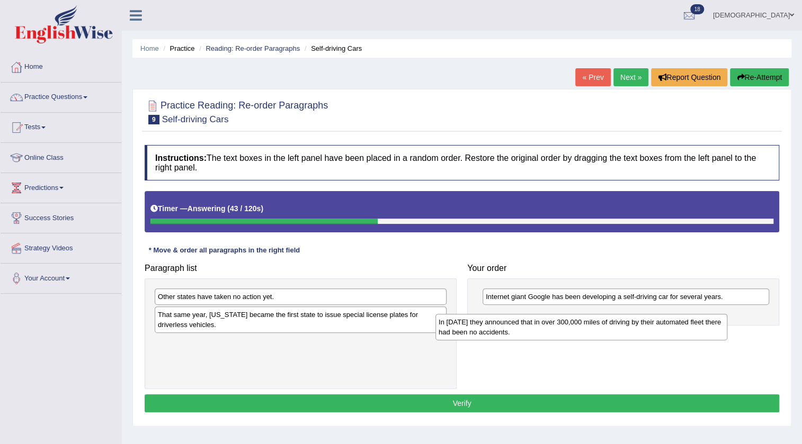
drag, startPoint x: 350, startPoint y: 344, endPoint x: 630, endPoint y: 323, distance: 281.5
click at [630, 323] on div "In 2012 they announced that in over 300,000 miles of driving by their automated…" at bounding box center [581, 327] width 292 height 26
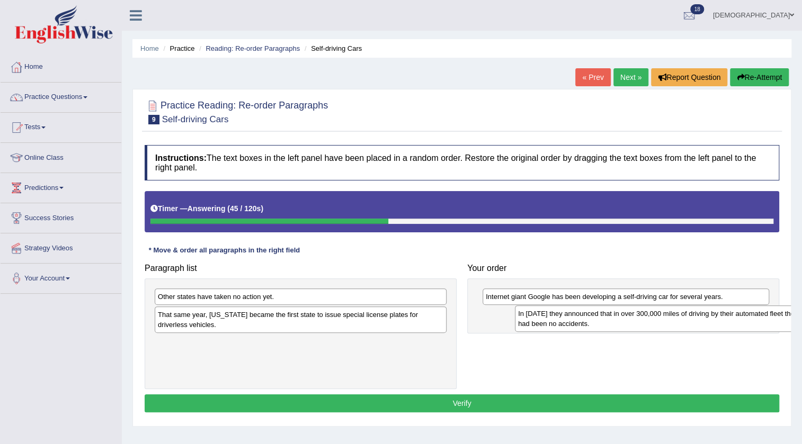
drag, startPoint x: 286, startPoint y: 347, endPoint x: 646, endPoint y: 318, distance: 361.4
click at [646, 318] on div "In 2012 they announced that in over 300,000 miles of driving by their automated…" at bounding box center [661, 319] width 292 height 26
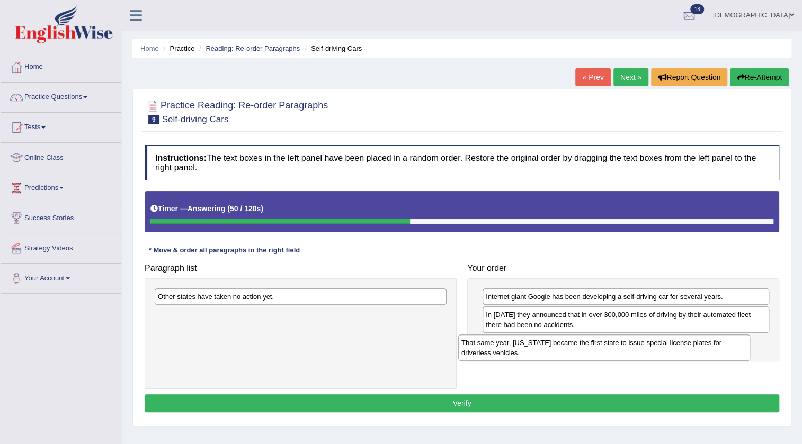
drag, startPoint x: 368, startPoint y: 326, endPoint x: 671, endPoint y: 354, distance: 304.8
click at [671, 354] on div "That same year, Nevada became the first state to issue special license plates f…" at bounding box center [604, 348] width 292 height 26
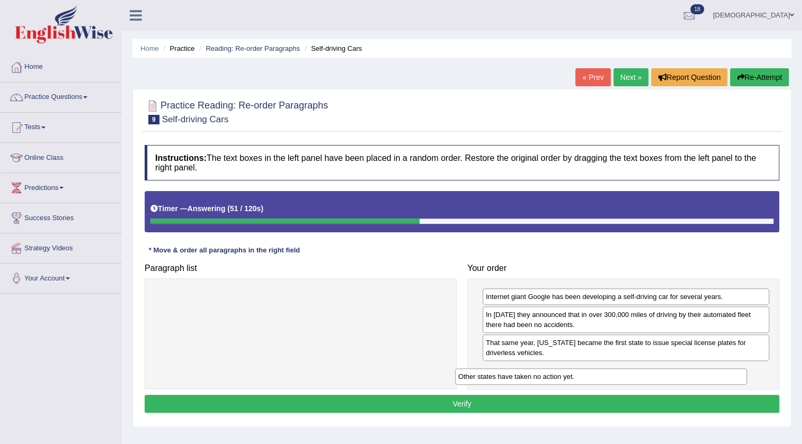
drag, startPoint x: 367, startPoint y: 292, endPoint x: 667, endPoint y: 372, distance: 310.8
click at [667, 372] on div "Other states have taken no action yet." at bounding box center [601, 377] width 292 height 16
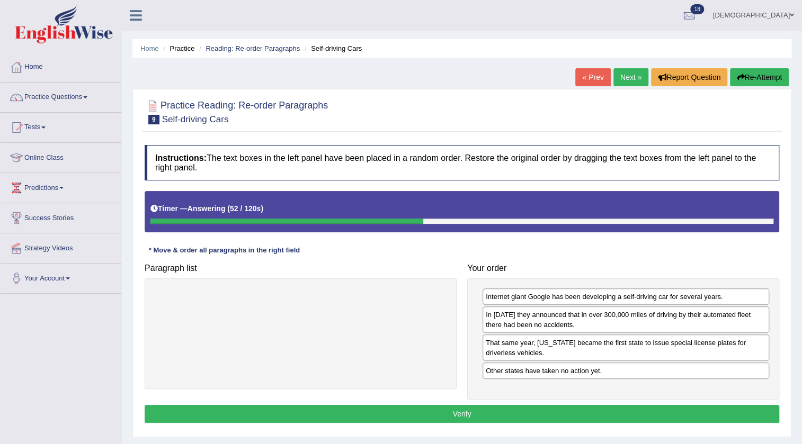
click at [601, 407] on button "Verify" at bounding box center [462, 414] width 635 height 18
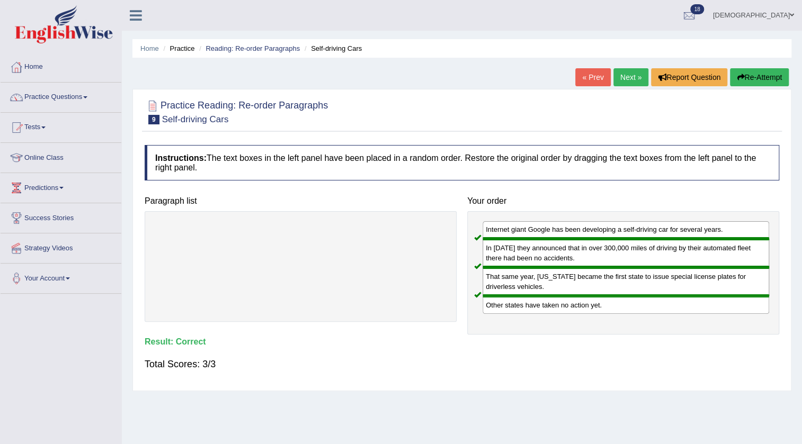
click at [625, 77] on link "Next »" at bounding box center [630, 77] width 35 height 18
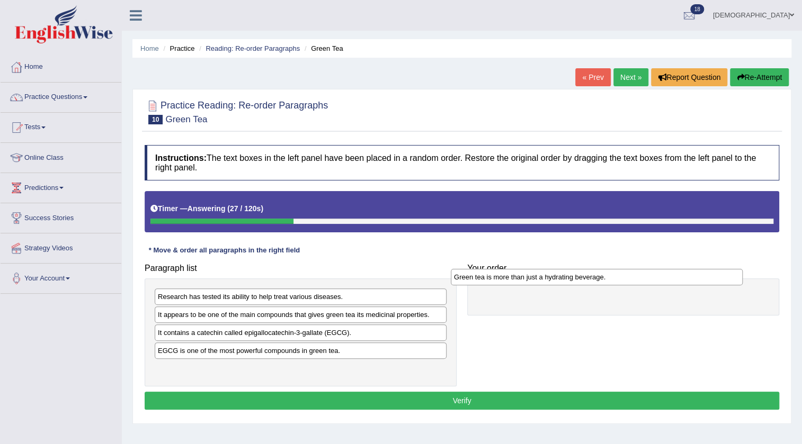
drag, startPoint x: 359, startPoint y: 368, endPoint x: 655, endPoint y: 277, distance: 309.8
click at [655, 277] on div "Green tea is more than just a hydrating beverage." at bounding box center [597, 277] width 292 height 16
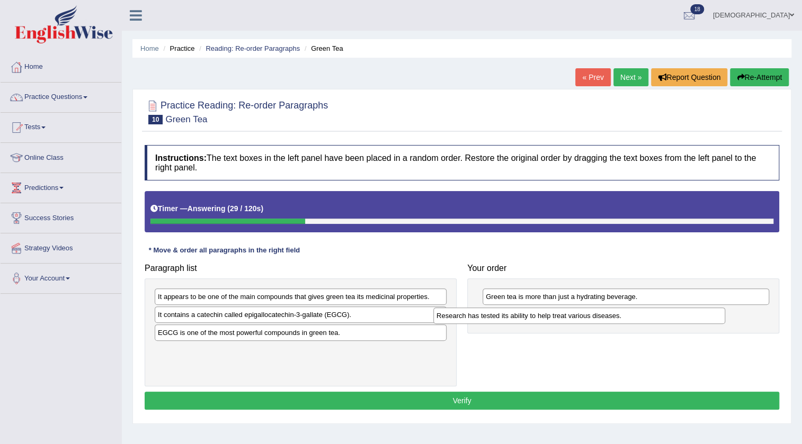
drag, startPoint x: 416, startPoint y: 297, endPoint x: 694, endPoint y: 316, distance: 279.3
click at [694, 316] on div "Research has tested its ability to help treat various diseases." at bounding box center [579, 316] width 292 height 16
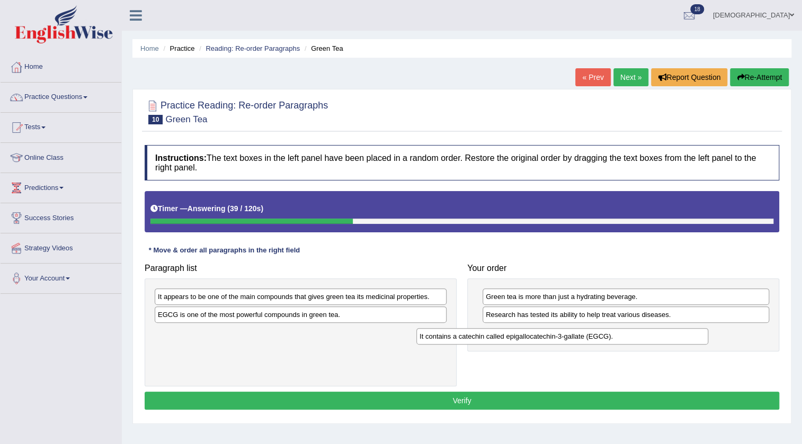
drag, startPoint x: 435, startPoint y: 318, endPoint x: 697, endPoint y: 340, distance: 262.6
click at [697, 340] on div "It contains a catechin called epigallocatechin-3-gallate (EGCG)." at bounding box center [562, 336] width 292 height 16
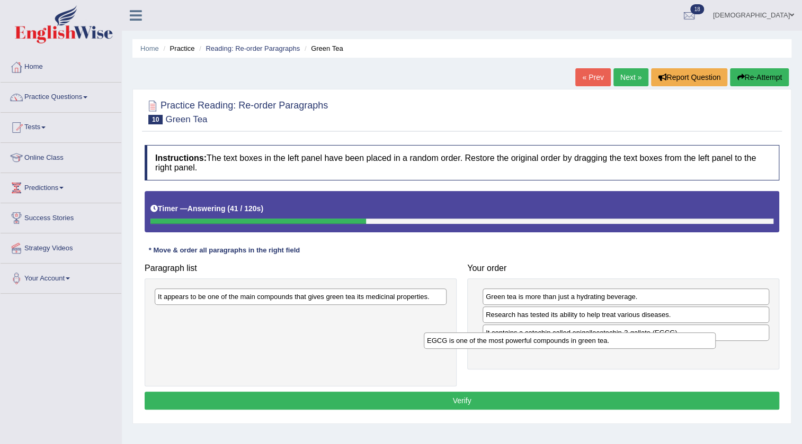
drag, startPoint x: 427, startPoint y: 316, endPoint x: 699, endPoint y: 342, distance: 273.0
click at [699, 342] on div "EGCG is one of the most powerful compounds in green tea." at bounding box center [570, 341] width 292 height 16
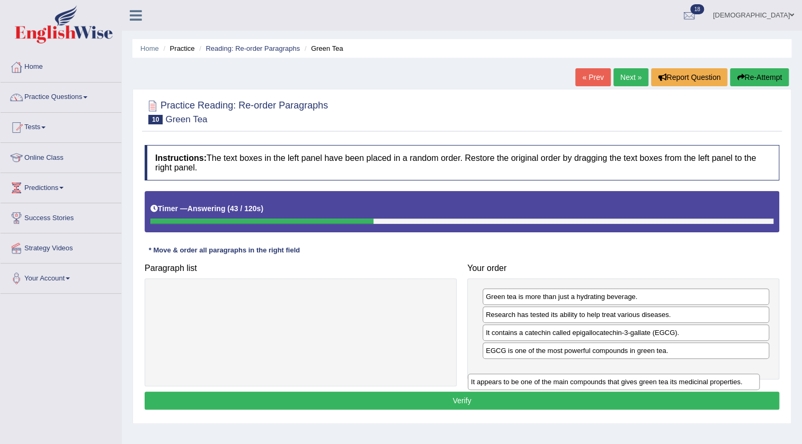
drag, startPoint x: 395, startPoint y: 291, endPoint x: 708, endPoint y: 372, distance: 323.2
click at [708, 374] on div "It appears to be one of the main compounds that gives green tea its medicinal p…" at bounding box center [614, 382] width 292 height 16
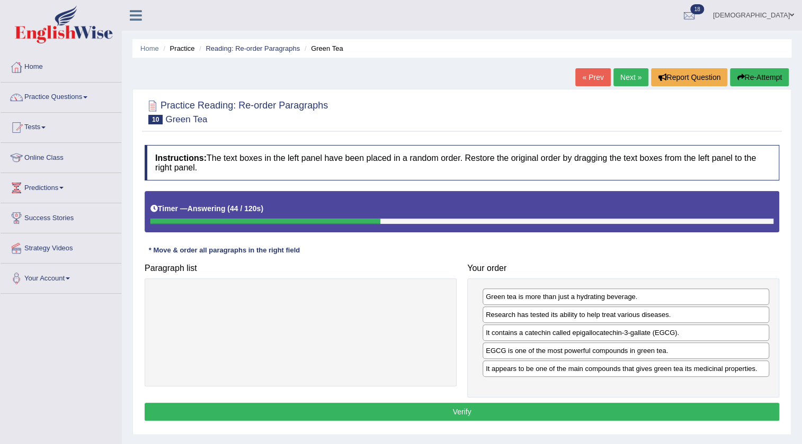
click at [655, 403] on button "Verify" at bounding box center [462, 412] width 635 height 18
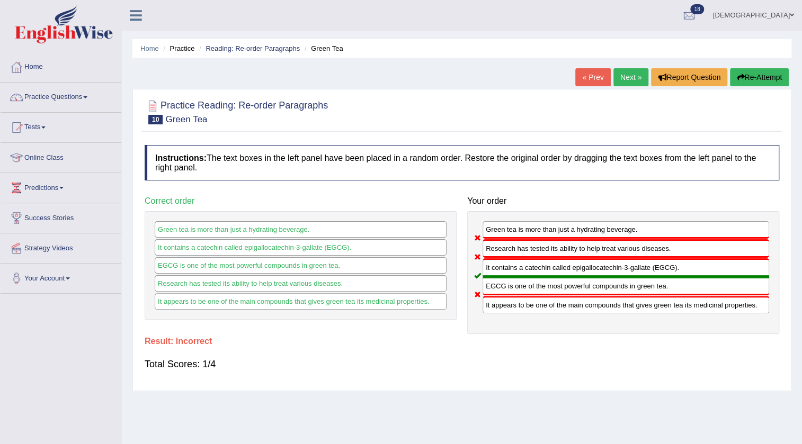
click at [629, 75] on link "Next »" at bounding box center [630, 77] width 35 height 18
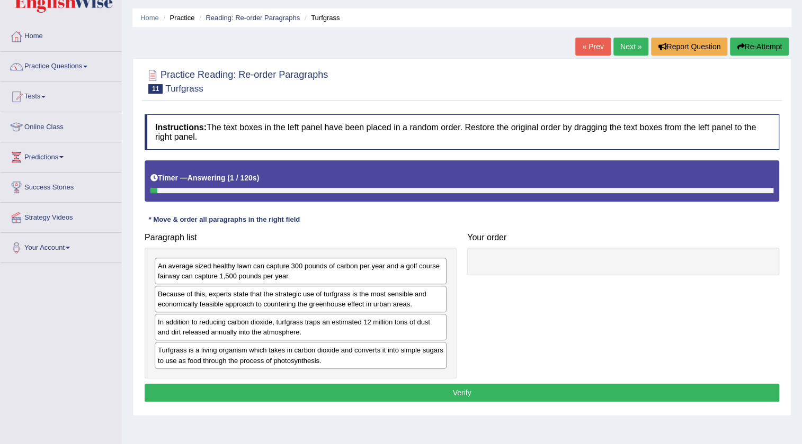
scroll to position [48, 0]
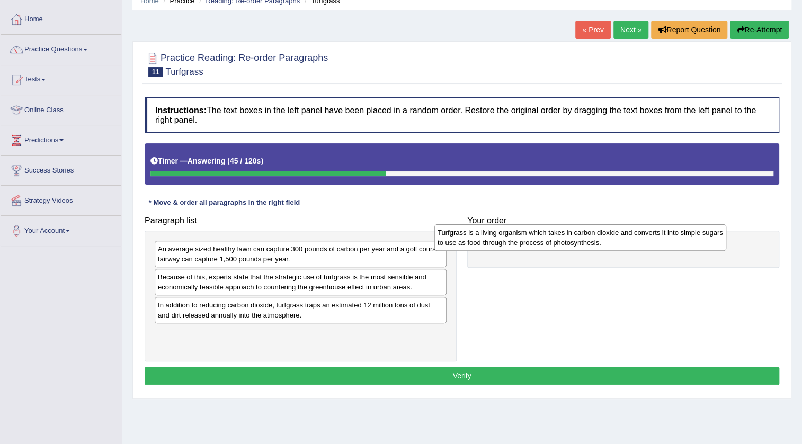
drag, startPoint x: 378, startPoint y: 335, endPoint x: 658, endPoint y: 235, distance: 297.2
click at [658, 235] on div "Turfgrass is a living organism which takes in carbon dioxide and converts it in…" at bounding box center [580, 238] width 292 height 26
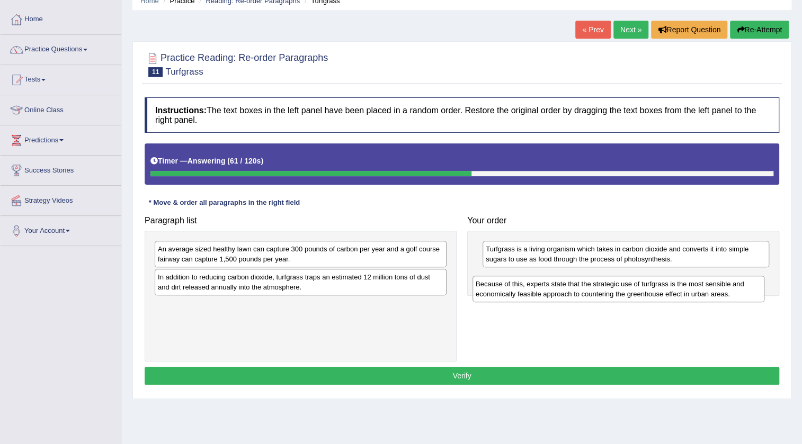
drag, startPoint x: 410, startPoint y: 279, endPoint x: 728, endPoint y: 286, distance: 317.9
click at [728, 286] on div "Because of this, experts state that the strategic use of turfgrass is the most …" at bounding box center [619, 289] width 292 height 26
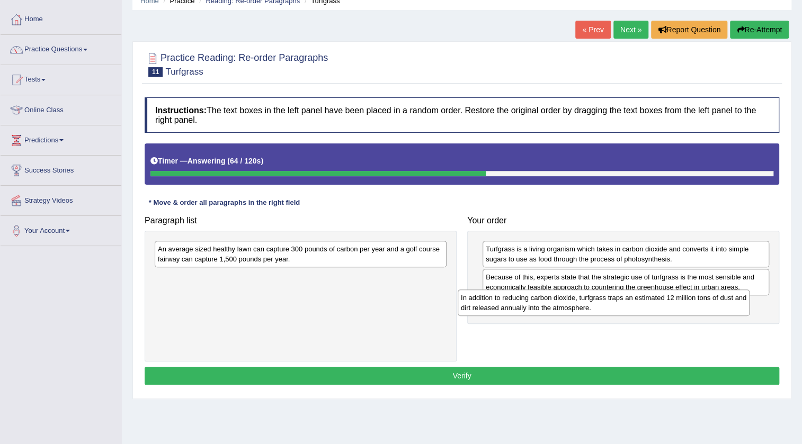
drag, startPoint x: 398, startPoint y: 290, endPoint x: 701, endPoint y: 310, distance: 303.7
click at [701, 310] on div "In addition to reducing carbon dioxide, turfgrass traps an estimated 12 million…" at bounding box center [604, 303] width 292 height 26
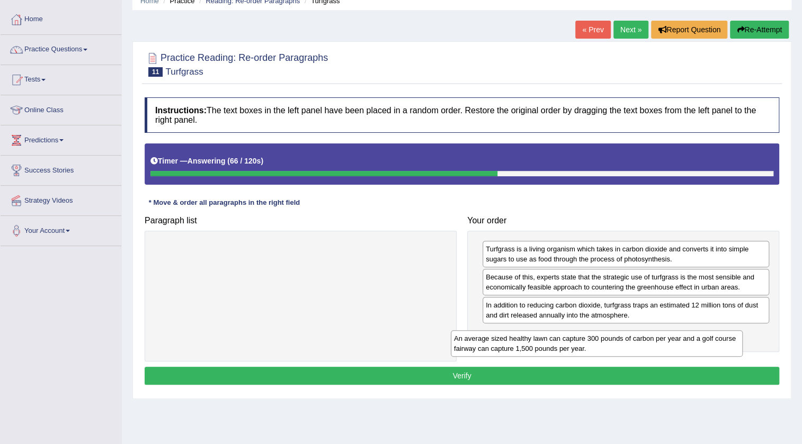
drag, startPoint x: 313, startPoint y: 253, endPoint x: 609, endPoint y: 342, distance: 309.3
click at [609, 342] on div "An average sized healthy lawn can capture 300 pounds of carbon per year and a g…" at bounding box center [597, 344] width 292 height 26
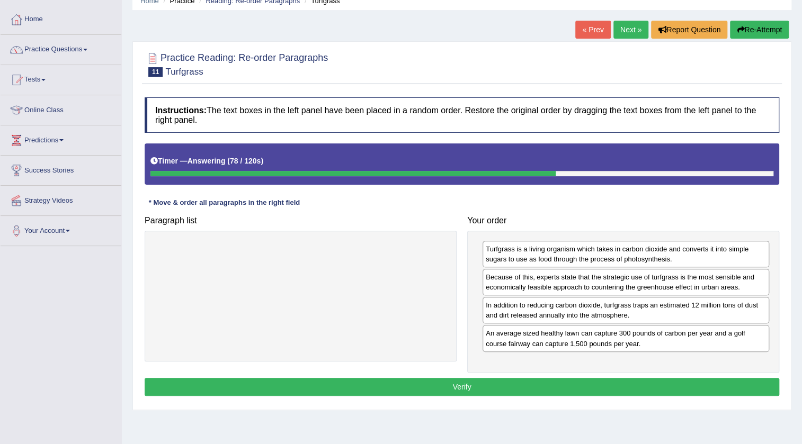
click at [487, 389] on button "Verify" at bounding box center [462, 387] width 635 height 18
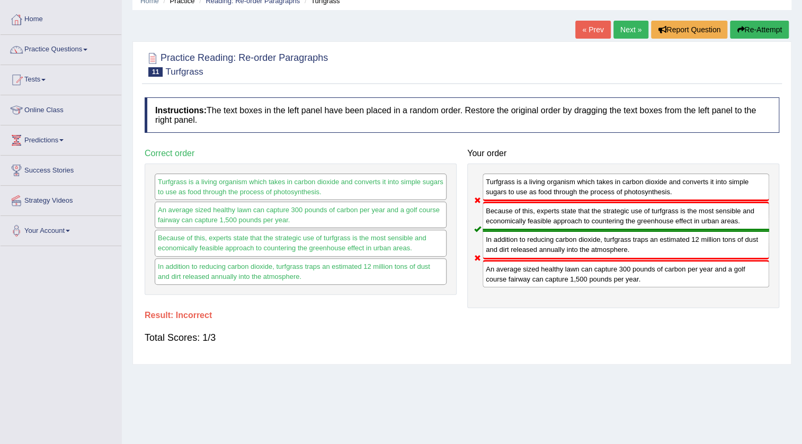
scroll to position [0, 0]
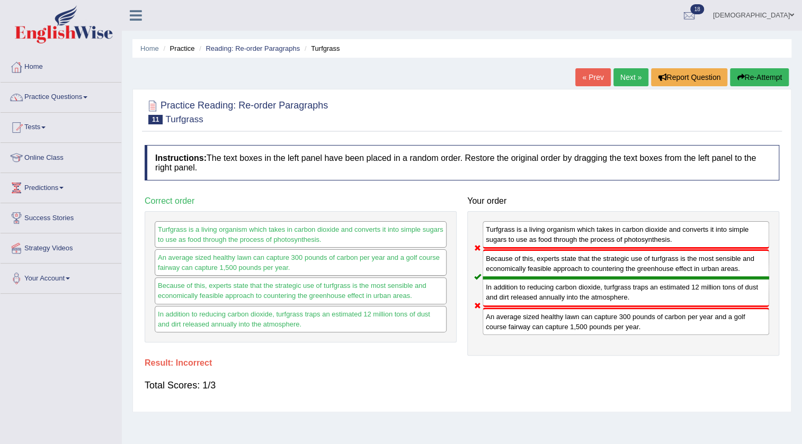
click at [614, 82] on link "Next »" at bounding box center [630, 77] width 35 height 18
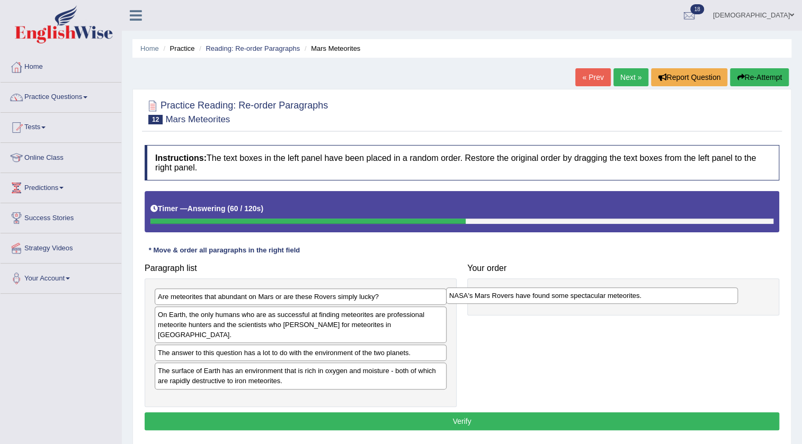
drag, startPoint x: 253, startPoint y: 344, endPoint x: 545, endPoint y: 297, distance: 295.1
click at [545, 297] on div "NASA's Mars Rovers have found some spectacular meteorites." at bounding box center [592, 296] width 292 height 16
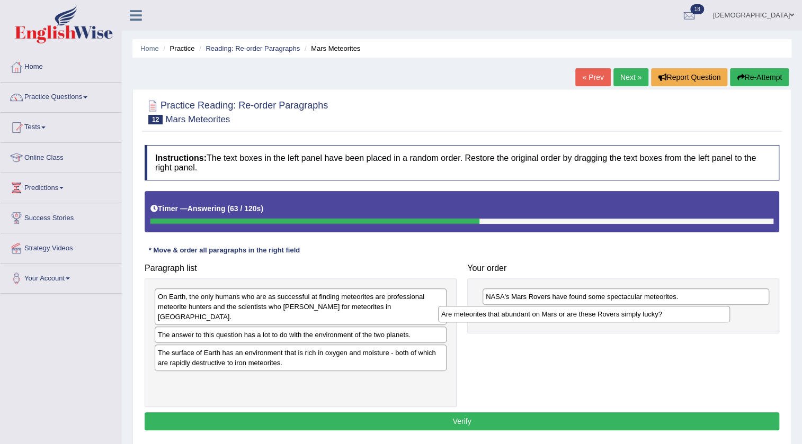
drag, startPoint x: 381, startPoint y: 292, endPoint x: 665, endPoint y: 309, distance: 283.9
click at [665, 309] on div "Are meteorites that abundant on Mars or are these Rovers simply lucky?" at bounding box center [584, 314] width 292 height 16
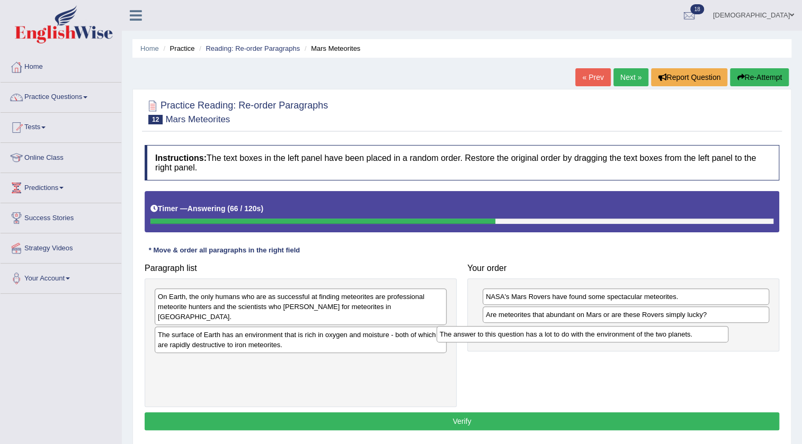
drag, startPoint x: 369, startPoint y: 324, endPoint x: 651, endPoint y: 334, distance: 282.0
click at [651, 334] on div "The answer to this question has a lot to do with the environment of the two pla…" at bounding box center [582, 334] width 292 height 16
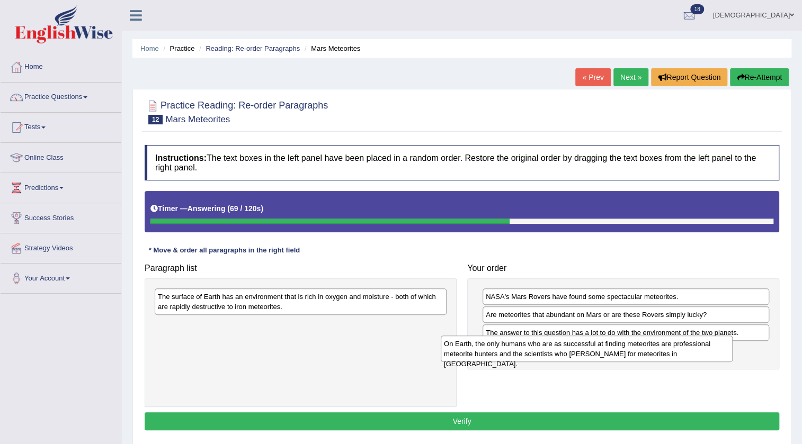
drag, startPoint x: 350, startPoint y: 298, endPoint x: 636, endPoint y: 345, distance: 289.9
click at [636, 345] on div "On Earth, the only humans who are as successful at finding meteorites are profe…" at bounding box center [587, 349] width 292 height 26
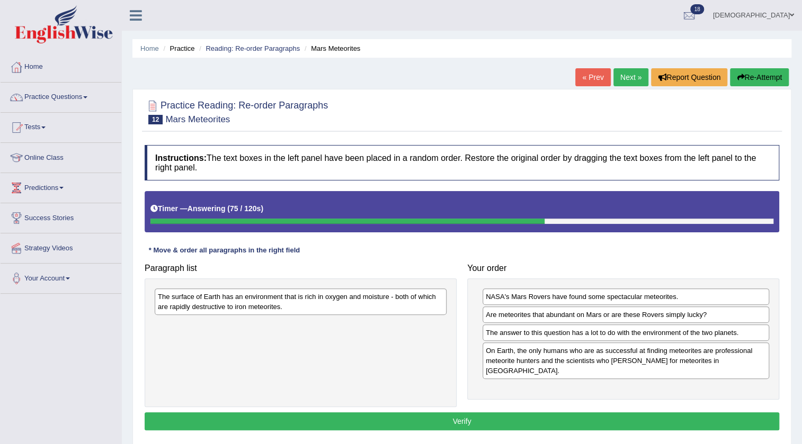
click at [248, 300] on div "The surface of Earth has an environment that is rich in oxygen and moisture - b…" at bounding box center [301, 302] width 292 height 26
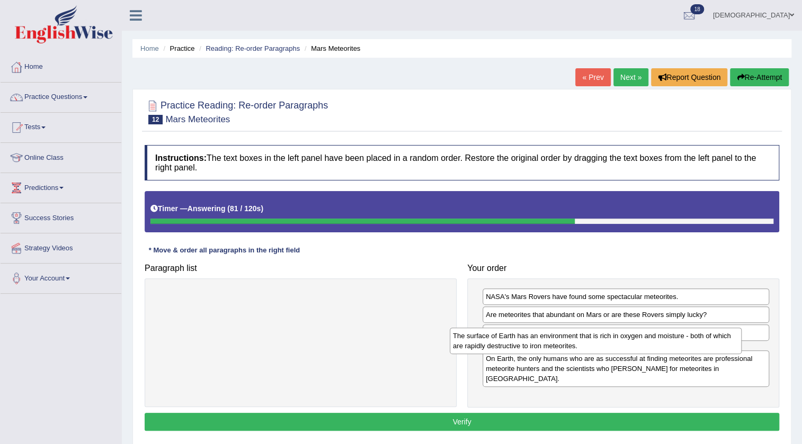
drag, startPoint x: 240, startPoint y: 305, endPoint x: 537, endPoint y: 344, distance: 298.7
click at [537, 344] on div "The surface of Earth has an environment that is rich in oxygen and moisture - b…" at bounding box center [596, 341] width 292 height 26
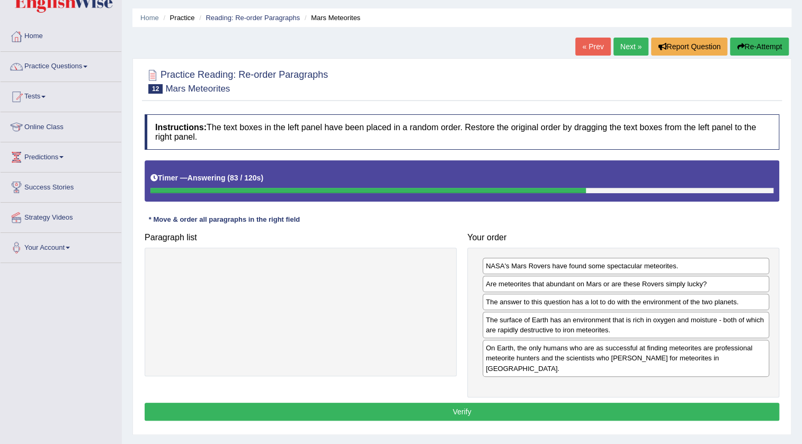
scroll to position [48, 0]
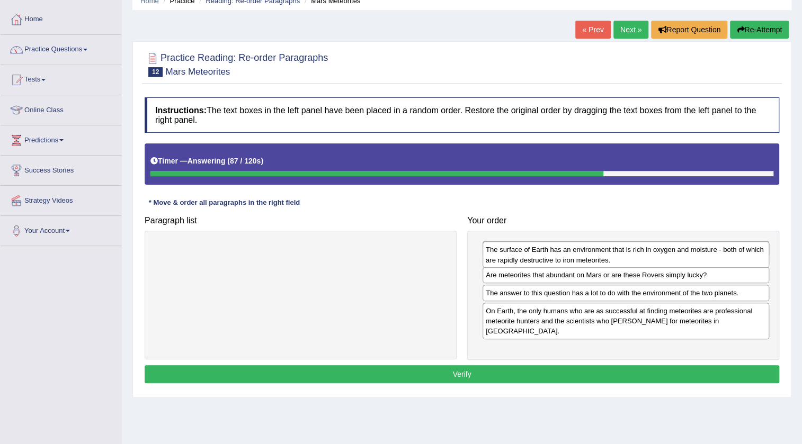
drag, startPoint x: 491, startPoint y: 307, endPoint x: 491, endPoint y: 254, distance: 53.0
click at [491, 254] on div "The surface of Earth has an environment that is rich in oxygen and moisture - b…" at bounding box center [626, 255] width 287 height 26
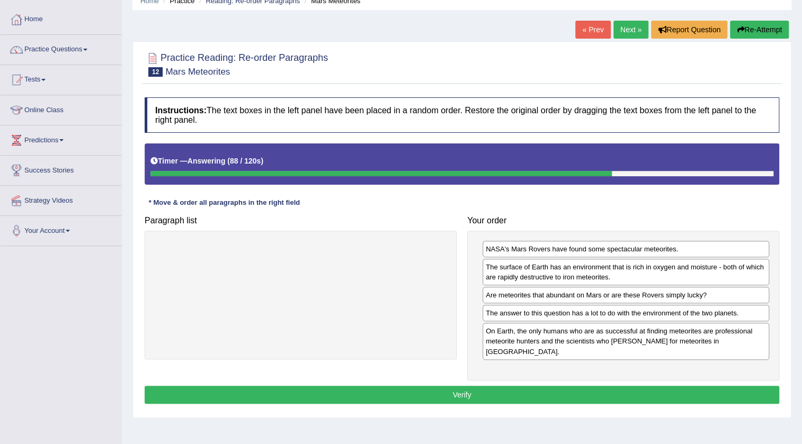
click at [469, 386] on button "Verify" at bounding box center [462, 395] width 635 height 18
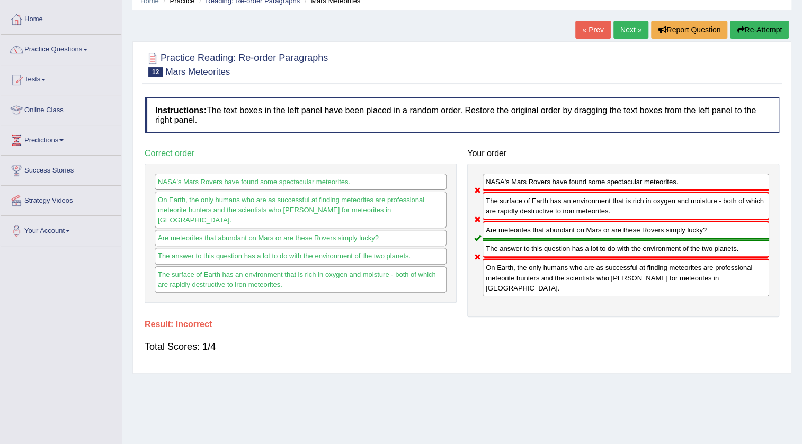
click at [620, 29] on link "Next »" at bounding box center [630, 30] width 35 height 18
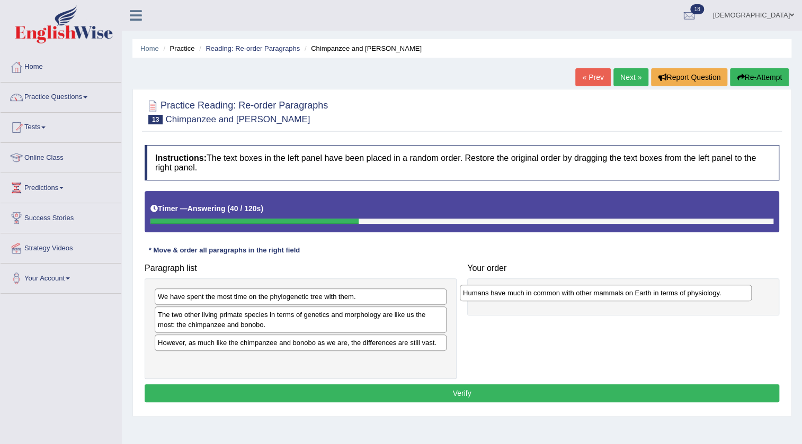
drag, startPoint x: 347, startPoint y: 345, endPoint x: 652, endPoint y: 295, distance: 309.1
click at [652, 295] on div "Humans have much in common with other mammals on Earth in terms of physiology." at bounding box center [606, 293] width 292 height 16
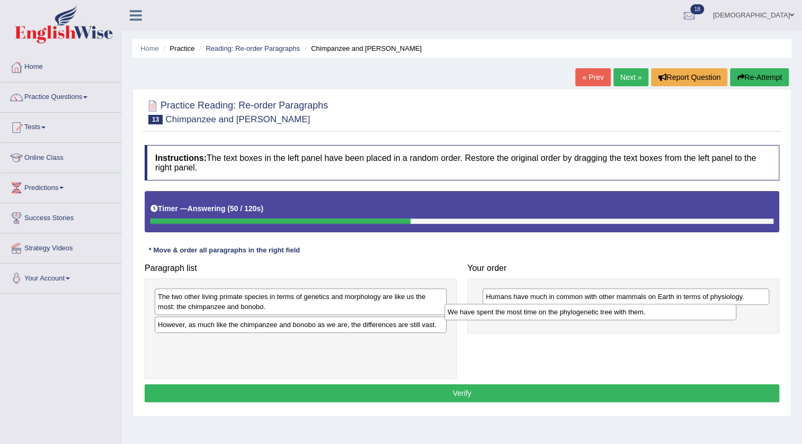
drag, startPoint x: 418, startPoint y: 294, endPoint x: 708, endPoint y: 309, distance: 290.2
click at [708, 309] on div "We have spent the most time on the phylogenetic tree with them." at bounding box center [590, 312] width 292 height 16
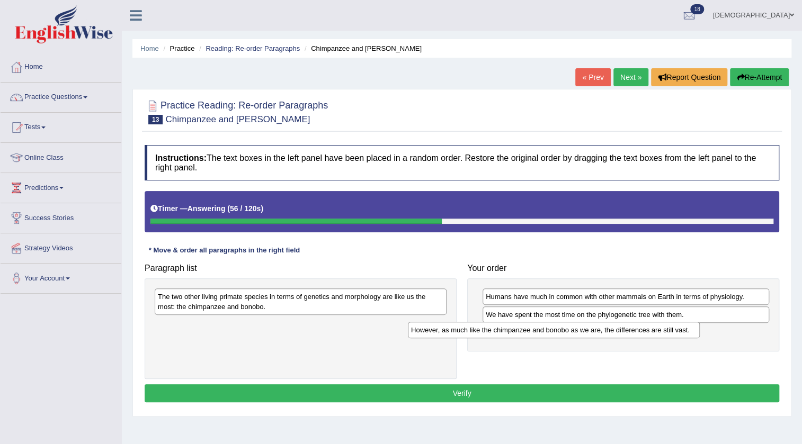
drag, startPoint x: 384, startPoint y: 327, endPoint x: 638, endPoint y: 332, distance: 253.8
click at [638, 332] on div "However, as much like the chimpanzee and bonobo as we are, the differences are …" at bounding box center [554, 330] width 292 height 16
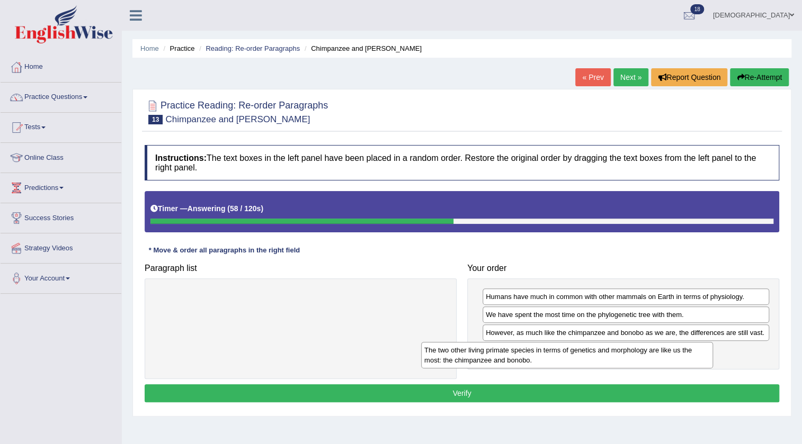
drag, startPoint x: 371, startPoint y: 296, endPoint x: 637, endPoint y: 350, distance: 271.8
click at [637, 350] on div "The two other living primate species in terms of genetics and morphology are li…" at bounding box center [567, 355] width 292 height 26
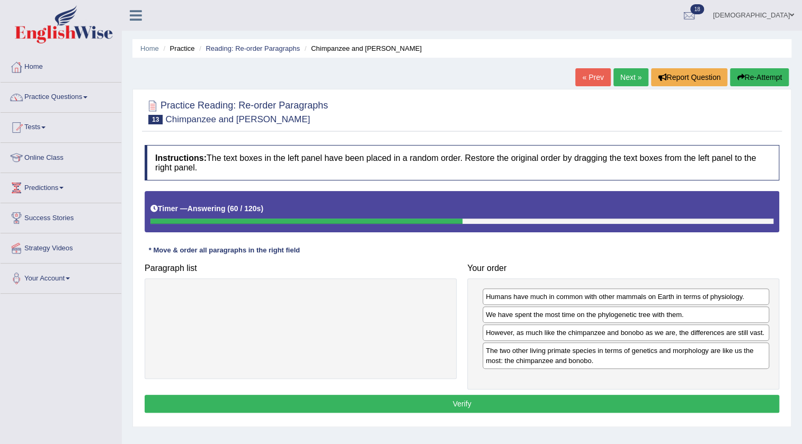
click at [496, 396] on button "Verify" at bounding box center [462, 404] width 635 height 18
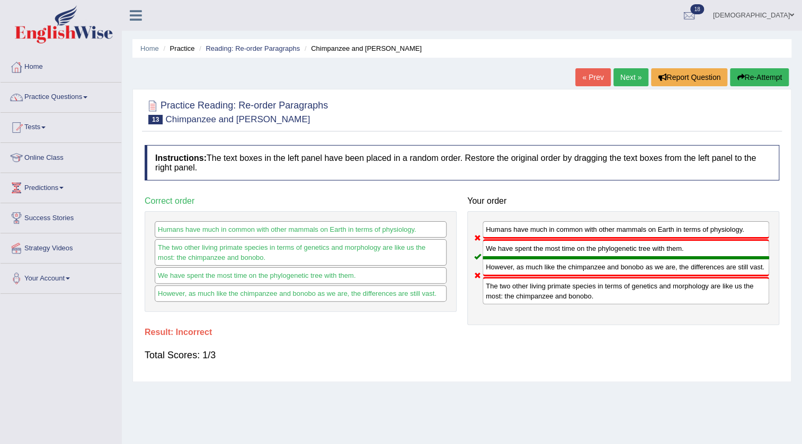
click at [621, 68] on link "Next »" at bounding box center [630, 77] width 35 height 18
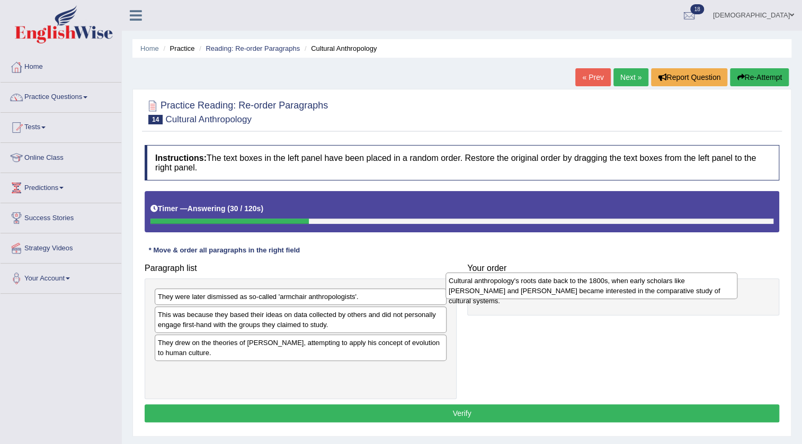
drag, startPoint x: 349, startPoint y: 316, endPoint x: 639, endPoint y: 282, distance: 292.8
click at [639, 282] on div "Cultural anthropology's roots date back to the 1800s, when early scholars like …" at bounding box center [591, 286] width 292 height 26
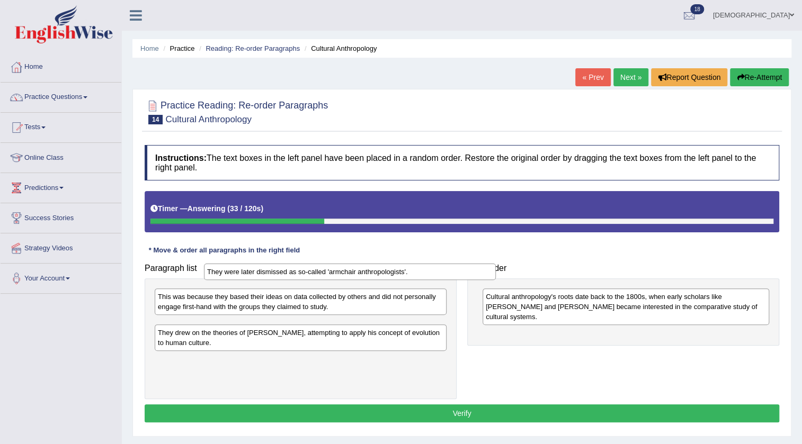
drag, startPoint x: 413, startPoint y: 303, endPoint x: 462, endPoint y: 278, distance: 55.2
click at [462, 278] on div "They were later dismissed as so-called 'armchair anthropologists'." at bounding box center [350, 272] width 292 height 16
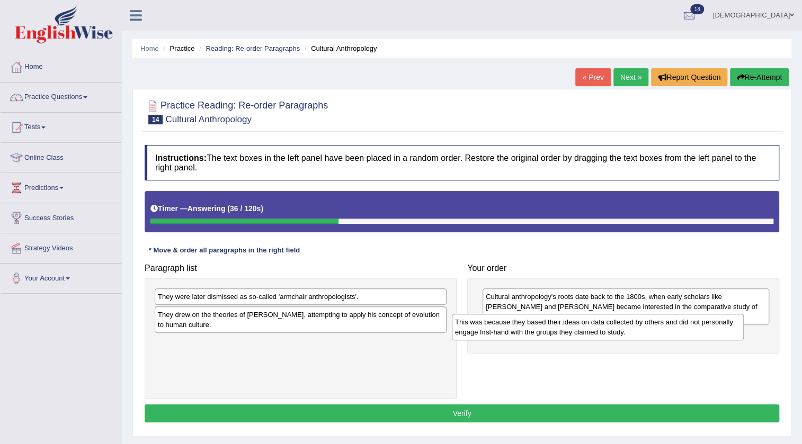
drag, startPoint x: 316, startPoint y: 304, endPoint x: 613, endPoint y: 329, distance: 298.3
click at [613, 329] on div "This was because they based their ideas on data collected by others and did not…" at bounding box center [598, 327] width 292 height 26
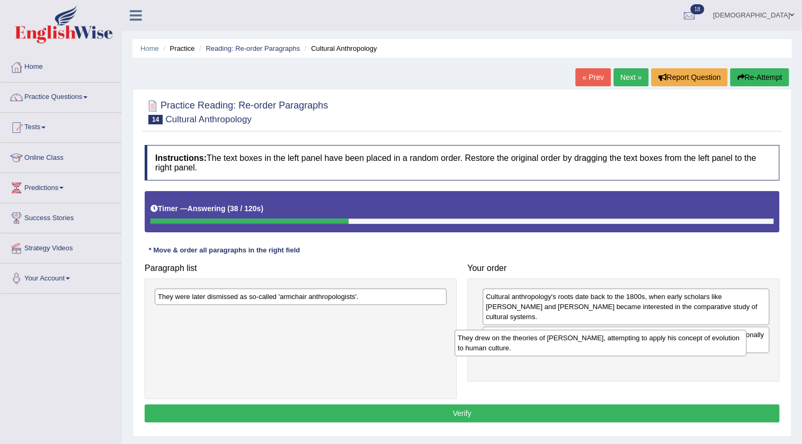
drag, startPoint x: 304, startPoint y: 319, endPoint x: 604, endPoint y: 342, distance: 300.7
click at [604, 342] on div "They drew on the theories of [PERSON_NAME], attempting to apply his concept of …" at bounding box center [600, 343] width 292 height 26
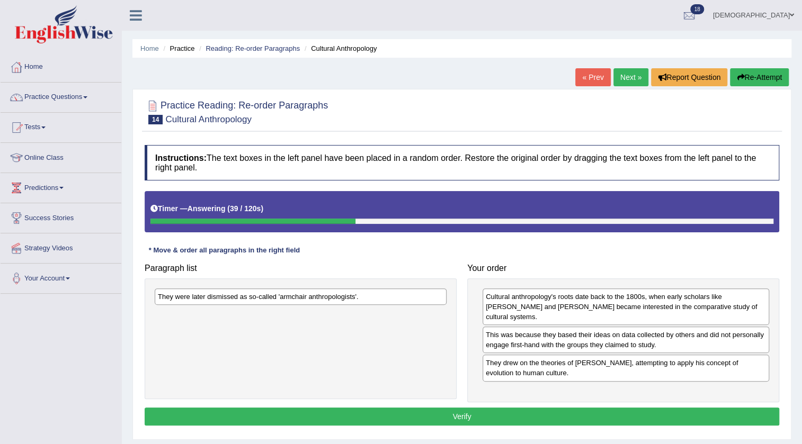
drag, startPoint x: 376, startPoint y: 287, endPoint x: 568, endPoint y: 350, distance: 202.2
click at [568, 350] on div "Paragraph list They were later dismissed as so-called 'armchair anthropologists…" at bounding box center [461, 330] width 645 height 144
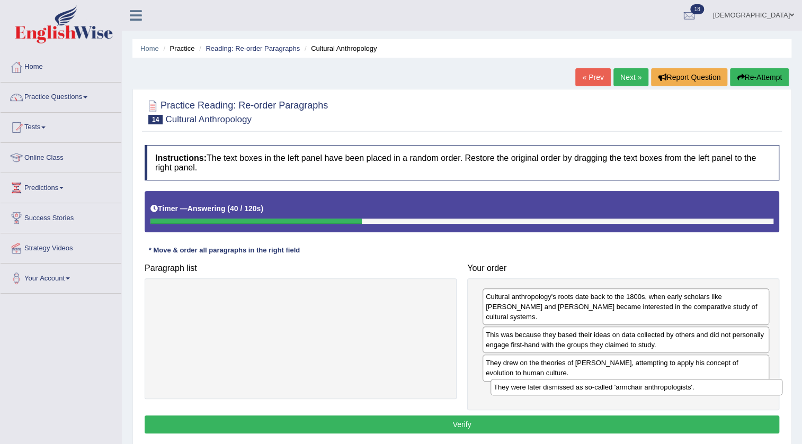
drag, startPoint x: 362, startPoint y: 291, endPoint x: 698, endPoint y: 382, distance: 347.8
click at [698, 382] on div "They were later dismissed as so-called 'armchair anthropologists'." at bounding box center [637, 387] width 292 height 16
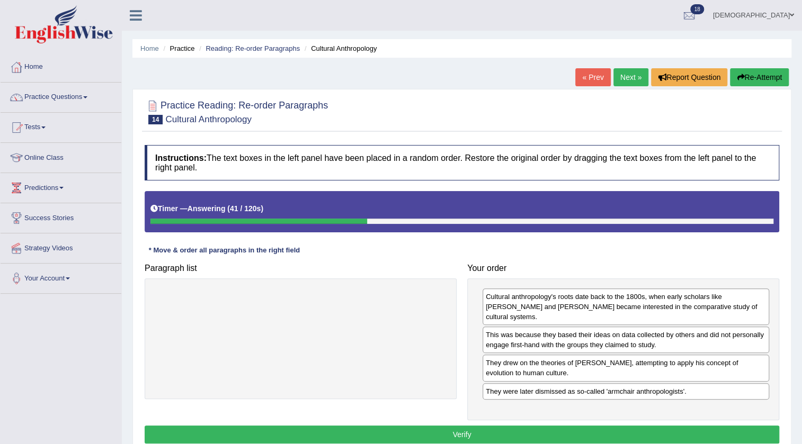
click at [576, 426] on button "Verify" at bounding box center [462, 435] width 635 height 18
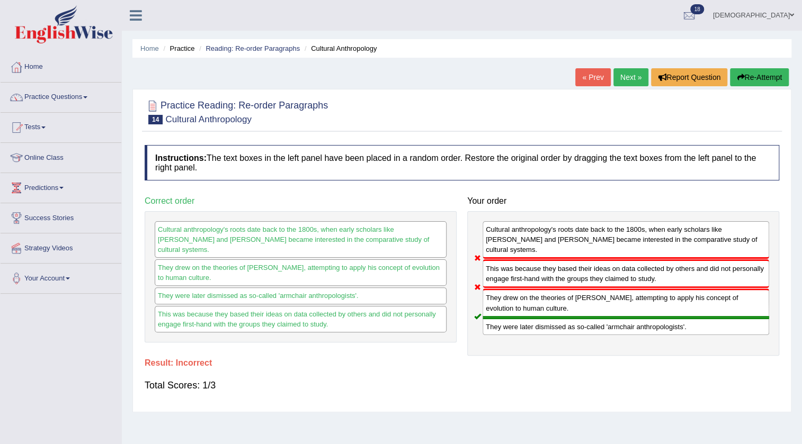
click at [769, 15] on link "farishta" at bounding box center [753, 14] width 97 height 28
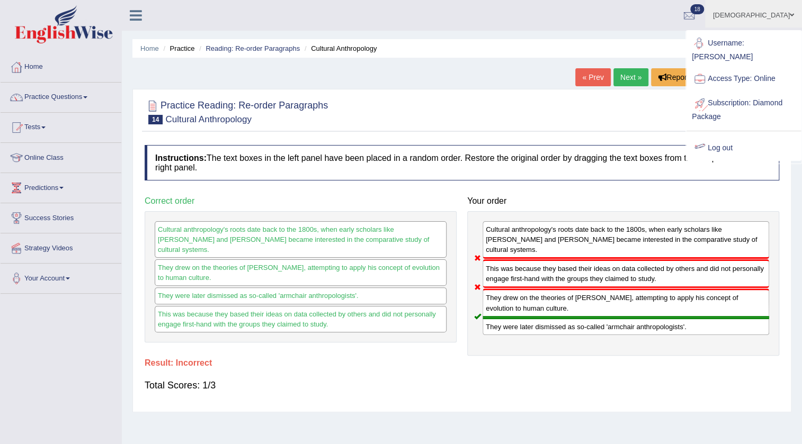
click at [730, 138] on link "Log out" at bounding box center [744, 148] width 114 height 24
